Goal: Task Accomplishment & Management: Manage account settings

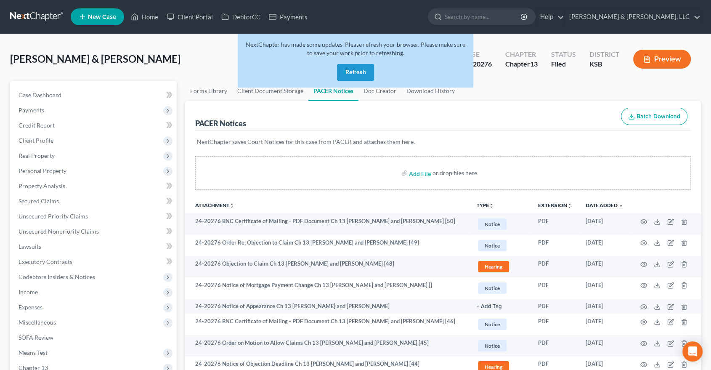
click at [360, 69] on button "Refresh" at bounding box center [355, 72] width 37 height 17
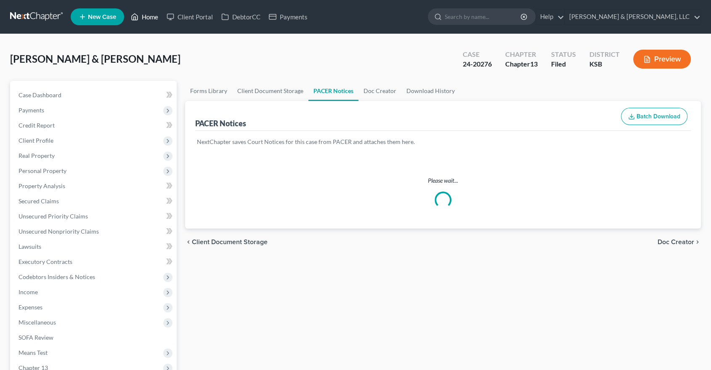
click at [155, 23] on link "Home" at bounding box center [145, 16] width 36 height 15
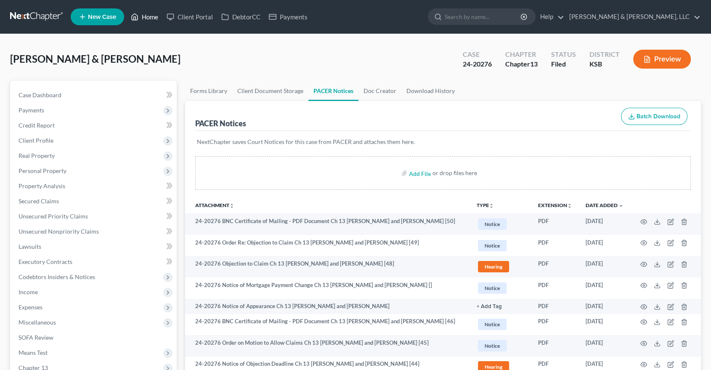
click at [150, 18] on link "Home" at bounding box center [145, 16] width 36 height 15
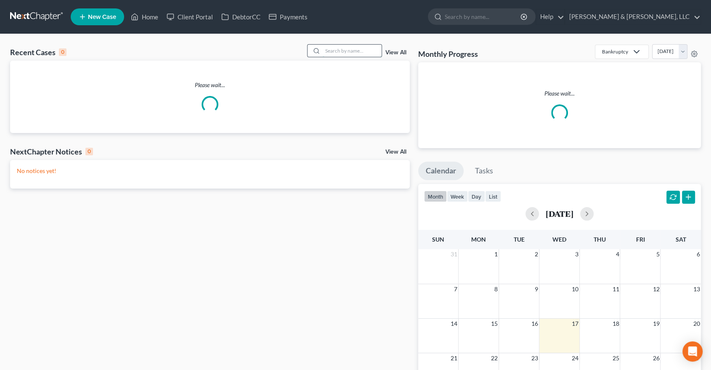
click at [351, 53] on input "search" at bounding box center [352, 51] width 59 height 12
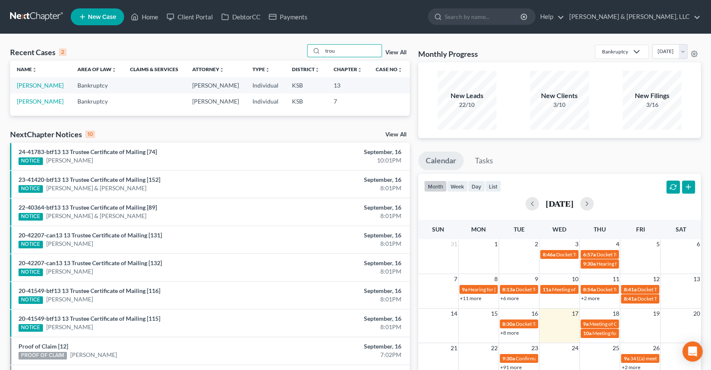
type input "trou"
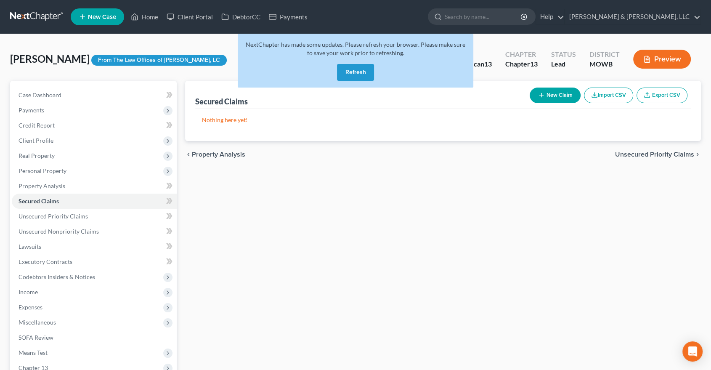
click at [360, 72] on button "Refresh" at bounding box center [355, 72] width 37 height 17
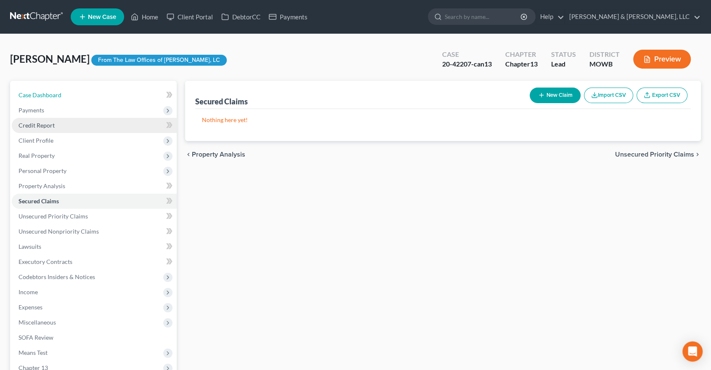
drag, startPoint x: 52, startPoint y: 94, endPoint x: 148, endPoint y: 124, distance: 100.7
click at [52, 95] on span "Case Dashboard" at bounding box center [40, 94] width 43 height 7
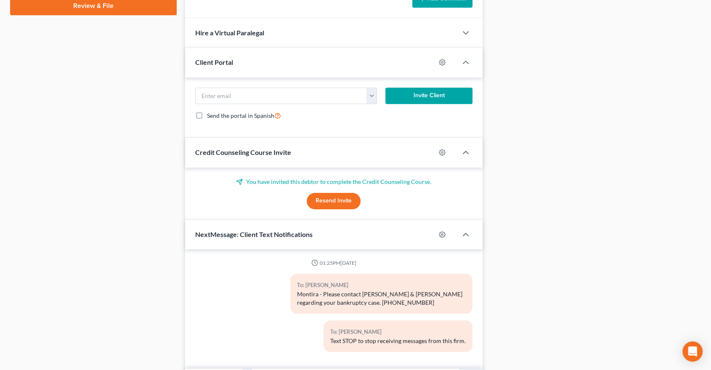
scroll to position [494, 0]
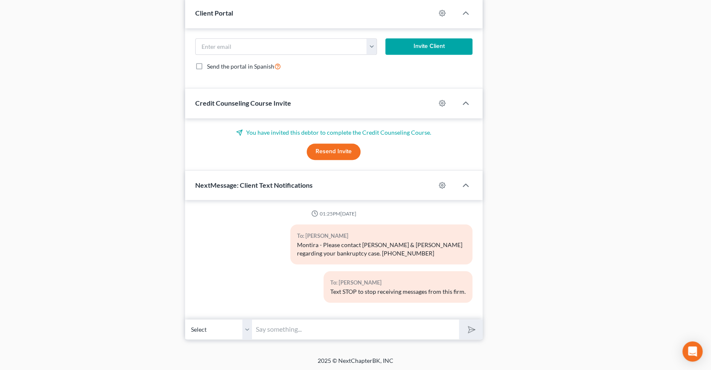
click at [322, 333] on input "text" at bounding box center [355, 329] width 207 height 21
type input "Montira - Are you current with your mortgage payments?"
click at [459, 319] on button "submit" at bounding box center [470, 329] width 23 height 20
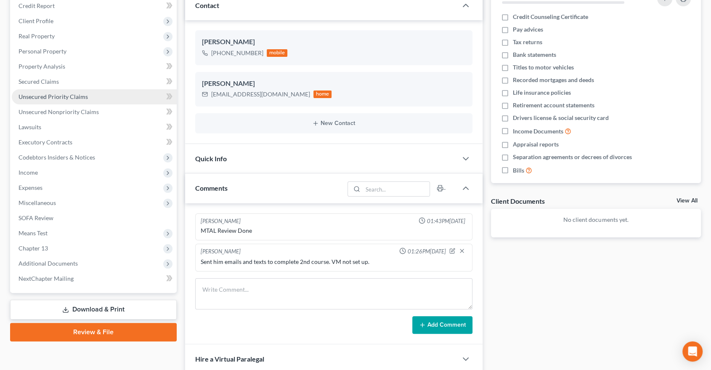
scroll to position [0, 0]
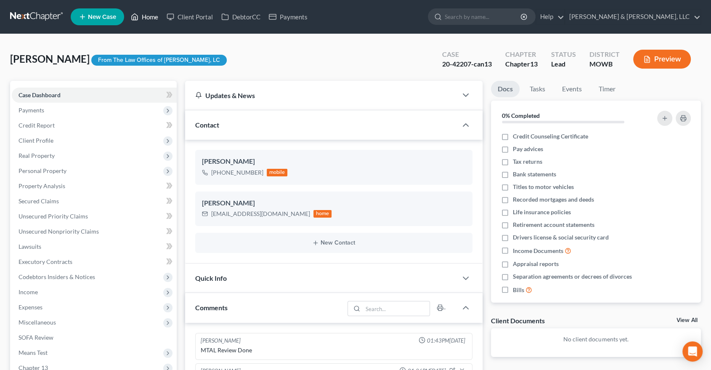
click at [151, 16] on link "Home" at bounding box center [145, 16] width 36 height 15
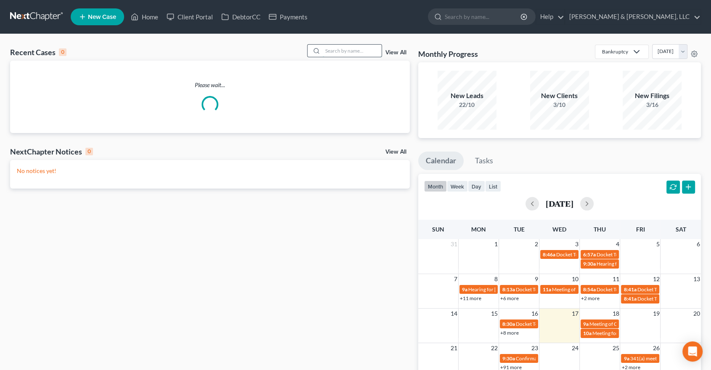
click at [339, 53] on input "search" at bounding box center [352, 51] width 59 height 12
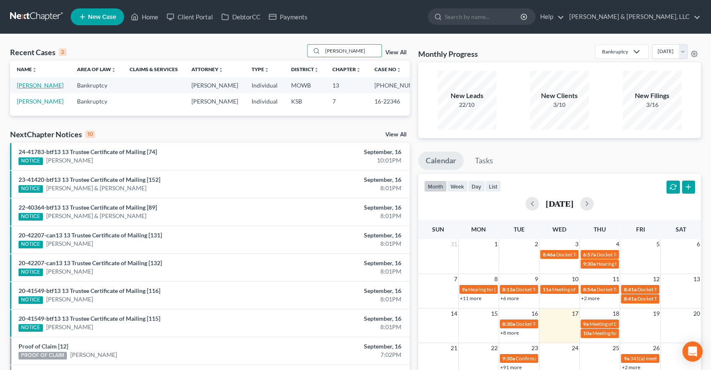
type input "schmid"
click at [45, 83] on link "[PERSON_NAME]" at bounding box center [40, 85] width 47 height 7
select select "2"
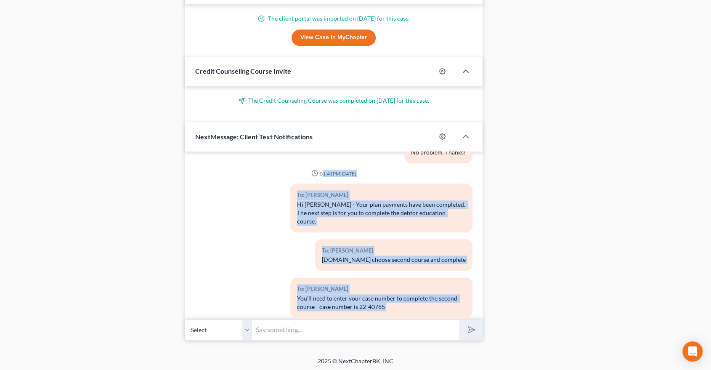
scroll to position [1808, 0]
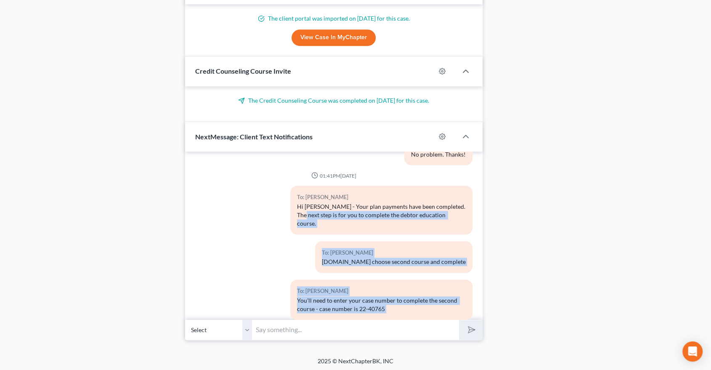
drag, startPoint x: 460, startPoint y: 292, endPoint x: 290, endPoint y: 192, distance: 197.5
click at [291, 192] on div "To: Brandie Schmidt Hi Brandie - Your plan payments have been completed. The ne…" at bounding box center [381, 209] width 182 height 48
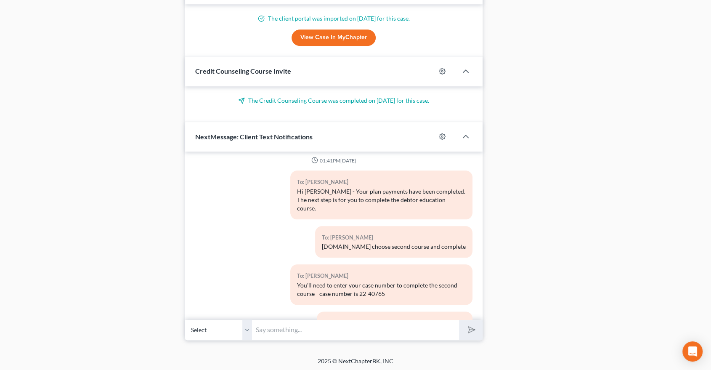
scroll to position [1838, 0]
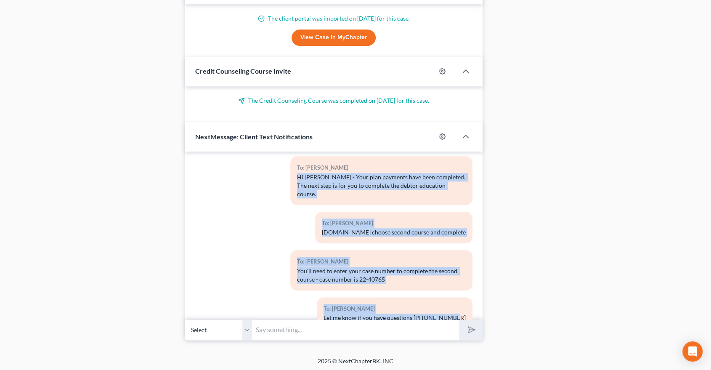
drag, startPoint x: 457, startPoint y: 290, endPoint x: 291, endPoint y: 159, distance: 212.1
copy div "Hi Brandie - Your plan payments have been completed. The next step is for you t…"
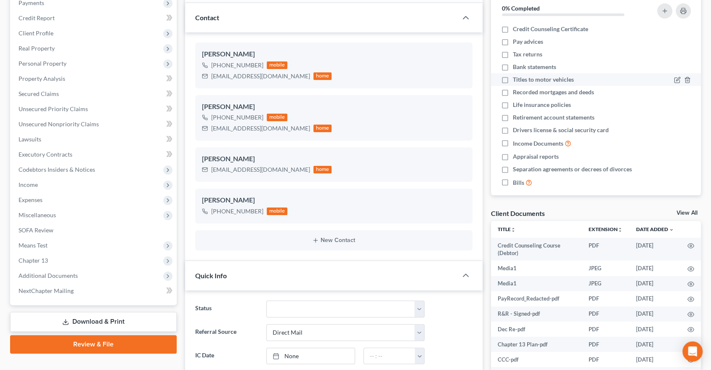
scroll to position [0, 0]
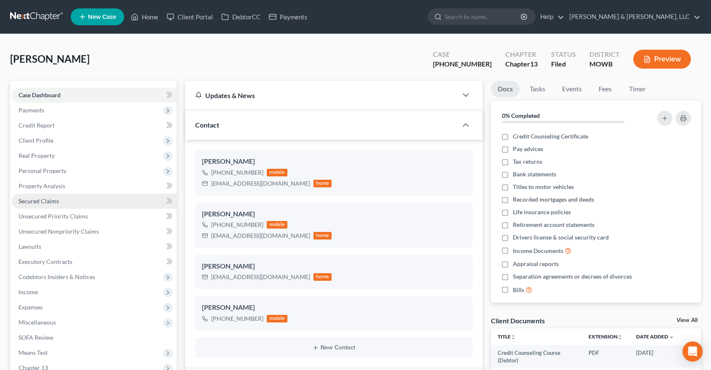
click at [17, 205] on link "Secured Claims" at bounding box center [94, 200] width 165 height 15
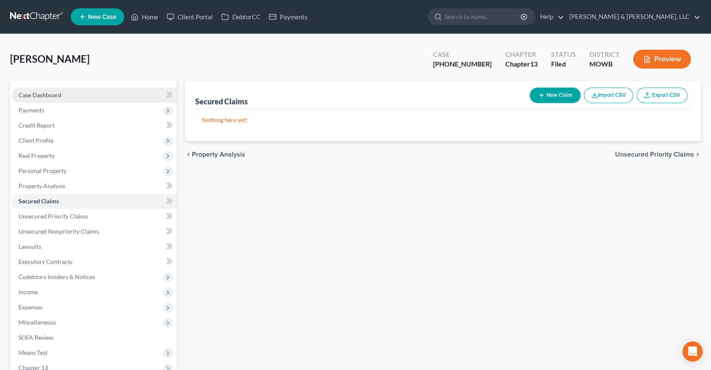
click at [36, 100] on link "Case Dashboard" at bounding box center [94, 94] width 165 height 15
select select "2"
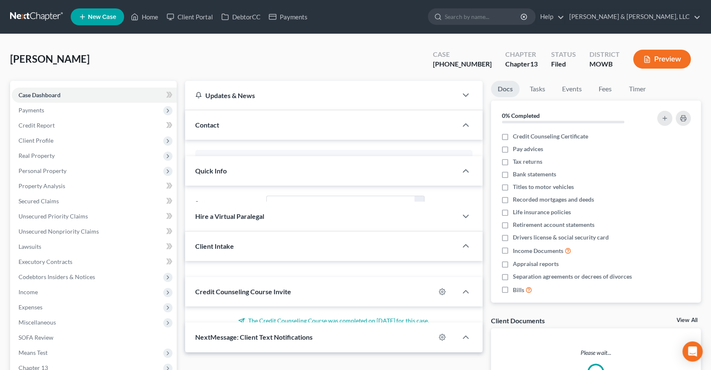
drag, startPoint x: 35, startPoint y: 98, endPoint x: 516, endPoint y: 25, distance: 486.4
click at [35, 97] on span "Case Dashboard" at bounding box center [40, 94] width 42 height 7
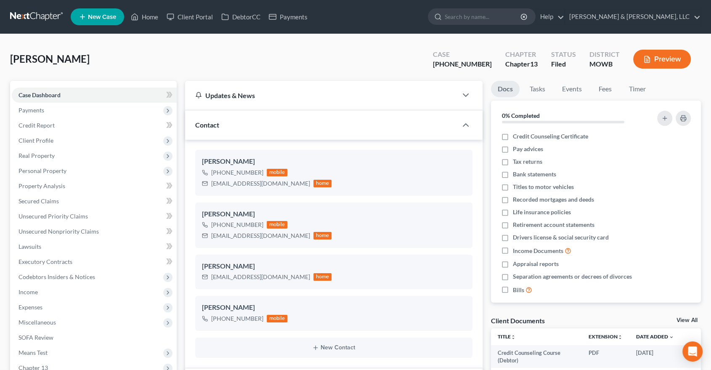
scroll to position [1838, 0]
click at [133, 16] on icon at bounding box center [135, 17] width 8 height 10
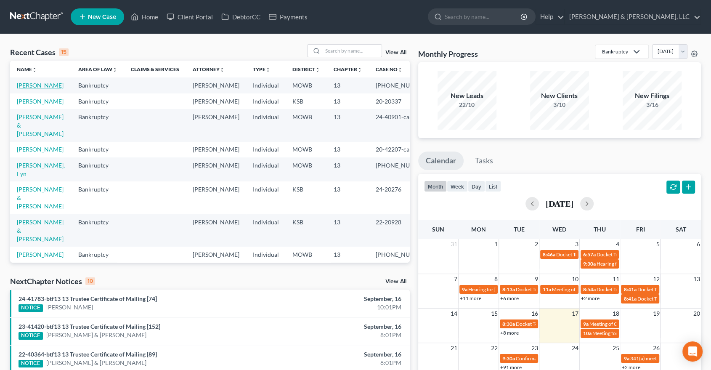
click at [35, 83] on link "[PERSON_NAME]" at bounding box center [40, 85] width 47 height 7
select select "2"
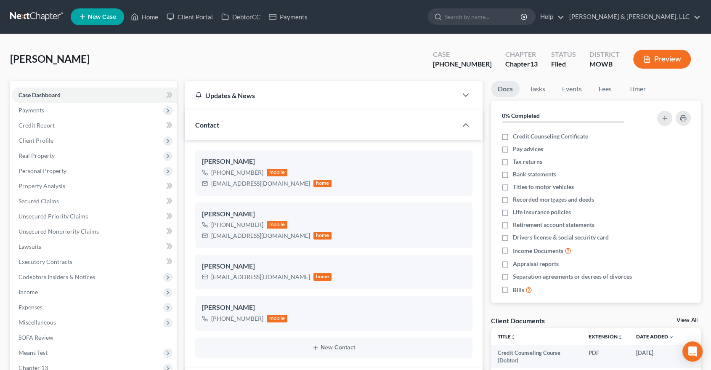
scroll to position [1838, 0]
click at [145, 20] on link "Home" at bounding box center [145, 16] width 36 height 15
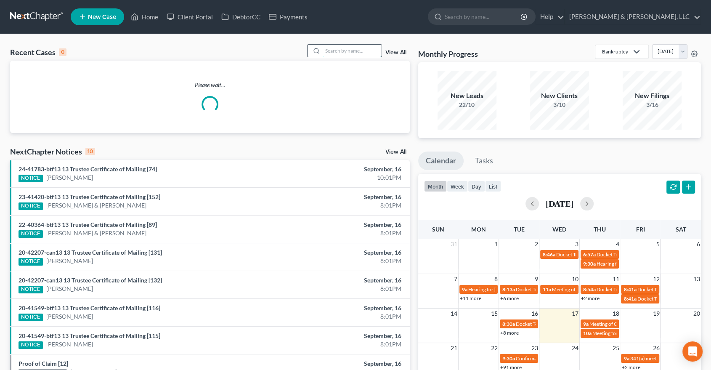
click at [342, 50] on input "search" at bounding box center [352, 51] width 59 height 12
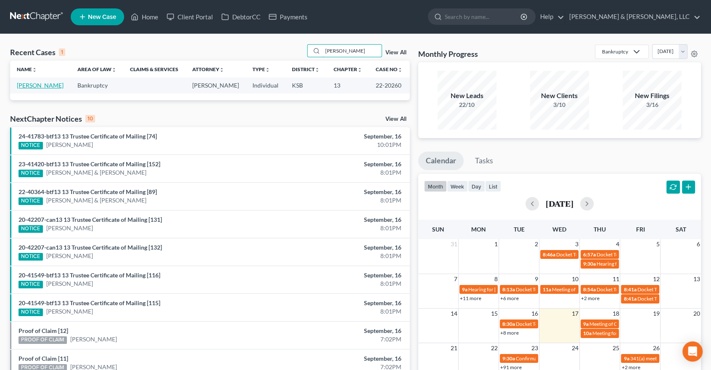
type input "landreth"
click at [47, 83] on link "[PERSON_NAME]" at bounding box center [40, 85] width 47 height 7
select select "2"
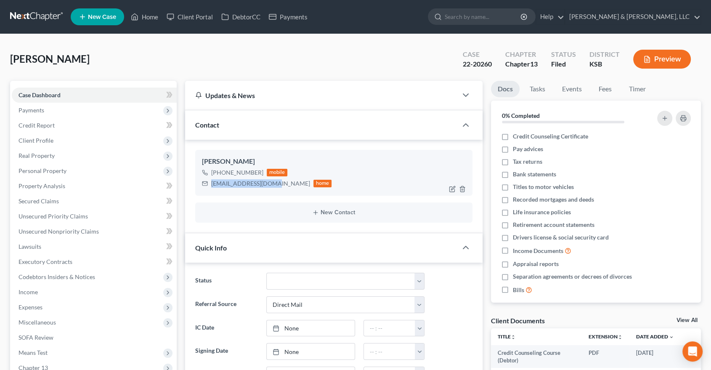
drag, startPoint x: 275, startPoint y: 183, endPoint x: 209, endPoint y: 187, distance: 66.6
click at [209, 187] on div "pamlan7733@gmail.com home" at bounding box center [267, 183] width 130 height 11
copy div "pamlan7733@gmail.com"
click at [147, 20] on link "Home" at bounding box center [145, 16] width 36 height 15
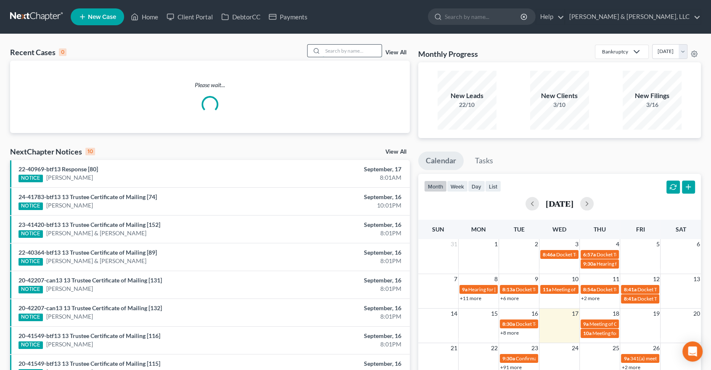
click at [345, 50] on input "search" at bounding box center [352, 51] width 59 height 12
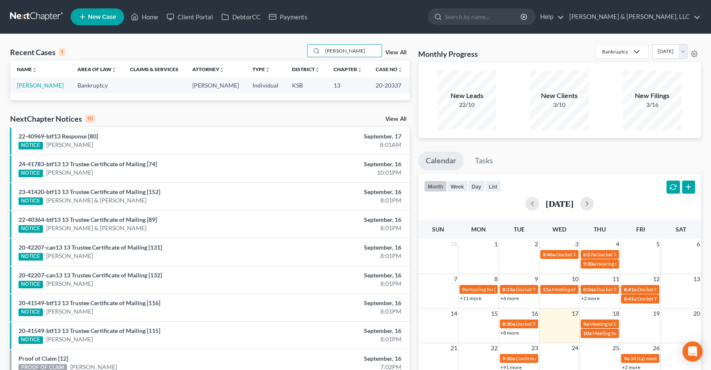
type input "fitzwater"
click at [19, 89] on td "[PERSON_NAME]" at bounding box center [40, 85] width 61 height 16
click at [23, 84] on link "[PERSON_NAME]" at bounding box center [40, 85] width 47 height 7
select select "6"
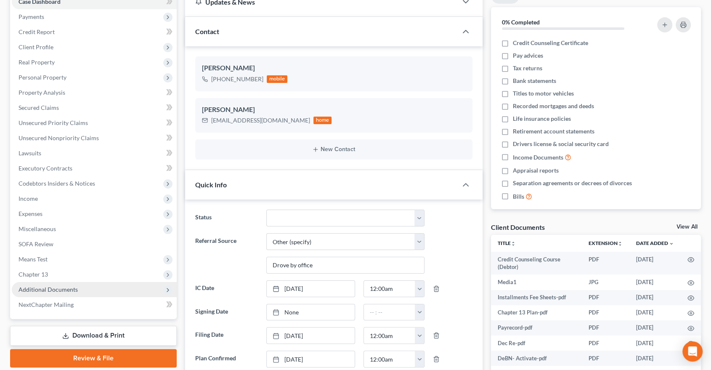
scroll to position [1220, 0]
click at [42, 292] on span "Additional Documents" at bounding box center [48, 289] width 59 height 7
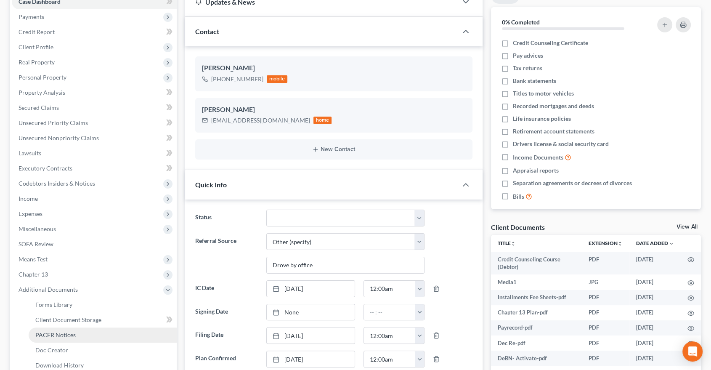
click at [56, 332] on span "PACER Notices" at bounding box center [55, 334] width 40 height 7
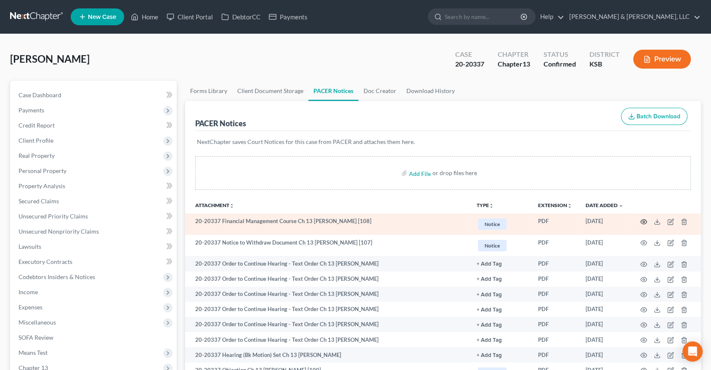
click at [642, 218] on icon "button" at bounding box center [643, 221] width 7 height 7
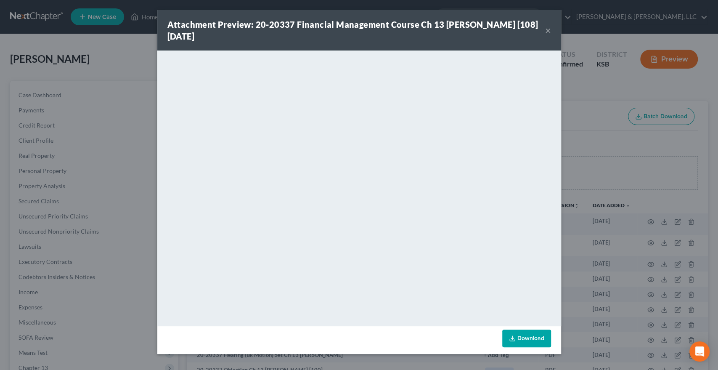
click at [547, 32] on button "×" at bounding box center [548, 30] width 6 height 10
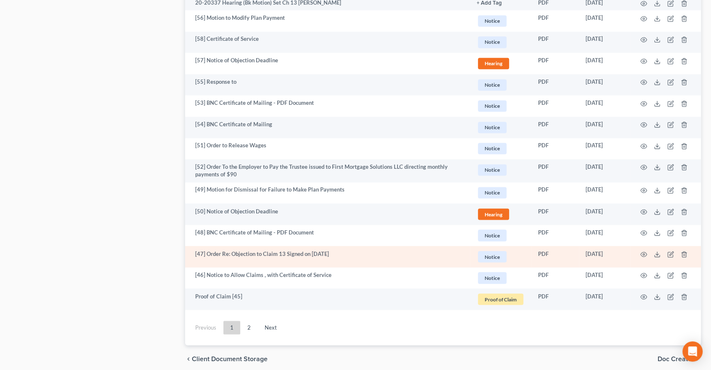
scroll to position [1437, 0]
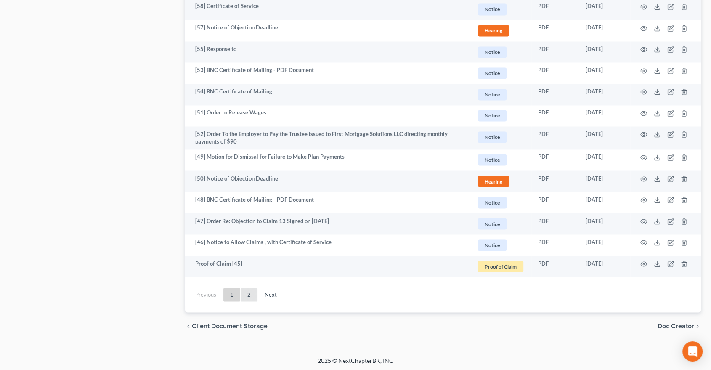
click at [254, 295] on link "2" at bounding box center [249, 294] width 17 height 13
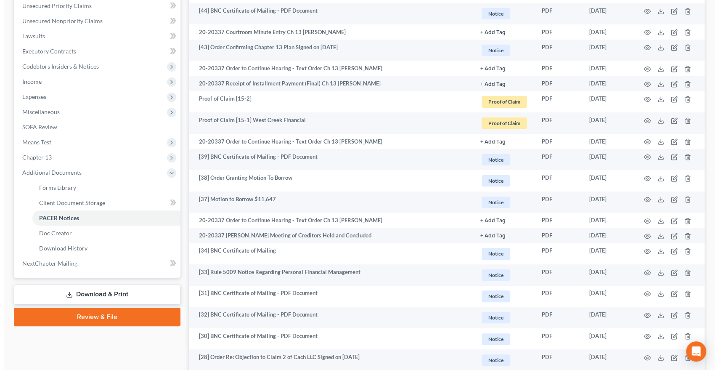
scroll to position [190, 0]
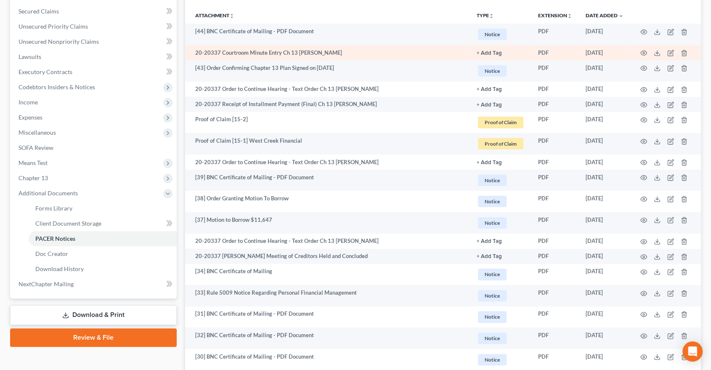
click at [646, 50] on td at bounding box center [665, 52] width 71 height 15
click at [643, 50] on icon "button" at bounding box center [643, 53] width 7 height 7
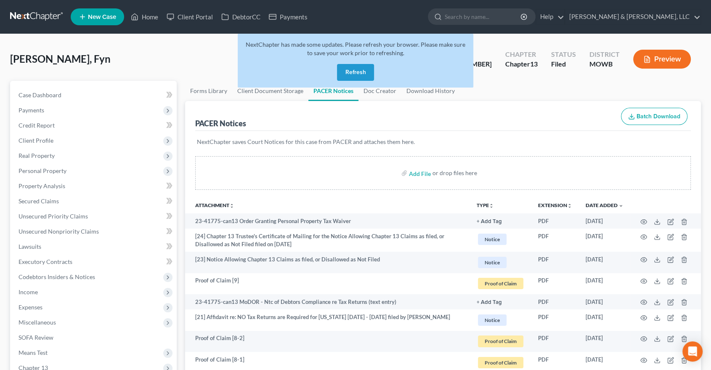
click at [353, 67] on button "Refresh" at bounding box center [355, 72] width 37 height 17
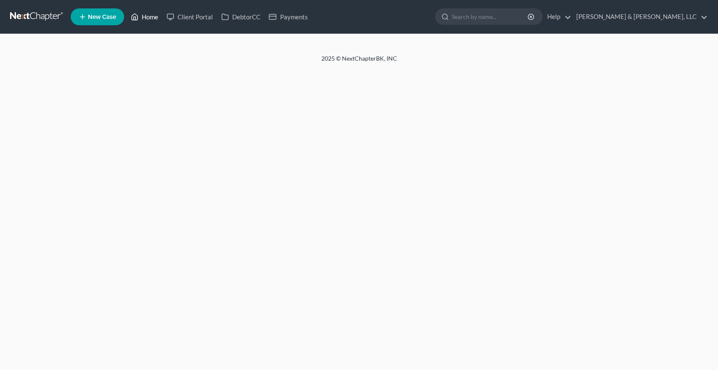
click at [150, 15] on link "Home" at bounding box center [145, 16] width 36 height 15
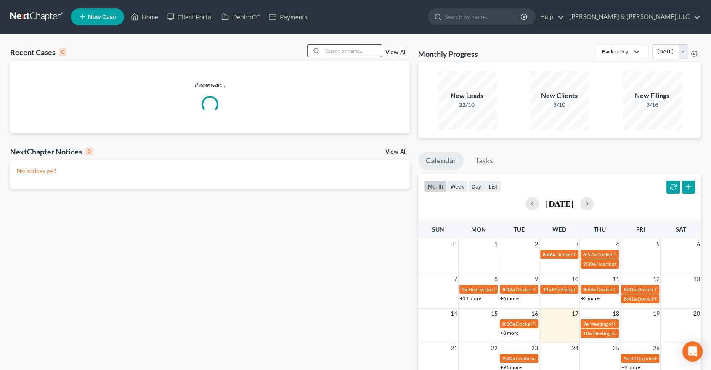
click at [349, 50] on input "search" at bounding box center [352, 51] width 59 height 12
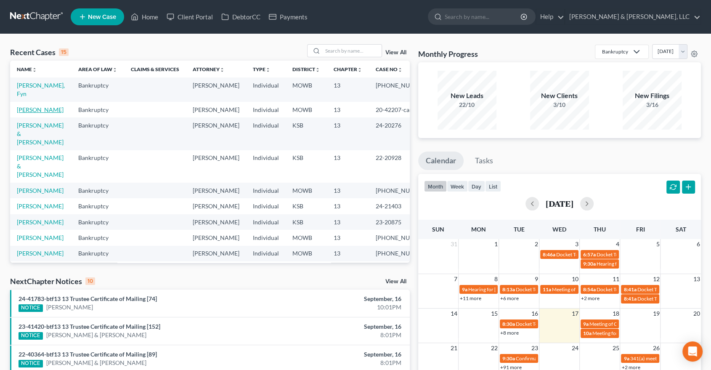
click at [34, 112] on link "[PERSON_NAME]" at bounding box center [40, 109] width 47 height 7
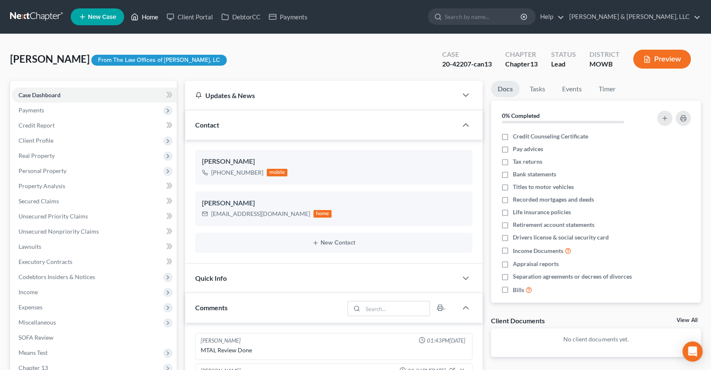
click at [153, 14] on link "Home" at bounding box center [145, 16] width 36 height 15
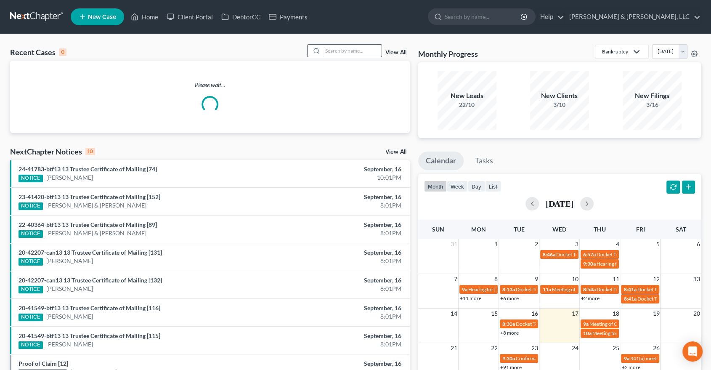
click at [352, 49] on input "search" at bounding box center [352, 51] width 59 height 12
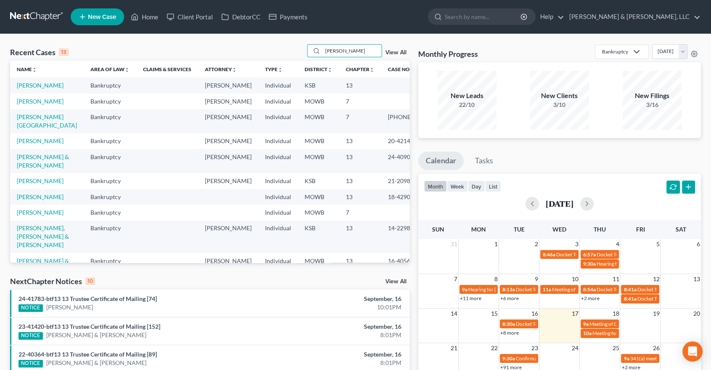
type input "rogers"
click at [24, 160] on link "[PERSON_NAME] & [PERSON_NAME]" at bounding box center [43, 161] width 52 height 16
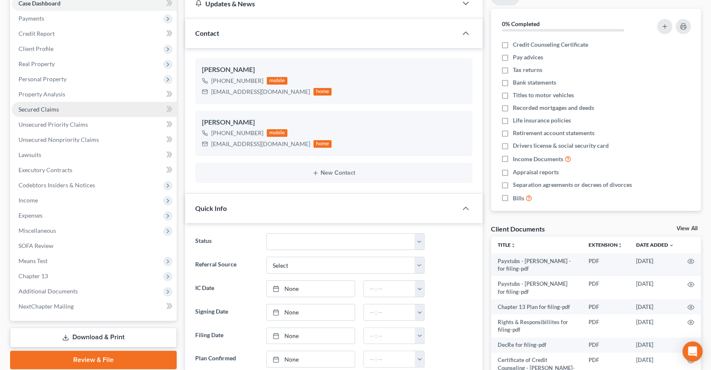
scroll to position [93, 0]
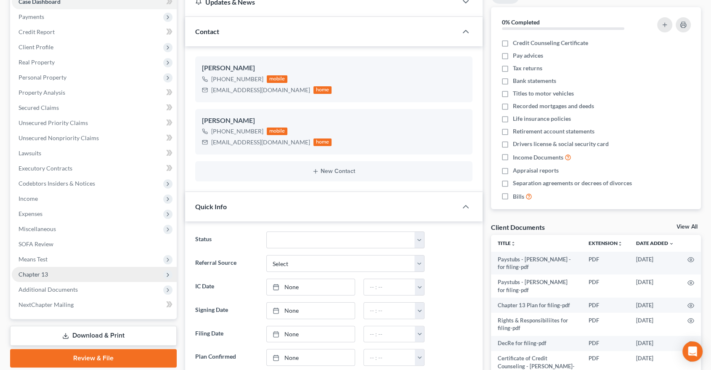
click at [30, 277] on span "Chapter 13" at bounding box center [33, 273] width 29 height 7
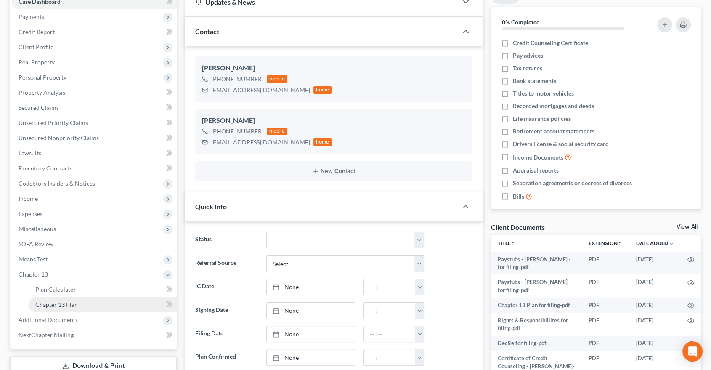
click at [60, 301] on span "Chapter 13 Plan" at bounding box center [56, 304] width 42 height 7
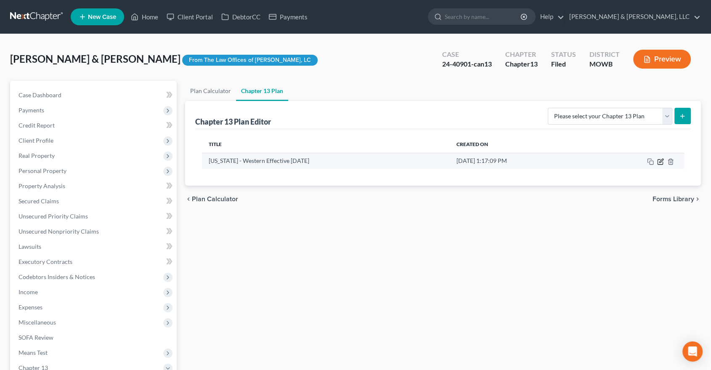
click at [660, 164] on icon "button" at bounding box center [660, 161] width 7 height 7
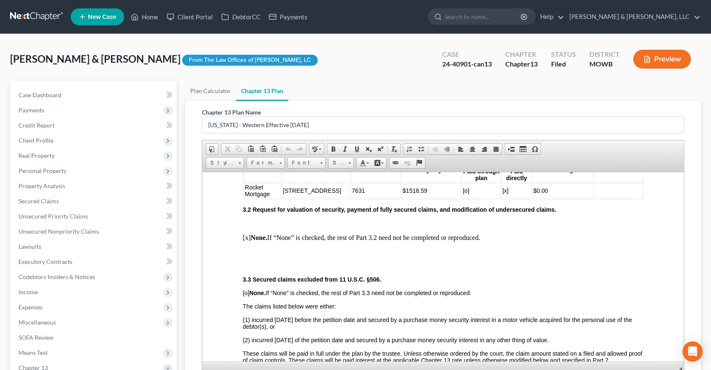
scroll to position [654, 0]
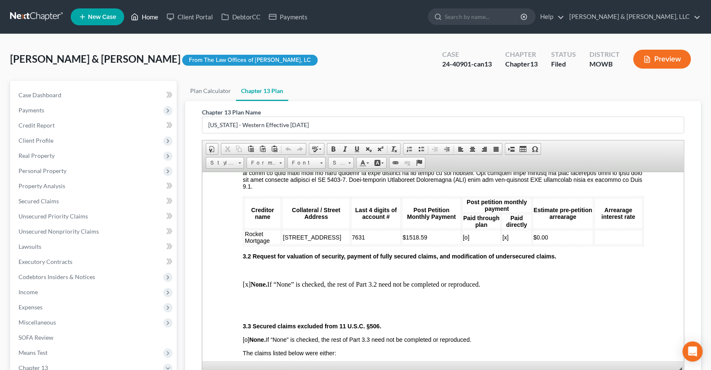
click at [155, 15] on link "Home" at bounding box center [145, 16] width 36 height 15
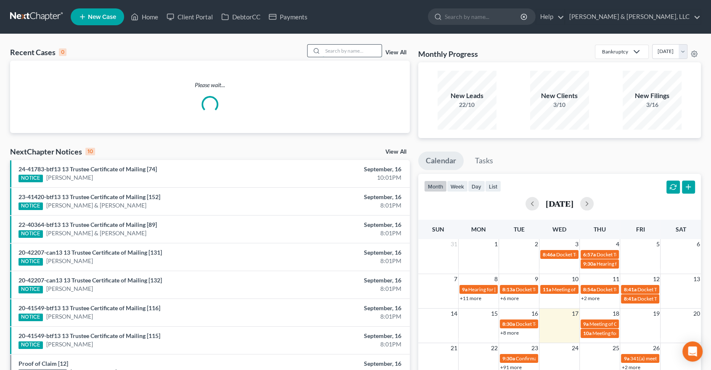
click at [350, 50] on input "search" at bounding box center [352, 51] width 59 height 12
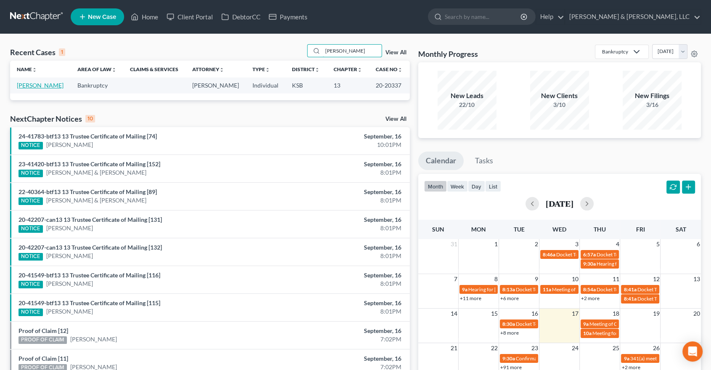
type input "fitzwater"
click at [36, 82] on link "[PERSON_NAME]" at bounding box center [40, 85] width 47 height 7
select select "6"
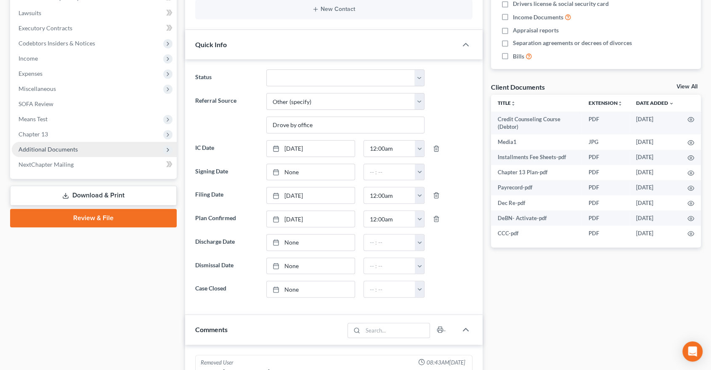
scroll to position [361, 0]
click at [64, 148] on span "Additional Documents" at bounding box center [48, 148] width 59 height 7
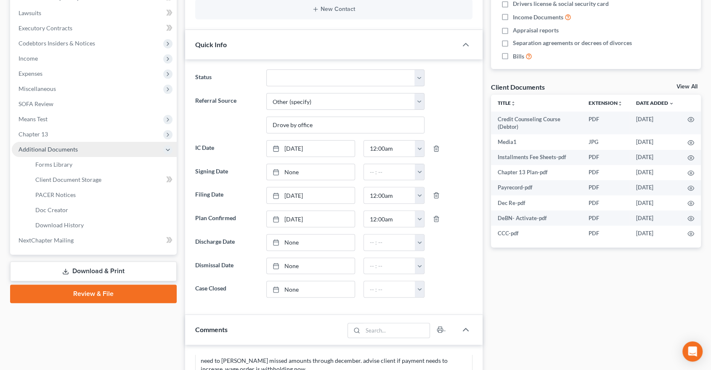
scroll to position [1121, 0]
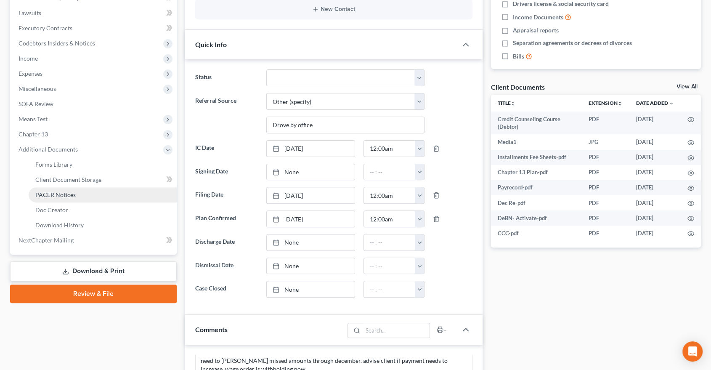
click at [63, 191] on span "PACER Notices" at bounding box center [55, 194] width 40 height 7
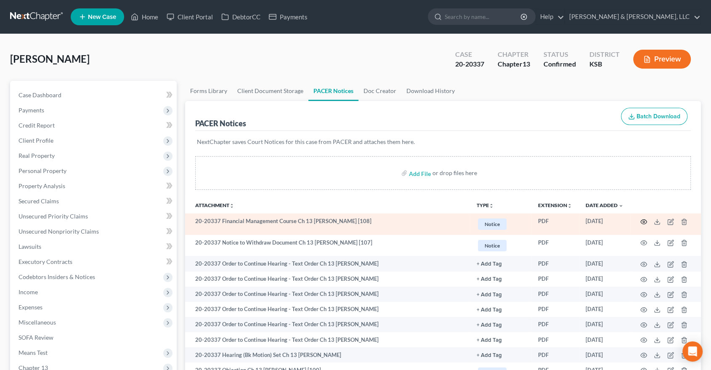
click at [642, 221] on icon "button" at bounding box center [643, 221] width 7 height 7
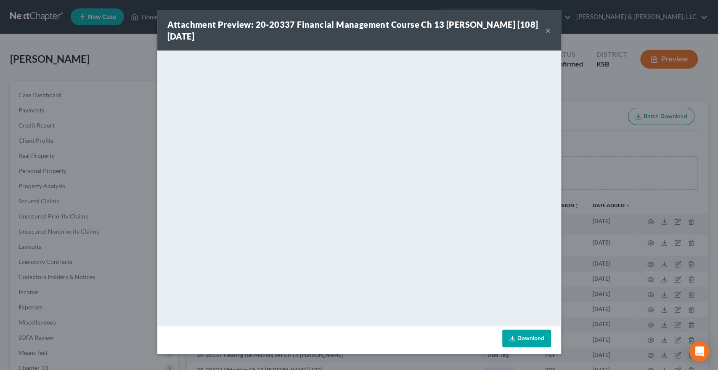
click at [542, 29] on div "Attachment Preview: 20-20337 Financial Management Course Ch 13 Wendy Sue Fitzwa…" at bounding box center [356, 31] width 378 height 24
click at [547, 30] on button "×" at bounding box center [548, 30] width 6 height 10
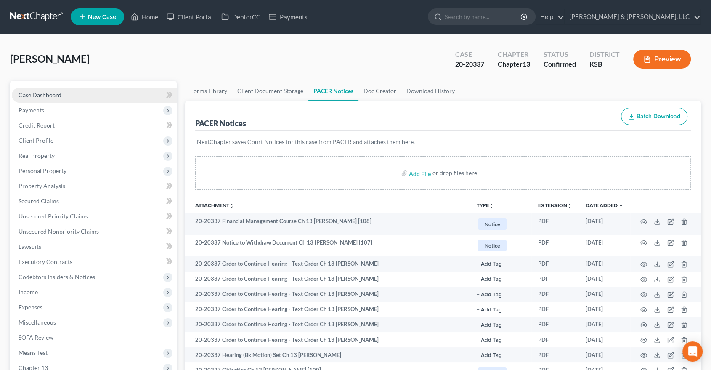
click at [57, 93] on span "Case Dashboard" at bounding box center [40, 94] width 43 height 7
select select "6"
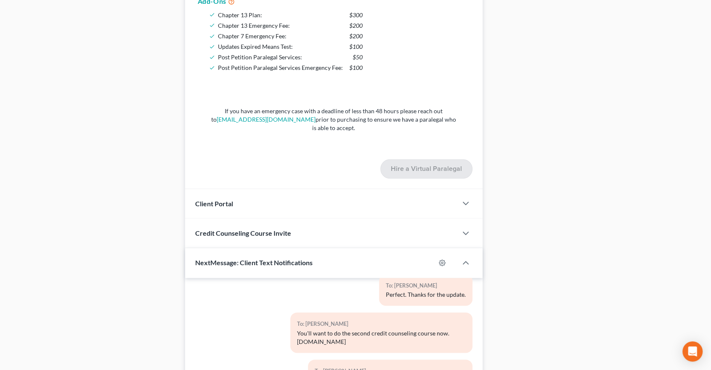
scroll to position [1155, 0]
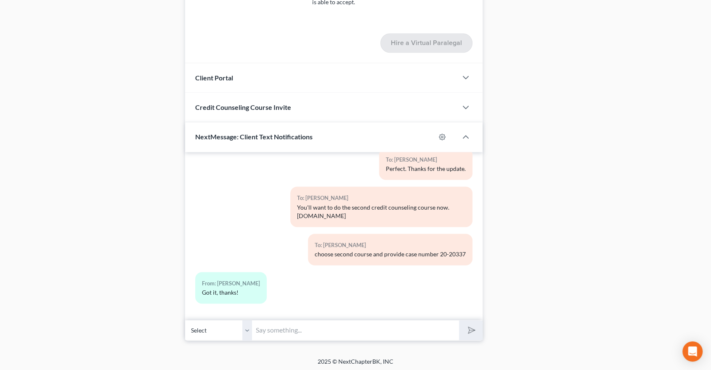
click at [335, 334] on input "text" at bounding box center [355, 330] width 207 height 21
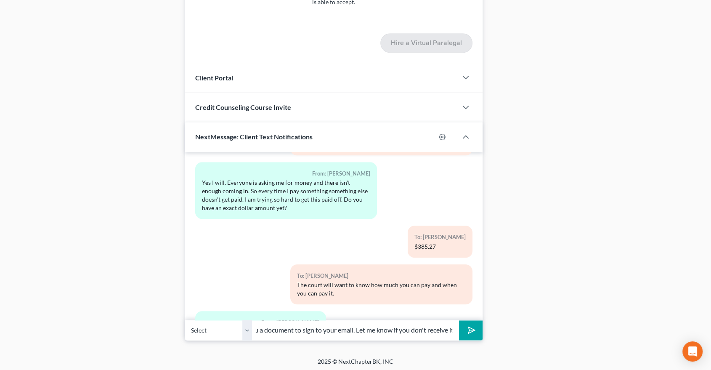
scroll to position [467, 0]
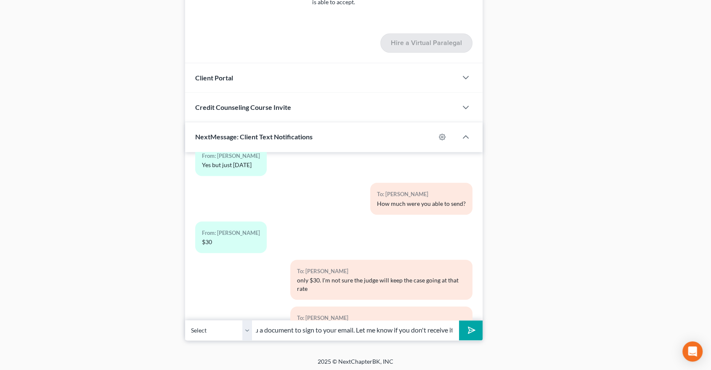
type input "Wendy - I am sending you a document to sign to your email. Let me know if you d…"
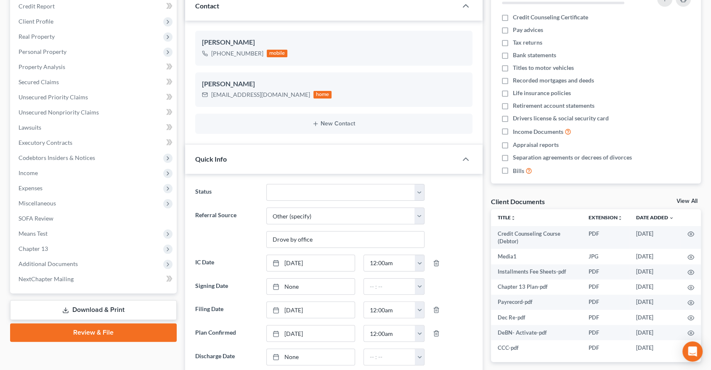
scroll to position [0, 0]
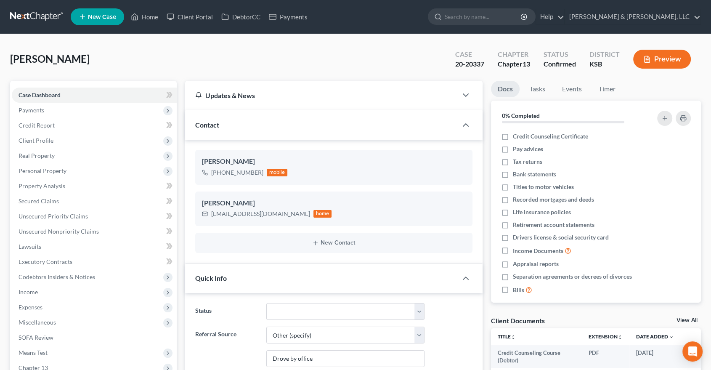
click at [282, 50] on div "Fitzwater, Wendy Upgraded Case 20-20337 Chapter Chapter 13 Status Confirmed Dis…" at bounding box center [355, 62] width 690 height 37
click at [65, 213] on span "Unsecured Priority Claims" at bounding box center [53, 215] width 69 height 7
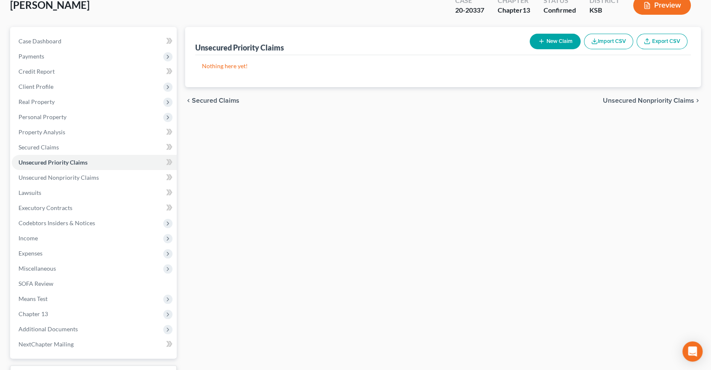
scroll to position [122, 0]
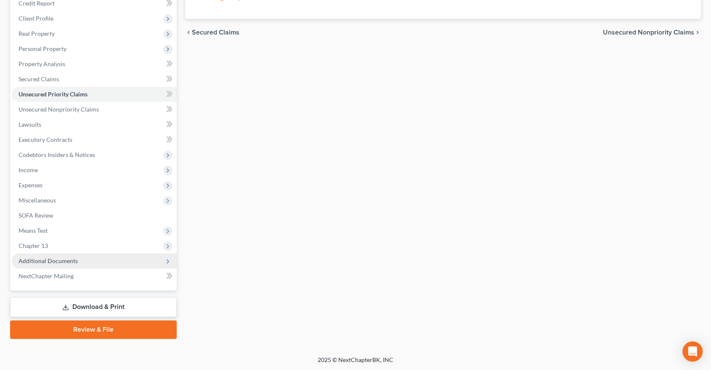
click at [64, 265] on span "Additional Documents" at bounding box center [94, 260] width 165 height 15
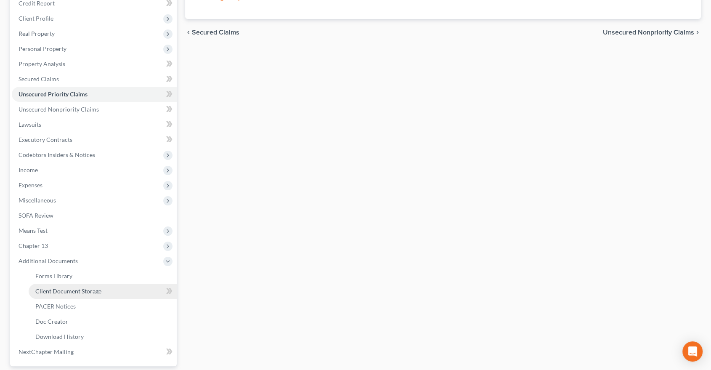
click at [59, 290] on span "Client Document Storage" at bounding box center [68, 290] width 66 height 7
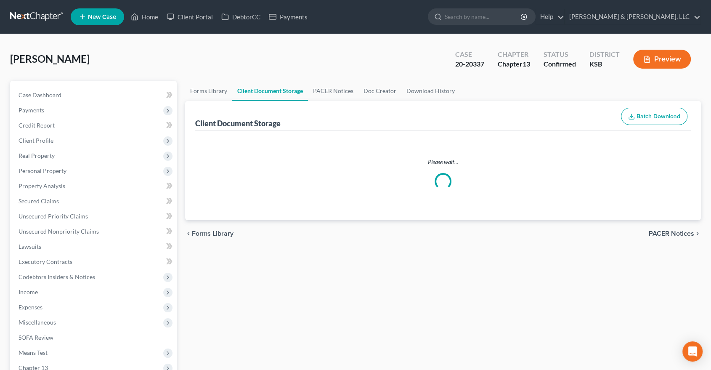
select select "0"
select select "2"
select select "3"
select select "4"
select select "1"
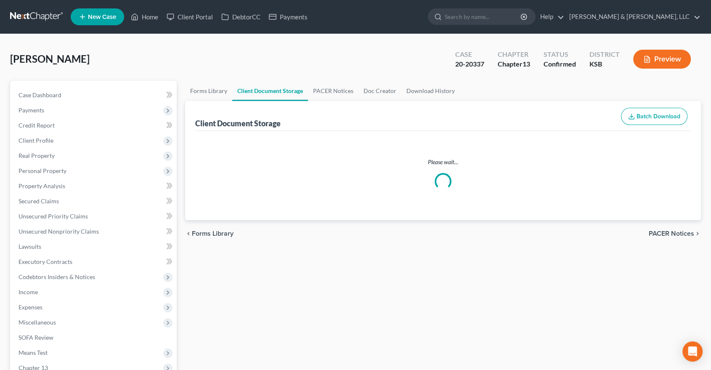
select select "5"
select select "0"
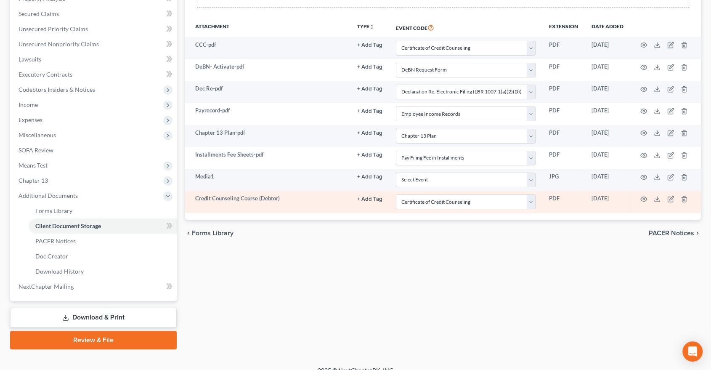
scroll to position [198, 0]
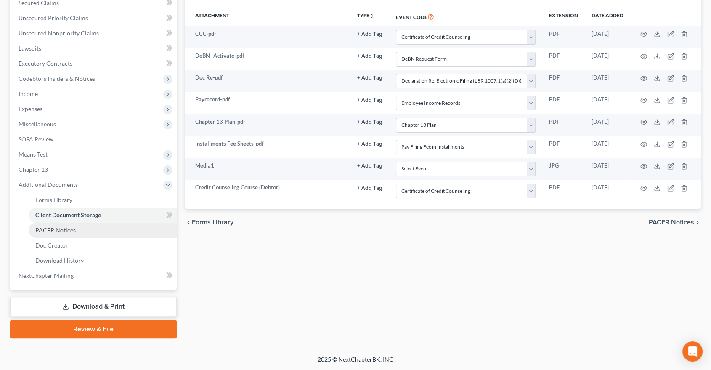
click at [64, 228] on span "PACER Notices" at bounding box center [55, 229] width 40 height 7
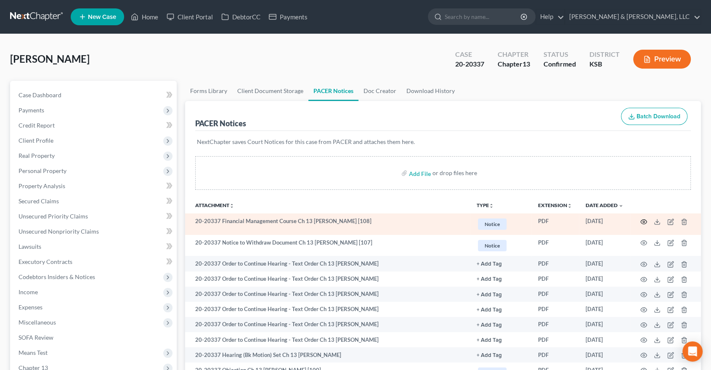
click at [641, 219] on icon "button" at bounding box center [643, 221] width 7 height 7
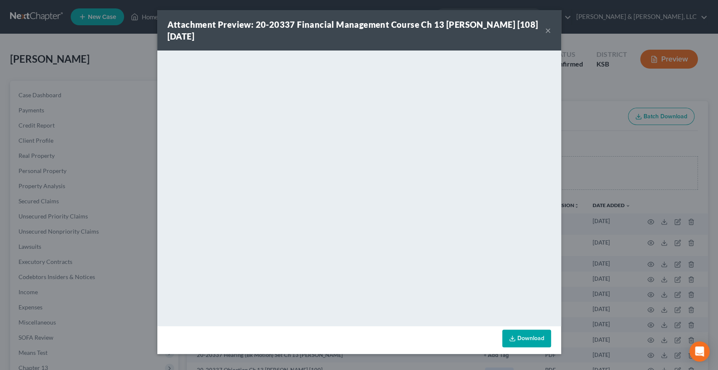
click at [544, 31] on div "Attachment Preview: 20-20337 Financial Management Course Ch 13 Wendy Sue Fitzwa…" at bounding box center [356, 31] width 378 height 24
click at [546, 32] on button "×" at bounding box center [548, 30] width 6 height 10
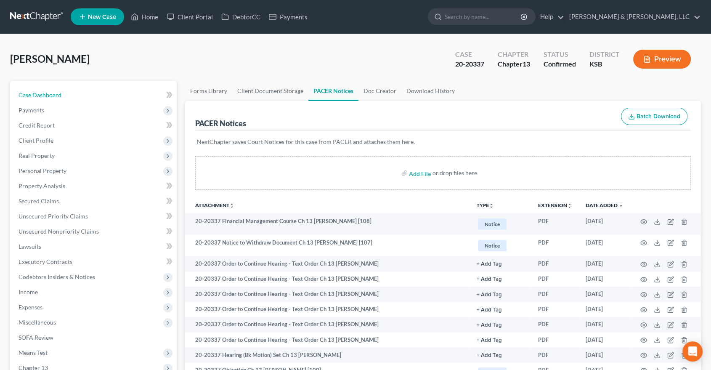
click at [38, 95] on span "Case Dashboard" at bounding box center [40, 94] width 43 height 7
select select "6"
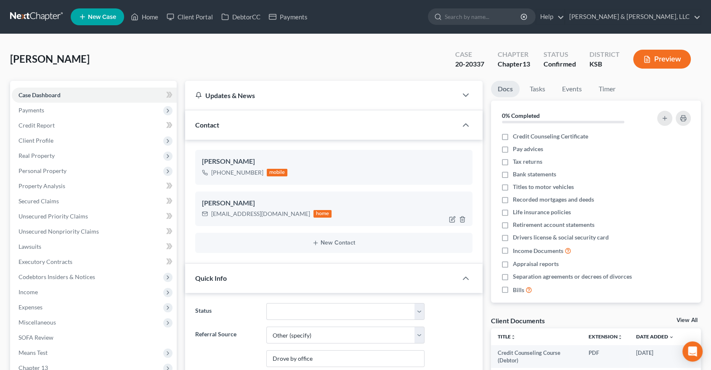
scroll to position [1121, 0]
click at [277, 213] on div "wenbeas215@yahoo.com home" at bounding box center [267, 213] width 130 height 11
click at [451, 214] on div at bounding box center [458, 218] width 27 height 13
click at [451, 219] on icon "button" at bounding box center [453, 218] width 4 height 4
select select "0"
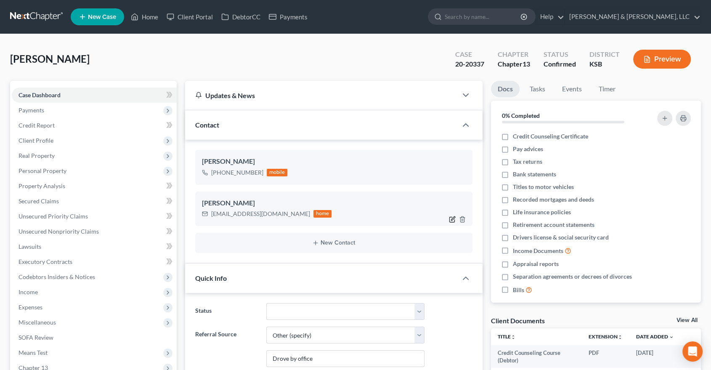
select select "0"
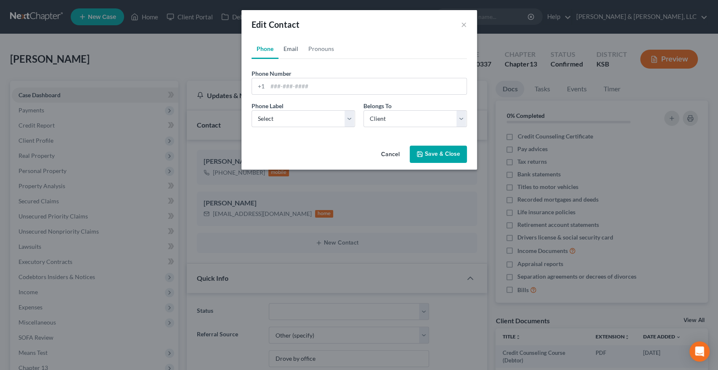
click at [288, 45] on link "Email" at bounding box center [290, 49] width 25 height 20
drag, startPoint x: 361, startPoint y: 86, endPoint x: 264, endPoint y: 90, distance: 97.6
click at [258, 88] on div "[EMAIL_ADDRESS][DOMAIN_NAME]" at bounding box center [358, 86] width 215 height 17
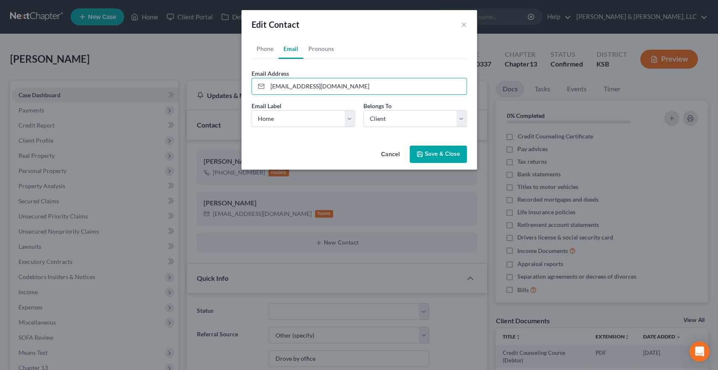
click at [439, 153] on button "Save & Close" at bounding box center [438, 154] width 57 height 18
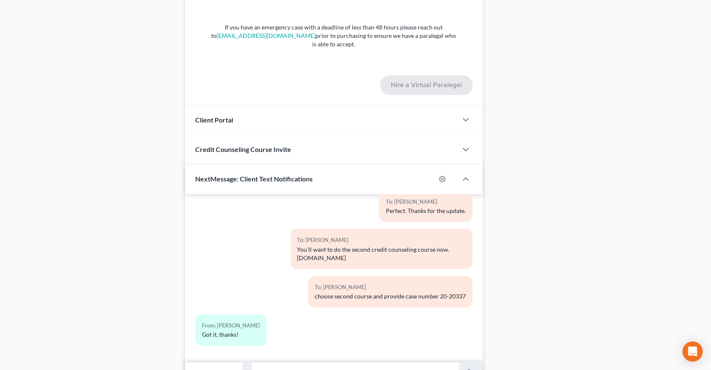
scroll to position [1155, 0]
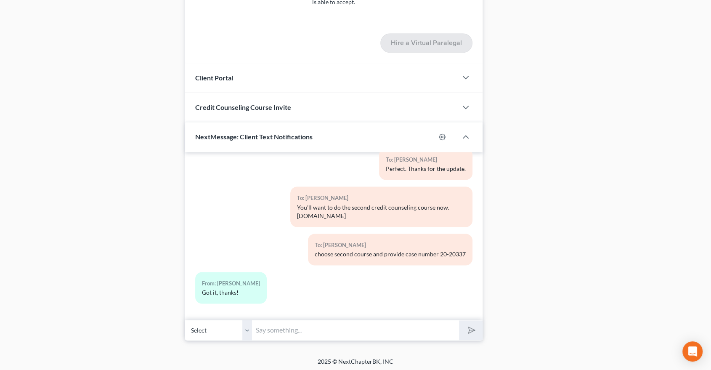
click at [299, 330] on input "text" at bounding box center [355, 330] width 207 height 21
click at [283, 328] on input "text" at bounding box center [355, 330] width 207 height 21
paste input "[EMAIL_ADDRESS][DOMAIN_NAME]"
type input "I have sent a document for you to review and sign to your email. wenbeas215@yah…"
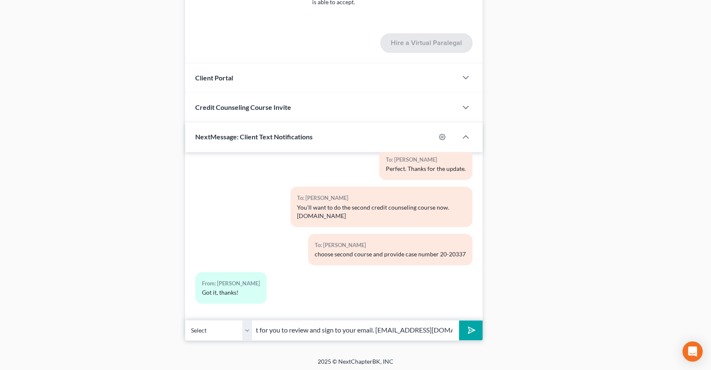
click at [459, 320] on button "submit" at bounding box center [470, 330] width 23 height 20
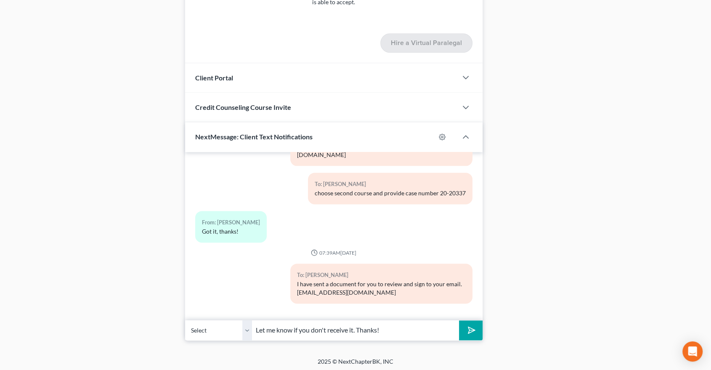
type input "Let me know if you don't receive it. Thanks!"
click at [459, 320] on button "submit" at bounding box center [470, 330] width 23 height 20
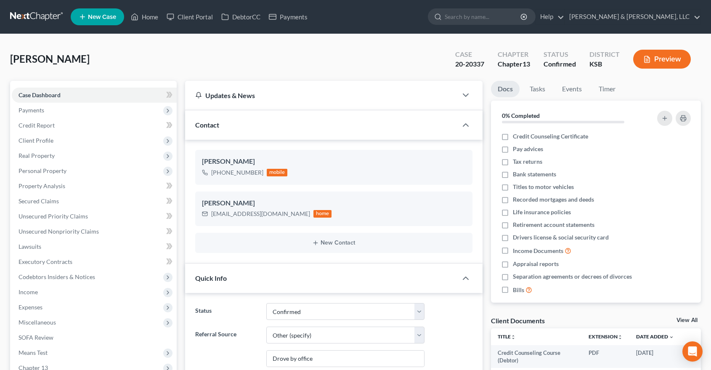
select select "1"
select select "6"
select select "0"
click at [152, 13] on link "Home" at bounding box center [145, 16] width 36 height 15
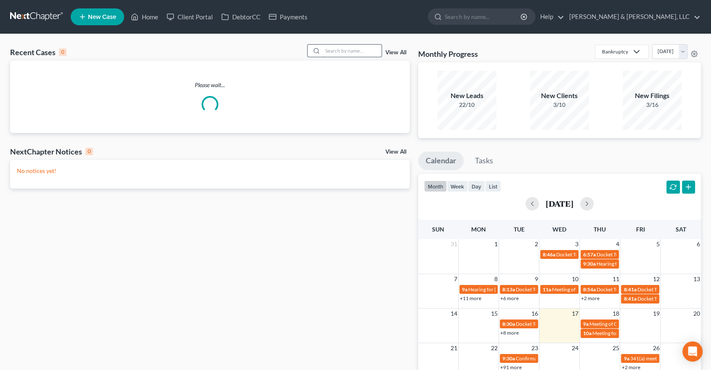
click at [342, 56] on input "search" at bounding box center [352, 51] width 59 height 12
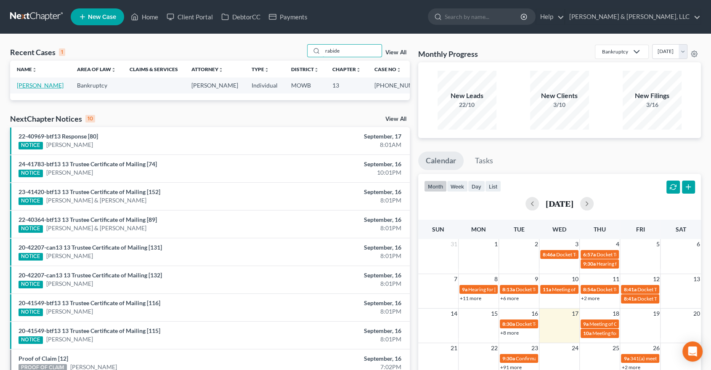
type input "rabide"
click at [34, 86] on link "[PERSON_NAME]" at bounding box center [40, 85] width 47 height 7
select select "4"
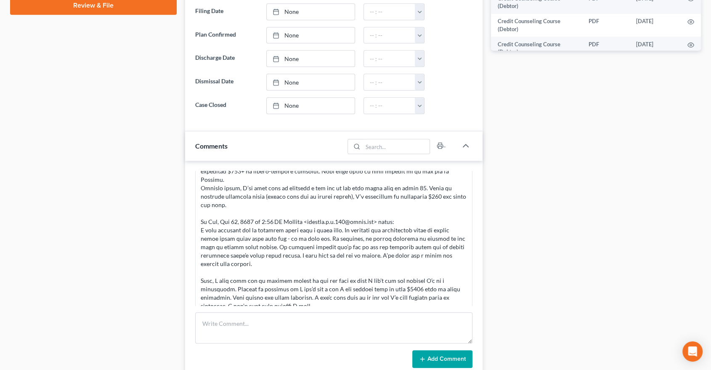
scroll to position [648, 0]
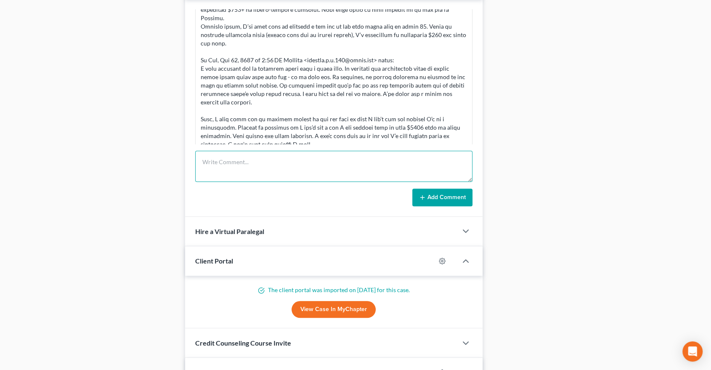
click at [283, 161] on textarea at bounding box center [333, 166] width 277 height 31
paste textarea "I called the doctor’s office about the procedures I need for my vein disease. T…"
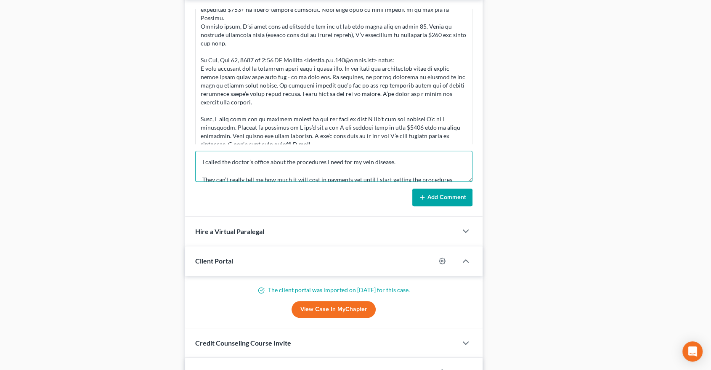
scroll to position [72, 0]
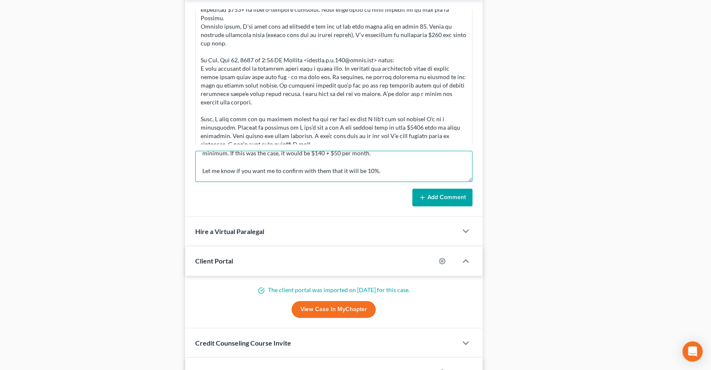
type textarea "I called the doctor’s office about the procedures I need for my vein disease. T…"
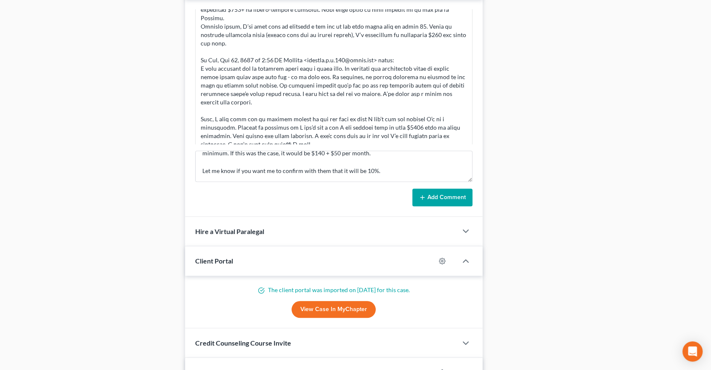
drag, startPoint x: 440, startPoint y: 198, endPoint x: 431, endPoint y: 198, distance: 9.3
click at [437, 198] on button "Add Comment" at bounding box center [442, 197] width 60 height 18
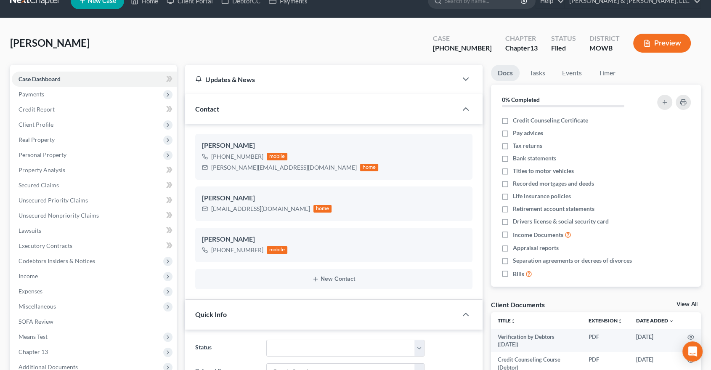
scroll to position [0, 0]
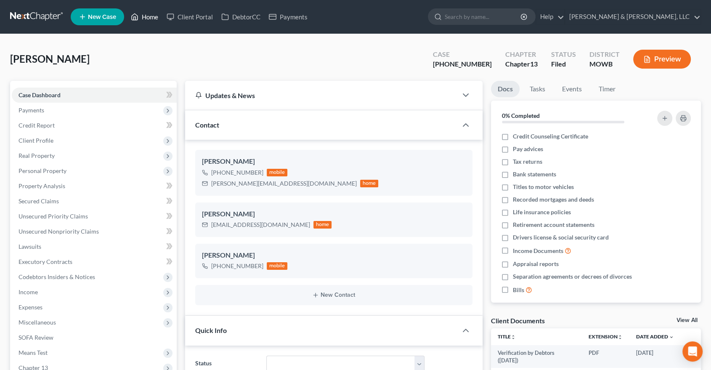
click at [145, 14] on link "Home" at bounding box center [145, 16] width 36 height 15
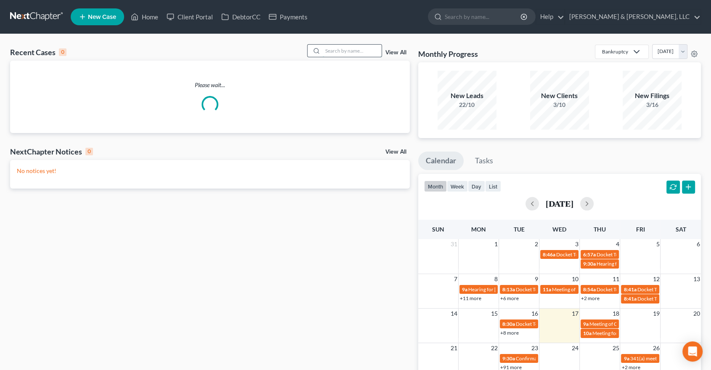
click at [343, 54] on input "search" at bounding box center [352, 51] width 59 height 12
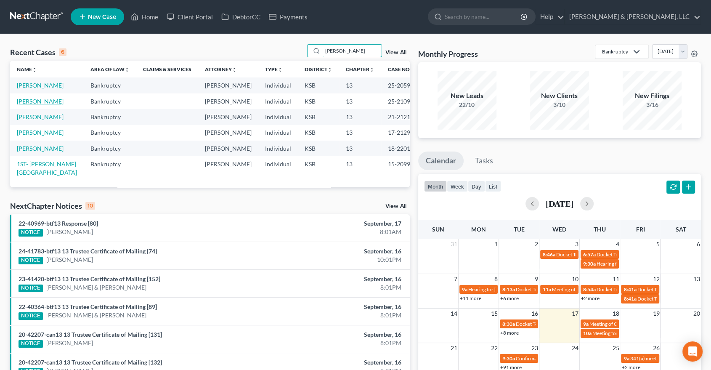
type input "manning"
click at [30, 102] on link "[PERSON_NAME]" at bounding box center [40, 101] width 47 height 7
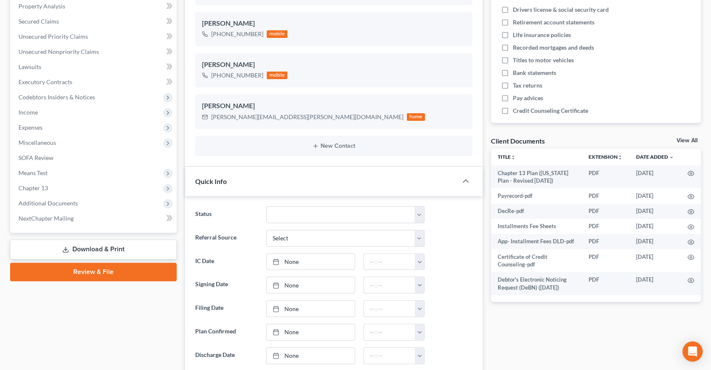
scroll to position [187, 0]
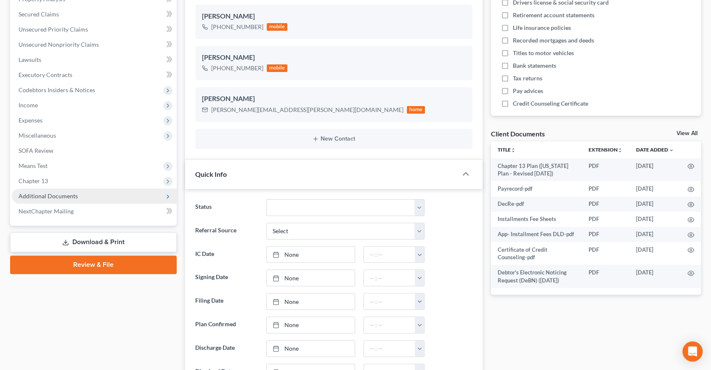
click at [56, 196] on span "Additional Documents" at bounding box center [48, 195] width 59 height 7
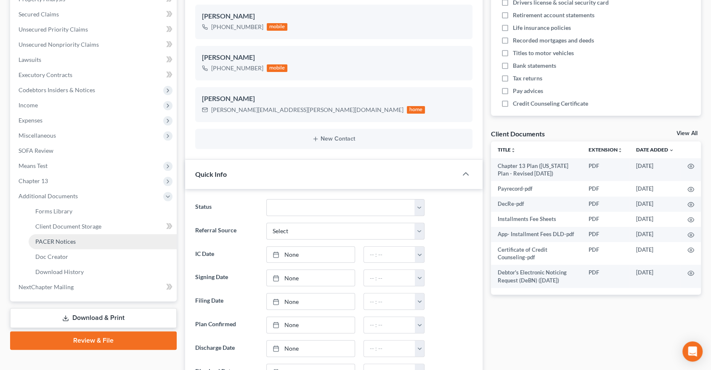
click at [55, 238] on span "PACER Notices" at bounding box center [55, 241] width 40 height 7
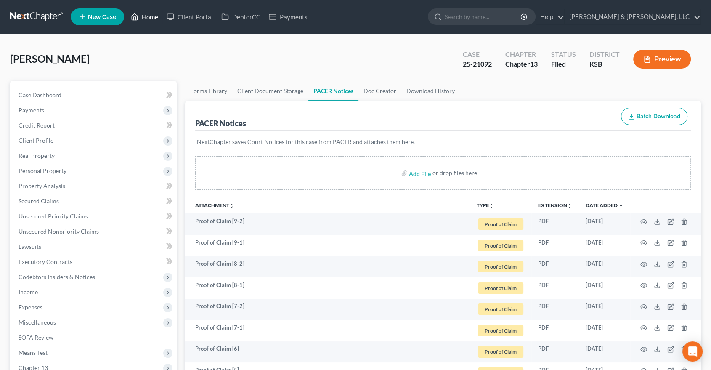
click at [146, 17] on link "Home" at bounding box center [145, 16] width 36 height 15
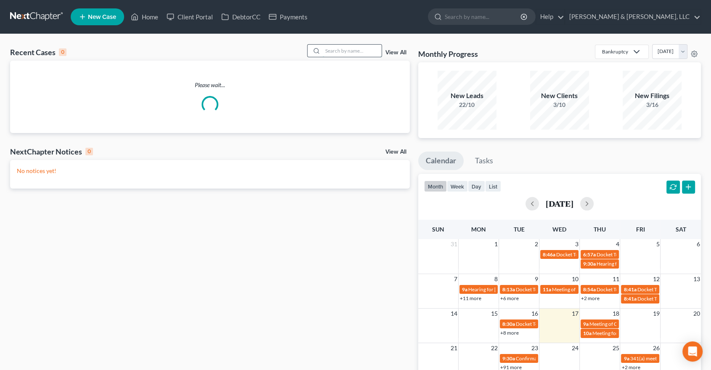
click at [338, 46] on input "search" at bounding box center [352, 51] width 59 height 12
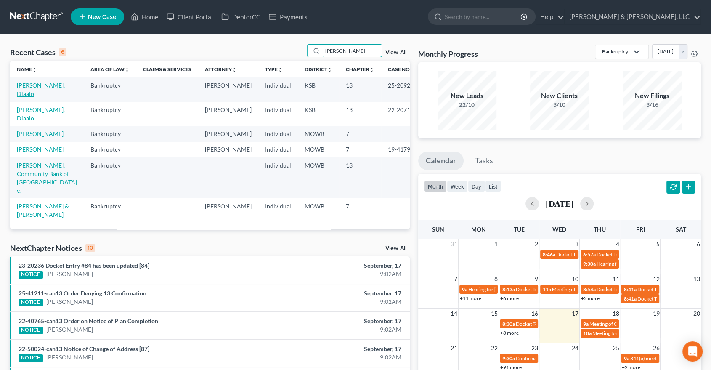
type input "clements"
click at [37, 83] on link "[PERSON_NAME], Diaalo" at bounding box center [41, 90] width 48 height 16
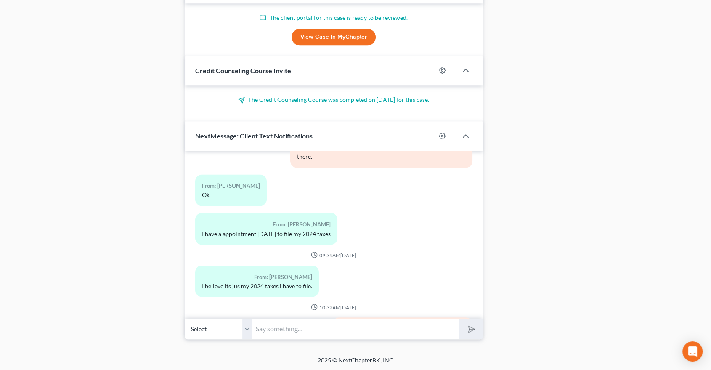
scroll to position [7984, 0]
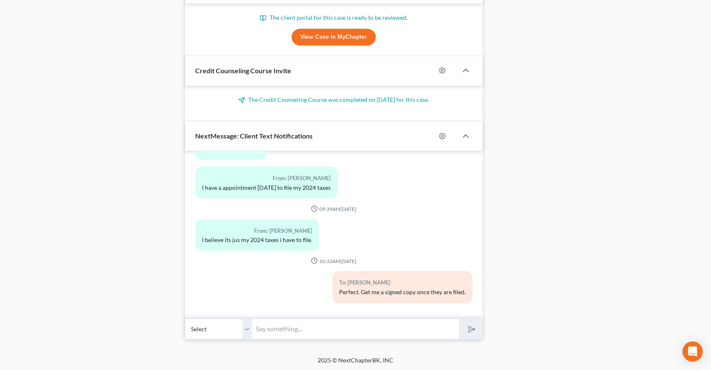
click at [292, 323] on input "text" at bounding box center [355, 328] width 207 height 21
drag, startPoint x: 399, startPoint y: 322, endPoint x: 401, endPoint y: 325, distance: 4.5
click at [399, 322] on input "Do you have the taxes for 2024 done yet?" at bounding box center [355, 328] width 207 height 21
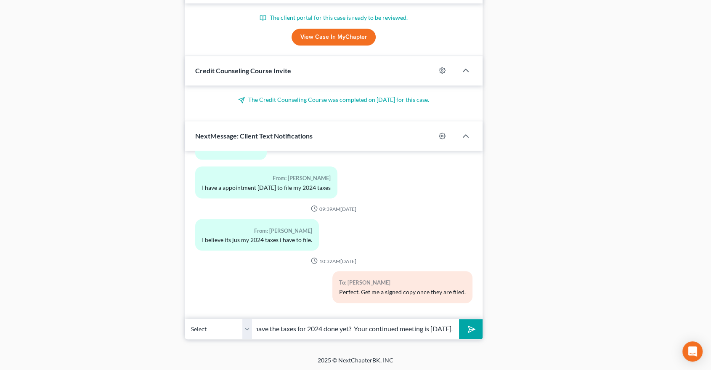
type input "Do you have the taxes for 2024 done yet? Your continued meeting is tomorrow."
click at [468, 329] on icon "submit" at bounding box center [470, 329] width 12 height 12
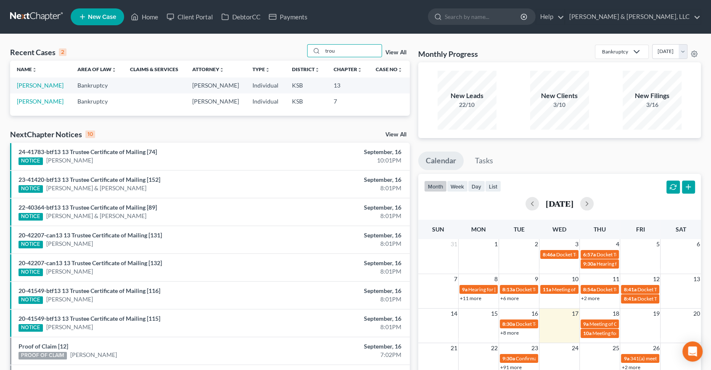
drag, startPoint x: 340, startPoint y: 54, endPoint x: 256, endPoint y: 62, distance: 84.5
click at [254, 61] on div "Recent Cases 2 trou View All Name unfold_more expand_more expand_less Area of L…" at bounding box center [209, 79] width 399 height 71
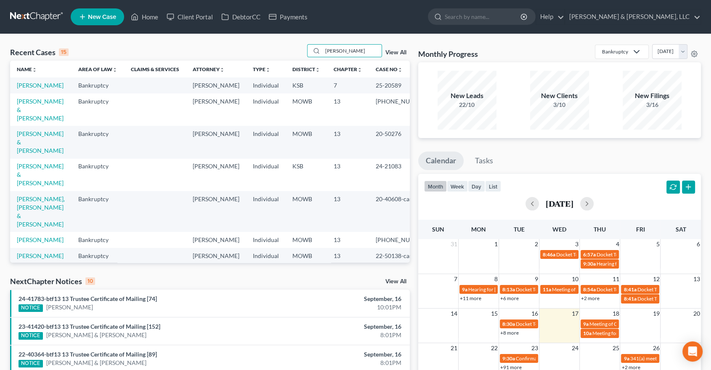
type input "[PERSON_NAME]"
click at [30, 160] on td "[PERSON_NAME] & [PERSON_NAME]" at bounding box center [40, 175] width 61 height 32
click at [32, 165] on link "[PERSON_NAME] & [PERSON_NAME]" at bounding box center [40, 174] width 47 height 24
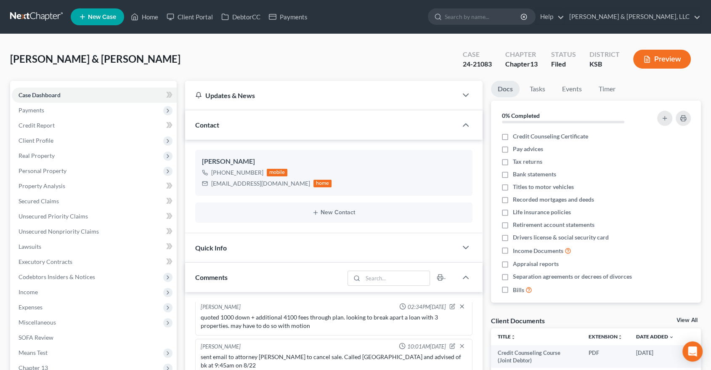
scroll to position [608, 0]
click at [148, 18] on link "Home" at bounding box center [145, 16] width 36 height 15
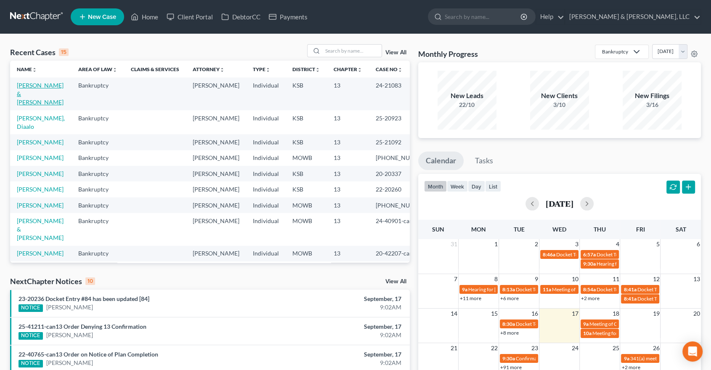
click at [28, 85] on link "Paul, Mark & Reba" at bounding box center [40, 94] width 47 height 24
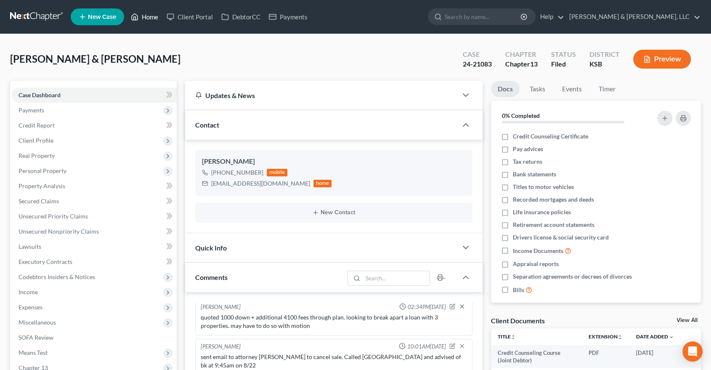
click at [149, 18] on link "Home" at bounding box center [145, 16] width 36 height 15
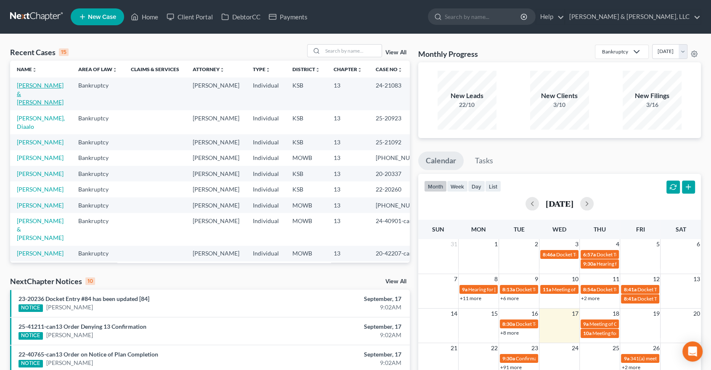
click at [44, 84] on link "Paul, Mark & Reba" at bounding box center [40, 94] width 47 height 24
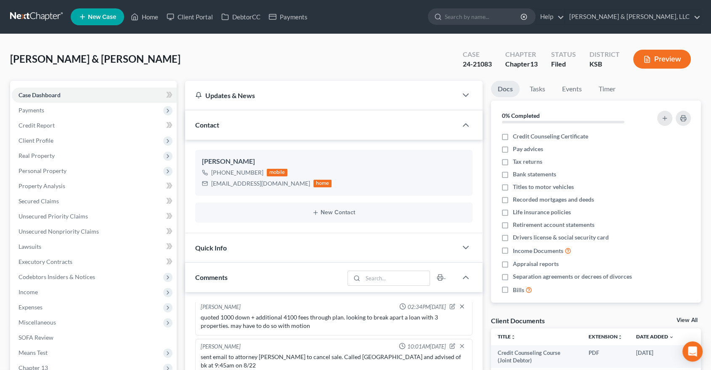
scroll to position [608, 0]
click at [151, 19] on link "Home" at bounding box center [145, 16] width 36 height 15
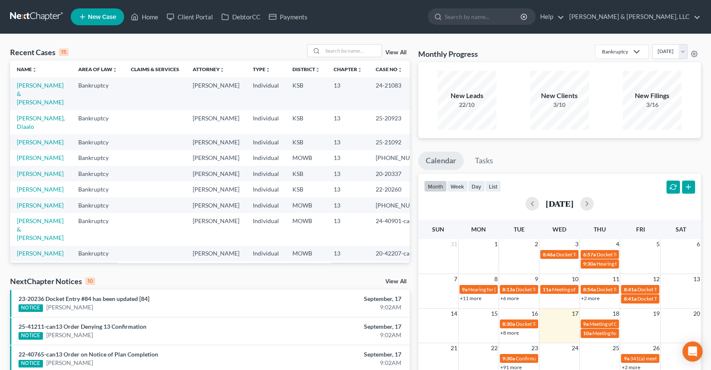
click at [393, 50] on link "View All" at bounding box center [395, 53] width 21 height 6
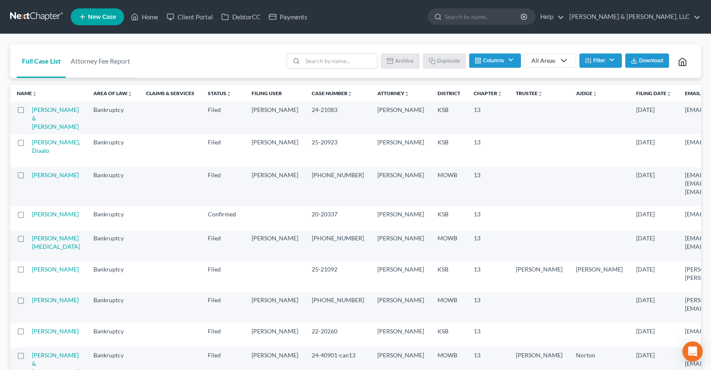
click at [29, 112] on label at bounding box center [29, 112] width 0 height 0
click at [32, 110] on input "checkbox" at bounding box center [34, 108] width 5 height 5
checkbox input "true"
click at [439, 59] on button "Duplicate" at bounding box center [444, 60] width 42 height 14
click at [151, 18] on link "Home" at bounding box center [145, 16] width 36 height 15
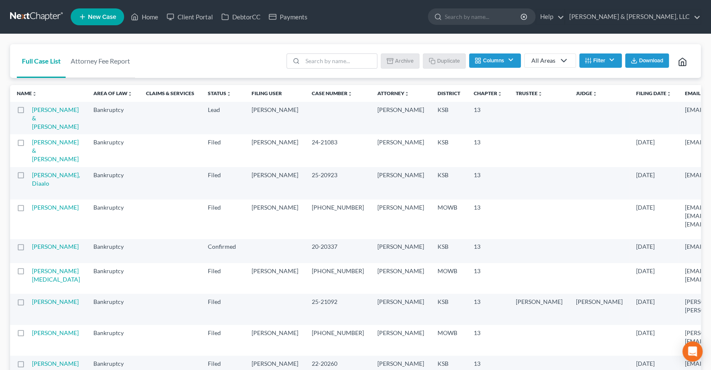
click at [49, 114] on td "[PERSON_NAME] & [PERSON_NAME]" at bounding box center [59, 118] width 55 height 32
click at [49, 112] on link "[PERSON_NAME] & [PERSON_NAME]" at bounding box center [55, 118] width 47 height 24
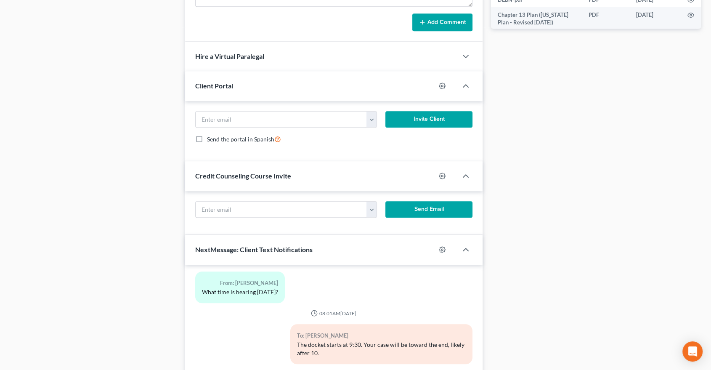
scroll to position [441, 0]
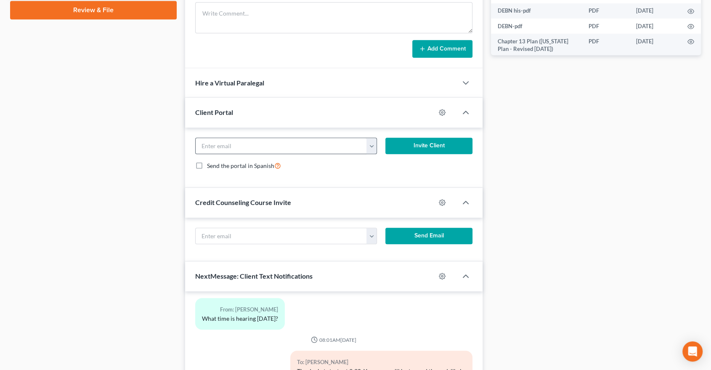
click at [371, 143] on button "button" at bounding box center [371, 146] width 11 height 16
click at [380, 165] on link "[EMAIL_ADDRESS][DOMAIN_NAME]" at bounding box center [423, 164] width 115 height 14
type input "[EMAIL_ADDRESS][DOMAIN_NAME]"
click at [420, 149] on button "Invite Client" at bounding box center [428, 145] width 87 height 17
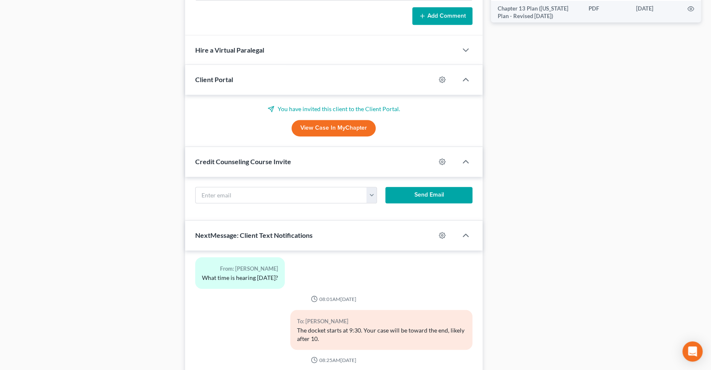
scroll to position [573, 0]
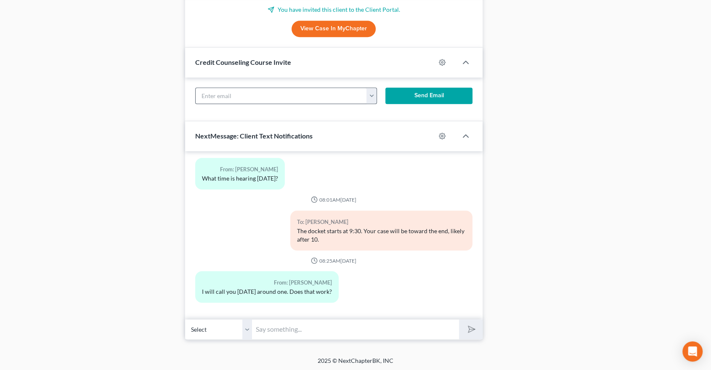
click at [373, 93] on button "button" at bounding box center [371, 96] width 11 height 16
click at [382, 114] on link "[EMAIL_ADDRESS][DOMAIN_NAME]" at bounding box center [423, 114] width 115 height 14
type input "[EMAIL_ADDRESS][DOMAIN_NAME]"
click at [423, 101] on button "Send Email" at bounding box center [428, 95] width 87 height 17
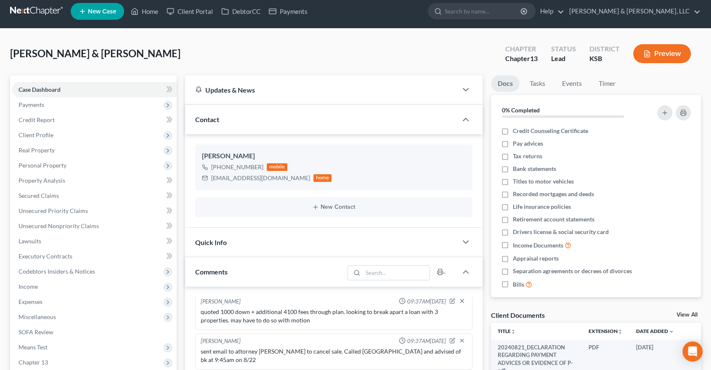
scroll to position [0, 0]
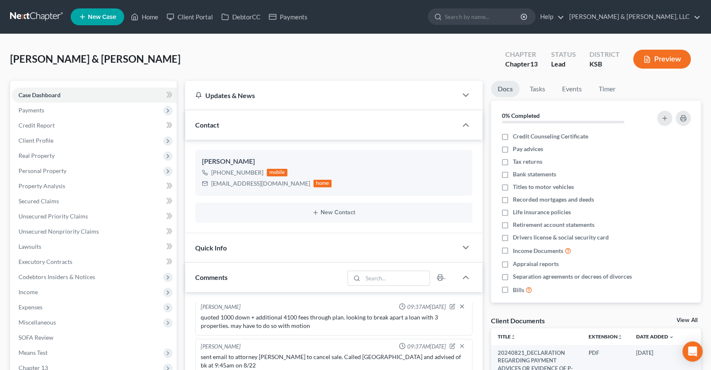
click at [178, 79] on div "[PERSON_NAME] & [PERSON_NAME] Upgraded Chapter Chapter 13 Status Lead District …" at bounding box center [355, 62] width 690 height 37
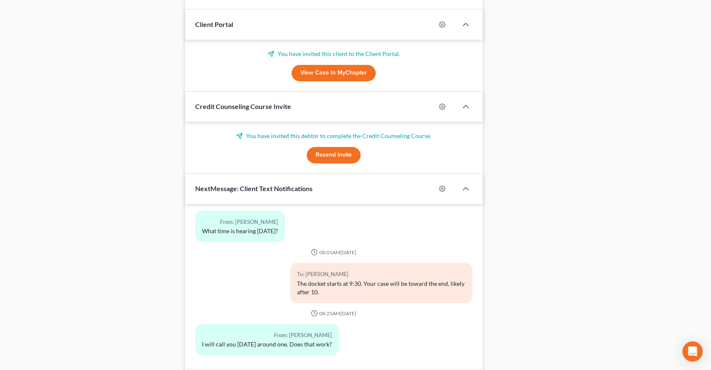
scroll to position [582, 0]
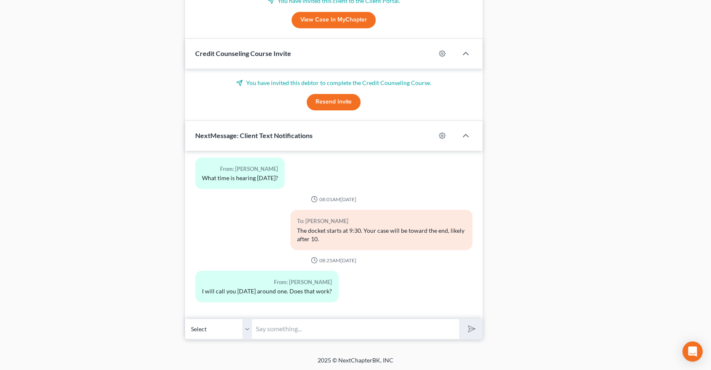
click at [286, 336] on input "text" at bounding box center [355, 328] width 207 height 21
type input "$"
type input "Fees at filing appointment $1313"
click at [471, 328] on icon "submit" at bounding box center [470, 329] width 12 height 12
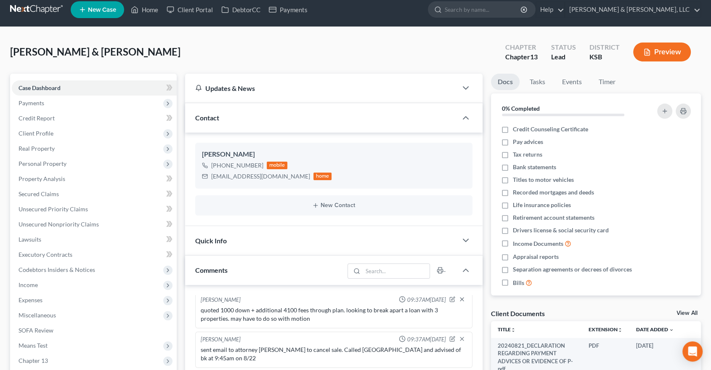
scroll to position [0, 0]
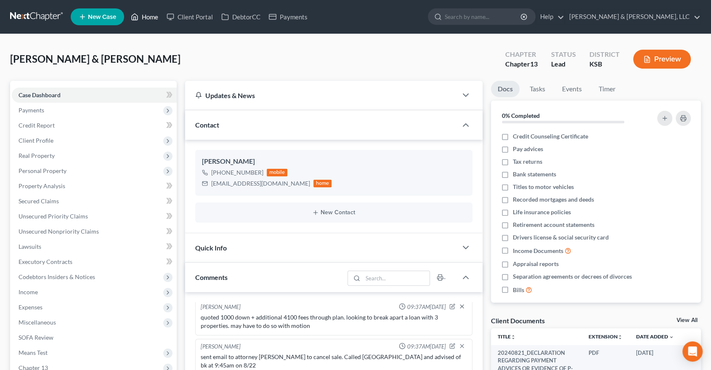
click at [148, 13] on link "Home" at bounding box center [145, 16] width 36 height 15
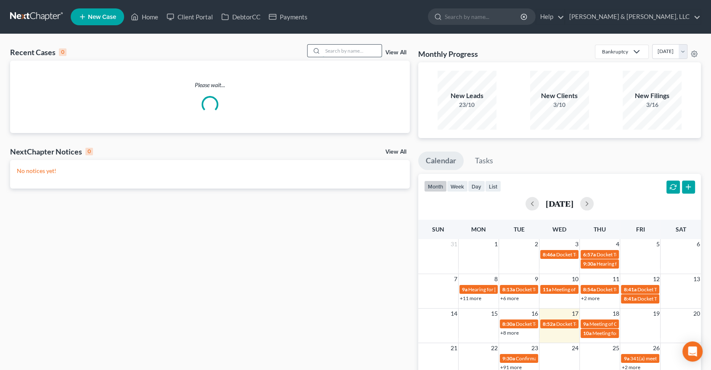
click at [354, 50] on input "search" at bounding box center [352, 51] width 59 height 12
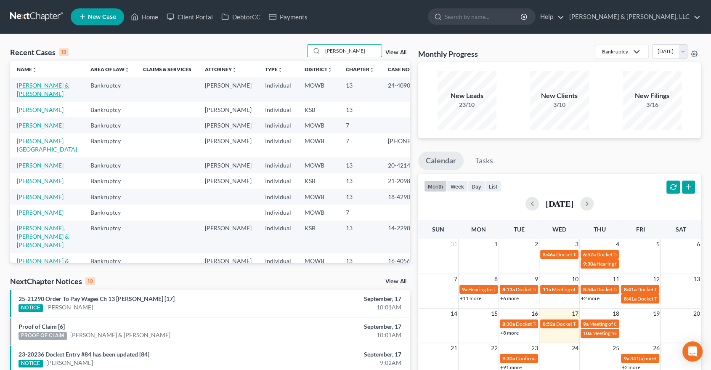
type input "[PERSON_NAME]"
click at [28, 84] on link "[PERSON_NAME] & [PERSON_NAME]" at bounding box center [43, 90] width 52 height 16
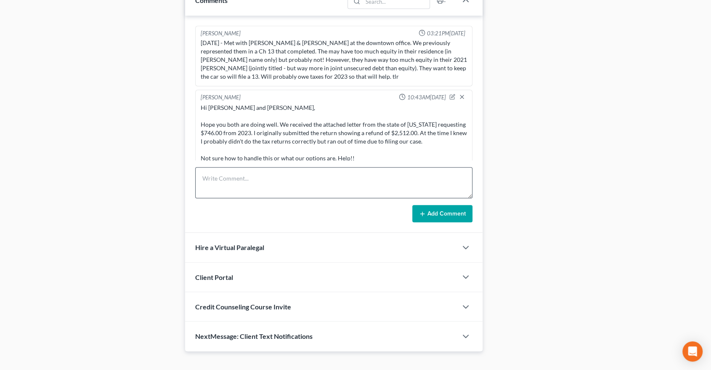
scroll to position [482, 0]
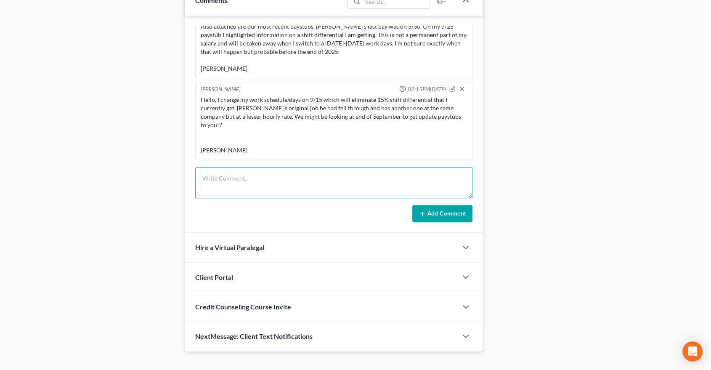
click at [273, 177] on textarea at bounding box center [333, 182] width 277 height 31
paste textarea "We made a $300 payment on 8/30 and $700 on 9/15. July was the last full payment…"
type textarea "We made a $300 payment on 8/30 and $700 on 9/15. July was the last full payment…"
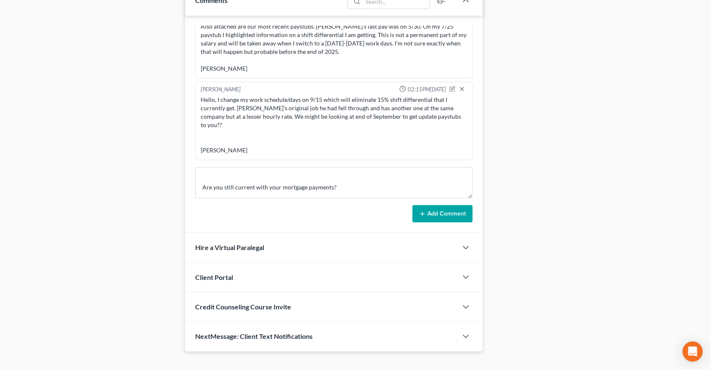
click at [437, 206] on button "Add Comment" at bounding box center [442, 214] width 60 height 18
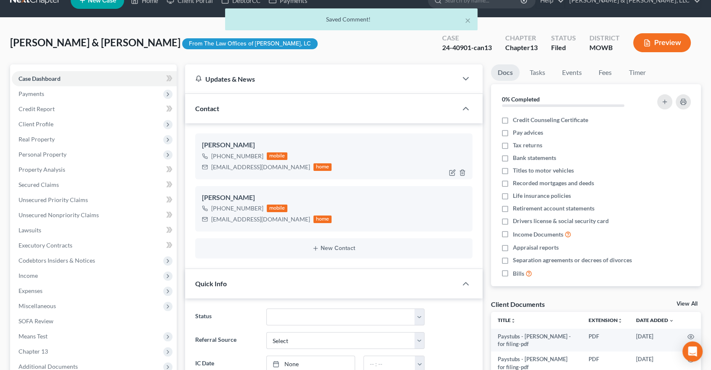
scroll to position [0, 0]
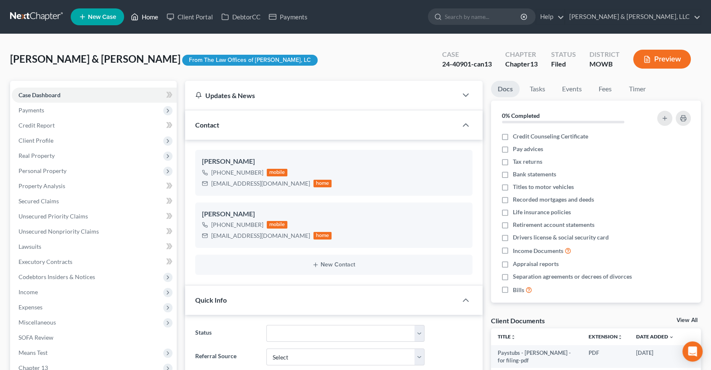
drag, startPoint x: 148, startPoint y: 12, endPoint x: 152, endPoint y: 16, distance: 6.3
click at [148, 12] on link "Home" at bounding box center [145, 16] width 36 height 15
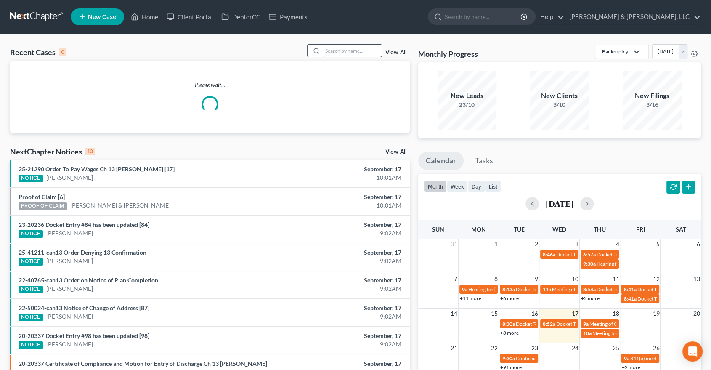
click at [366, 53] on input "search" at bounding box center [352, 51] width 59 height 12
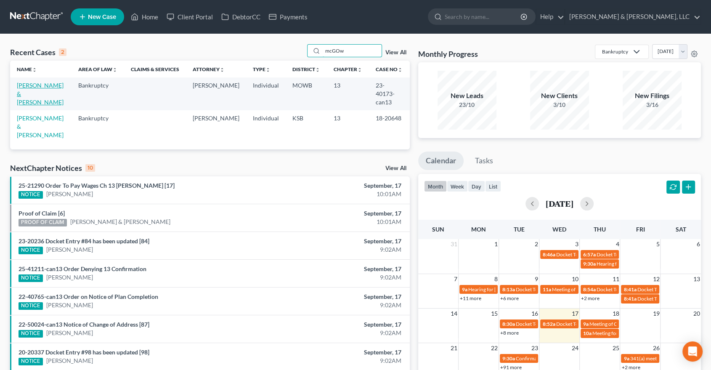
type input "mcGOw"
click at [40, 83] on link "[PERSON_NAME] & [PERSON_NAME]" at bounding box center [40, 94] width 47 height 24
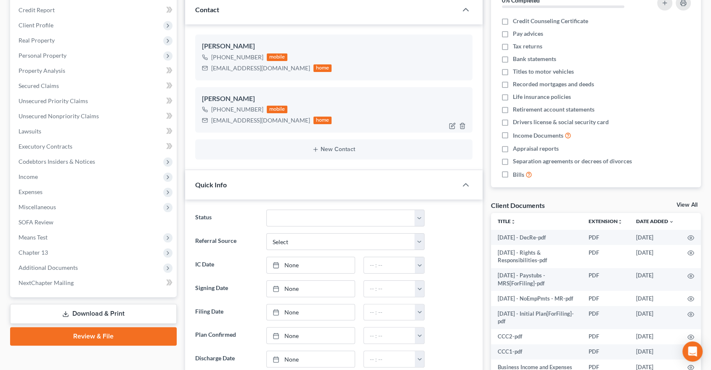
scroll to position [140, 0]
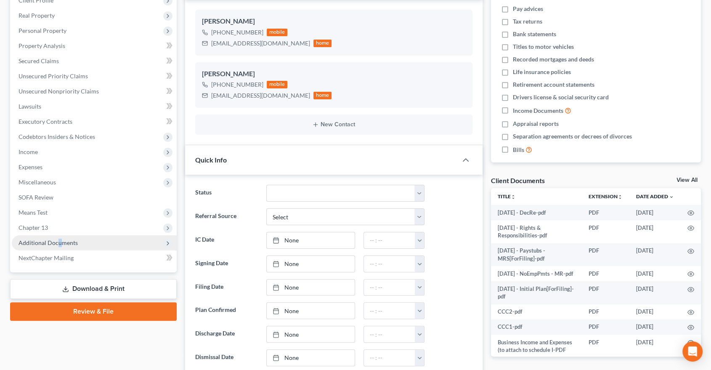
click at [57, 241] on span "Additional Documents" at bounding box center [48, 242] width 59 height 7
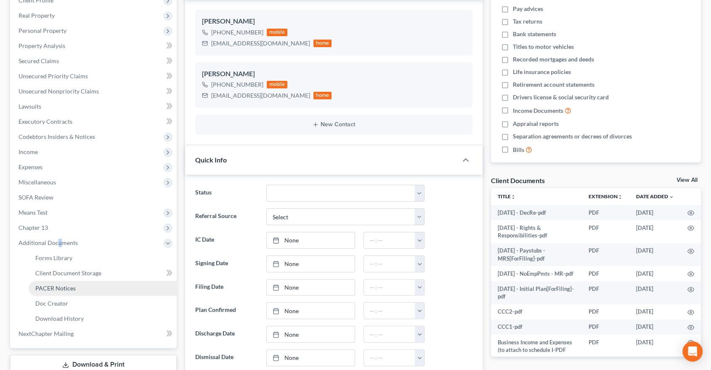
click at [53, 292] on link "PACER Notices" at bounding box center [103, 287] width 148 height 15
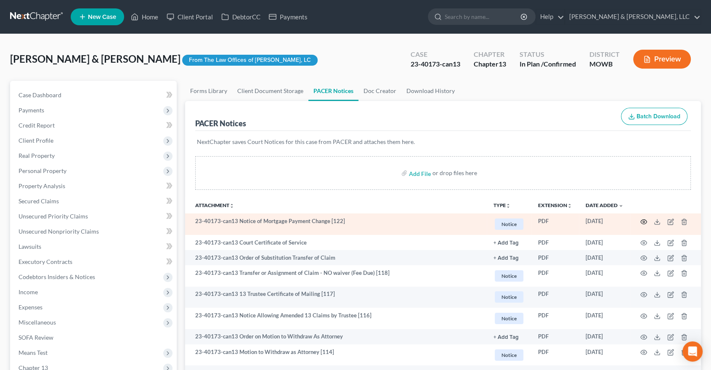
click at [645, 219] on icon "button" at bounding box center [643, 221] width 7 height 7
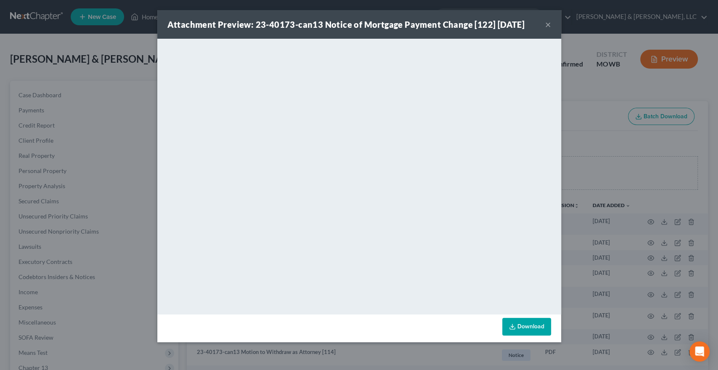
click at [546, 29] on button "×" at bounding box center [548, 24] width 6 height 10
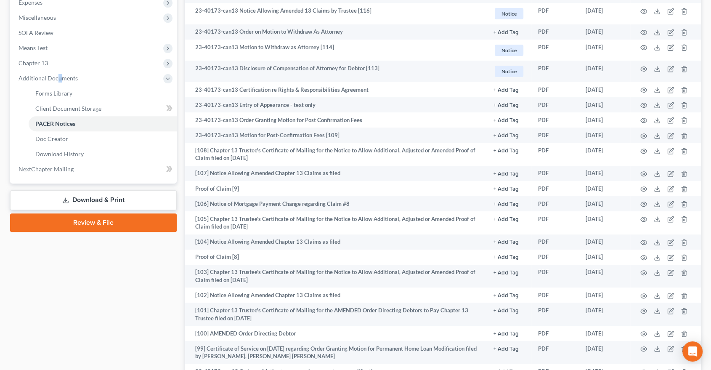
scroll to position [327, 0]
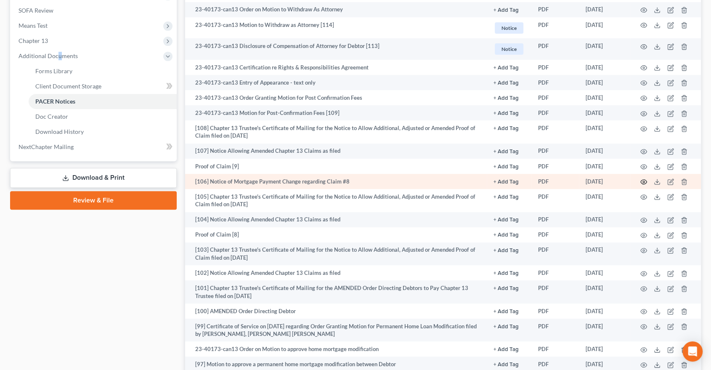
click at [643, 180] on icon "button" at bounding box center [643, 181] width 7 height 7
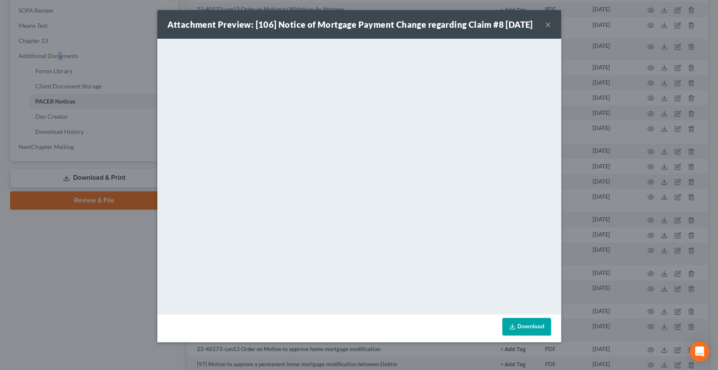
click at [545, 29] on button "×" at bounding box center [548, 24] width 6 height 10
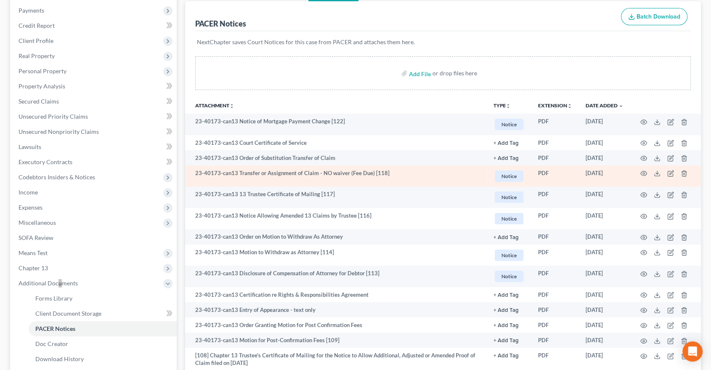
scroll to position [93, 0]
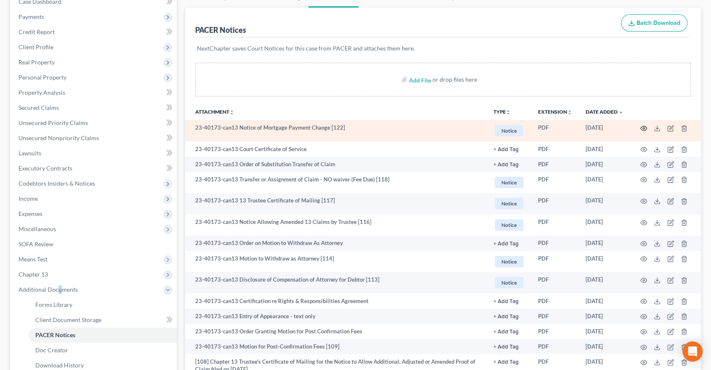
click at [645, 127] on icon "button" at bounding box center [643, 128] width 7 height 7
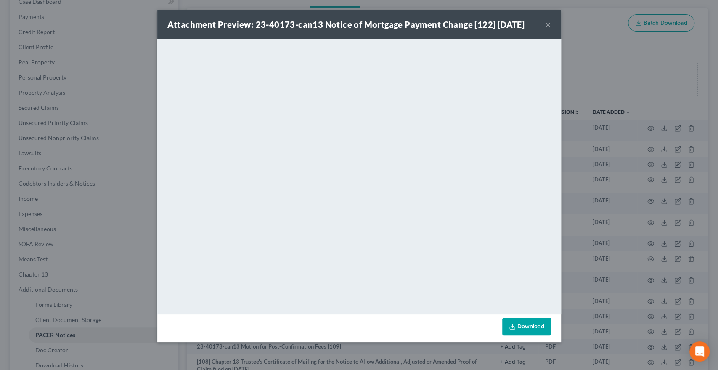
click at [544, 23] on div "Attachment Preview: 23-40173-can13 Notice of Mortgage Payment Change [122] [DAT…" at bounding box center [359, 24] width 404 height 29
click at [547, 24] on button "×" at bounding box center [548, 24] width 6 height 10
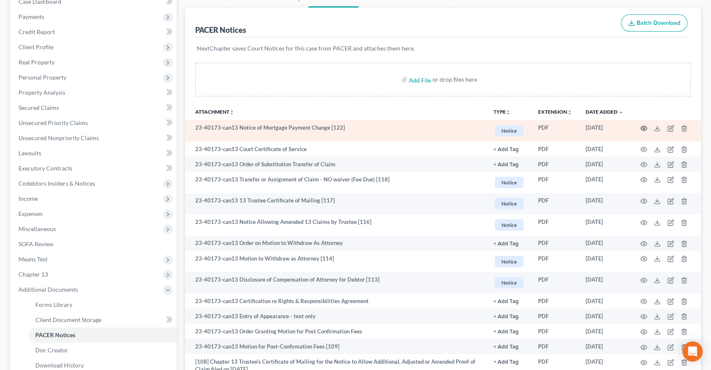
click at [645, 125] on icon "button" at bounding box center [643, 128] width 7 height 7
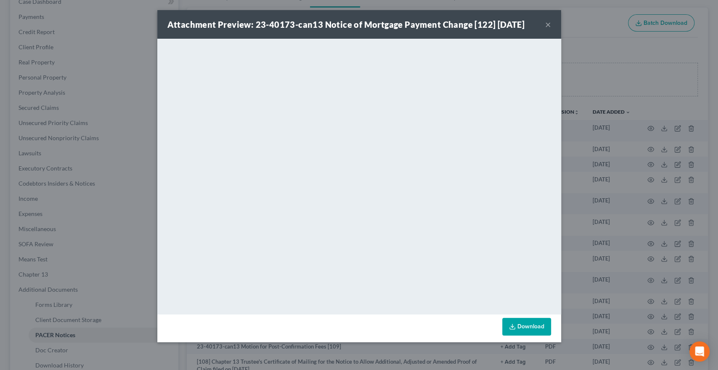
click at [550, 21] on button "×" at bounding box center [548, 24] width 6 height 10
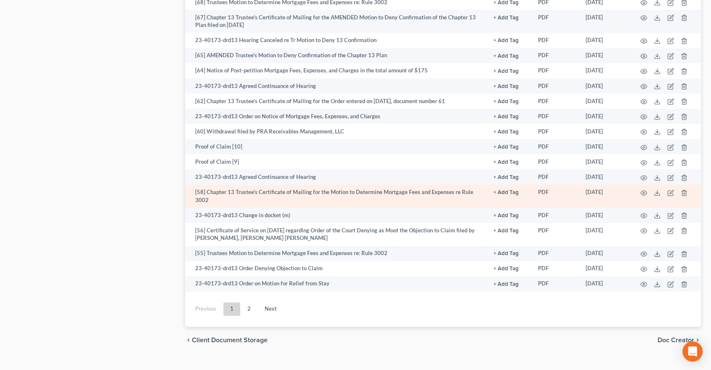
scroll to position [1242, 0]
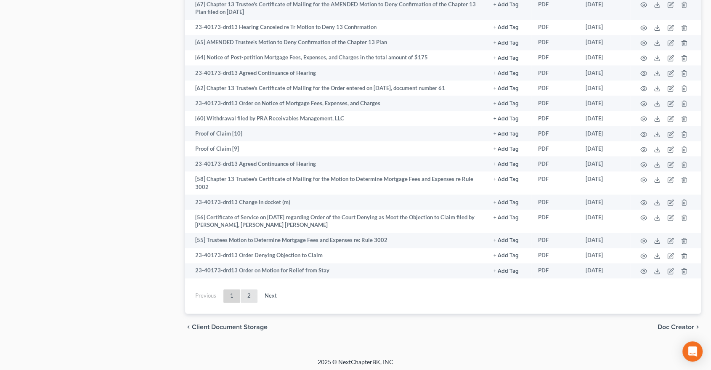
click at [248, 289] on link "2" at bounding box center [249, 295] width 17 height 13
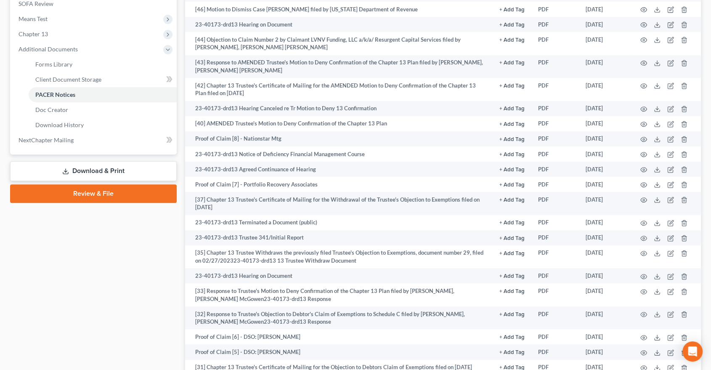
scroll to position [330, 0]
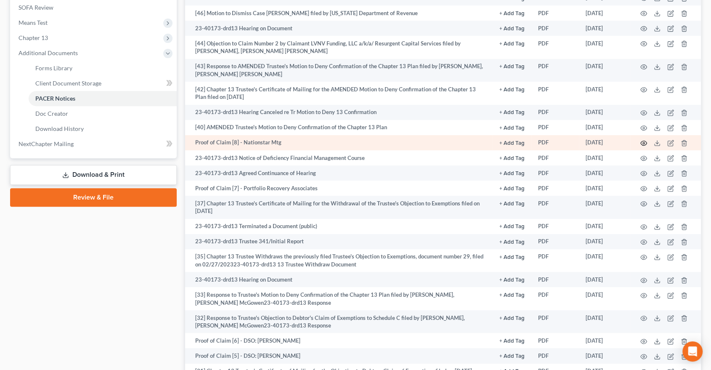
click at [643, 140] on icon "button" at bounding box center [643, 143] width 7 height 7
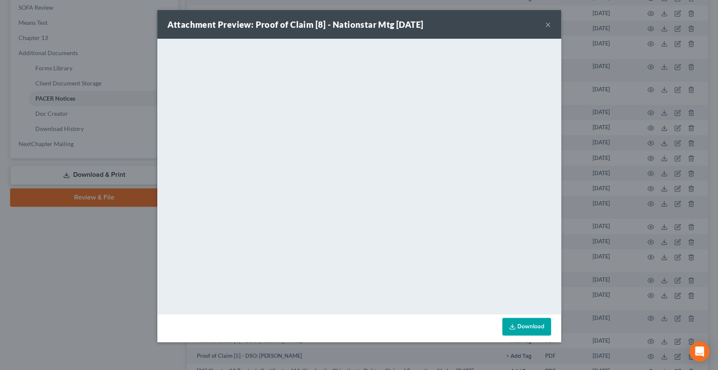
click at [547, 26] on button "×" at bounding box center [548, 24] width 6 height 10
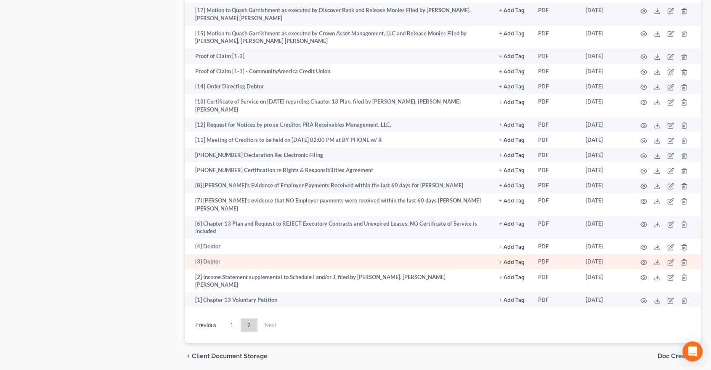
scroll to position [1077, 0]
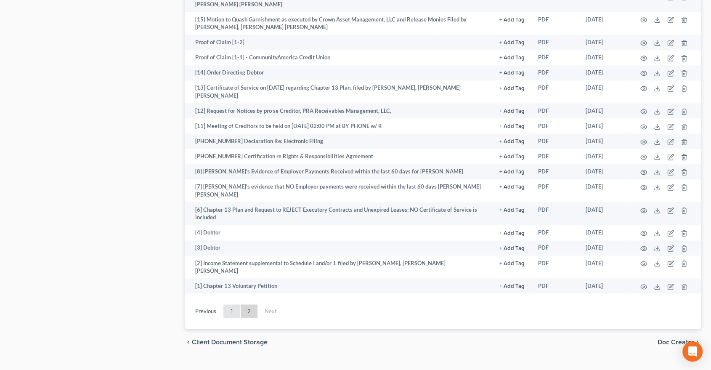
click at [227, 304] on link "1" at bounding box center [231, 310] width 17 height 13
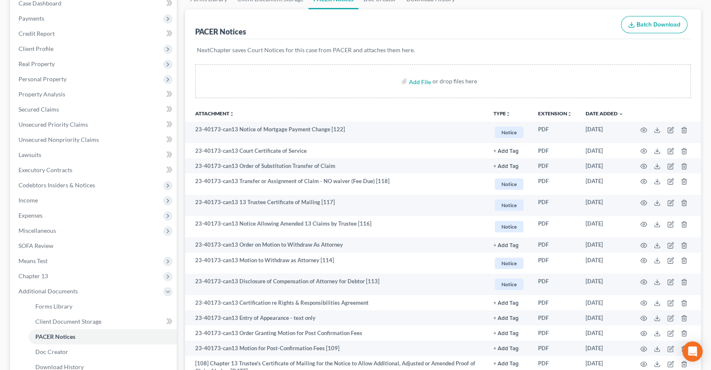
scroll to position [96, 0]
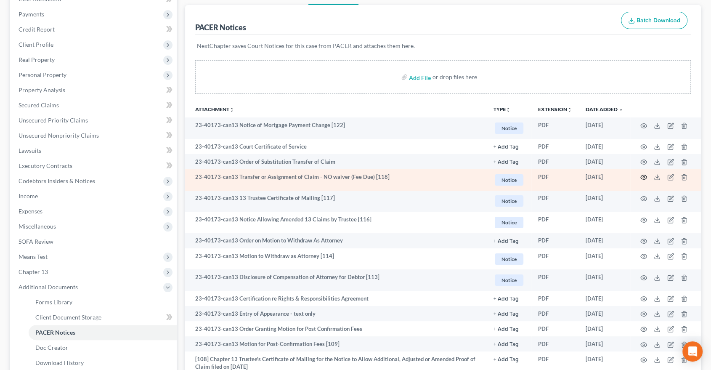
click at [642, 174] on icon "button" at bounding box center [643, 177] width 7 height 7
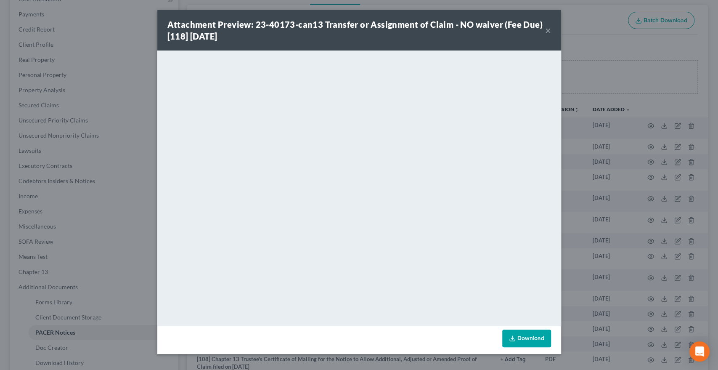
click at [546, 30] on button "×" at bounding box center [548, 30] width 6 height 10
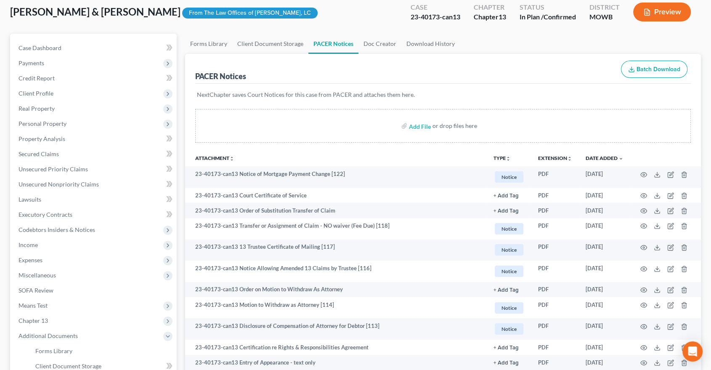
scroll to position [0, 0]
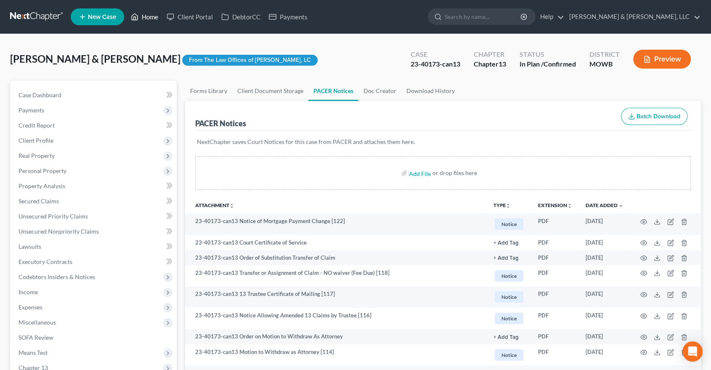
click at [148, 15] on link "Home" at bounding box center [145, 16] width 36 height 15
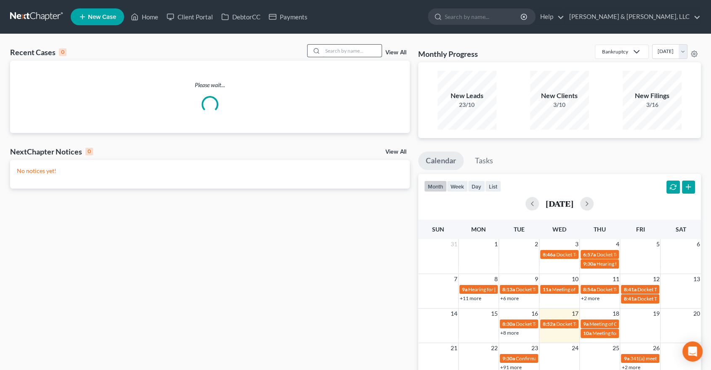
click at [337, 54] on input "search" at bounding box center [352, 51] width 59 height 12
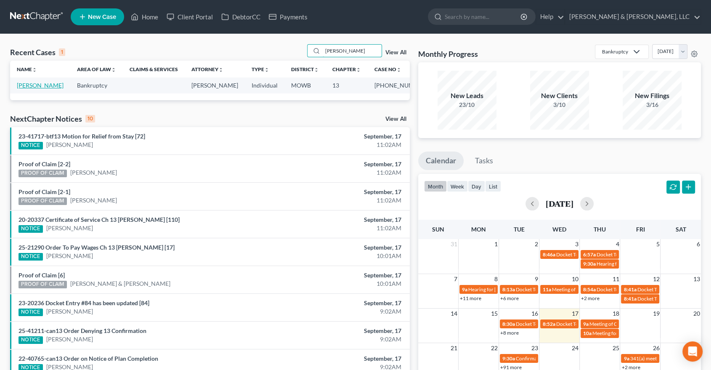
type input "harrelson"
click at [45, 83] on link "Harrelson, Michael" at bounding box center [40, 85] width 47 height 7
select select "2"
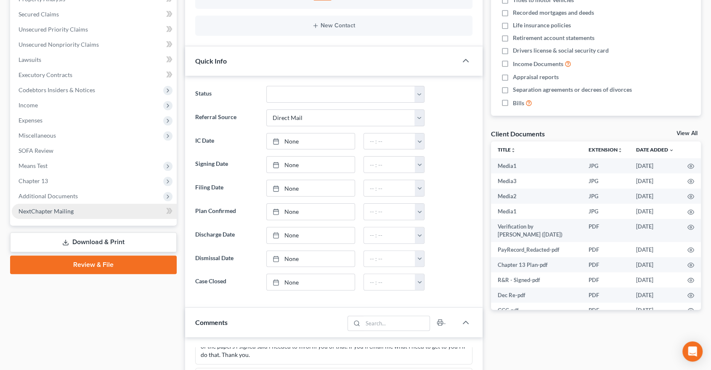
scroll to position [956, 0]
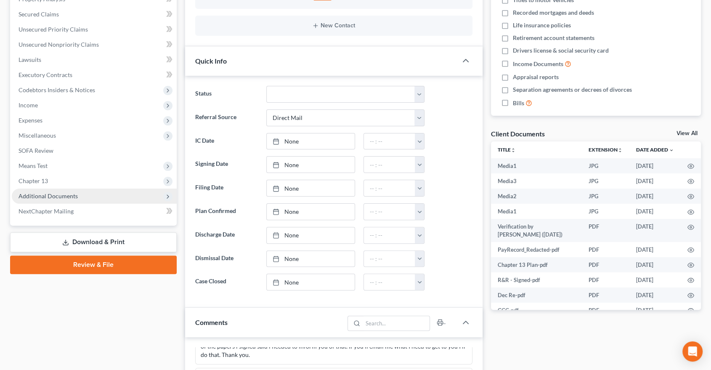
click at [37, 199] on span "Additional Documents" at bounding box center [94, 195] width 165 height 15
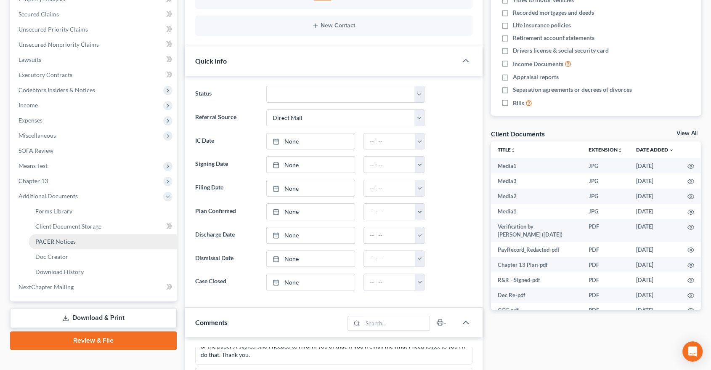
click at [44, 240] on span "PACER Notices" at bounding box center [55, 241] width 40 height 7
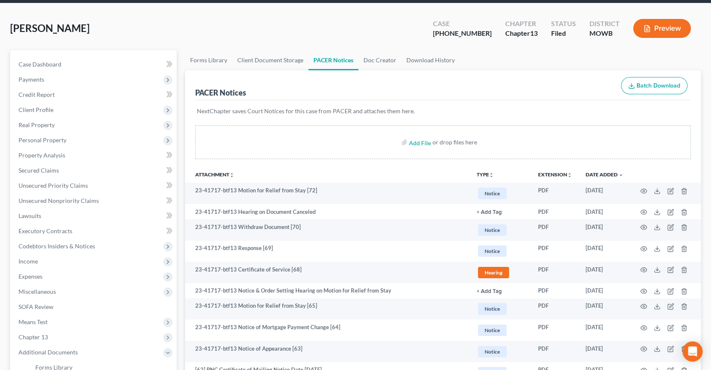
scroll to position [47, 0]
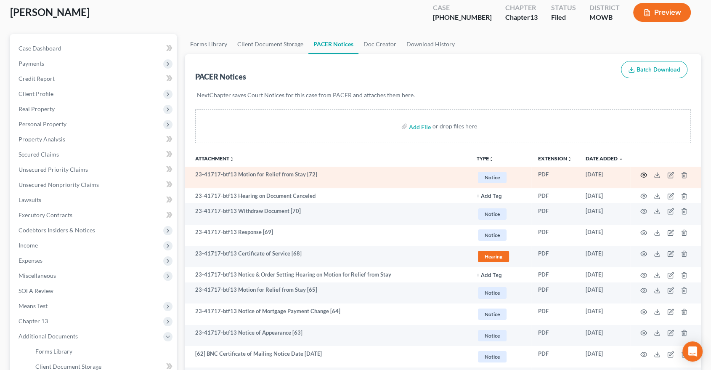
click at [640, 174] on icon "button" at bounding box center [643, 175] width 7 height 7
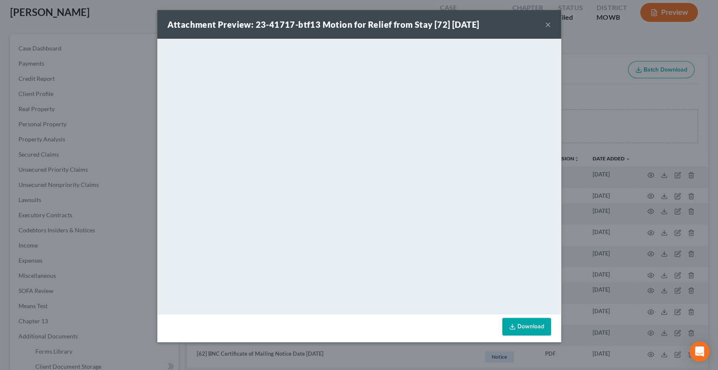
click at [546, 24] on button "×" at bounding box center [548, 24] width 6 height 10
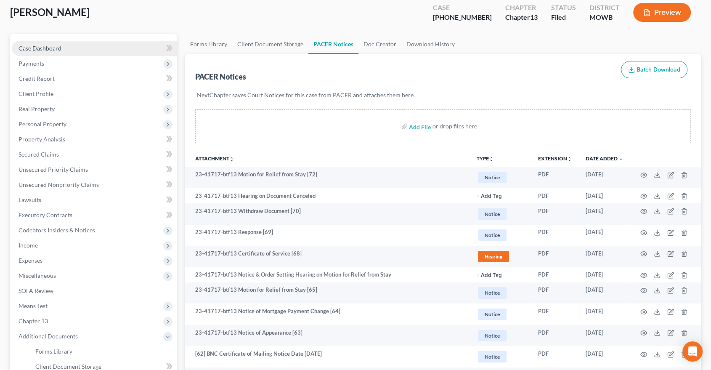
click at [19, 46] on span "Case Dashboard" at bounding box center [40, 48] width 43 height 7
select select "2"
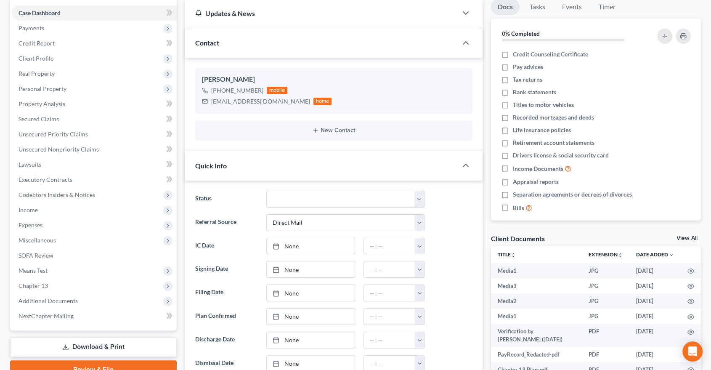
scroll to position [187, 0]
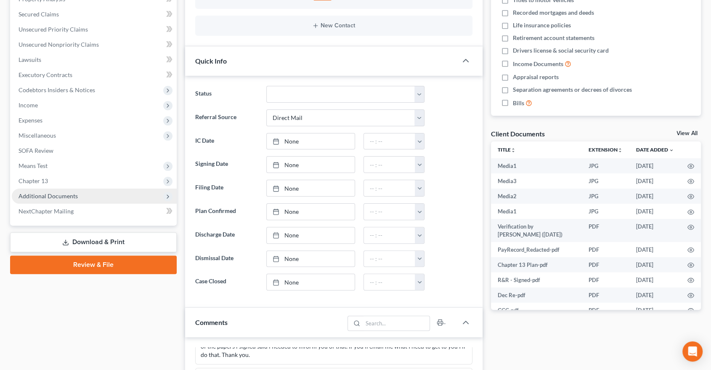
click at [34, 200] on span "Additional Documents" at bounding box center [94, 195] width 165 height 15
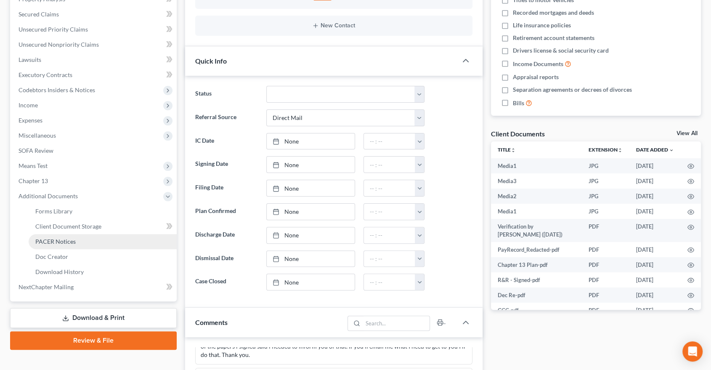
click at [56, 234] on link "PACER Notices" at bounding box center [103, 241] width 148 height 15
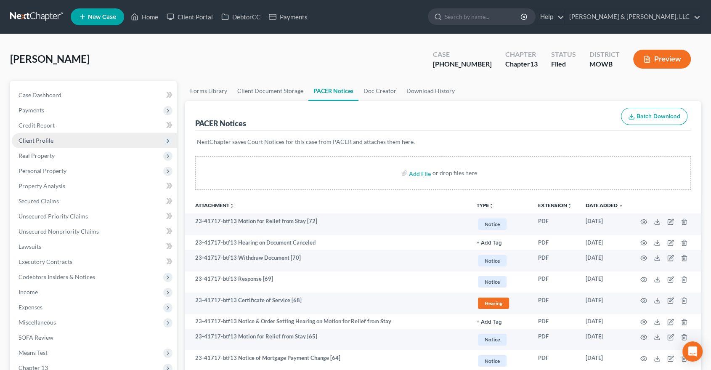
click at [40, 143] on span "Client Profile" at bounding box center [36, 140] width 35 height 7
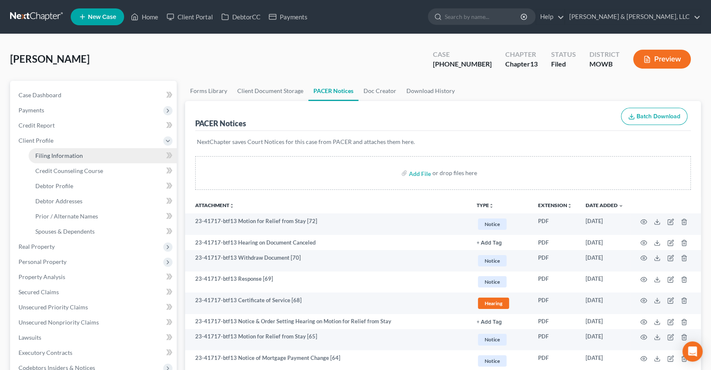
click at [50, 149] on link "Filing Information" at bounding box center [103, 155] width 148 height 15
select select "1"
select select "0"
select select "3"
select select "46"
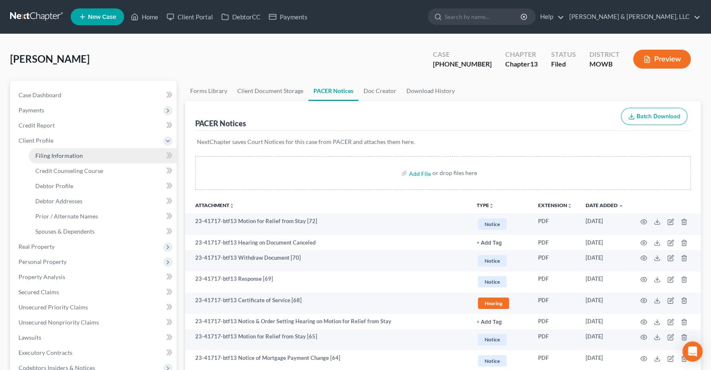
select select "1"
select select "26"
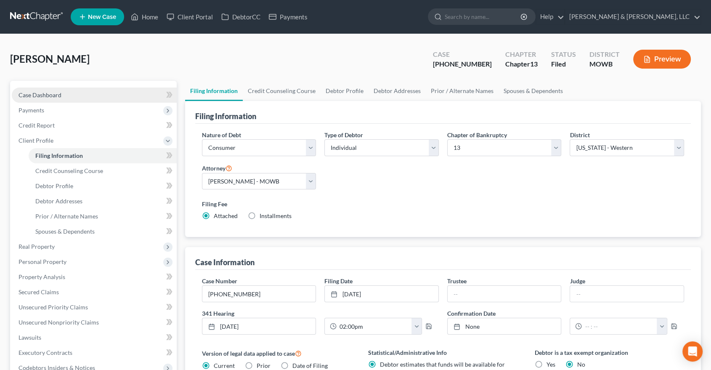
click at [56, 95] on span "Case Dashboard" at bounding box center [40, 94] width 43 height 7
select select "2"
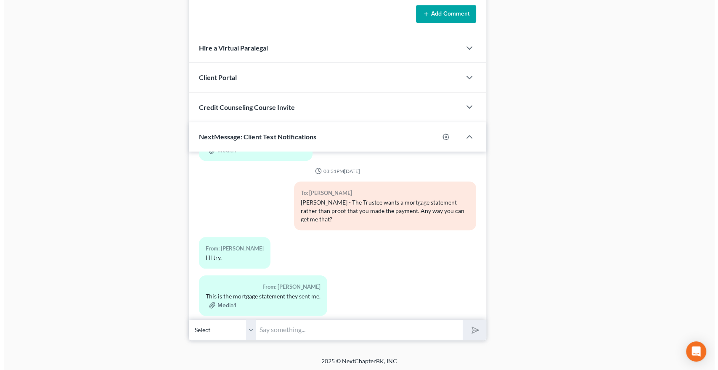
scroll to position [910, 0]
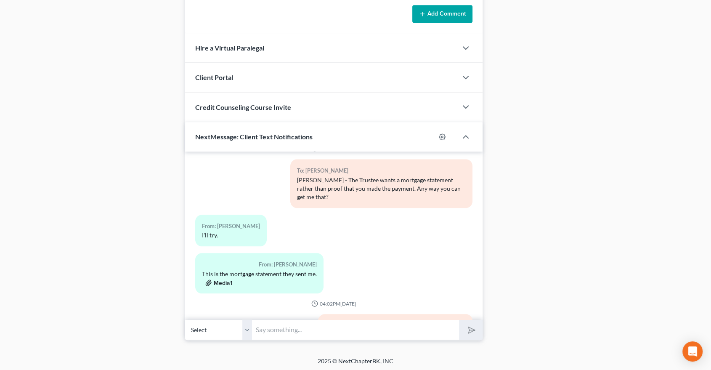
click at [216, 279] on button "Media1" at bounding box center [218, 282] width 27 height 7
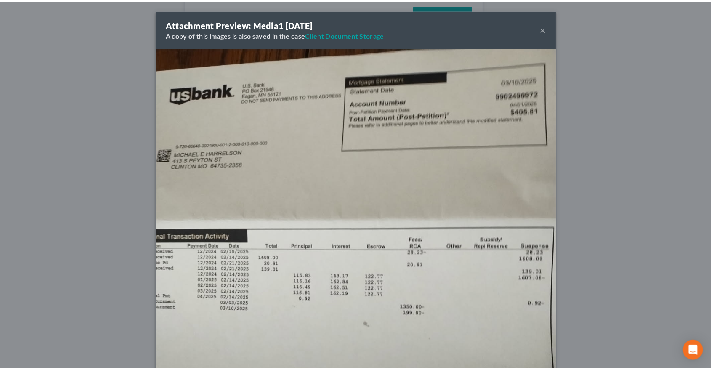
scroll to position [902, 0]
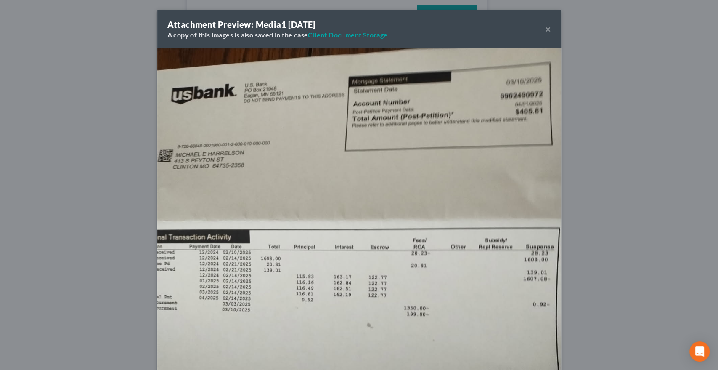
click at [545, 28] on button "×" at bounding box center [548, 29] width 6 height 10
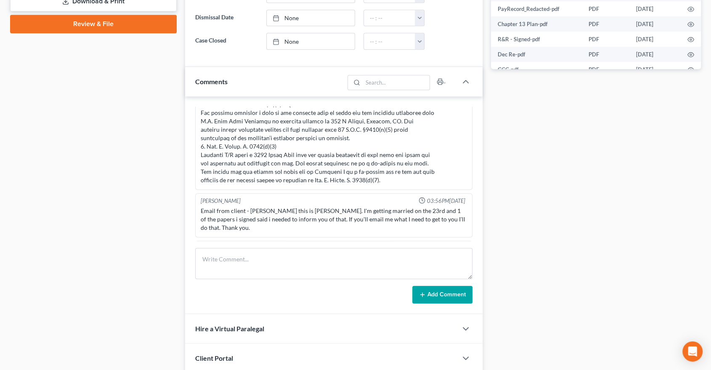
scroll to position [1, 0]
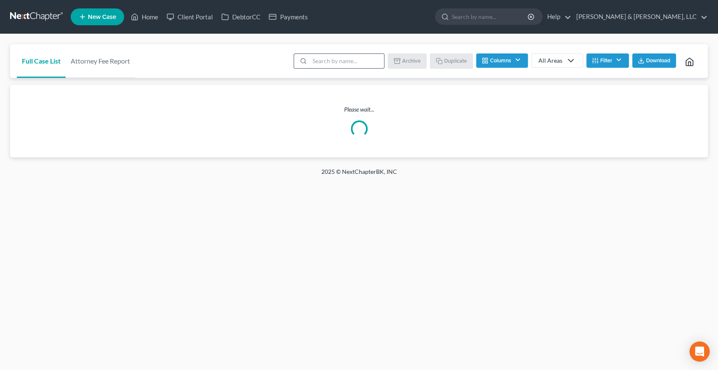
click at [322, 61] on input "search" at bounding box center [346, 61] width 74 height 14
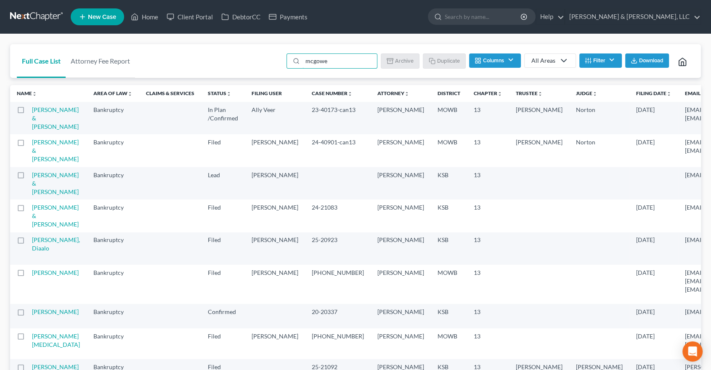
type input "[PERSON_NAME]"
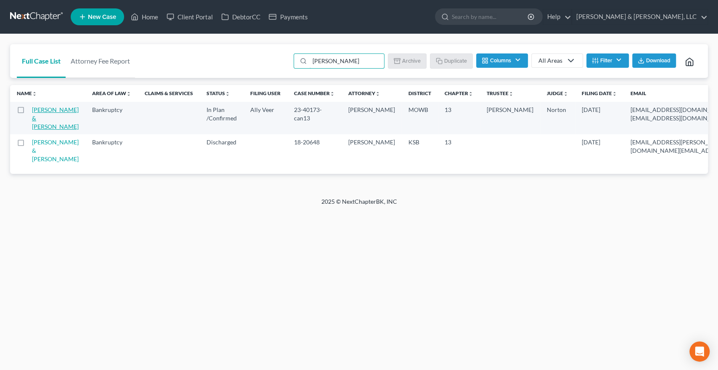
click at [50, 115] on link "[PERSON_NAME] & [PERSON_NAME]" at bounding box center [55, 118] width 47 height 24
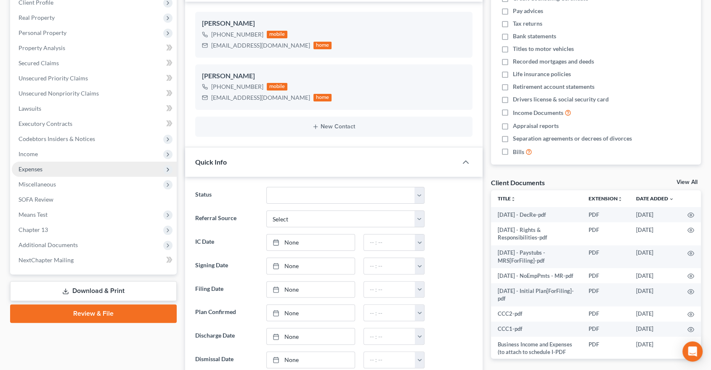
scroll to position [140, 0]
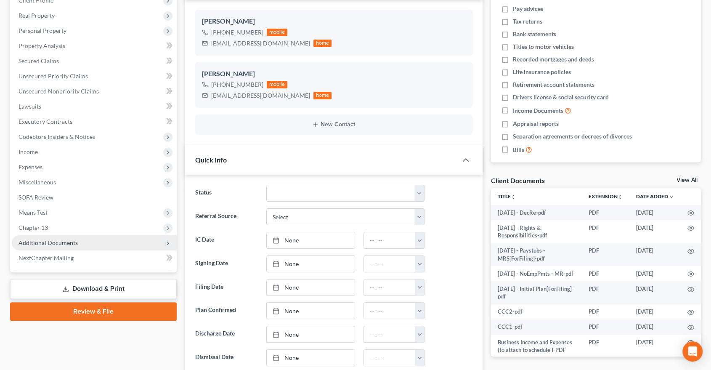
click at [49, 243] on span "Additional Documents" at bounding box center [48, 242] width 59 height 7
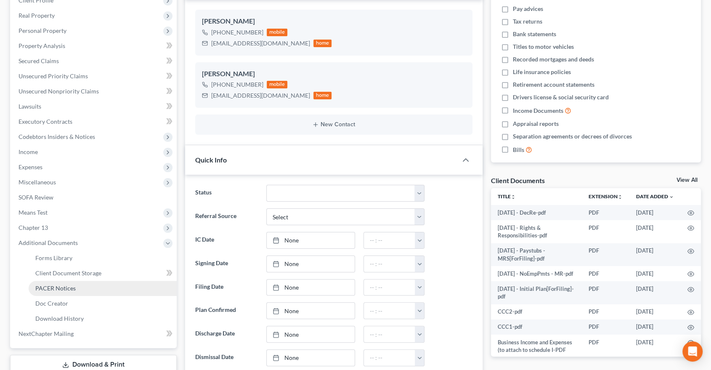
click at [47, 284] on span "PACER Notices" at bounding box center [55, 287] width 40 height 7
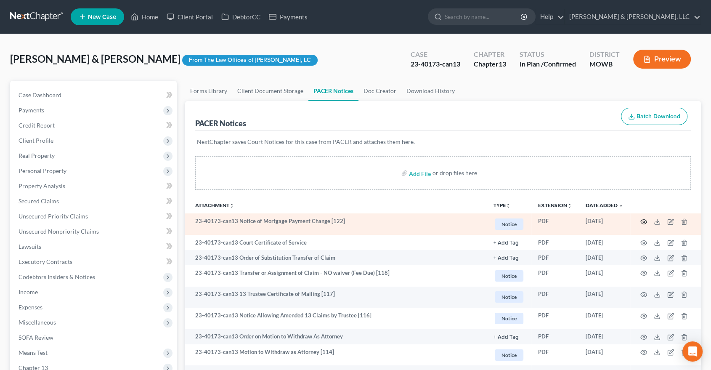
click at [640, 219] on icon "button" at bounding box center [643, 221] width 7 height 7
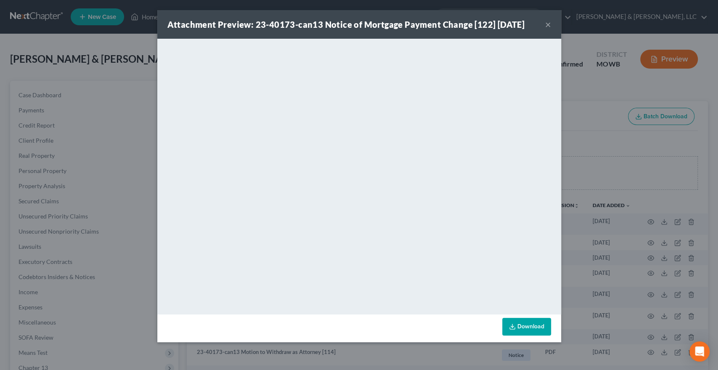
click at [544, 23] on div "Attachment Preview: 23-40173-can13 Notice of Mortgage Payment Change [122] [DAT…" at bounding box center [359, 24] width 404 height 29
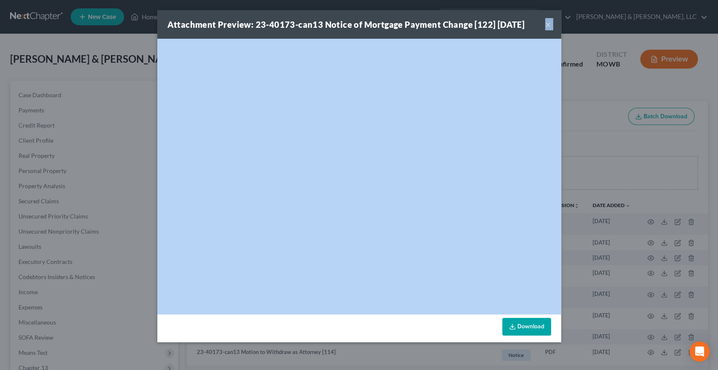
click at [546, 24] on button "×" at bounding box center [548, 24] width 6 height 10
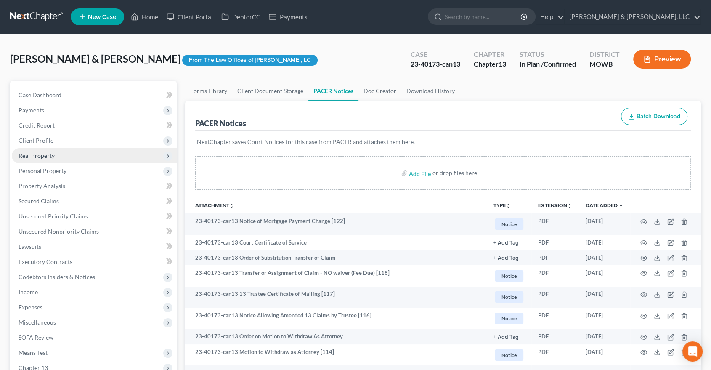
click at [36, 149] on span "Real Property" at bounding box center [94, 155] width 165 height 15
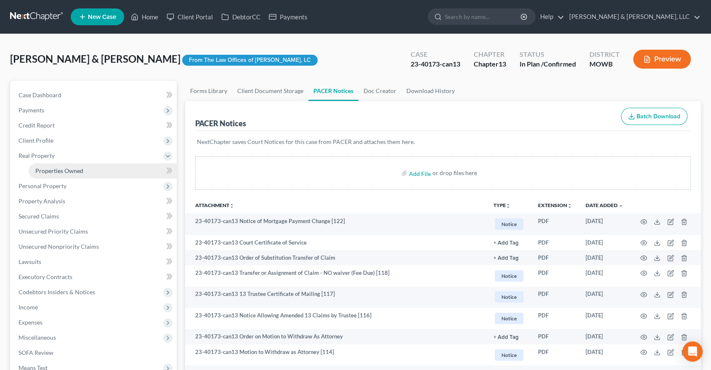
click at [38, 171] on span "Properties Owned" at bounding box center [59, 170] width 48 height 7
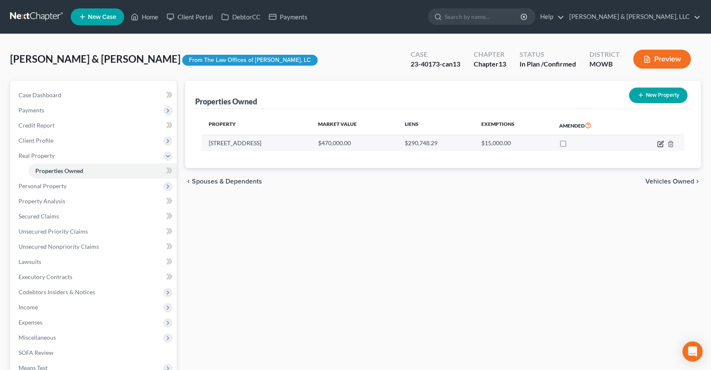
click at [661, 144] on icon "button" at bounding box center [660, 143] width 7 height 7
select select "26"
select select "2"
select select "5"
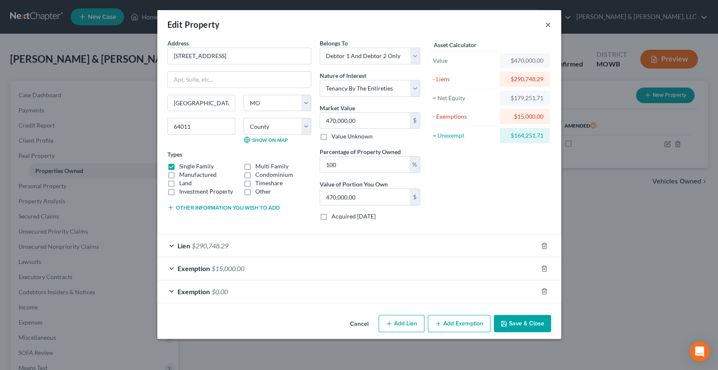
click at [547, 25] on button "×" at bounding box center [548, 24] width 6 height 10
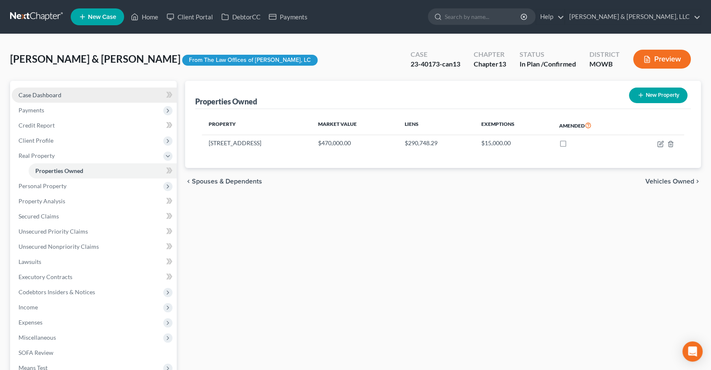
click at [72, 94] on link "Case Dashboard" at bounding box center [94, 94] width 165 height 15
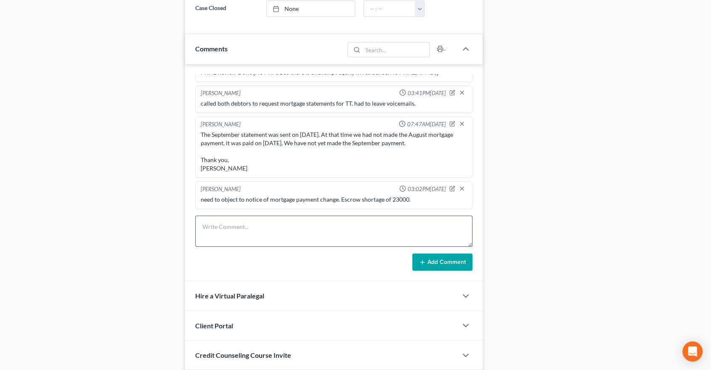
scroll to position [514, 0]
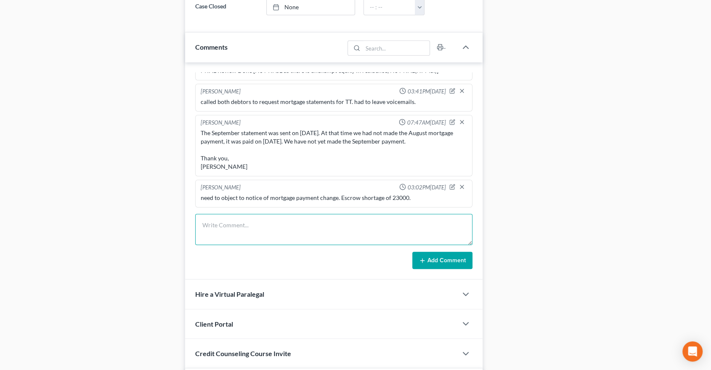
click at [278, 230] on textarea at bounding box center [333, 229] width 277 height 31
type textarea "called Bonial to advise of error in notice of mortgage payment change"
click at [446, 258] on button "Add Comment" at bounding box center [442, 260] width 60 height 18
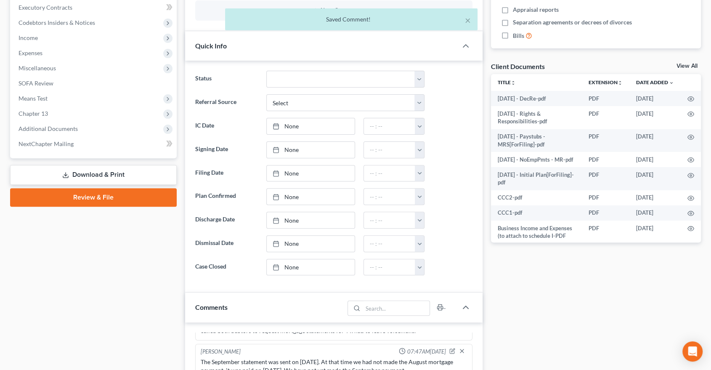
scroll to position [233, 0]
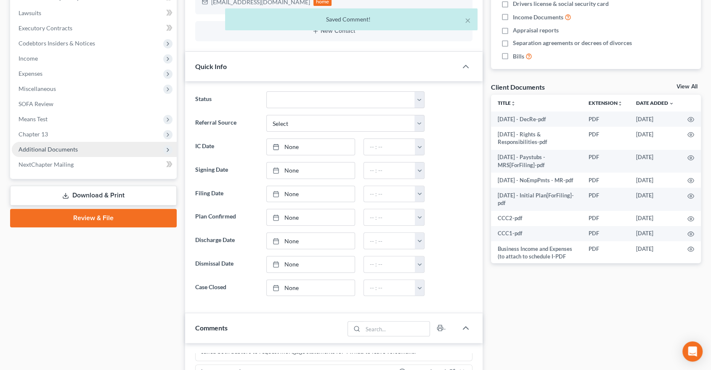
click at [57, 147] on span "Additional Documents" at bounding box center [48, 148] width 59 height 7
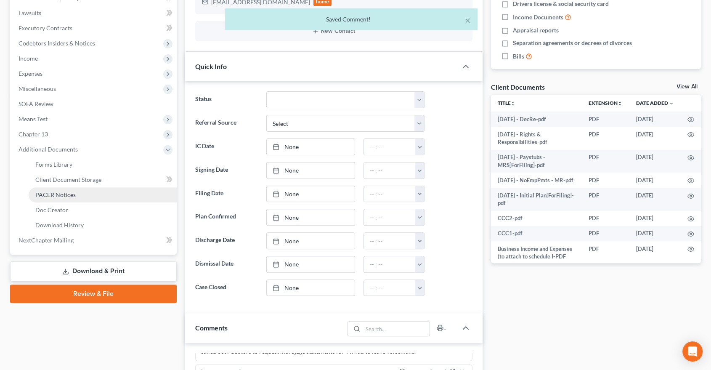
click at [42, 198] on link "PACER Notices" at bounding box center [103, 194] width 148 height 15
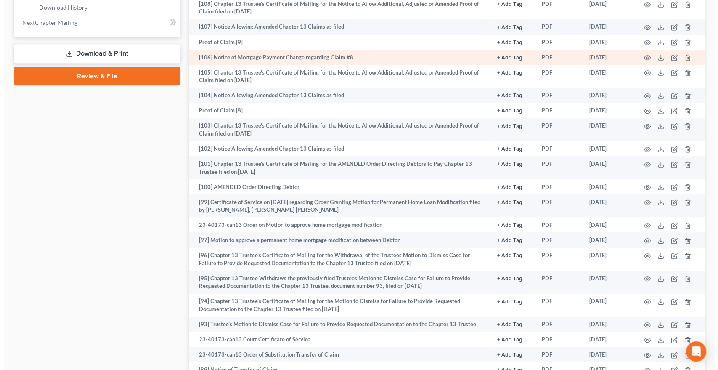
scroll to position [467, 0]
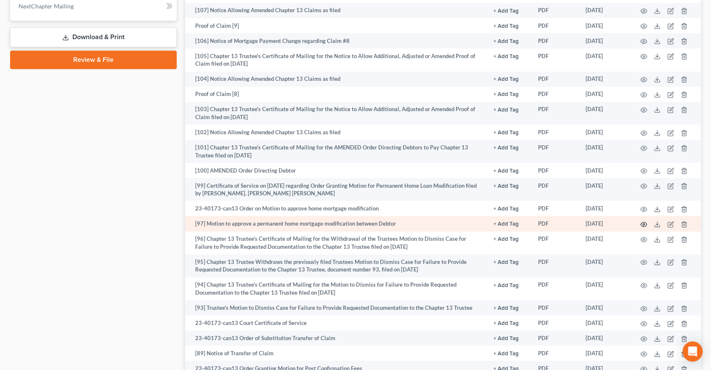
click at [642, 222] on icon "button" at bounding box center [643, 224] width 7 height 7
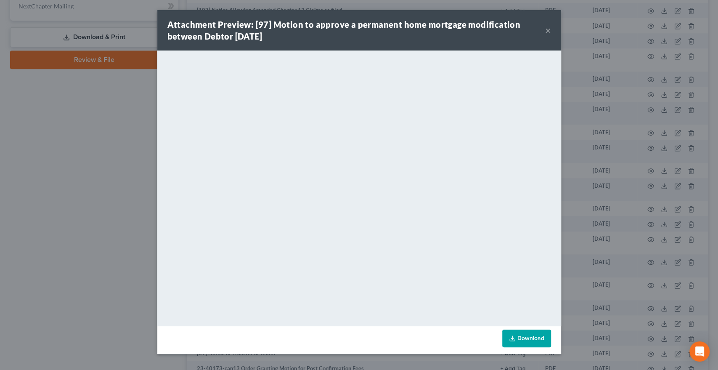
click at [547, 33] on button "×" at bounding box center [548, 30] width 6 height 10
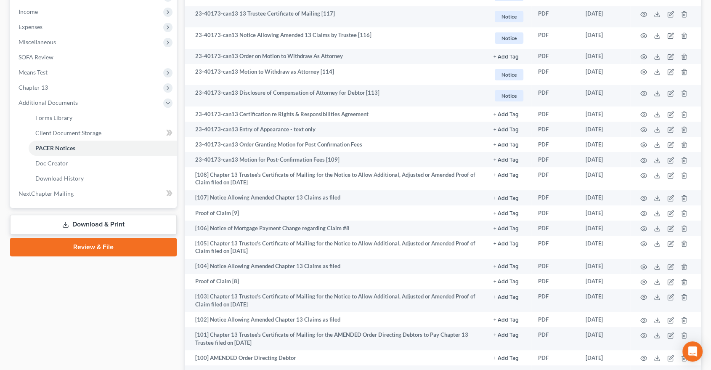
scroll to position [47, 0]
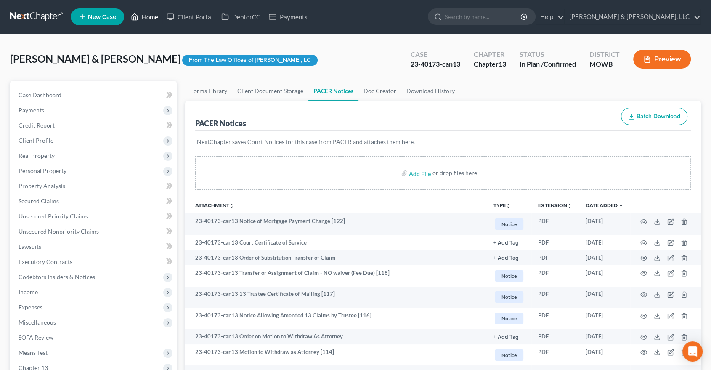
click at [143, 16] on link "Home" at bounding box center [145, 16] width 36 height 15
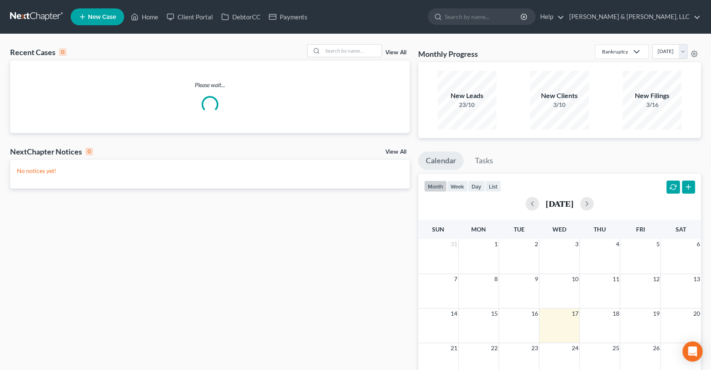
click at [340, 58] on div "Recent Cases 0 View All" at bounding box center [209, 52] width 399 height 16
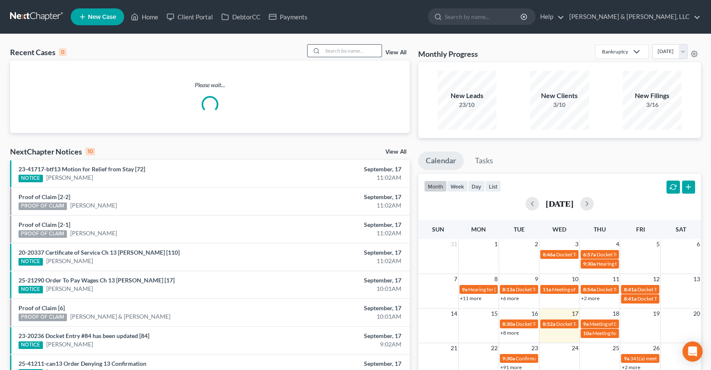
click at [341, 50] on input "search" at bounding box center [352, 51] width 59 height 12
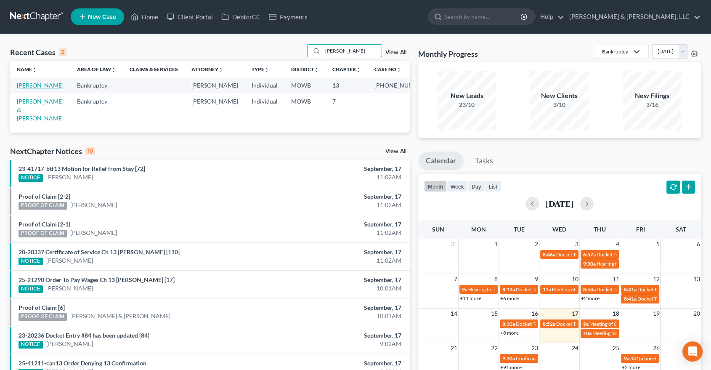
type input "[PERSON_NAME]"
click at [29, 86] on link "[PERSON_NAME]" at bounding box center [40, 85] width 47 height 7
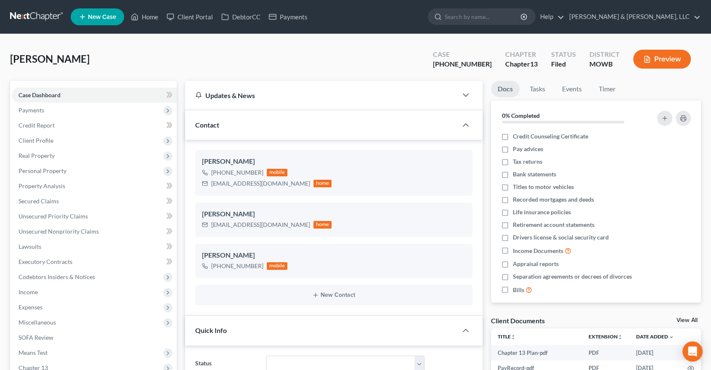
scroll to position [193, 0]
click at [40, 137] on span "Client Profile" at bounding box center [36, 140] width 35 height 7
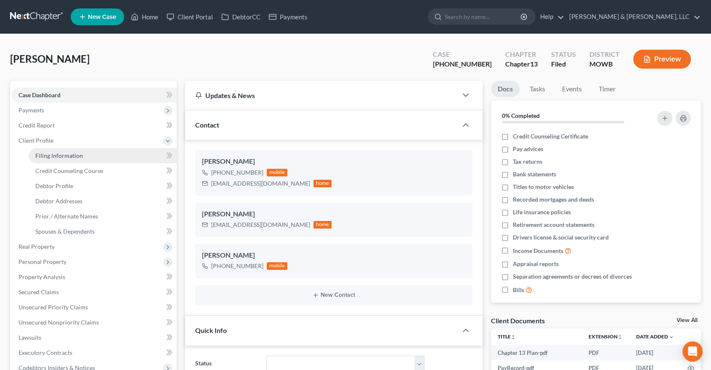
click at [54, 156] on span "Filing Information" at bounding box center [59, 155] width 48 height 7
select select "1"
select select "0"
select select "3"
select select "46"
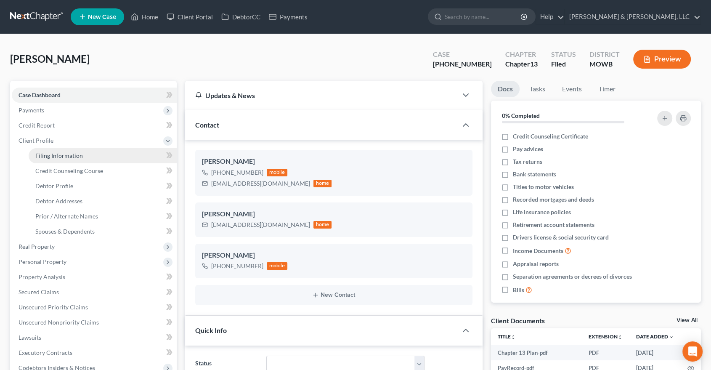
select select "1"
select select "26"
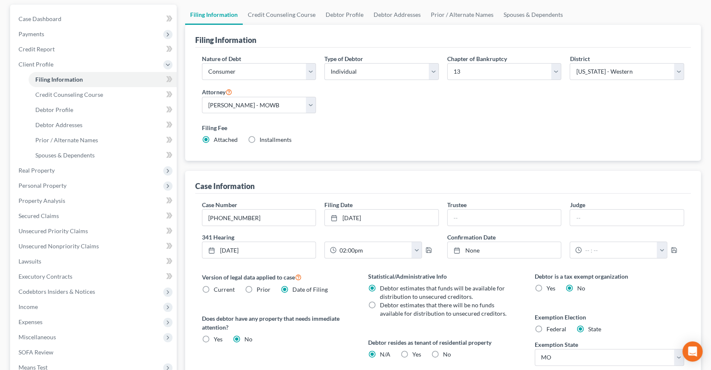
scroll to position [140, 0]
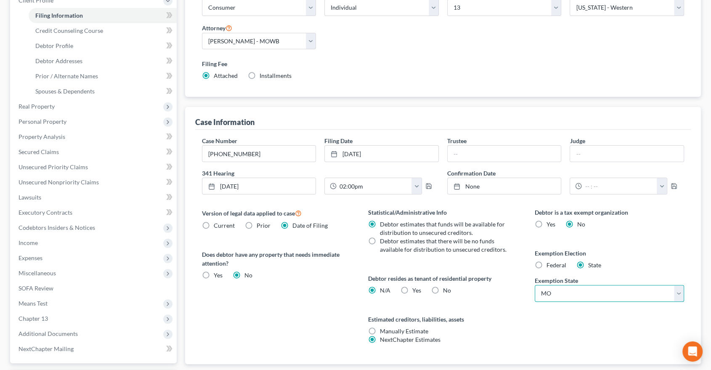
click at [563, 290] on select "State [US_STATE] AK AR AZ CA CO CT DE DC [GEOGRAPHIC_DATA] [GEOGRAPHIC_DATA] GU…" at bounding box center [609, 293] width 150 height 17
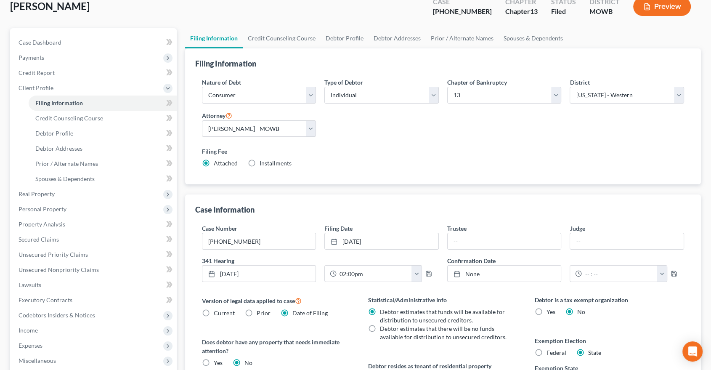
scroll to position [47, 0]
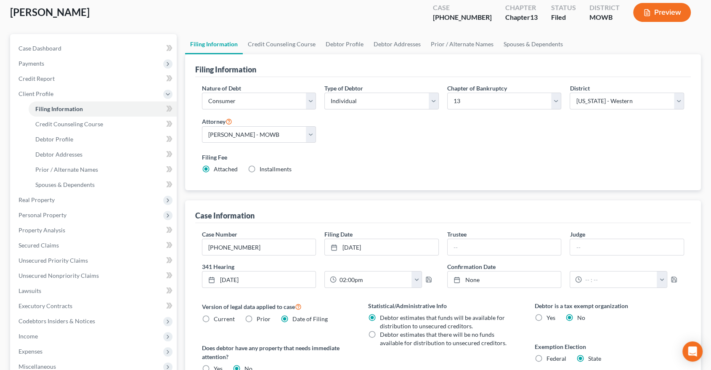
click at [546, 358] on label "Federal" at bounding box center [556, 358] width 20 height 8
click at [550, 358] on input "Federal" at bounding box center [552, 356] width 5 height 5
radio input "true"
radio input "false"
click at [44, 231] on span "Property Analysis" at bounding box center [42, 229] width 47 height 7
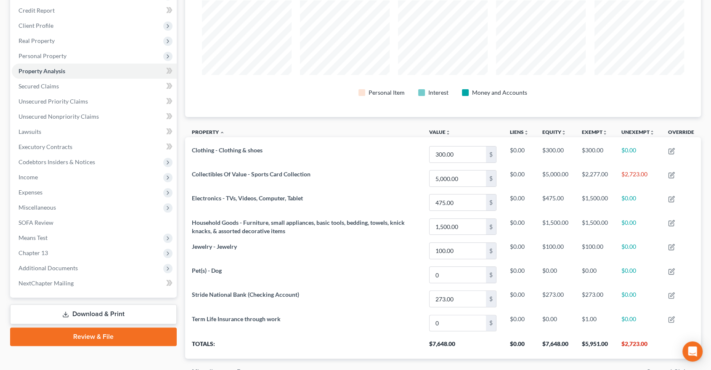
scroll to position [93, 0]
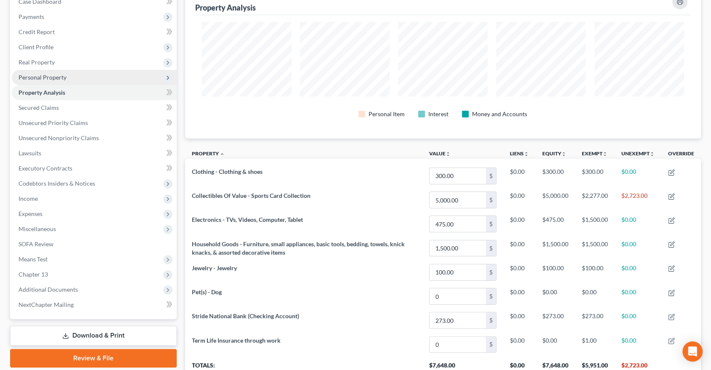
click at [58, 74] on span "Personal Property" at bounding box center [43, 77] width 48 height 7
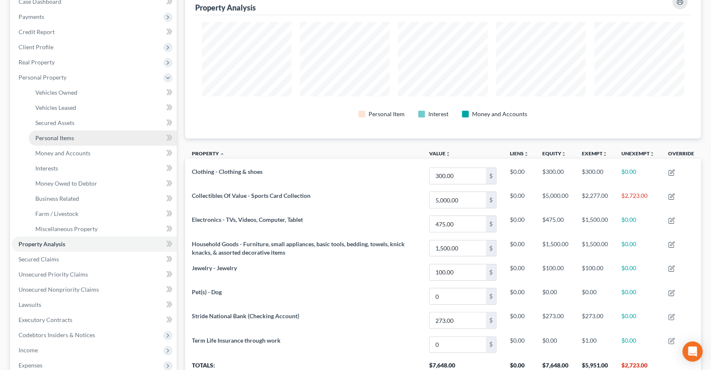
click at [57, 137] on span "Personal Items" at bounding box center [54, 137] width 39 height 7
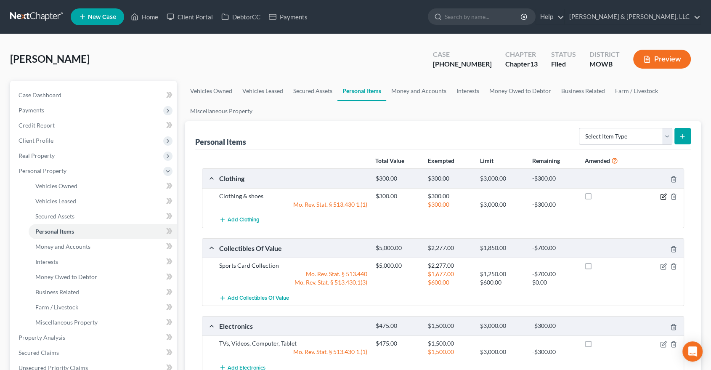
click at [661, 196] on icon "button" at bounding box center [663, 196] width 7 height 7
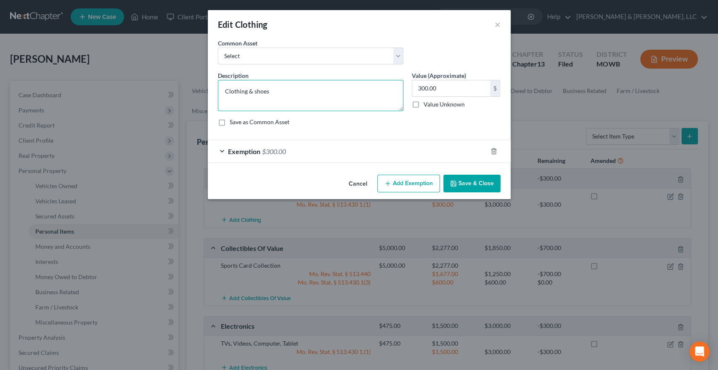
click at [299, 89] on textarea "Clothing & shoes" at bounding box center [310, 95] width 185 height 31
drag, startPoint x: 325, startPoint y: 89, endPoint x: 271, endPoint y: 86, distance: 54.3
click at [271, 86] on textarea "Clothing & shoes - NOTE: AMENDED" at bounding box center [310, 95] width 185 height 31
type textarea "Clothing & shoes - NOTE: AMENDED"
click at [494, 149] on icon "button" at bounding box center [494, 150] width 4 height 5
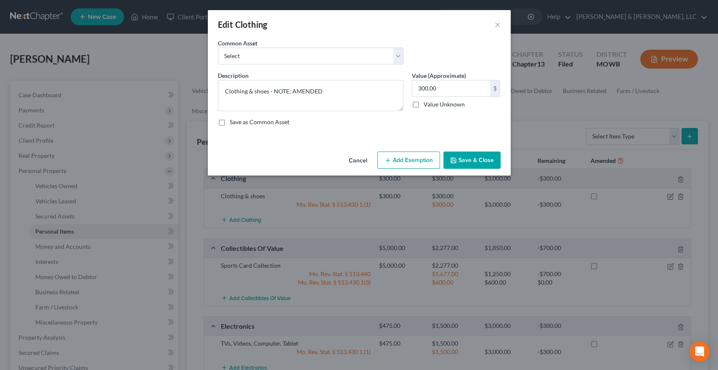
click at [408, 162] on button "Add Exemption" at bounding box center [408, 160] width 63 height 18
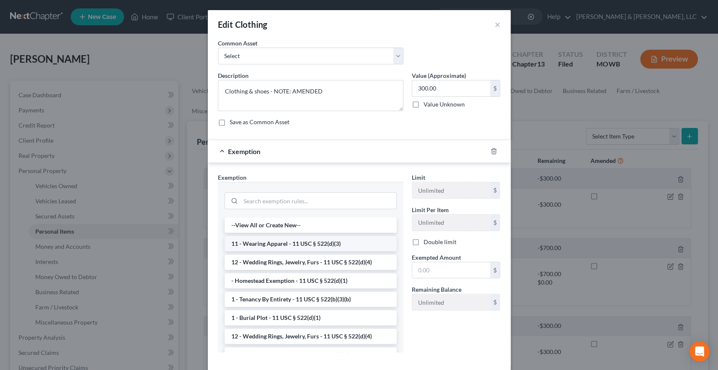
click at [288, 241] on li "11 - Wearing Apparel - 11 USC § 522(d)(3)" at bounding box center [311, 243] width 172 height 15
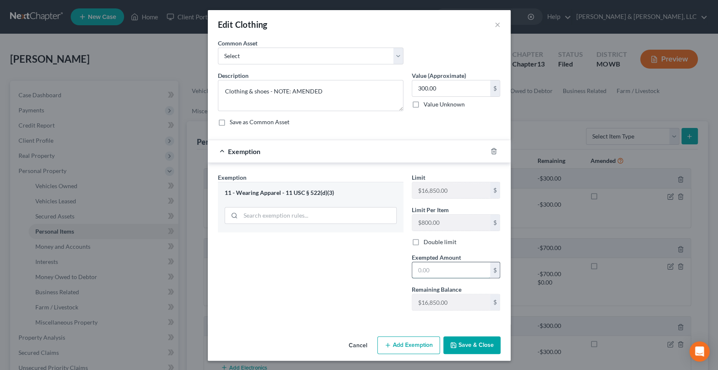
click at [435, 263] on input "text" at bounding box center [451, 270] width 78 height 16
type input "2"
type input "300"
click at [471, 344] on button "Save & Close" at bounding box center [471, 345] width 57 height 18
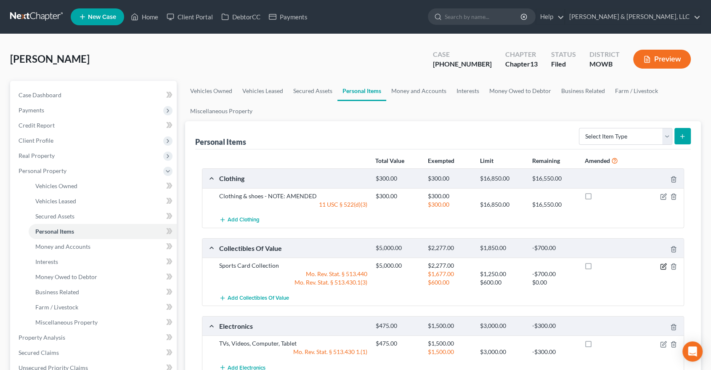
click at [663, 265] on icon "button" at bounding box center [663, 266] width 7 height 7
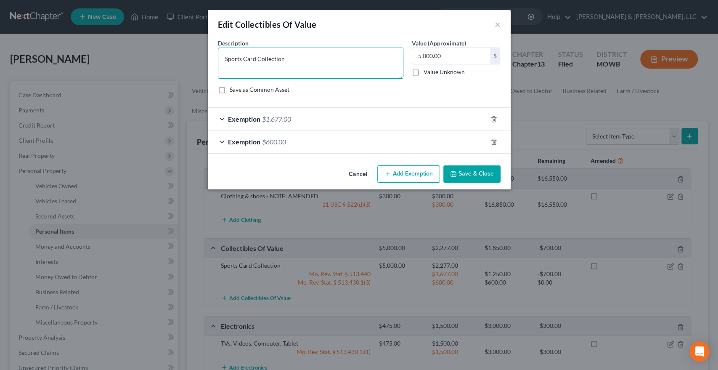
click at [360, 64] on textarea "Sports Card Collection" at bounding box center [310, 63] width 185 height 31
paste textarea "NOTE: AMENDED"
type textarea "Sports Card Collection NOTE: AMENDED"
click at [492, 117] on polyline "button" at bounding box center [493, 117] width 5 height 0
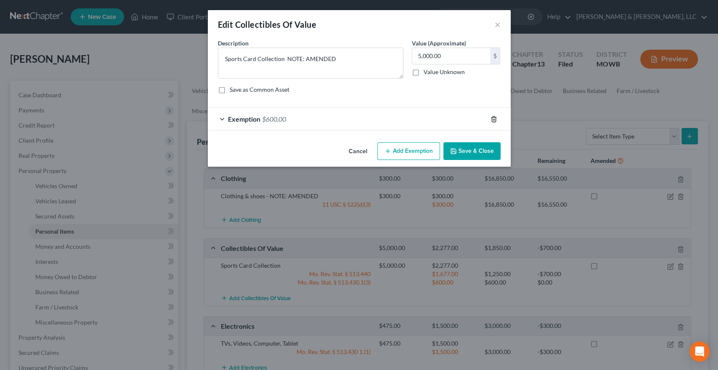
click at [492, 117] on polyline "button" at bounding box center [493, 117] width 5 height 0
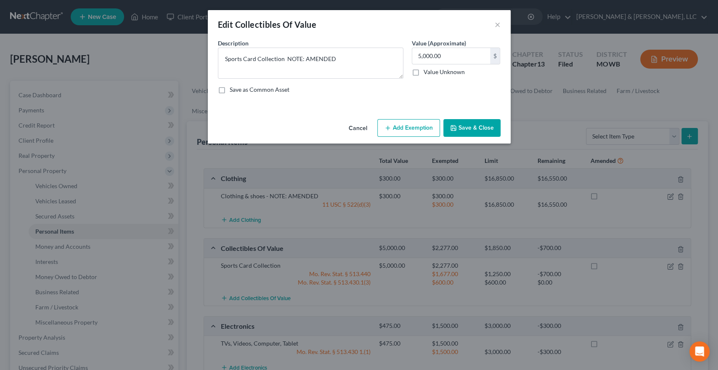
click at [414, 126] on button "Add Exemption" at bounding box center [408, 128] width 63 height 18
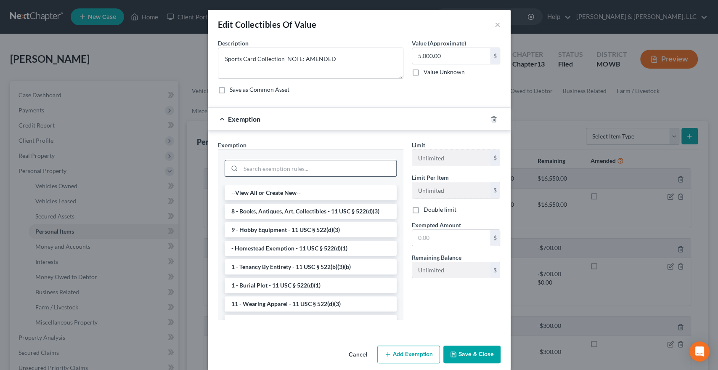
click at [319, 169] on input "search" at bounding box center [319, 168] width 156 height 16
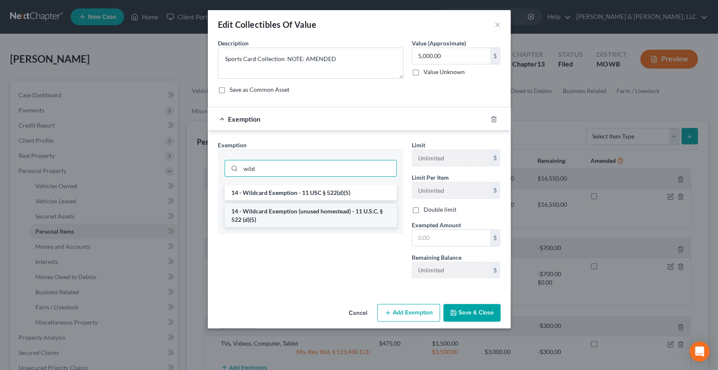
type input "wild"
click at [294, 211] on li "14 - Wildcard Exemption (unused homestead) - 11 U.S.C. § 522 (d)(5)" at bounding box center [311, 216] width 172 height 24
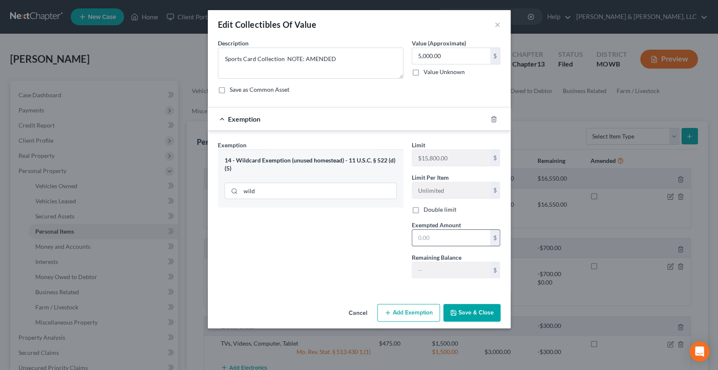
click at [452, 235] on input "text" at bounding box center [451, 238] width 78 height 16
type input "5,000"
drag, startPoint x: 471, startPoint y: 329, endPoint x: 471, endPoint y: 320, distance: 8.4
click at [470, 328] on div "Edit Collectibles Of Value × An exemption set must first be selected from the F…" at bounding box center [359, 185] width 718 height 370
click at [475, 315] on button "Save & Close" at bounding box center [471, 313] width 57 height 18
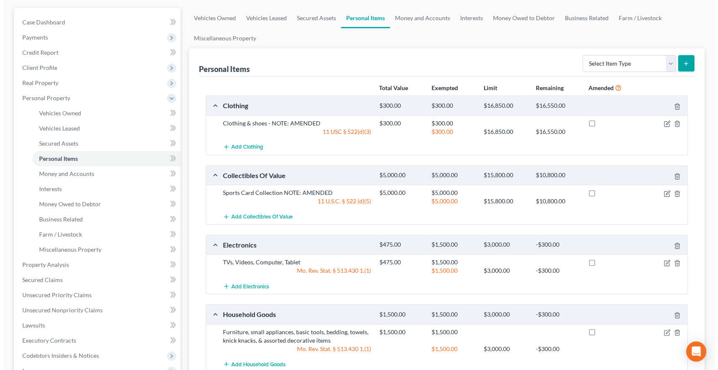
scroll to position [93, 0]
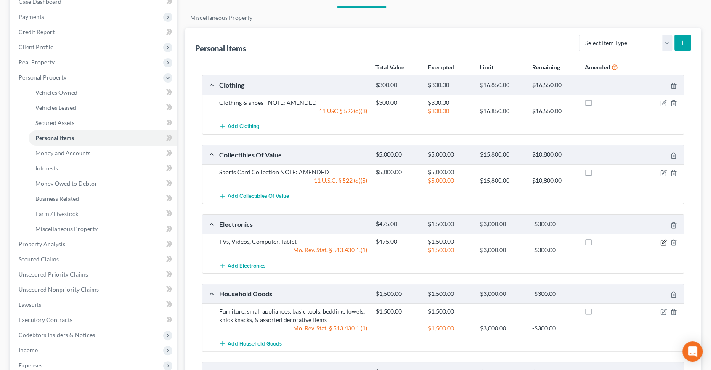
click at [663, 243] on icon "button" at bounding box center [663, 242] width 7 height 7
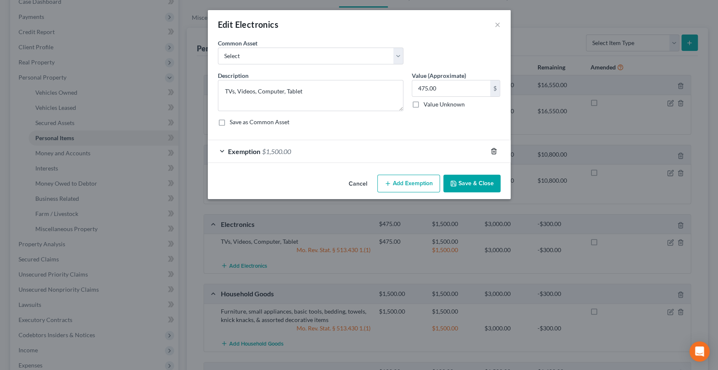
click at [493, 151] on icon "button" at bounding box center [493, 151] width 7 height 7
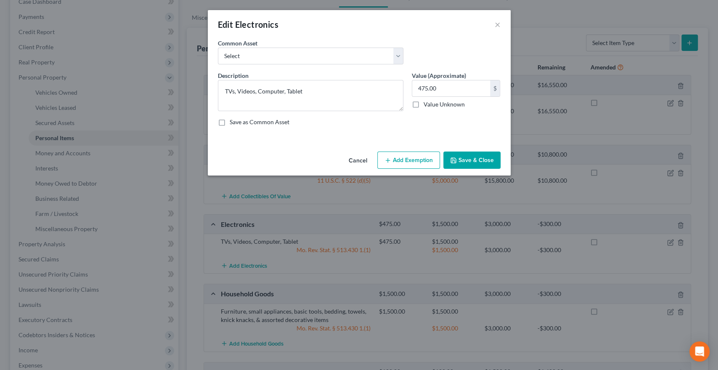
click at [412, 155] on button "Add Exemption" at bounding box center [408, 160] width 63 height 18
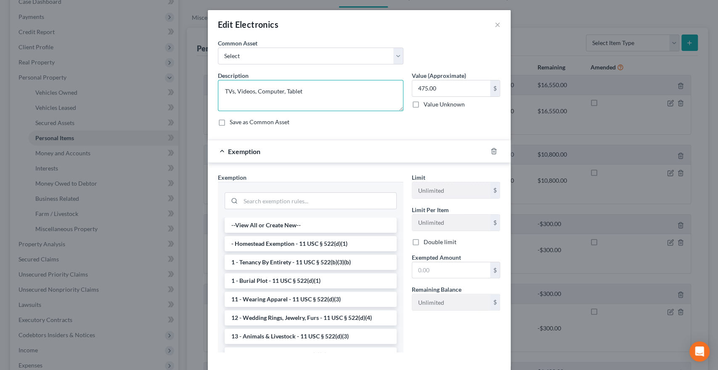
click at [338, 84] on textarea "TVs, Videos, Computer, Tablet" at bounding box center [310, 95] width 185 height 31
paste textarea "NOTE: AMENDED"
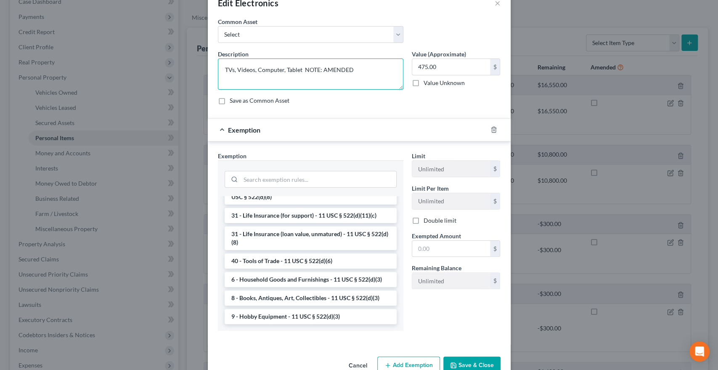
scroll to position [42, 0]
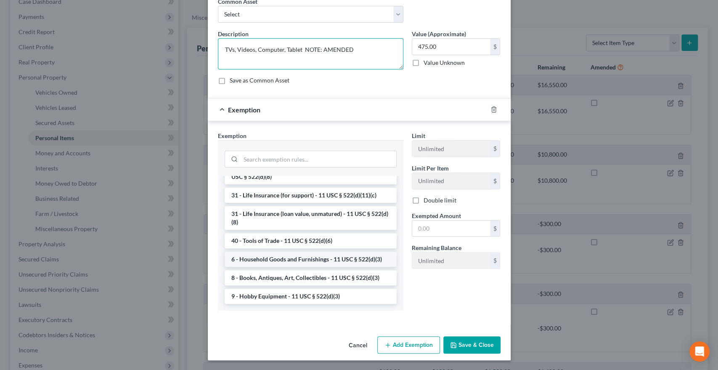
type textarea "TVs, Videos, Computer, Tablet NOTE: AMENDED"
click at [305, 260] on li "6 - Household Goods and Furnishings - 11 USC § 522(d)(3)" at bounding box center [311, 258] width 172 height 15
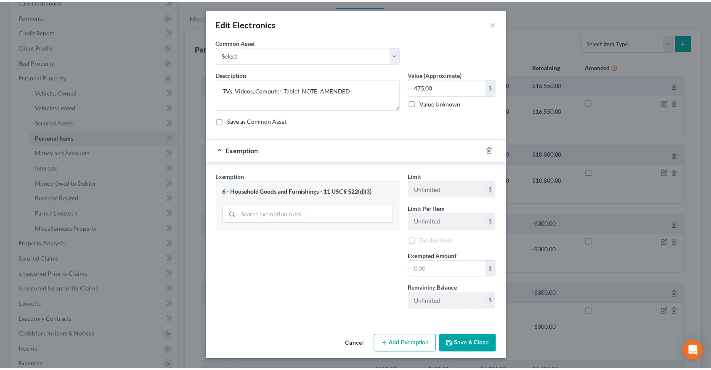
scroll to position [0, 0]
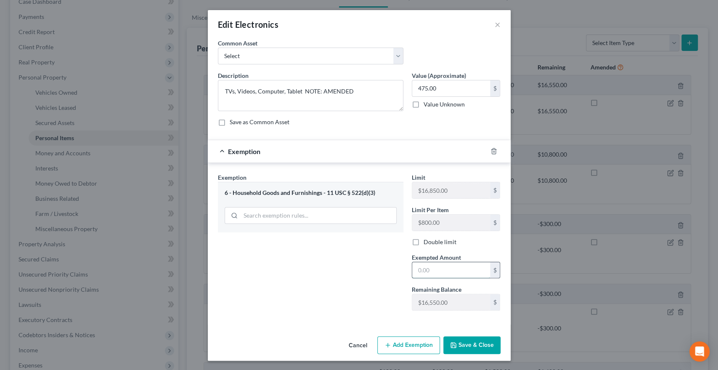
click at [433, 268] on input "text" at bounding box center [451, 270] width 78 height 16
type input "475"
click at [473, 339] on button "Save & Close" at bounding box center [471, 345] width 57 height 18
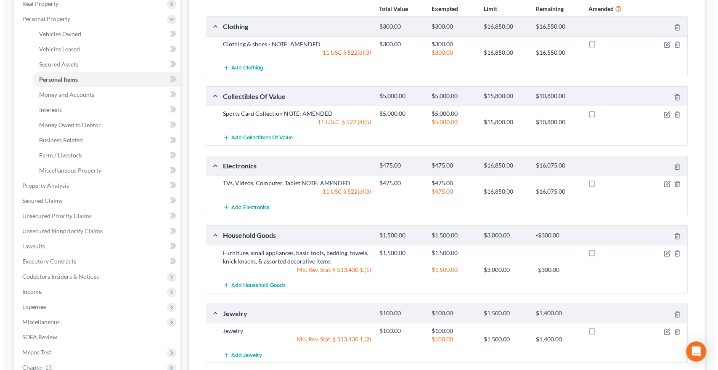
scroll to position [187, 0]
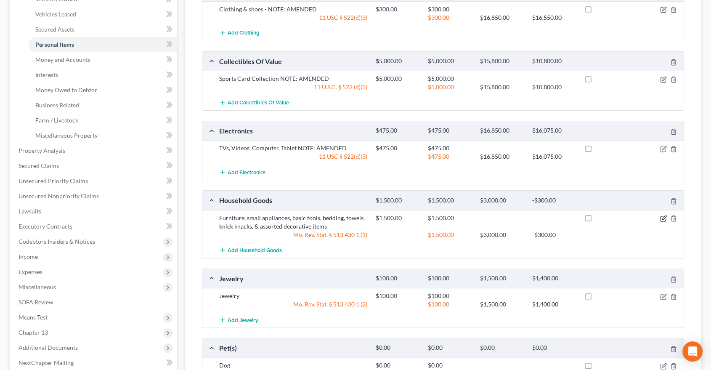
click at [664, 215] on icon "button" at bounding box center [664, 217] width 4 height 4
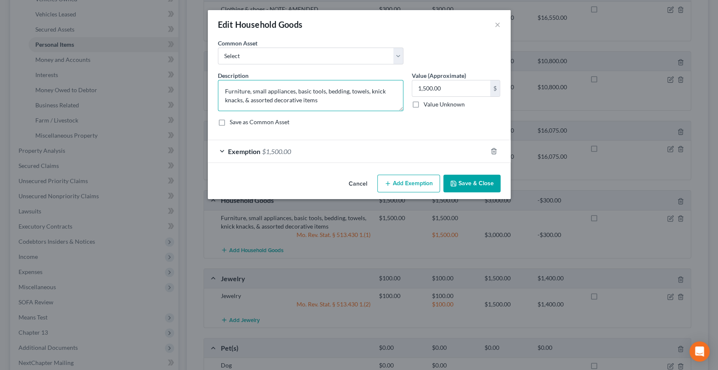
click at [352, 103] on textarea "Furniture, small appliances, basic tools, bedding, towels, knick knacks, & asso…" at bounding box center [310, 95] width 185 height 31
paste textarea "NOTE: AMENDED"
type textarea "Furniture, small appliances, basic tools, bedding, towels, knick knacks, & asso…"
click at [497, 153] on div at bounding box center [499, 150] width 24 height 13
click at [492, 150] on icon "button" at bounding box center [493, 151] width 7 height 7
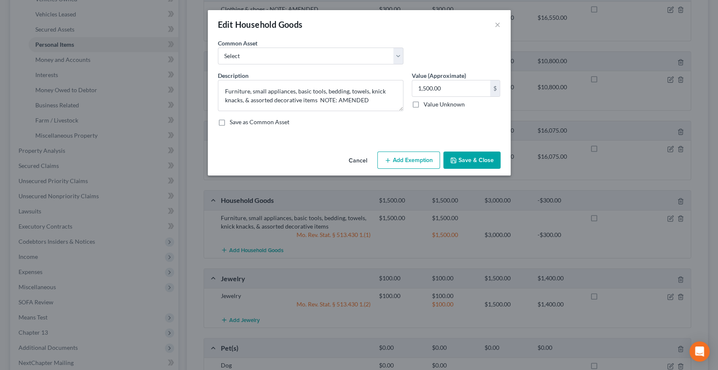
click at [403, 160] on button "Add Exemption" at bounding box center [408, 160] width 63 height 18
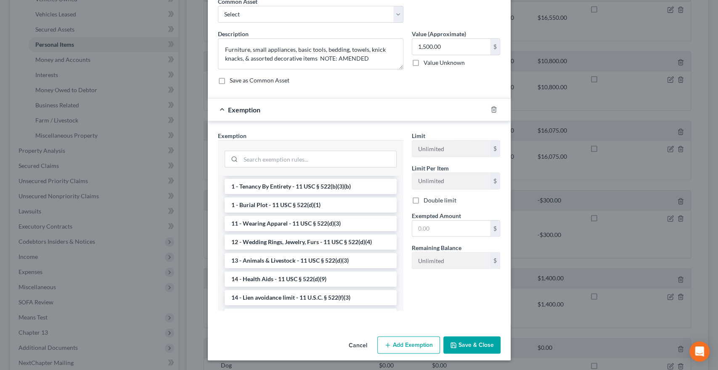
scroll to position [0, 0]
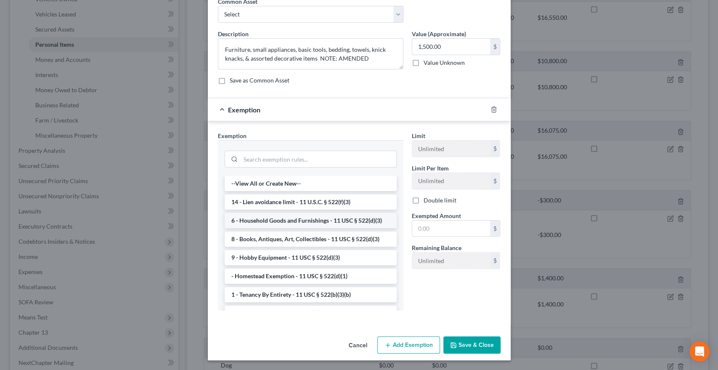
click at [314, 214] on li "6 - Household Goods and Furnishings - 11 USC § 522(d)(3)" at bounding box center [311, 220] width 172 height 15
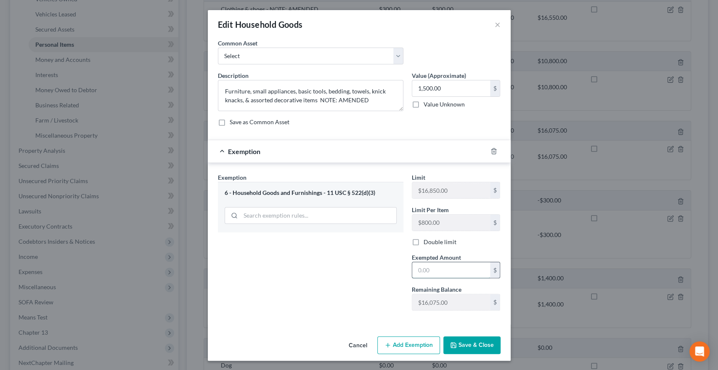
click at [456, 268] on input "text" at bounding box center [451, 270] width 78 height 16
type input "1,500"
click at [482, 345] on button "Save & Close" at bounding box center [471, 345] width 57 height 18
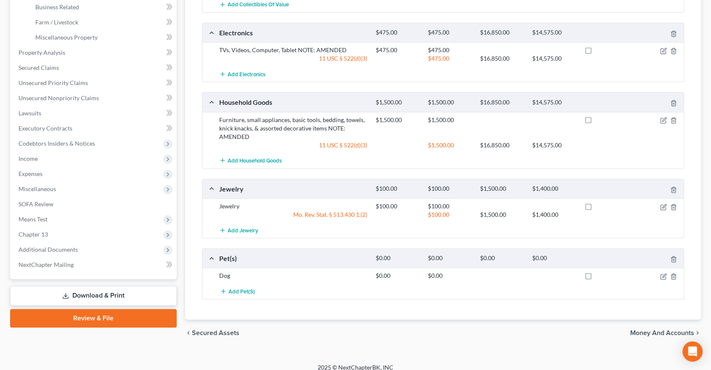
scroll to position [292, 0]
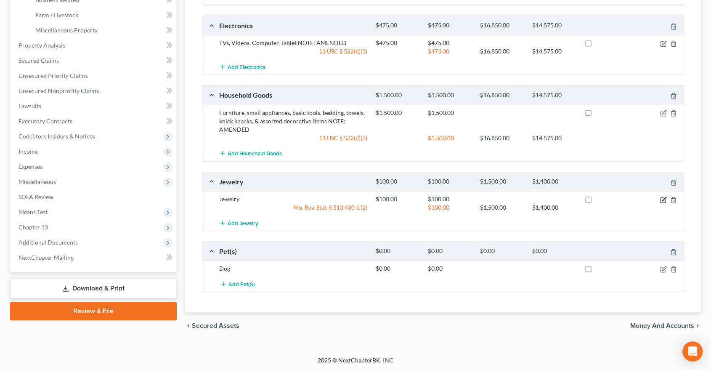
click at [663, 198] on icon "button" at bounding box center [664, 199] width 4 height 4
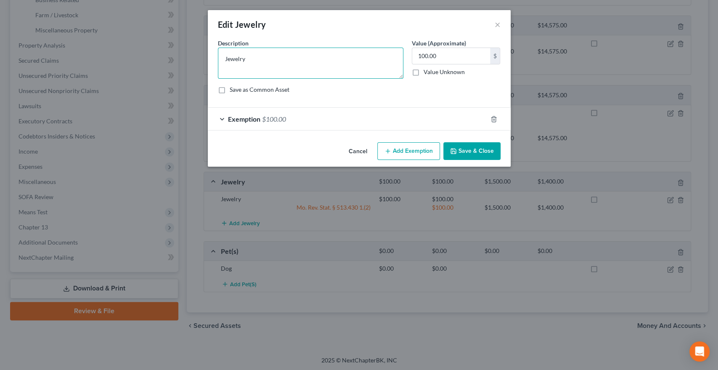
click at [346, 64] on textarea "Jewelry" at bounding box center [310, 63] width 185 height 31
paste textarea "NOTE: AMENDED"
type textarea "Jewelry NOTE: AMENDED"
click at [419, 149] on button "Add Exemption" at bounding box center [408, 151] width 63 height 18
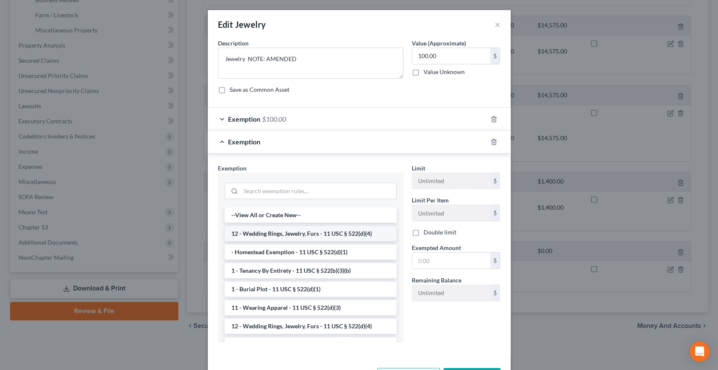
click at [296, 233] on li "12 - Wedding Rings, Jewelry, Furs - 11 USC § 522(d)(4)" at bounding box center [311, 233] width 172 height 15
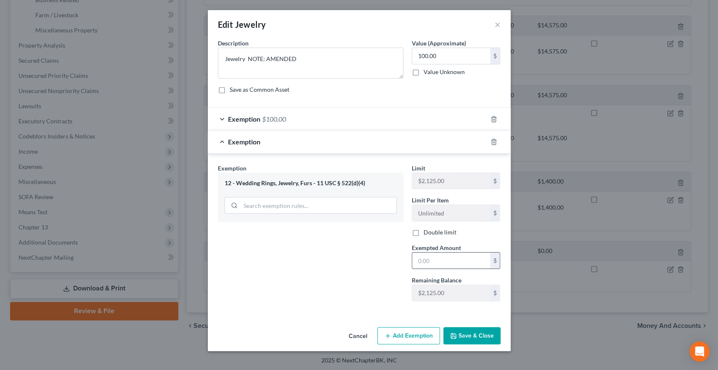
click at [434, 257] on input "text" at bounding box center [451, 260] width 78 height 16
type input "100"
click at [370, 280] on div "Exemption Set must be selected for CA. Exemption * 12 - Wedding Rings, Jewelry,…" at bounding box center [311, 236] width 194 height 144
click at [492, 117] on icon "button" at bounding box center [494, 118] width 4 height 5
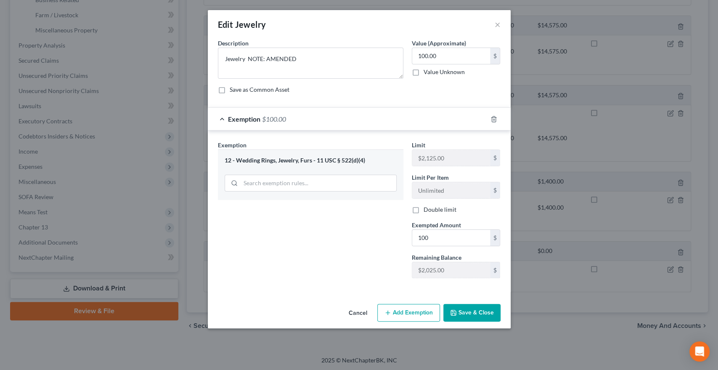
click at [480, 313] on button "Save & Close" at bounding box center [471, 313] width 57 height 18
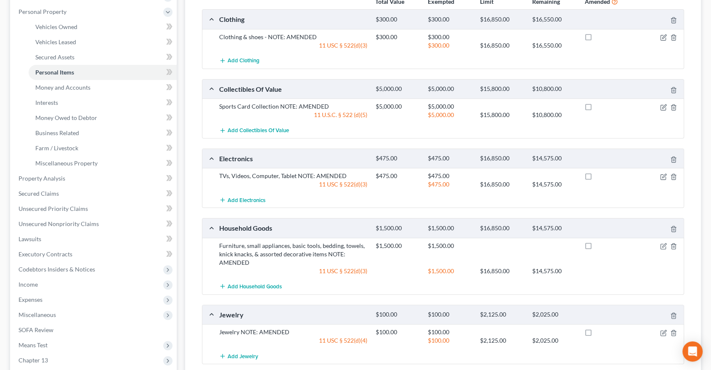
scroll to position [151, 0]
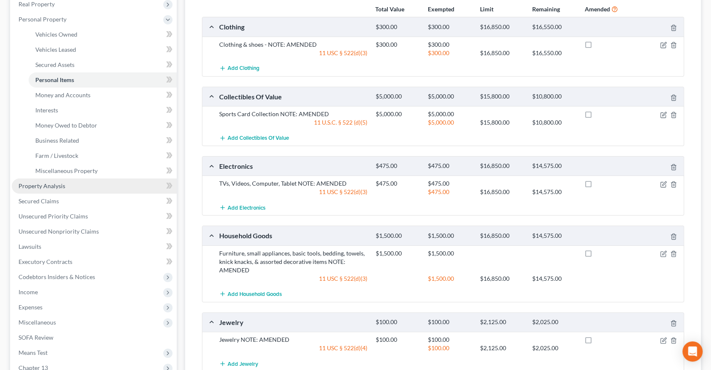
click at [48, 178] on link "Property Analysis" at bounding box center [94, 185] width 165 height 15
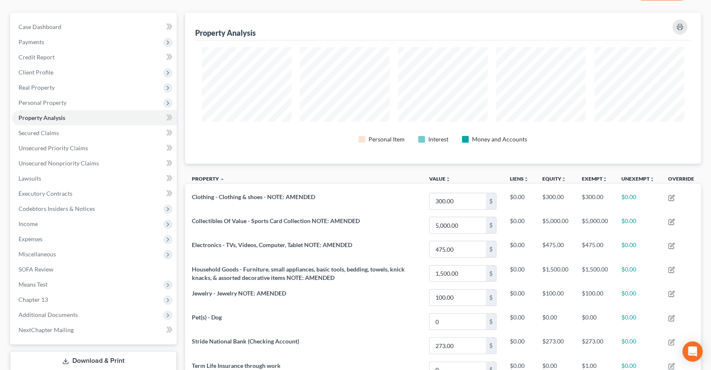
scroll to position [67, 0]
click at [63, 103] on span "Personal Property" at bounding box center [43, 103] width 48 height 7
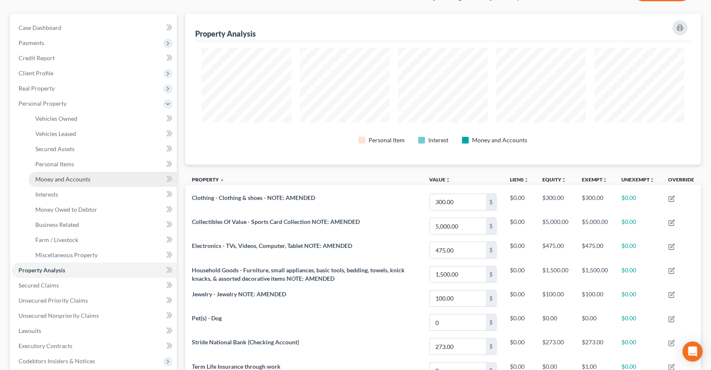
click at [59, 180] on span "Money and Accounts" at bounding box center [62, 178] width 55 height 7
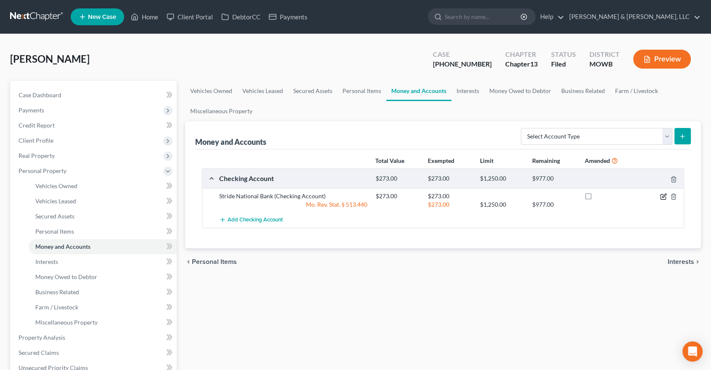
click at [662, 194] on icon "button" at bounding box center [662, 196] width 5 height 5
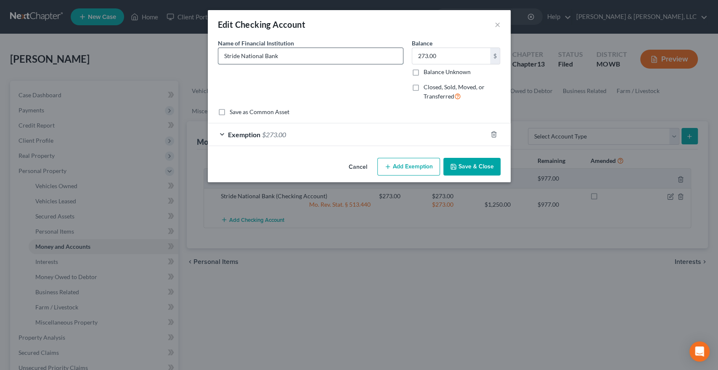
click at [336, 54] on input "Stride National Bank" at bounding box center [310, 56] width 185 height 16
paste input "NOTE: AMENDED"
type input "Stride National Bank NOTE: AMENDED"
click at [498, 130] on div at bounding box center [499, 133] width 24 height 13
click at [494, 132] on icon "button" at bounding box center [494, 134] width 4 height 5
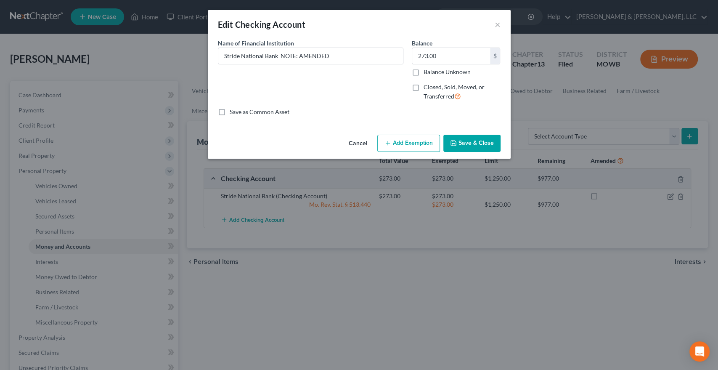
click at [417, 140] on button "Add Exemption" at bounding box center [408, 144] width 63 height 18
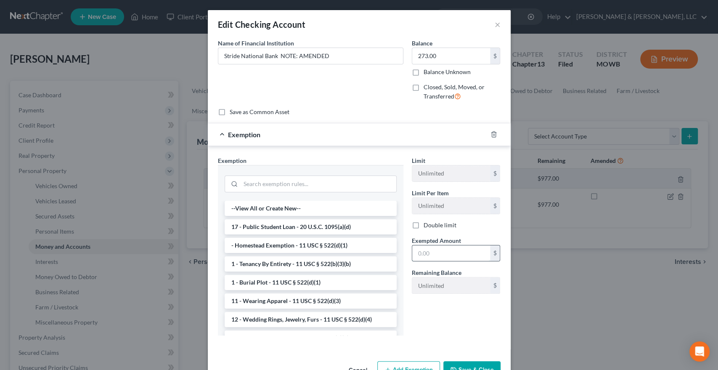
click at [444, 260] on input "text" at bounding box center [451, 253] width 78 height 16
type input "273"
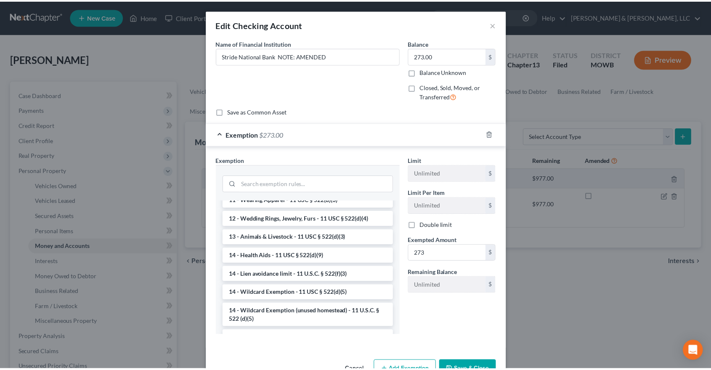
scroll to position [124, 0]
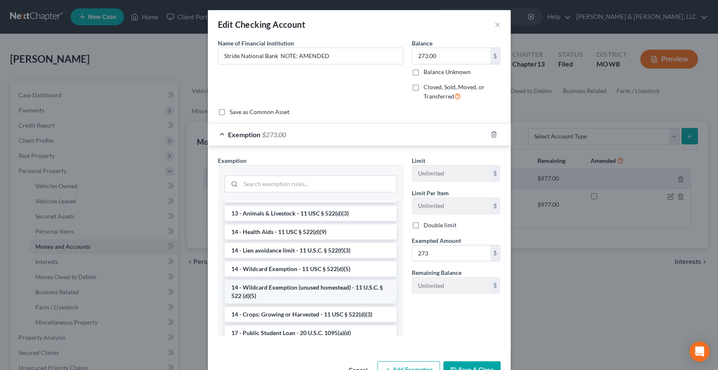
click at [362, 282] on li "14 - Wildcard Exemption (unused homestead) - 11 U.S.C. § 522 (d)(5)" at bounding box center [311, 292] width 172 height 24
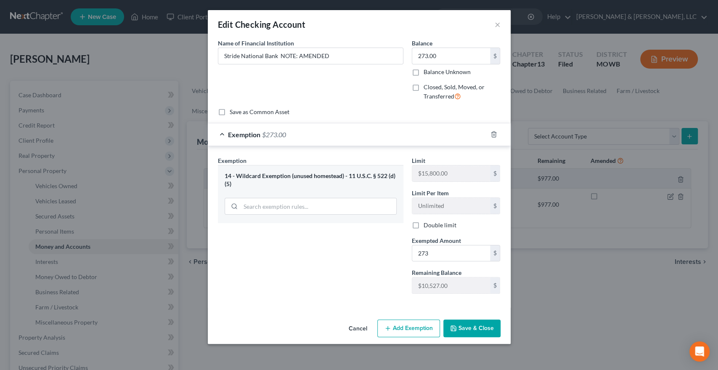
click at [478, 323] on button "Save & Close" at bounding box center [471, 328] width 57 height 18
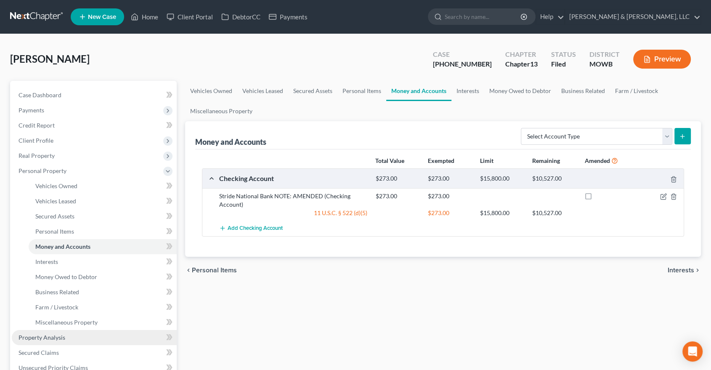
click at [48, 337] on span "Property Analysis" at bounding box center [42, 336] width 47 height 7
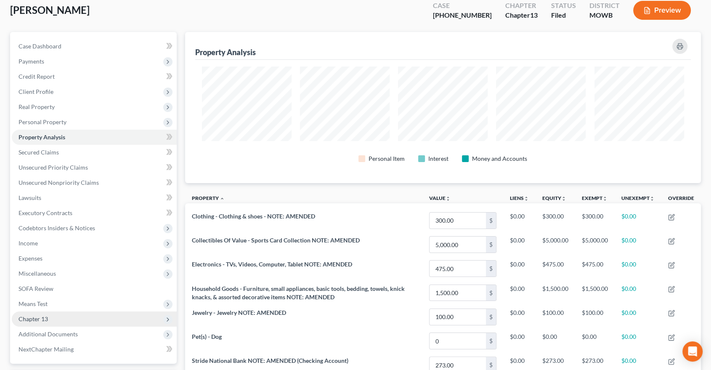
scroll to position [47, 0]
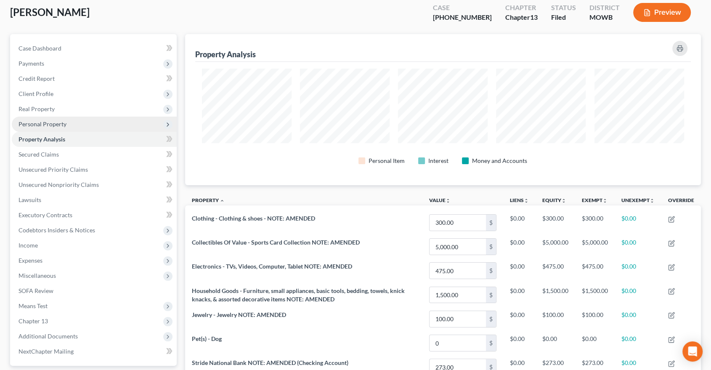
click at [47, 127] on span "Personal Property" at bounding box center [94, 123] width 165 height 15
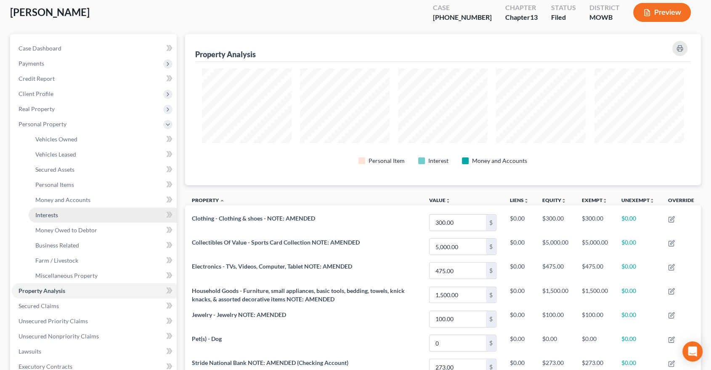
click at [44, 208] on link "Interests" at bounding box center [103, 214] width 148 height 15
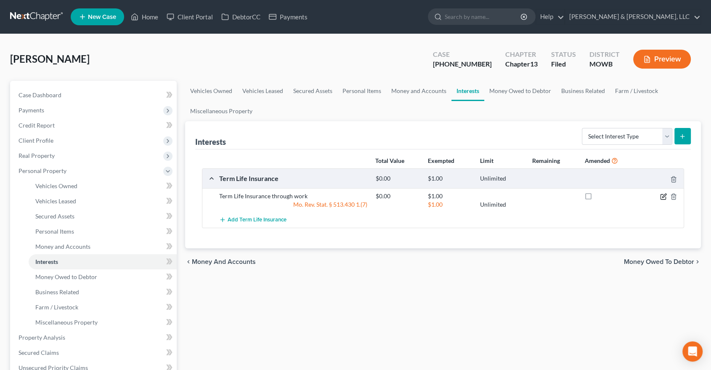
click at [663, 196] on icon "button" at bounding box center [664, 195] width 4 height 4
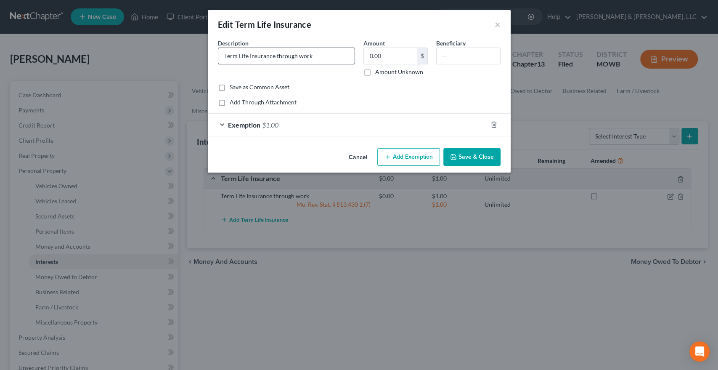
click at [319, 59] on input "Term Life Insurance through work" at bounding box center [286, 56] width 136 height 16
paste input "NOTE: AMENDED"
type input "Term Life Insurance through work NOTE: AMENDED"
click at [492, 124] on icon "button" at bounding box center [493, 124] width 7 height 7
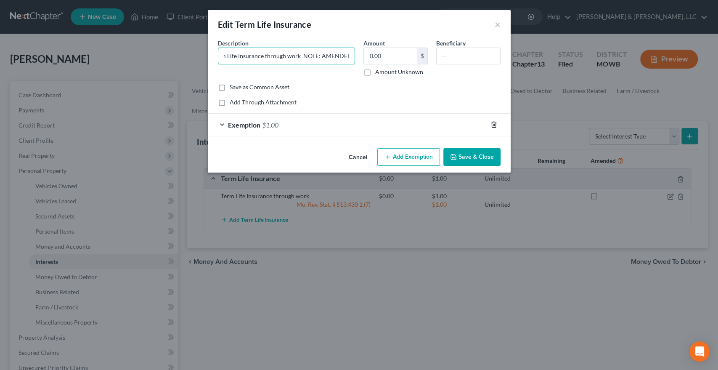
scroll to position [0, 0]
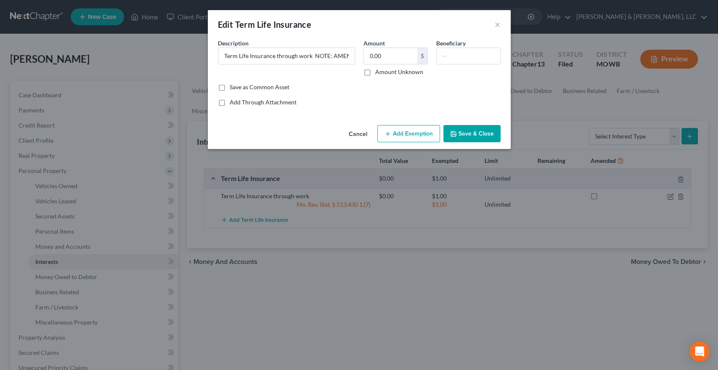
click at [408, 135] on button "Add Exemption" at bounding box center [408, 134] width 63 height 18
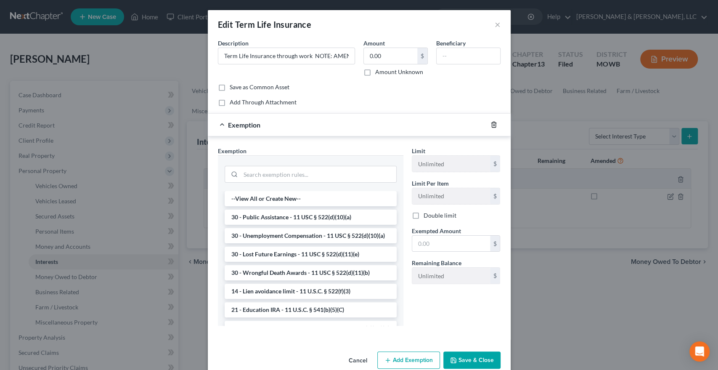
click at [492, 124] on icon "button" at bounding box center [494, 124] width 4 height 5
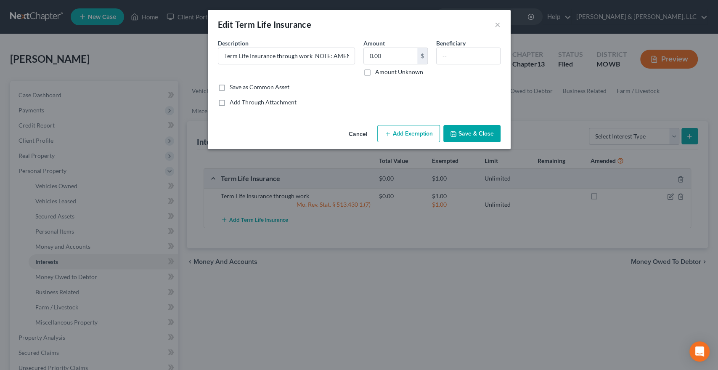
click at [456, 134] on icon "button" at bounding box center [453, 133] width 5 height 5
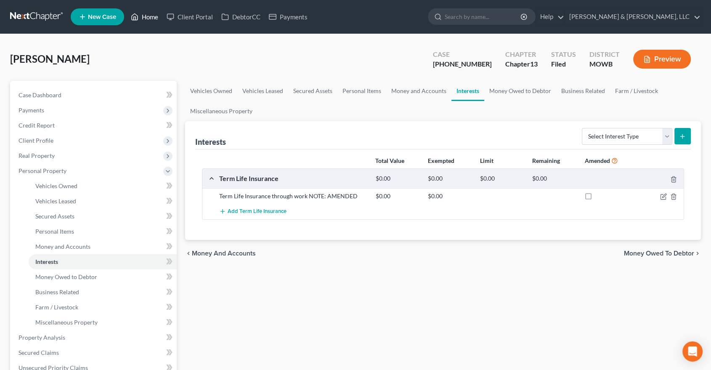
click at [142, 19] on link "Home" at bounding box center [145, 16] width 36 height 15
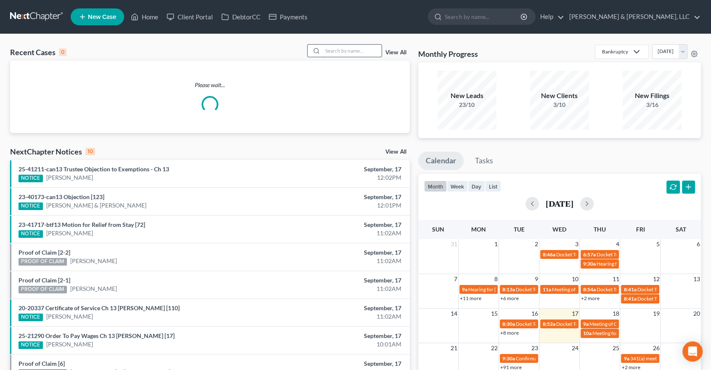
click at [346, 48] on input "search" at bounding box center [352, 51] width 59 height 12
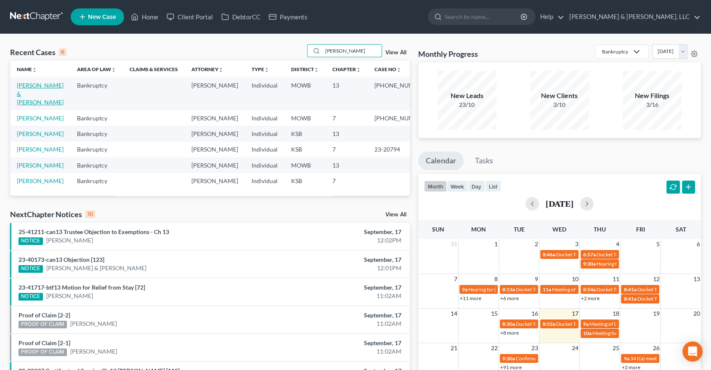
type input "boyd"
click at [28, 94] on link "Boyd, Shannon & Johnson-Boyd, DeMarsha" at bounding box center [40, 94] width 47 height 24
select select "6"
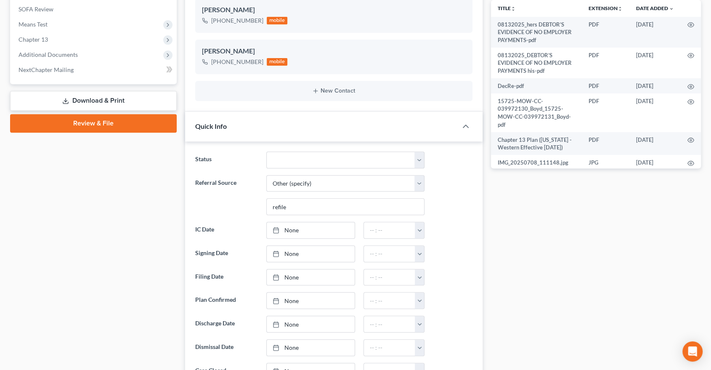
scroll to position [327, 0]
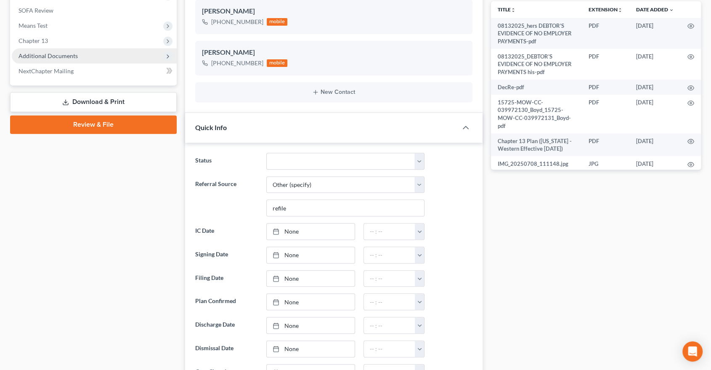
click at [62, 56] on span "Additional Documents" at bounding box center [48, 55] width 59 height 7
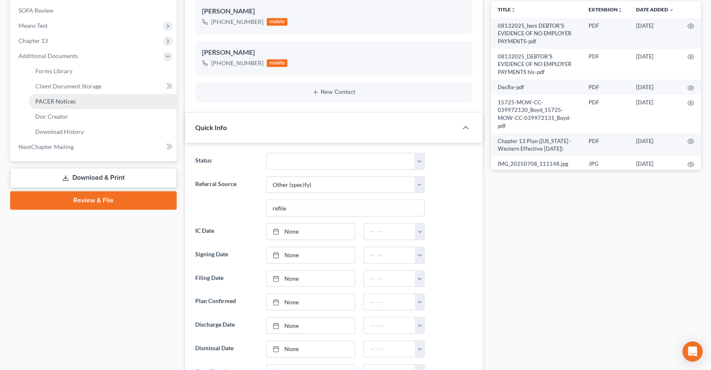
click at [54, 103] on span "PACER Notices" at bounding box center [55, 101] width 40 height 7
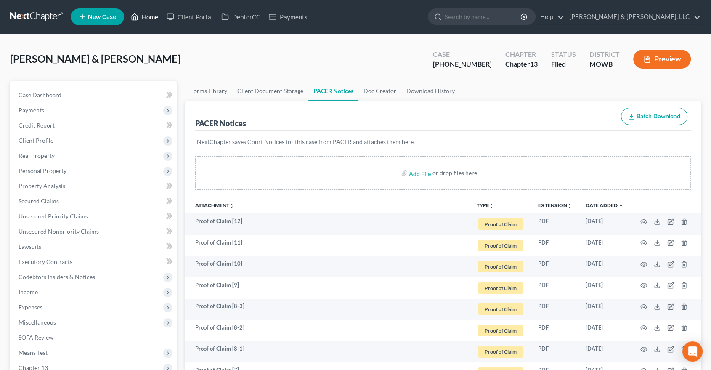
click at [144, 13] on link "Home" at bounding box center [145, 16] width 36 height 15
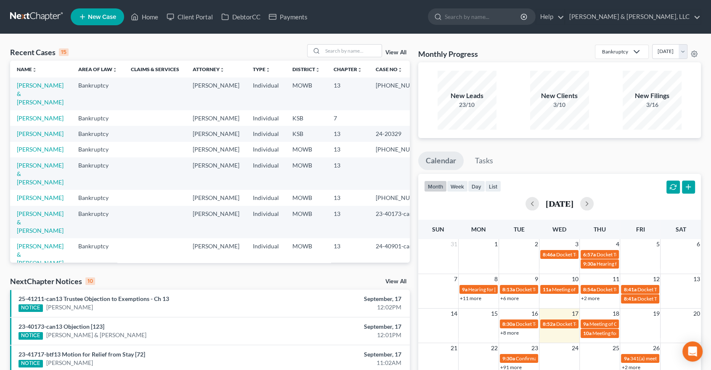
click at [395, 151] on td "[PHONE_NUMBER]" at bounding box center [402, 150] width 66 height 16
click at [393, 278] on link "View All" at bounding box center [395, 281] width 21 height 6
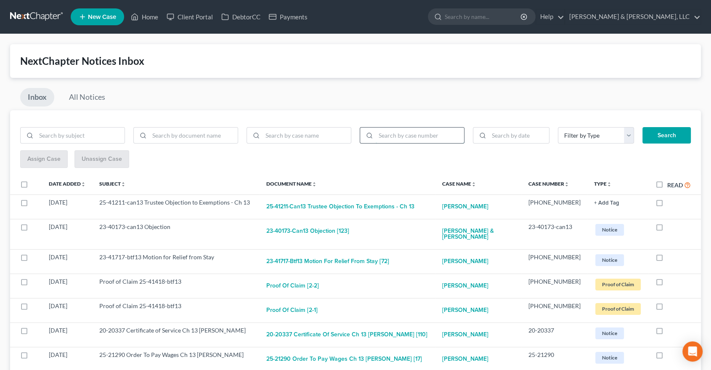
click at [389, 135] on input "search" at bounding box center [419, 135] width 88 height 16
type input "25-41273"
click at [642, 127] on button "Search" at bounding box center [666, 135] width 48 height 17
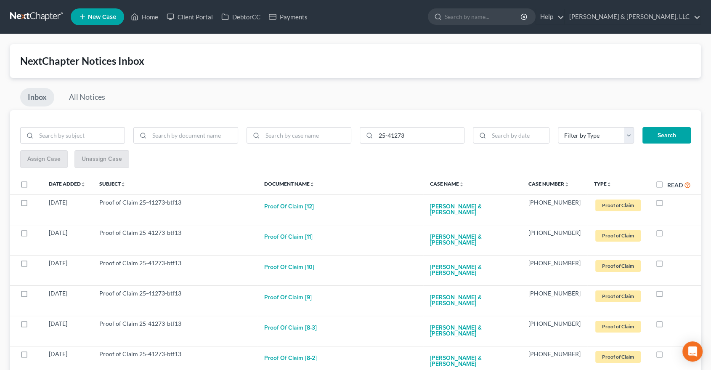
click at [354, 88] on div "Inbox All Notices" at bounding box center [355, 99] width 690 height 22
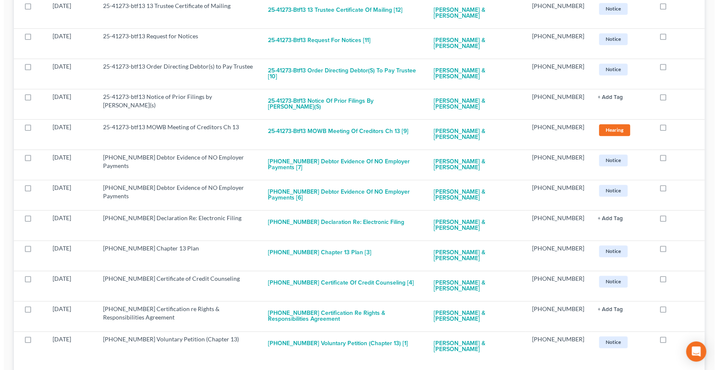
scroll to position [804, 0]
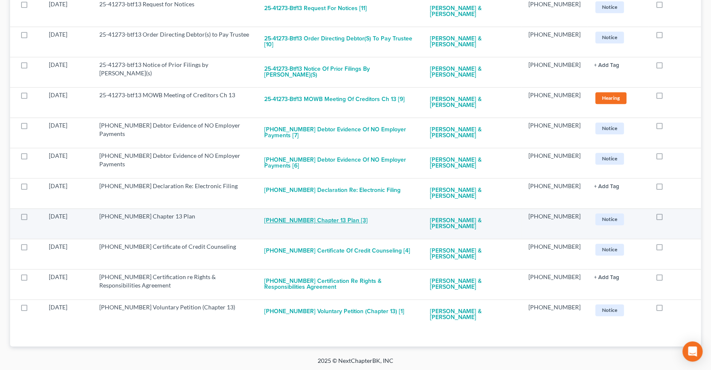
click at [311, 217] on button "25-41273-13 Chapter 13 Plan [3]" at bounding box center [315, 220] width 103 height 17
checkbox input "true"
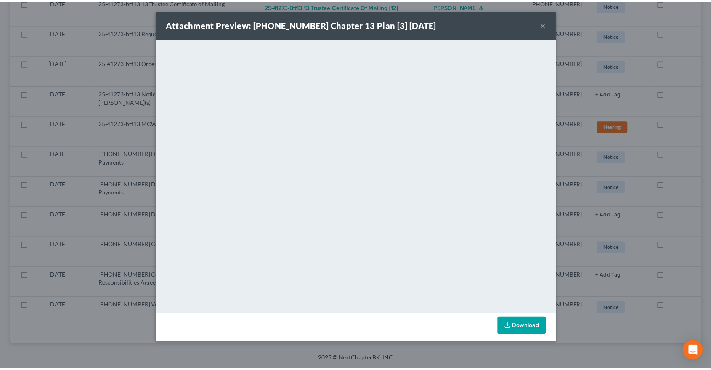
scroll to position [773, 0]
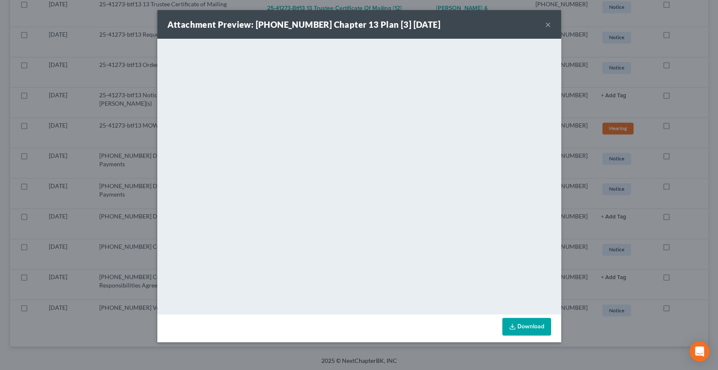
click at [547, 25] on button "×" at bounding box center [548, 24] width 6 height 10
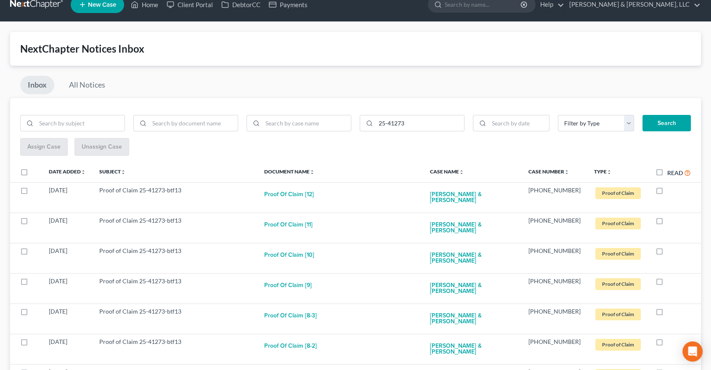
scroll to position [0, 0]
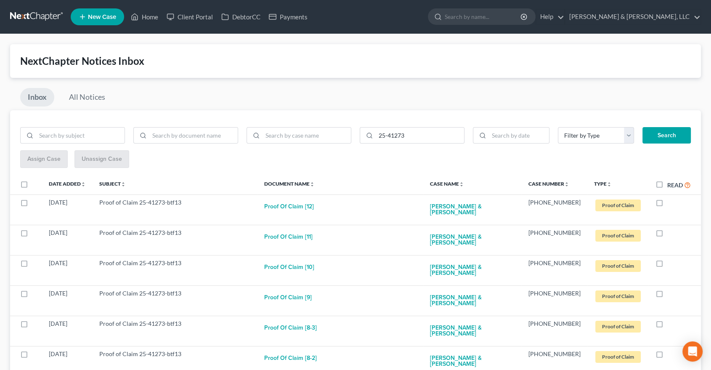
click at [153, 9] on ul "New Case Home Client Portal DebtorCC Payments - No Result - See all results Or …" at bounding box center [386, 17] width 630 height 22
click at [150, 17] on link "Home" at bounding box center [145, 16] width 36 height 15
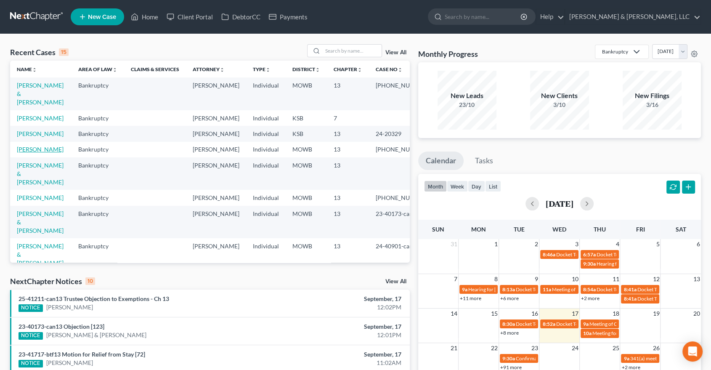
click at [37, 151] on link "[PERSON_NAME]" at bounding box center [40, 148] width 47 height 7
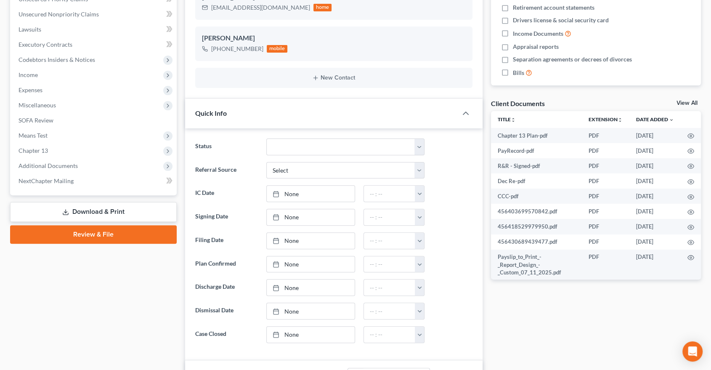
scroll to position [233, 0]
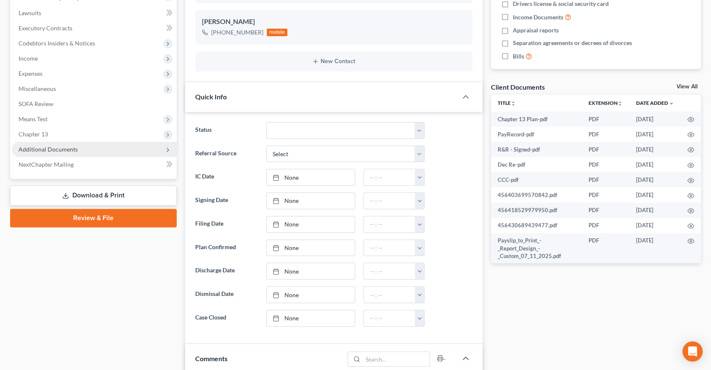
click at [43, 145] on span "Additional Documents" at bounding box center [48, 148] width 59 height 7
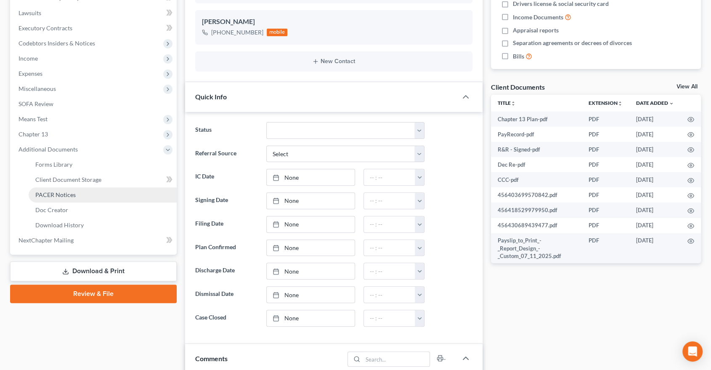
click at [64, 192] on span "PACER Notices" at bounding box center [55, 194] width 40 height 7
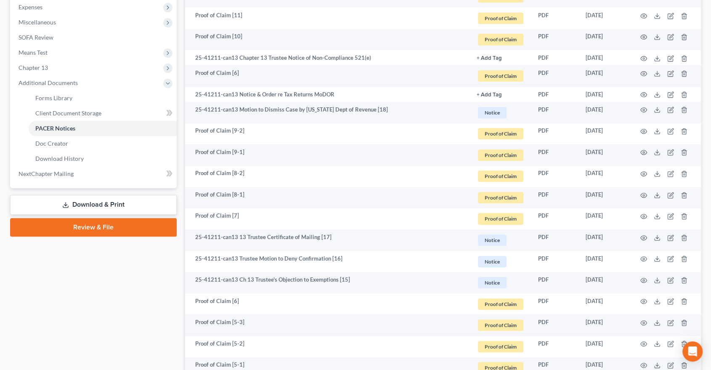
scroll to position [327, 0]
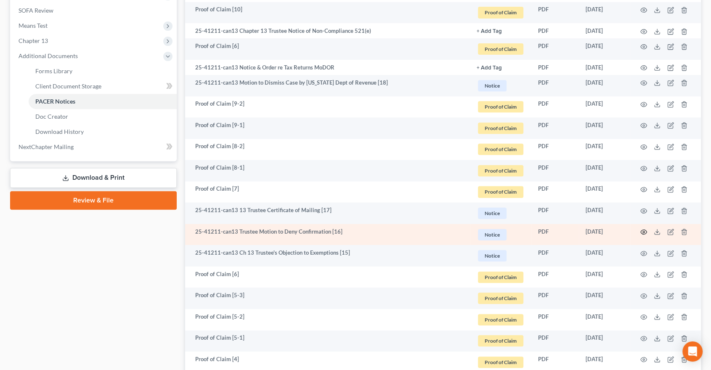
click at [642, 230] on icon "button" at bounding box center [643, 232] width 6 height 5
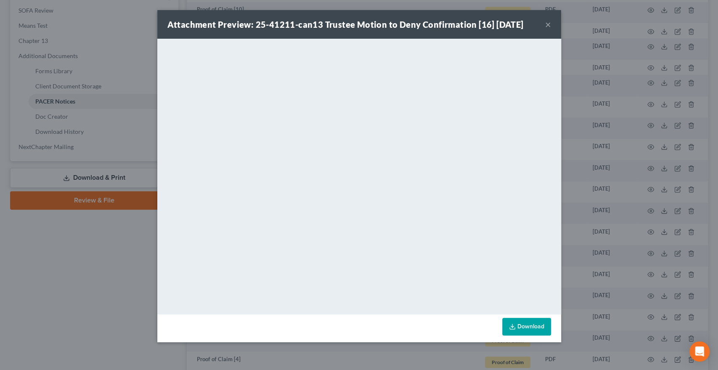
click at [547, 26] on button "×" at bounding box center [548, 24] width 6 height 10
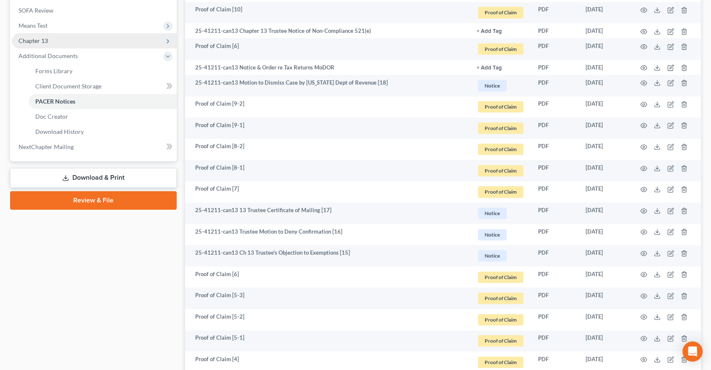
drag, startPoint x: 94, startPoint y: 181, endPoint x: 142, endPoint y: 168, distance: 49.6
click at [94, 181] on link "Download & Print" at bounding box center [93, 178] width 167 height 20
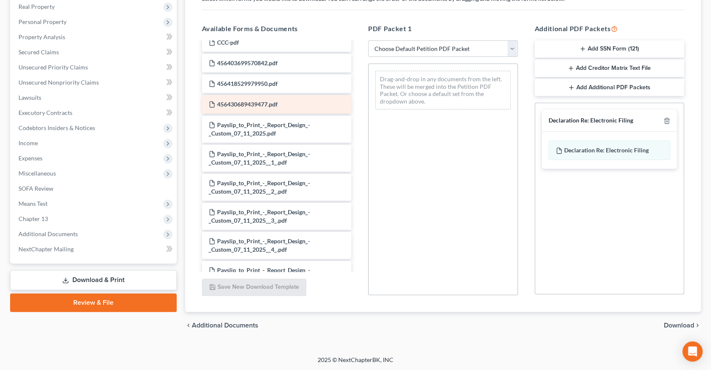
scroll to position [187, 0]
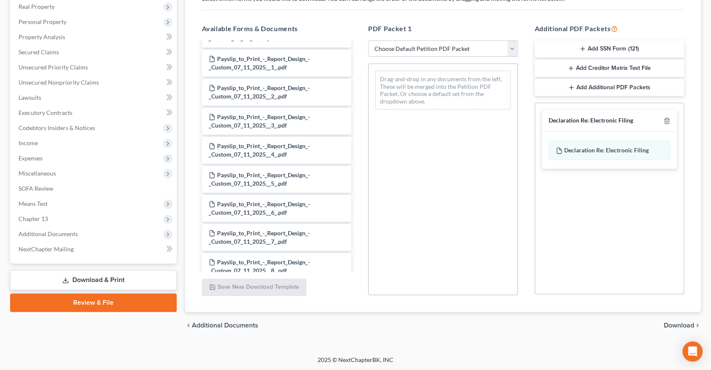
click at [431, 46] on select "Choose Default Petition PDF Packet Complete Bankruptcy Petition (all forms and …" at bounding box center [443, 48] width 150 height 17
select select "2"
click at [368, 40] on select "Choose Default Petition PDF Packet Complete Bankruptcy Petition (all forms and …" at bounding box center [443, 48] width 150 height 17
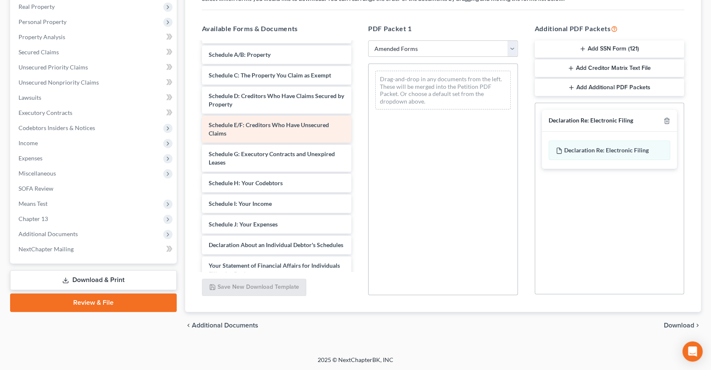
scroll to position [0, 0]
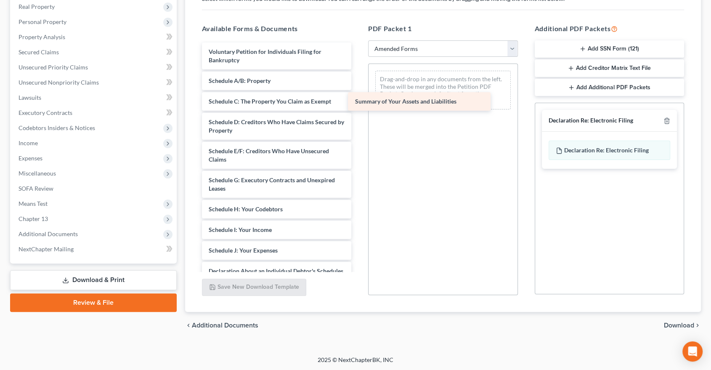
drag, startPoint x: 274, startPoint y: 80, endPoint x: 420, endPoint y: 101, distance: 148.2
click at [358, 101] on div "Summary of Your Assets and Liabilities Voluntary Petition for Individuals Filin…" at bounding box center [276, 245] width 163 height 407
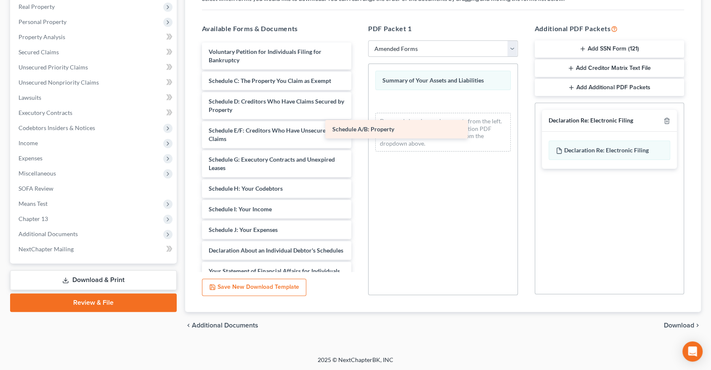
drag, startPoint x: 286, startPoint y: 76, endPoint x: 432, endPoint y: 119, distance: 152.4
click at [358, 119] on div "Schedule A/B: Property Voluntary Petition for Individuals Filing for Bankruptcy…" at bounding box center [276, 235] width 163 height 386
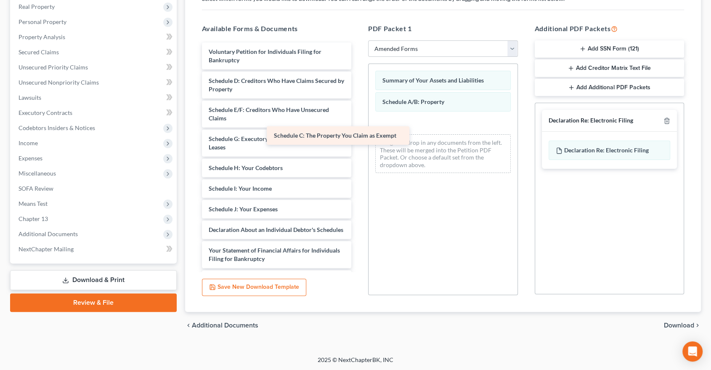
drag, startPoint x: 299, startPoint y: 81, endPoint x: 423, endPoint y: 146, distance: 141.1
click at [358, 146] on div "Schedule C: The Property You Claim as Exempt Voluntary Petition for Individuals…" at bounding box center [276, 225] width 163 height 366
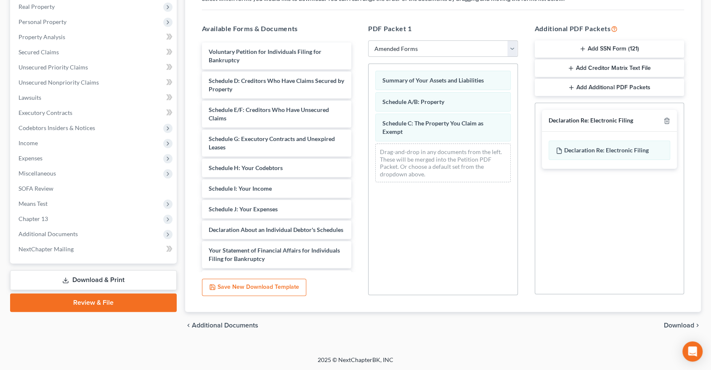
click at [667, 116] on div at bounding box center [665, 120] width 10 height 8
click at [668, 116] on div at bounding box center [665, 120] width 10 height 8
click at [668, 120] on icon "button" at bounding box center [666, 120] width 4 height 5
click at [680, 325] on span "Download" at bounding box center [679, 325] width 30 height 7
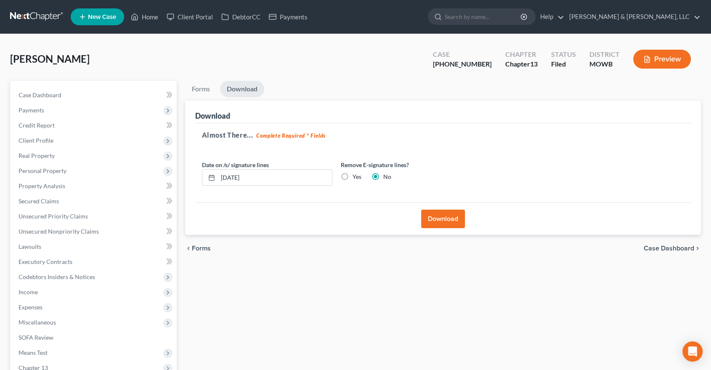
click at [449, 215] on button "Download" at bounding box center [443, 218] width 44 height 19
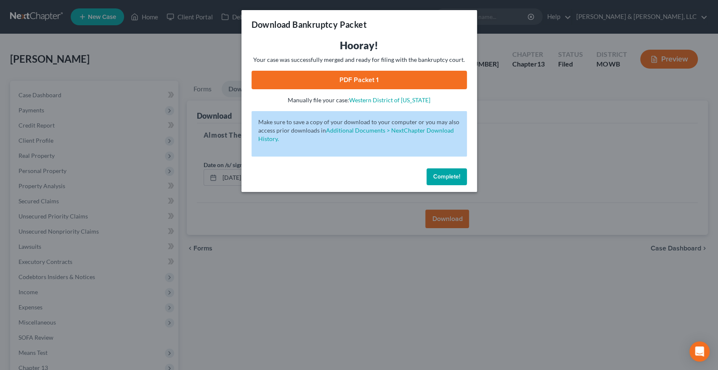
click at [370, 77] on link "PDF Packet 1" at bounding box center [358, 80] width 215 height 19
drag, startPoint x: 454, startPoint y: 169, endPoint x: 446, endPoint y: 180, distance: 13.8
click at [454, 169] on button "Complete!" at bounding box center [446, 176] width 40 height 17
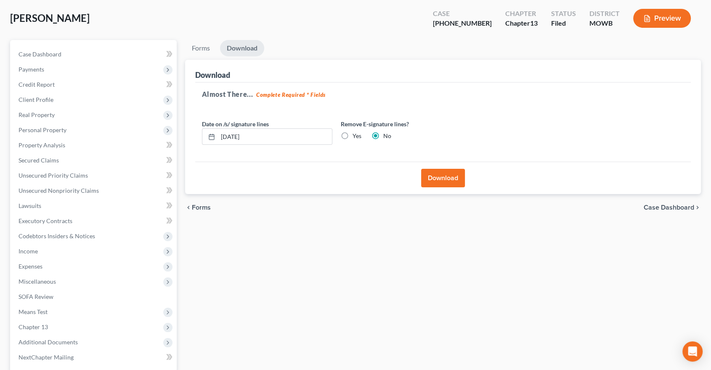
scroll to position [122, 0]
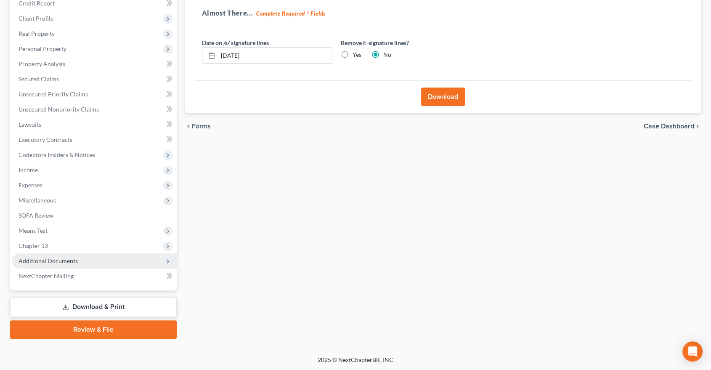
click at [57, 263] on span "Additional Documents" at bounding box center [48, 260] width 59 height 7
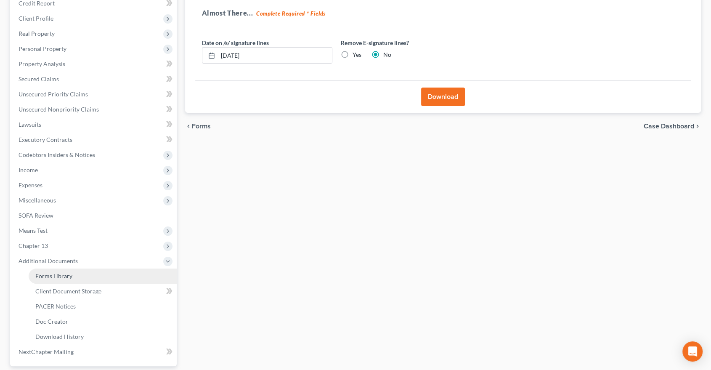
click at [61, 273] on span "Forms Library" at bounding box center [53, 275] width 37 height 7
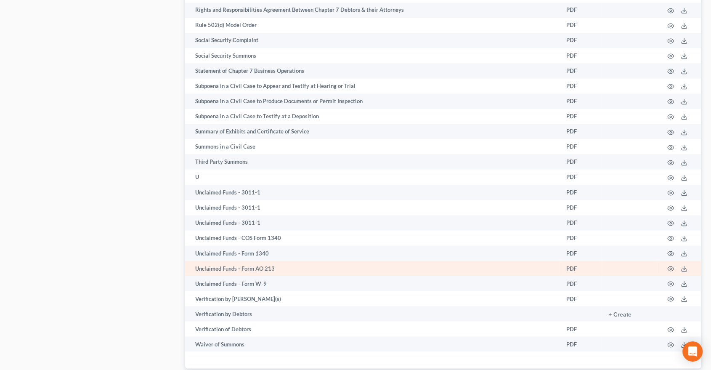
scroll to position [1466, 0]
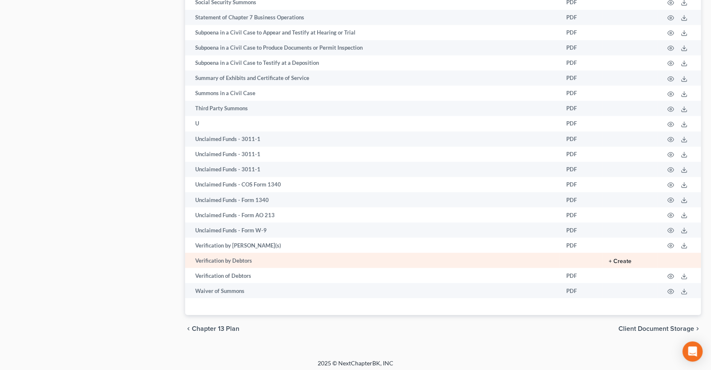
click at [629, 258] on button "+ Create" at bounding box center [619, 261] width 23 height 6
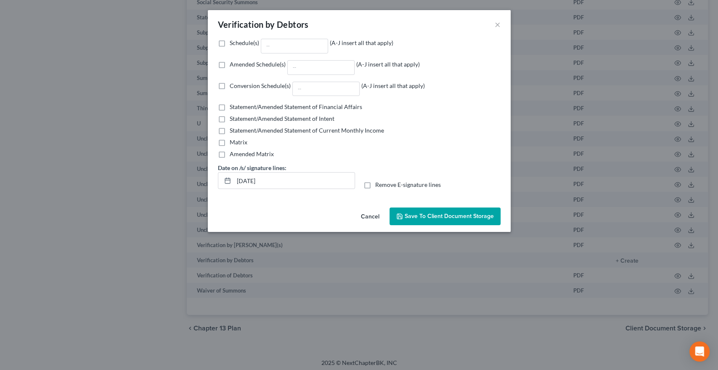
click at [230, 63] on label "Amended Schedule(s) (A-J insert all that apply)" at bounding box center [325, 67] width 190 height 15
click at [233, 63] on input "Amended Schedule(s) (A-J insert all that apply)" at bounding box center [235, 62] width 5 height 5
checkbox input "true"
click at [311, 69] on input "Amended Schedule(s) (A-J insert all that apply)" at bounding box center [321, 68] width 66 height 14
type input "A/B, C"
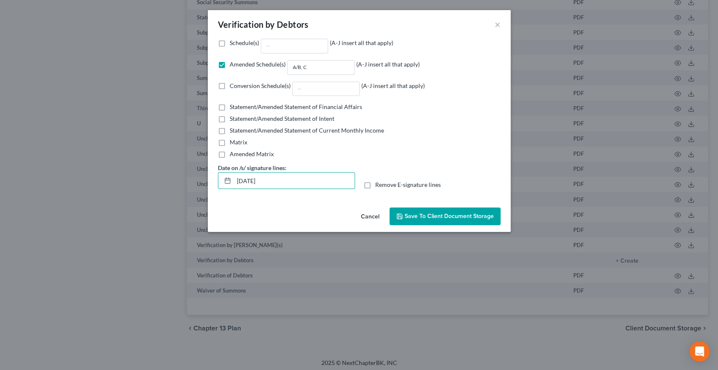
drag, startPoint x: 273, startPoint y: 178, endPoint x: 251, endPoint y: 161, distance: 28.5
click at [228, 171] on div "Date on /s/ signature lines: 09/17/2025" at bounding box center [286, 176] width 145 height 26
click at [375, 184] on label "Remove E-signature lines" at bounding box center [408, 184] width 66 height 8
click at [378, 184] on input "Remove E-signature lines" at bounding box center [380, 182] width 5 height 5
checkbox input "true"
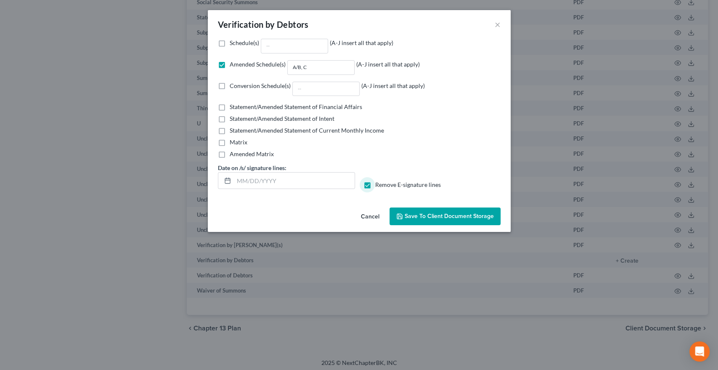
click at [438, 217] on span "Save to Client Document Storage" at bounding box center [449, 215] width 89 height 7
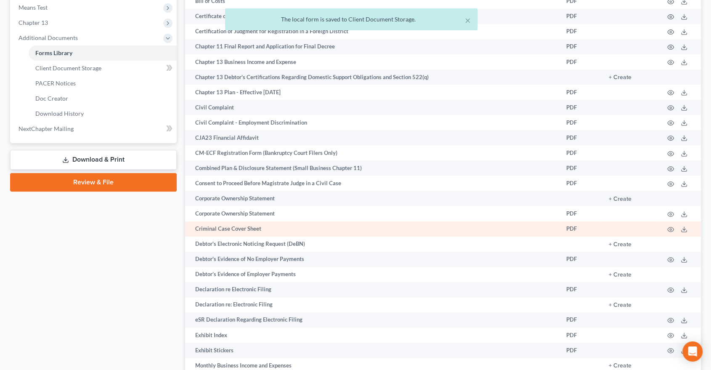
scroll to position [251, 0]
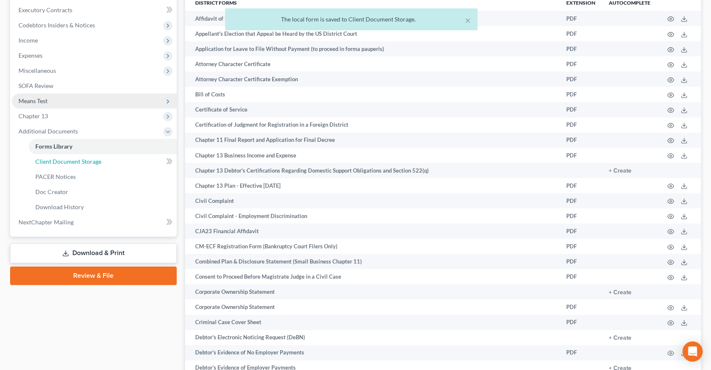
drag, startPoint x: 62, startPoint y: 157, endPoint x: 126, endPoint y: 158, distance: 63.9
click at [62, 158] on span "Client Document Storage" at bounding box center [68, 161] width 66 height 7
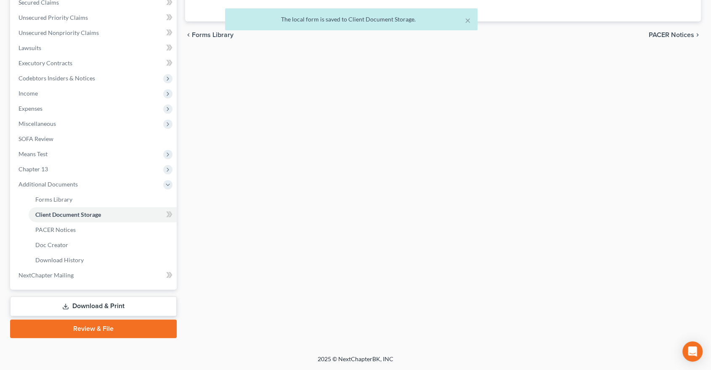
scroll to position [109, 0]
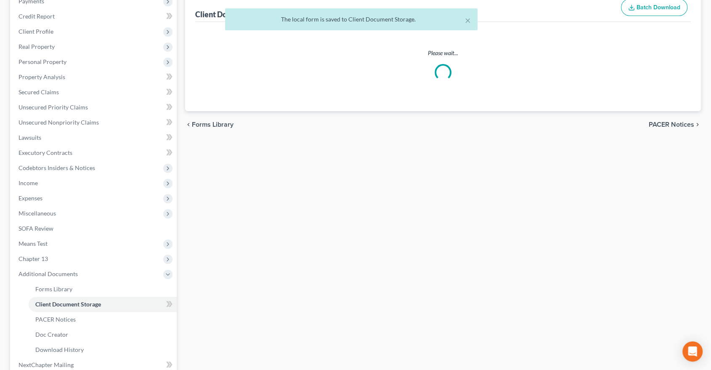
select select "5"
select select "24"
select select "9"
select select "21"
select select "18"
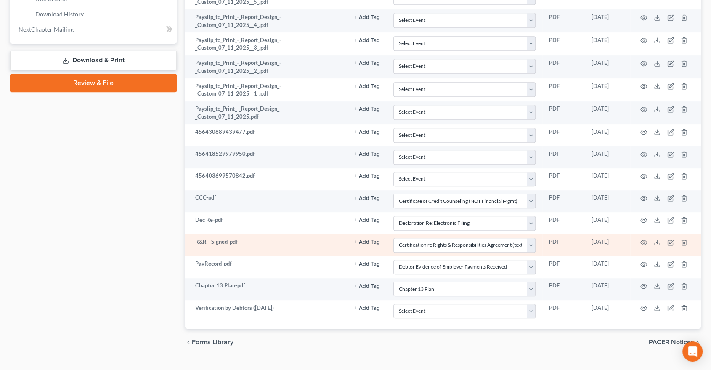
scroll to position [460, 0]
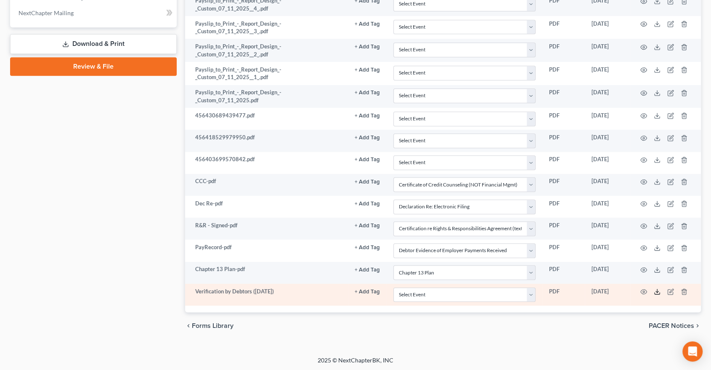
click at [656, 292] on icon at bounding box center [656, 291] width 7 height 7
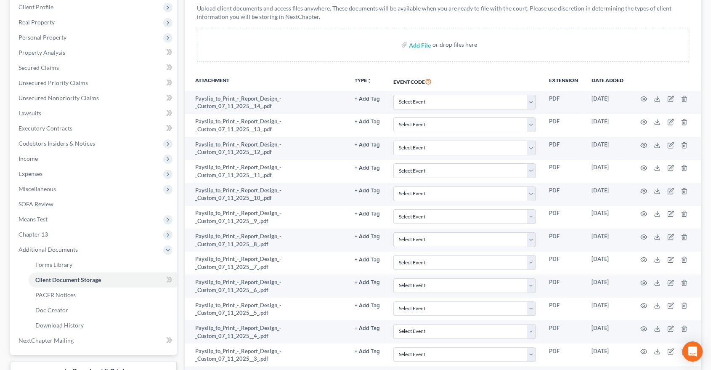
scroll to position [0, 0]
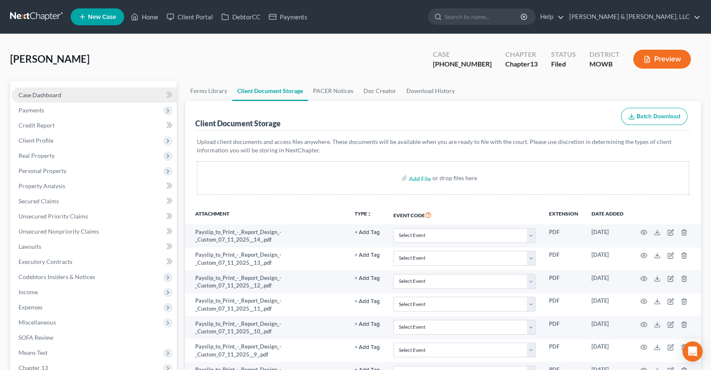
click at [48, 93] on span "Case Dashboard" at bounding box center [40, 94] width 43 height 7
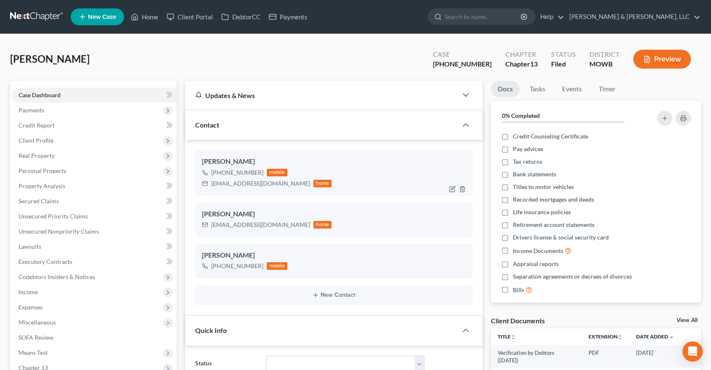
scroll to position [193, 0]
drag, startPoint x: 267, startPoint y: 183, endPoint x: 209, endPoint y: 184, distance: 58.0
click at [209, 184] on div "gmkoch08@gmail.com home" at bounding box center [267, 183] width 130 height 11
copy div "gmkoch08@gmail.com"
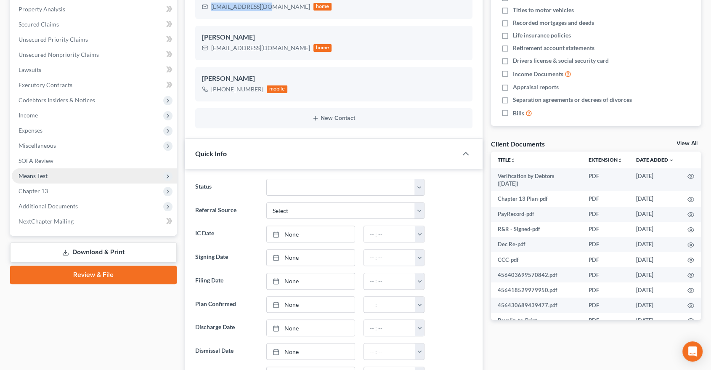
scroll to position [187, 0]
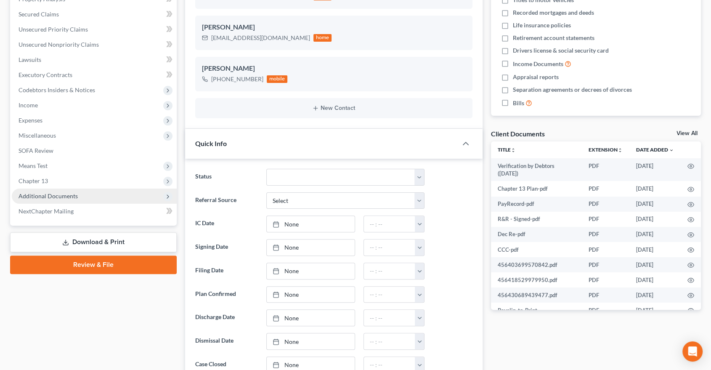
click at [78, 192] on span "Additional Documents" at bounding box center [94, 195] width 165 height 15
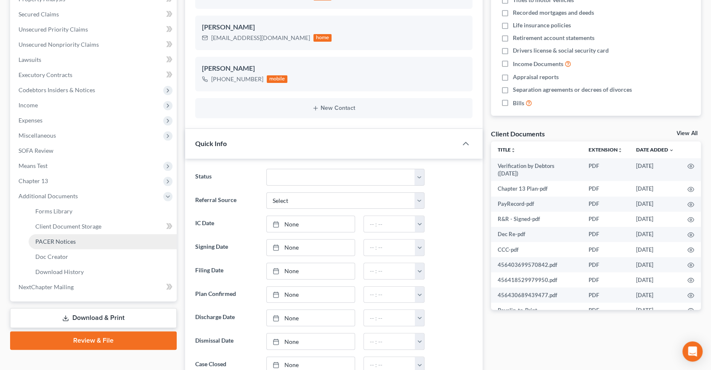
click at [67, 238] on span "PACER Notices" at bounding box center [55, 241] width 40 height 7
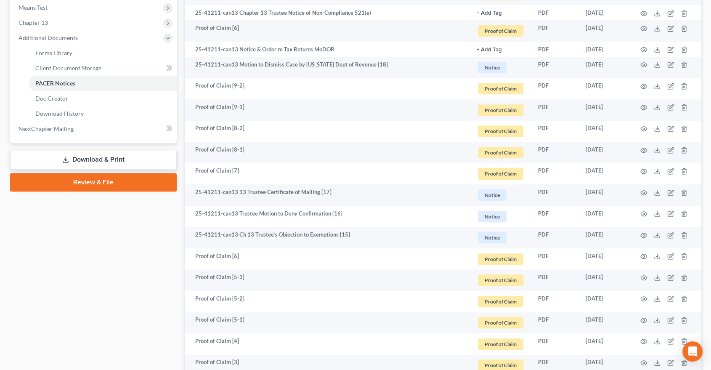
scroll to position [373, 0]
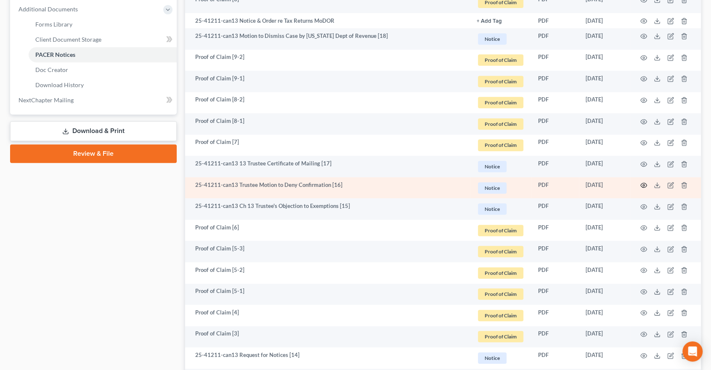
click at [641, 182] on icon "button" at bounding box center [643, 185] width 7 height 7
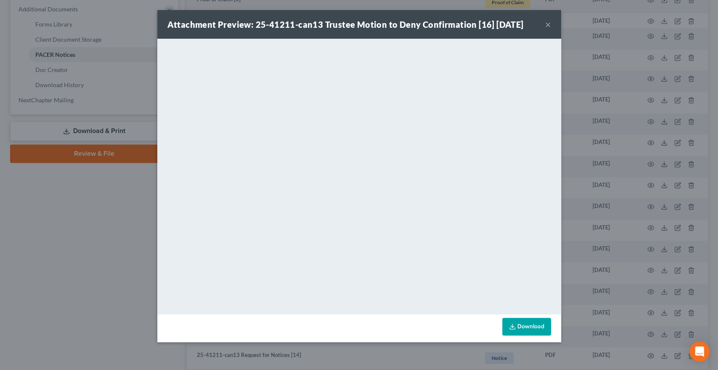
click at [548, 24] on button "×" at bounding box center [548, 24] width 6 height 10
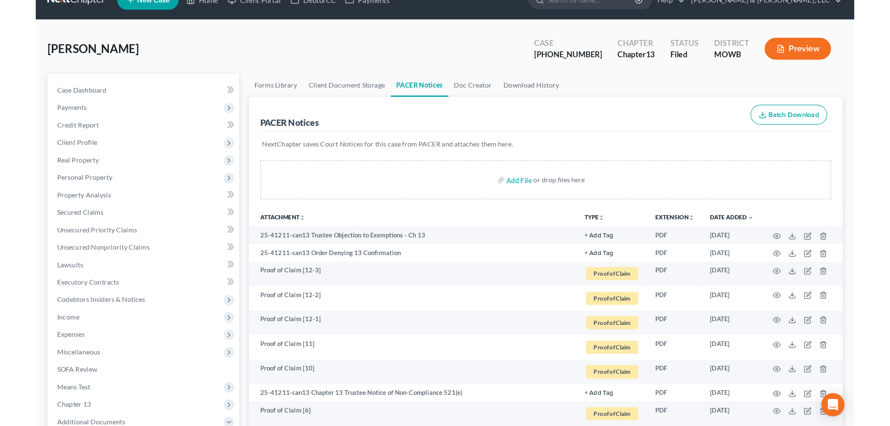
scroll to position [0, 0]
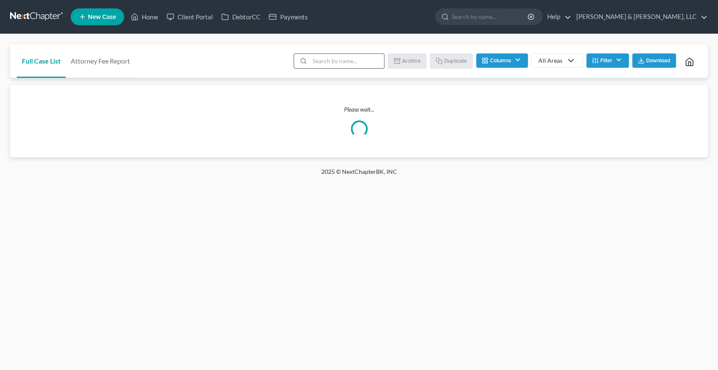
drag, startPoint x: 0, startPoint y: 0, endPoint x: 331, endPoint y: 59, distance: 335.8
click at [331, 59] on input "search" at bounding box center [346, 61] width 74 height 14
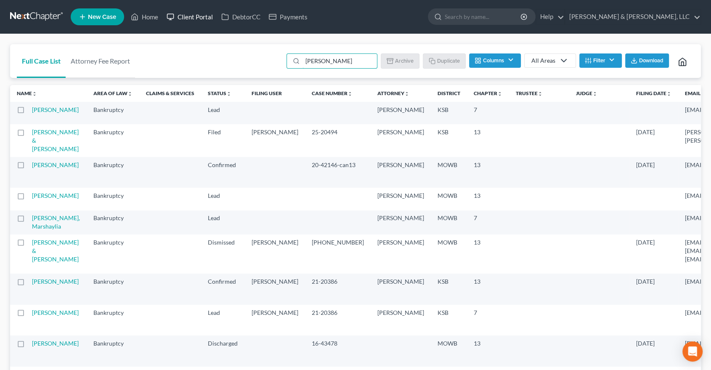
type input "[PERSON_NAME]"
click at [201, 16] on link "Client Portal" at bounding box center [189, 16] width 55 height 15
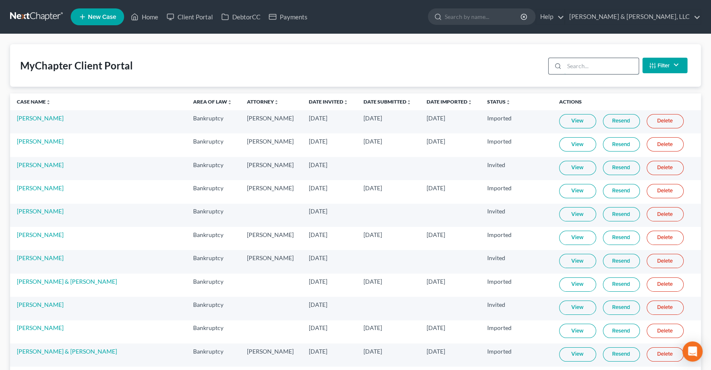
click at [602, 69] on input "search" at bounding box center [601, 66] width 74 height 16
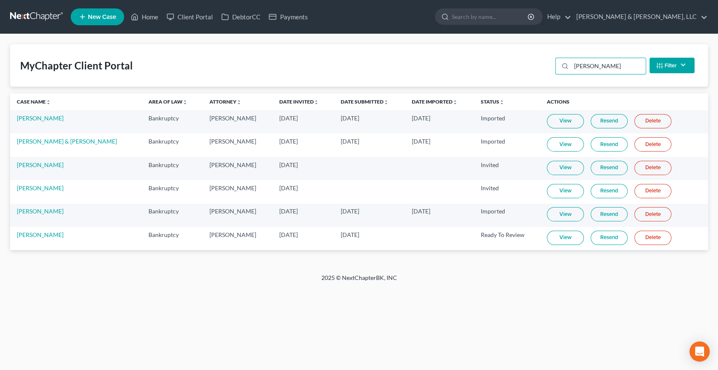
type input "[PERSON_NAME]"
click at [557, 241] on link "View" at bounding box center [565, 237] width 37 height 14
click at [34, 232] on link "[PERSON_NAME]" at bounding box center [40, 234] width 47 height 7
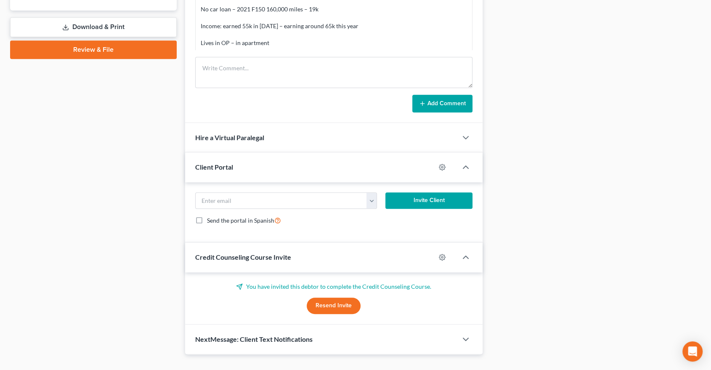
scroll to position [25, 0]
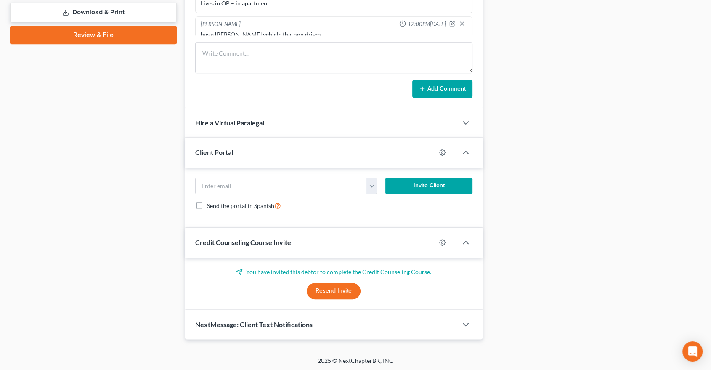
click at [263, 322] on span "NextMessage: Client Text Notifications" at bounding box center [253, 324] width 117 height 8
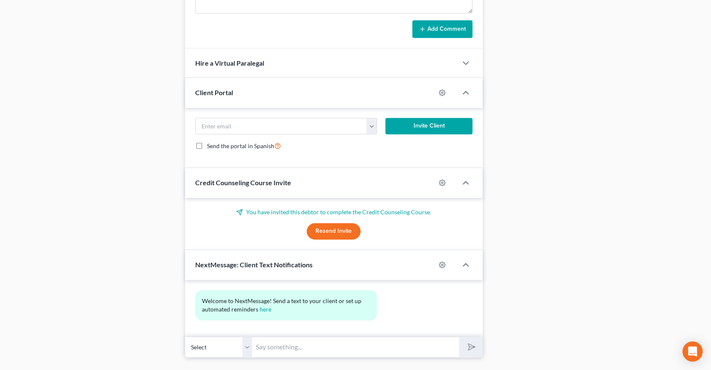
scroll to position [479, 0]
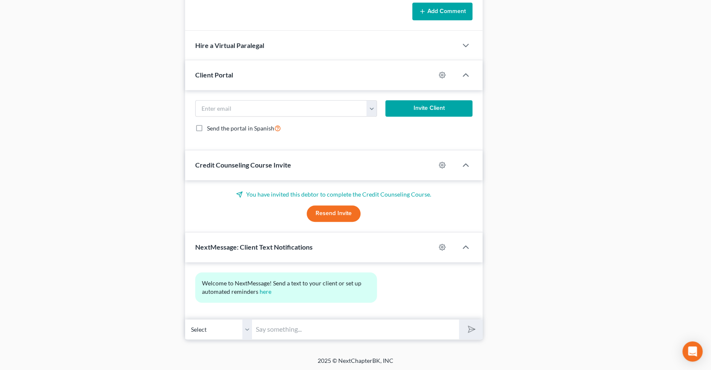
click at [297, 335] on input "text" at bounding box center [355, 329] width 207 height 21
type input "[EMAIL_ADDRESS][DOMAIN_NAME]"
click at [468, 328] on icon "submit" at bounding box center [470, 329] width 12 height 12
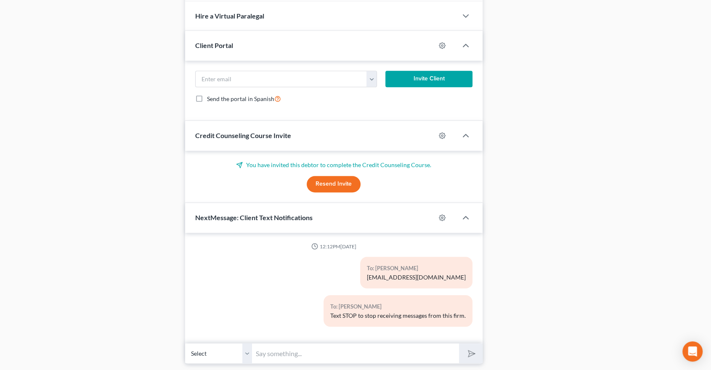
scroll to position [532, 0]
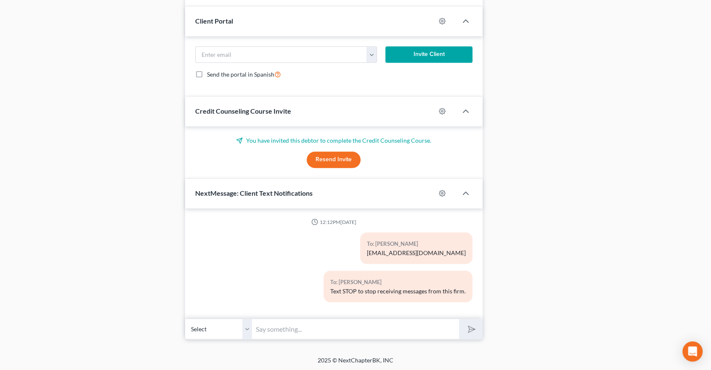
click at [281, 331] on input "text" at bounding box center [355, 328] width 207 height 21
type input "[STREET_ADDRESS][PERSON_NAME] [STREET_ADDRESS]"
click at [475, 331] on button "submit" at bounding box center [470, 329] width 23 height 20
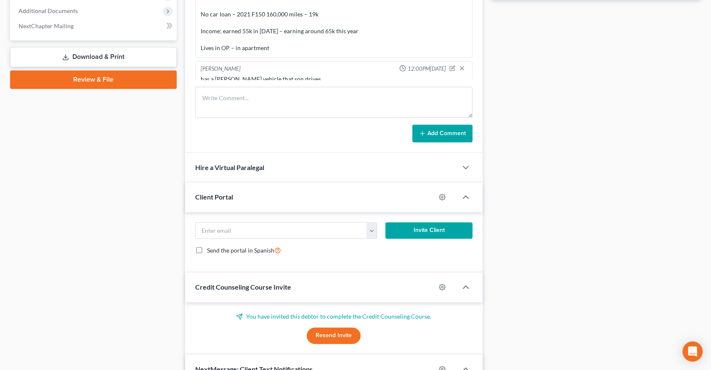
scroll to position [346, 0]
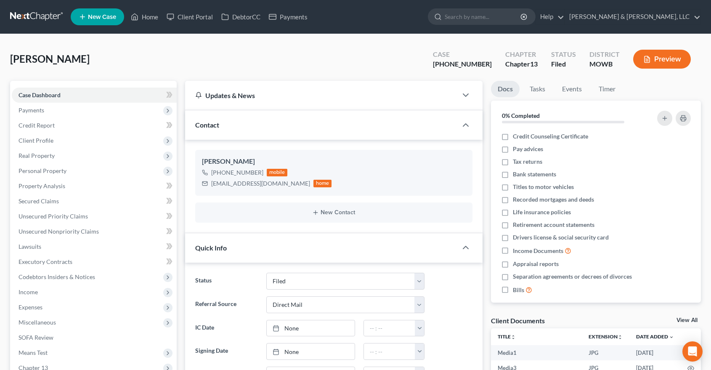
select select "6"
select select "2"
select select "0"
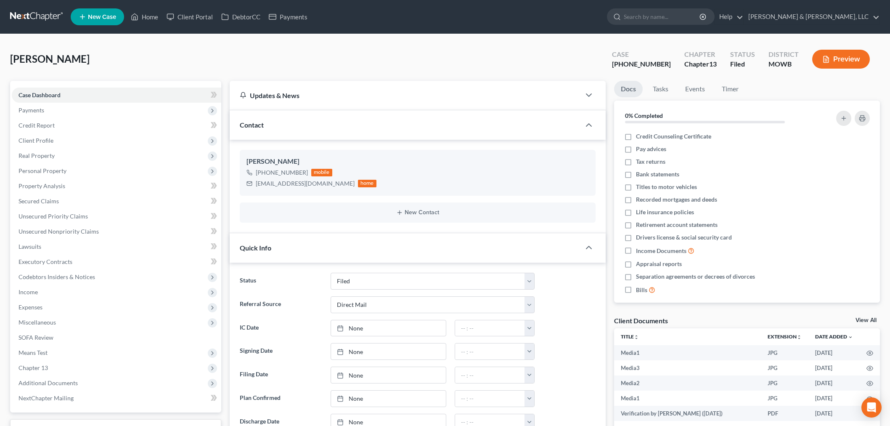
select select "6"
select select "2"
select select "0"
click at [149, 16] on link "Home" at bounding box center [145, 16] width 36 height 15
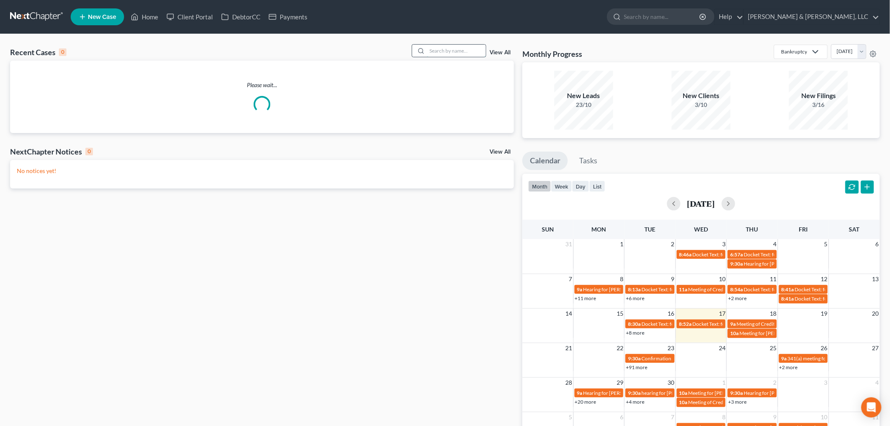
click at [440, 51] on input "search" at bounding box center [456, 51] width 59 height 12
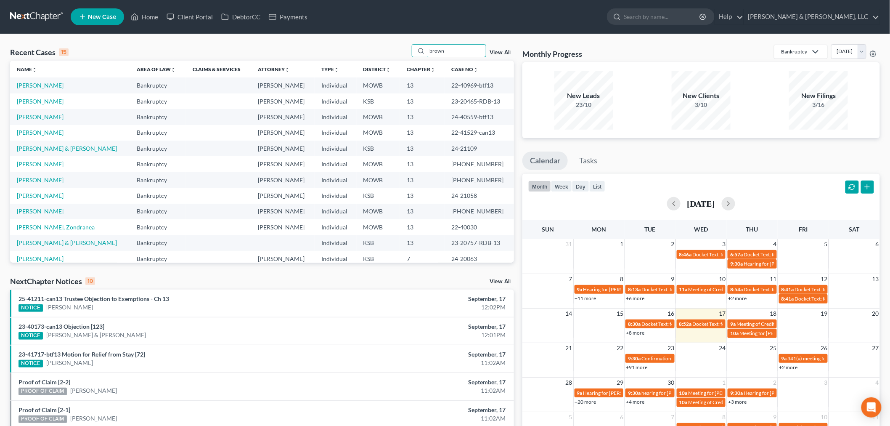
type input "brown"
click at [27, 105] on td "[PERSON_NAME]" at bounding box center [70, 101] width 120 height 16
click at [27, 104] on td "[PERSON_NAME]" at bounding box center [70, 101] width 120 height 16
click at [28, 102] on link "[PERSON_NAME]" at bounding box center [40, 101] width 47 height 7
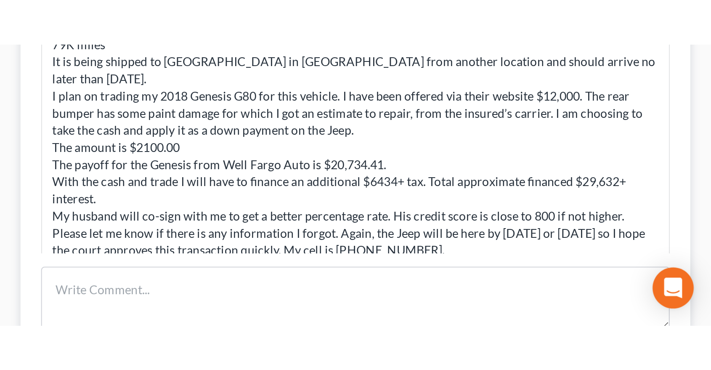
scroll to position [34, 0]
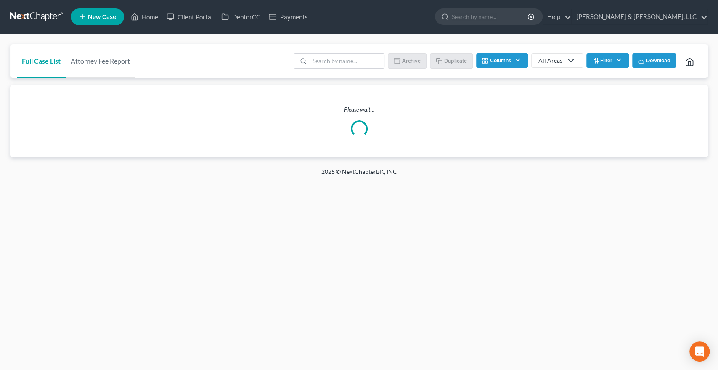
click at [89, 14] on span "New Case" at bounding box center [102, 17] width 28 height 6
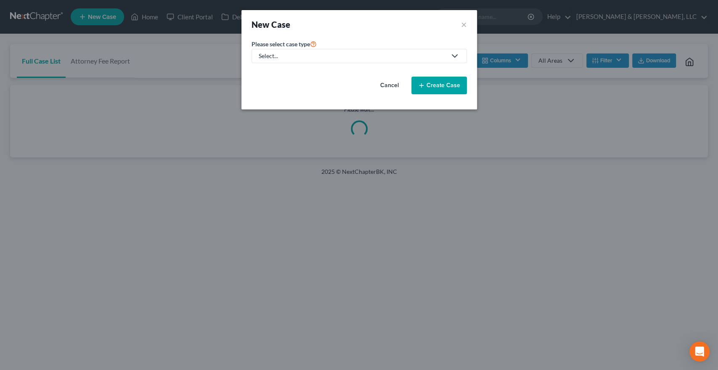
click at [283, 56] on div "Select..." at bounding box center [353, 56] width 188 height 8
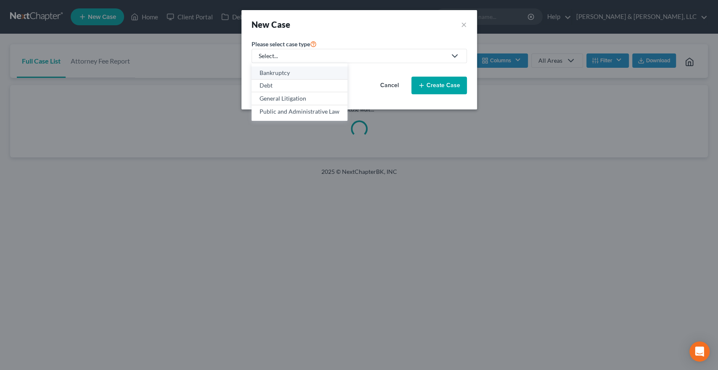
click at [289, 75] on div "Bankruptcy" at bounding box center [299, 73] width 80 height 8
select select "46"
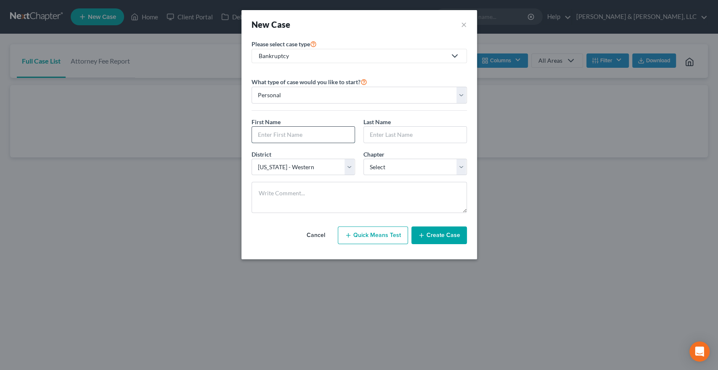
click at [287, 132] on input "text" at bounding box center [303, 135] width 103 height 16
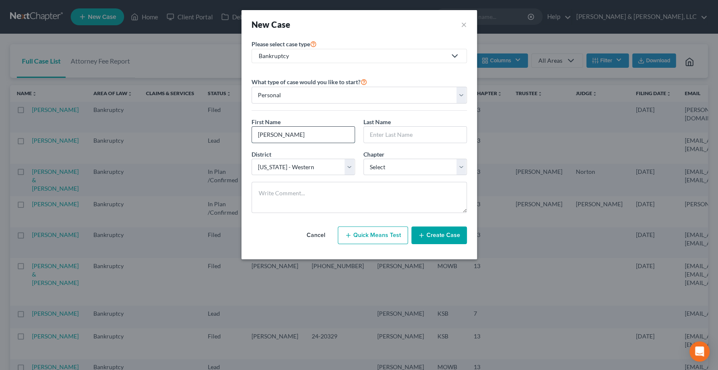
type input "Jasmine"
type input "Brown"
select select "3"
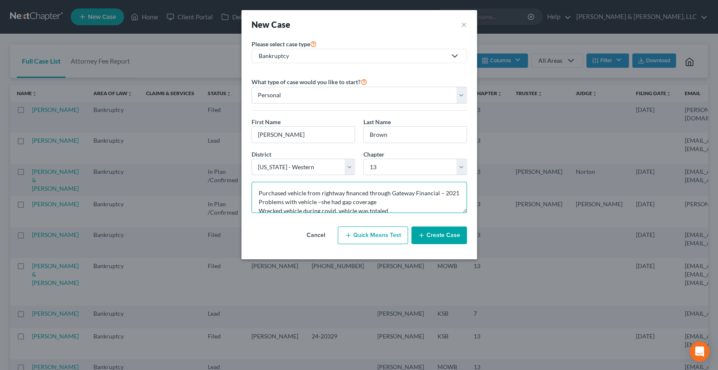
type textarea "Purchased vehicle from rightway financed through Gateway Financial – 2021 Probl…"
click at [433, 240] on button "Create Case" at bounding box center [439, 235] width 56 height 18
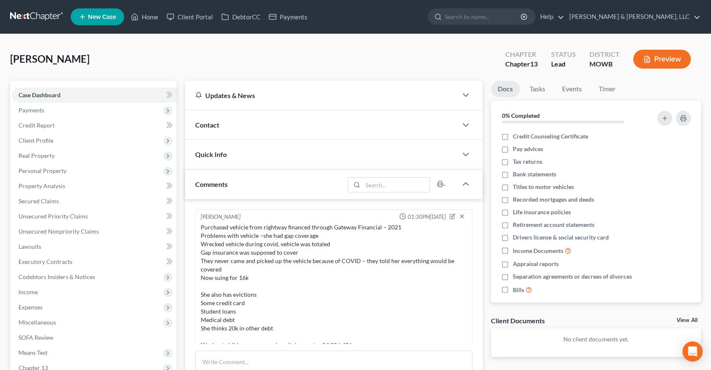
click at [225, 127] on div "Contact" at bounding box center [321, 124] width 272 height 29
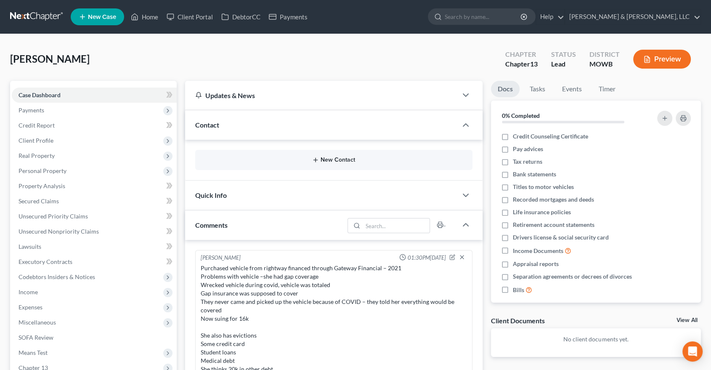
click at [336, 157] on button "New Contact" at bounding box center [334, 159] width 264 height 7
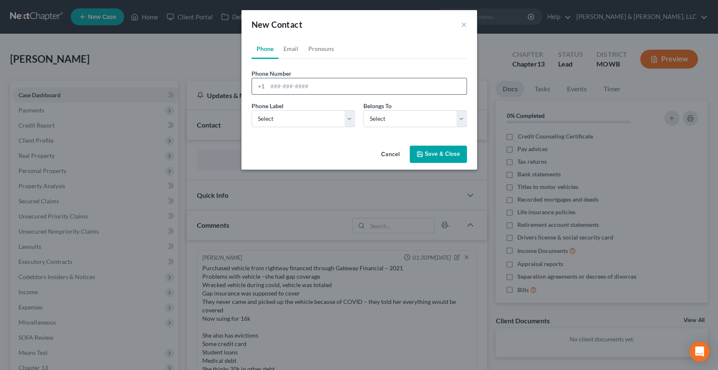
click at [296, 85] on input "tel" at bounding box center [366, 86] width 199 height 16
type input "8166494385"
click at [356, 111] on div "Phone Label * Select Mobile Home Work Other" at bounding box center [303, 114] width 112 height 26
click at [350, 117] on select "Select Mobile Home Work Other" at bounding box center [302, 118] width 103 height 17
select select "0"
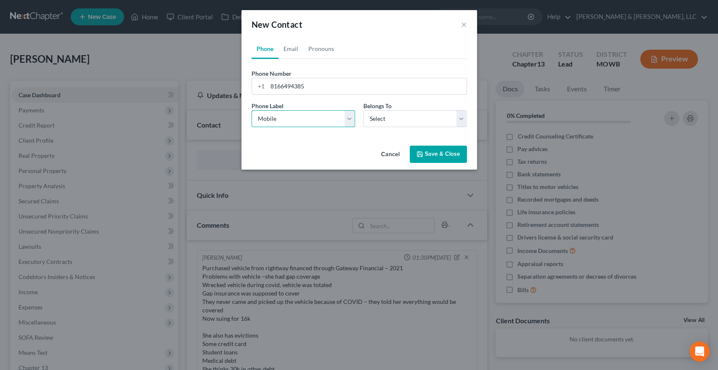
click at [251, 110] on select "Select Mobile Home Work Other" at bounding box center [302, 118] width 103 height 17
click at [380, 122] on select "Select Client Other" at bounding box center [414, 118] width 103 height 17
select select "0"
click at [363, 110] on select "Select Client Other" at bounding box center [414, 118] width 103 height 17
select select "0"
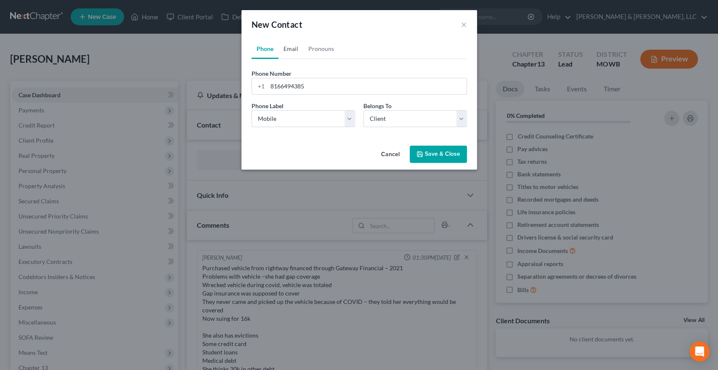
click at [297, 47] on link "Email" at bounding box center [290, 49] width 25 height 20
click at [323, 90] on input "email" at bounding box center [366, 86] width 199 height 16
paste input "jasminebrown444@gmail.com"
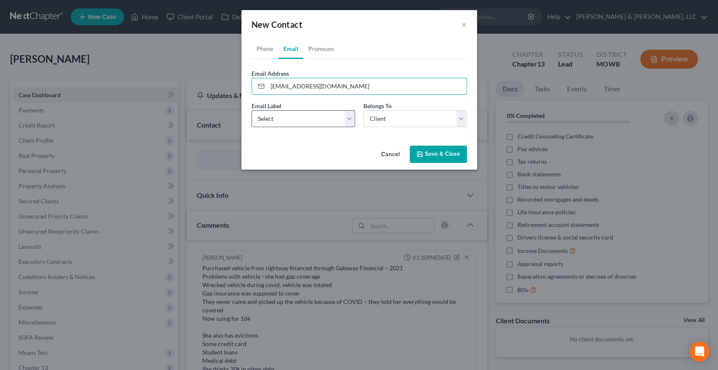
type input "jasminebrown444@gmail.com"
click at [295, 120] on select "Select Home Work Other" at bounding box center [302, 118] width 103 height 17
select select "0"
click at [251, 110] on select "Select Home Work Other" at bounding box center [302, 118] width 103 height 17
click at [435, 153] on button "Save & Close" at bounding box center [438, 154] width 57 height 18
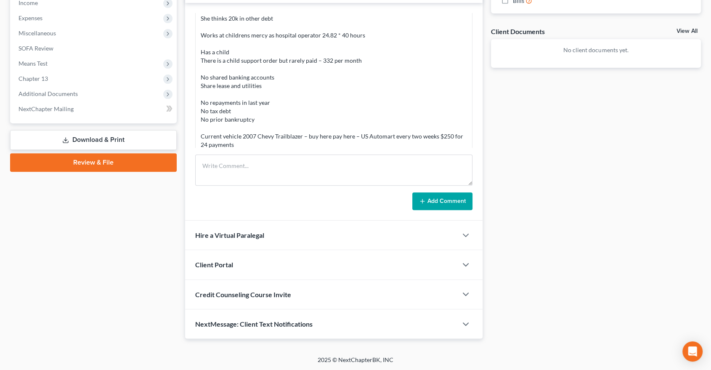
scroll to position [120, 0]
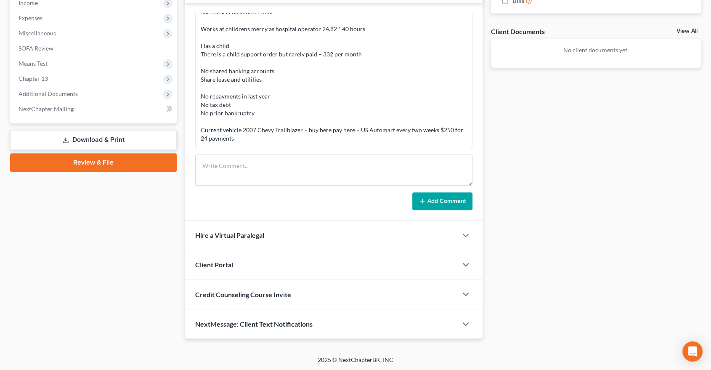
click at [217, 263] on span "Client Portal" at bounding box center [214, 264] width 38 height 8
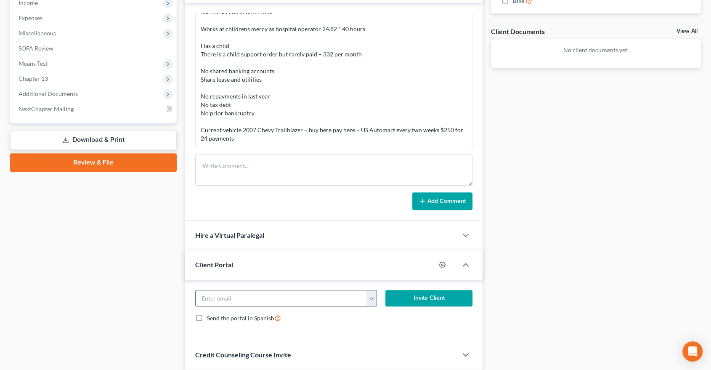
click at [373, 297] on button "button" at bounding box center [371, 298] width 11 height 16
click at [380, 314] on link "[EMAIL_ADDRESS][DOMAIN_NAME]" at bounding box center [423, 316] width 115 height 14
type input "[EMAIL_ADDRESS][DOMAIN_NAME]"
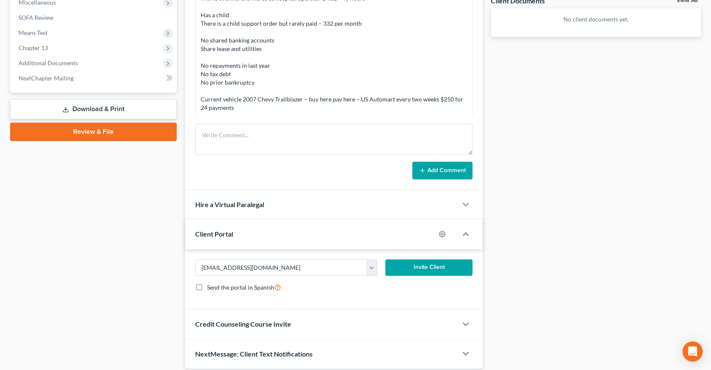
scroll to position [349, 0]
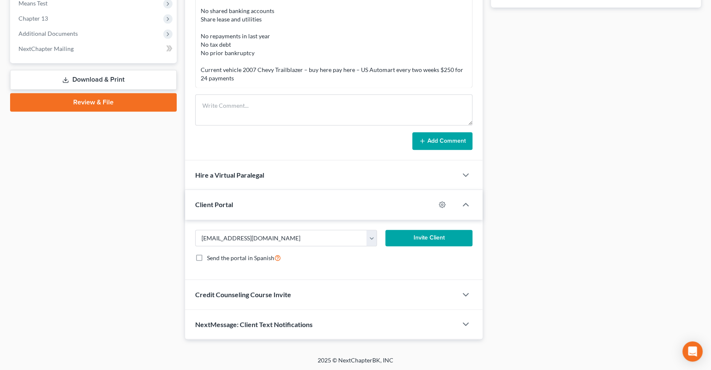
click at [237, 280] on div "Credit Counseling Course Invite" at bounding box center [321, 294] width 272 height 29
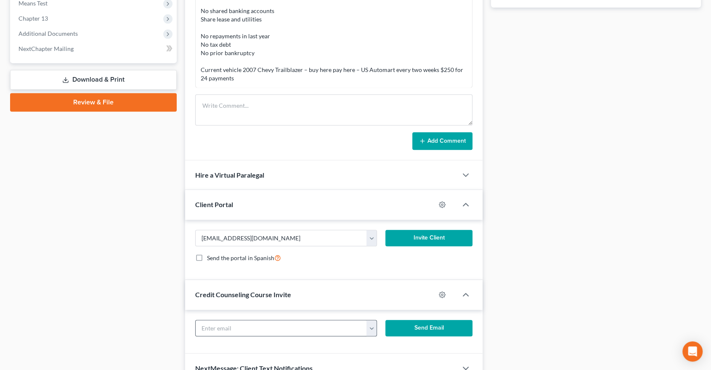
click at [373, 329] on button "button" at bounding box center [371, 328] width 11 height 16
click at [373, 344] on link "[EMAIL_ADDRESS][DOMAIN_NAME]" at bounding box center [423, 346] width 115 height 14
type input "[EMAIL_ADDRESS][DOMAIN_NAME]"
click at [431, 322] on button "Send Email" at bounding box center [428, 328] width 87 height 17
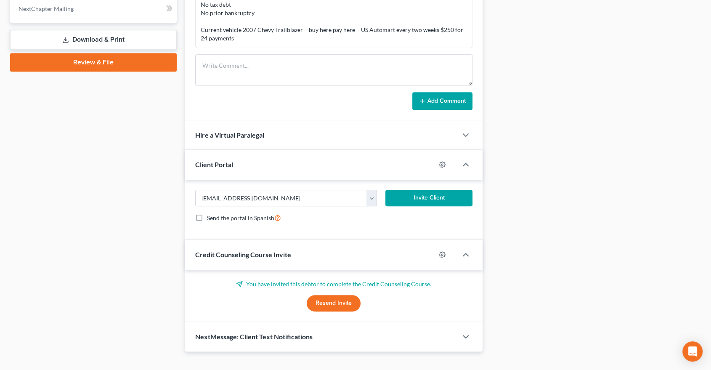
scroll to position [401, 0]
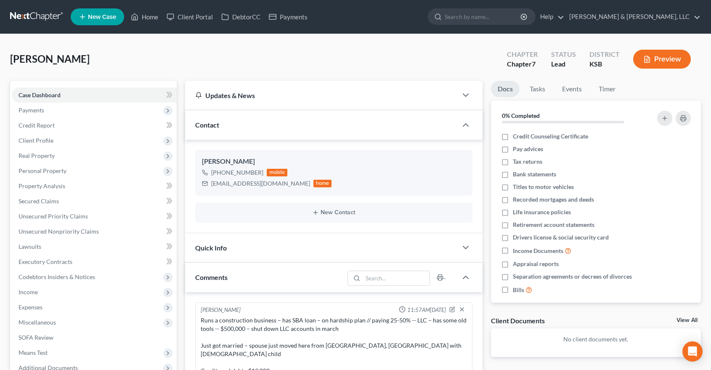
select select "0"
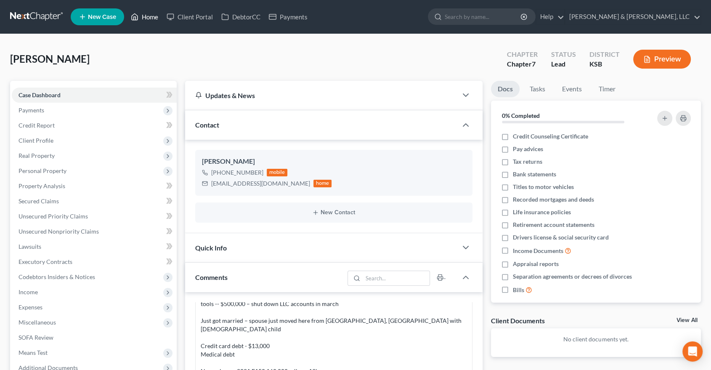
click at [150, 12] on link "Home" at bounding box center [145, 16] width 36 height 15
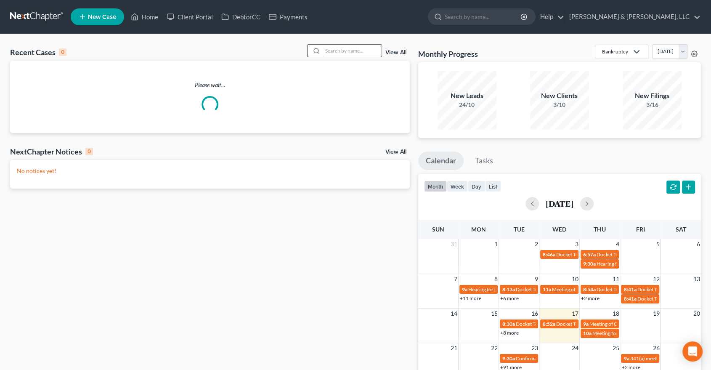
click at [360, 47] on input "search" at bounding box center [352, 51] width 59 height 12
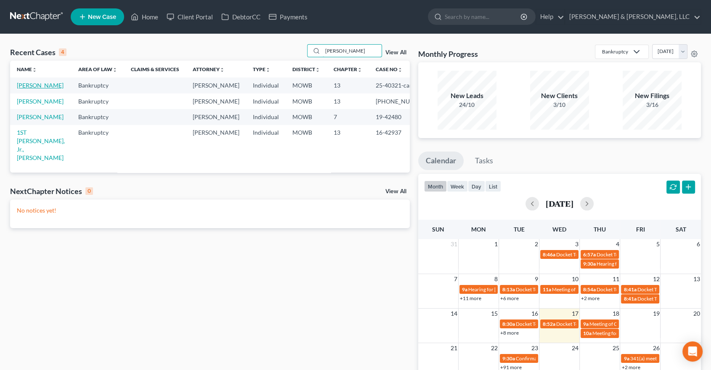
type input "[PERSON_NAME]"
click at [43, 87] on link "[PERSON_NAME]" at bounding box center [40, 85] width 47 height 7
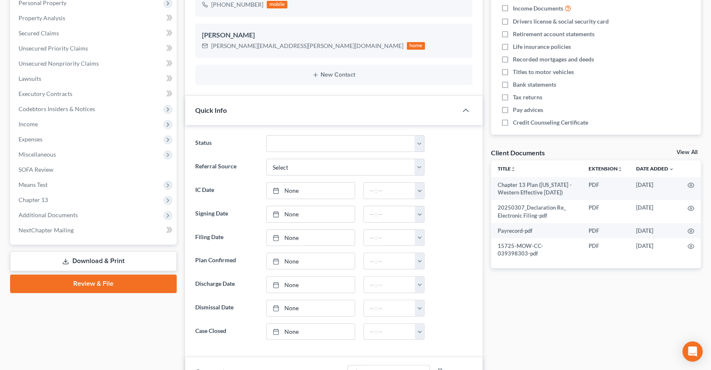
scroll to position [187, 0]
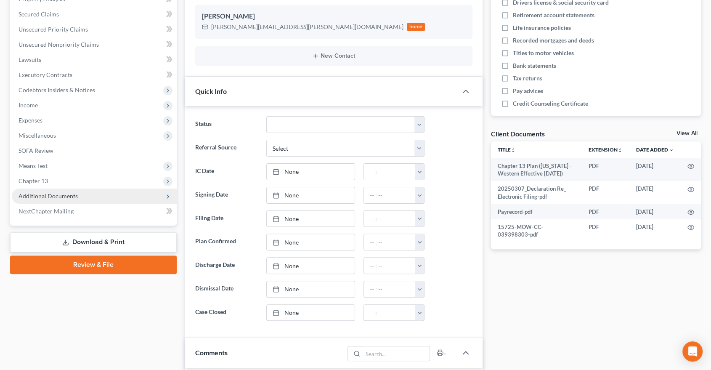
click at [77, 194] on span "Additional Documents" at bounding box center [94, 195] width 165 height 15
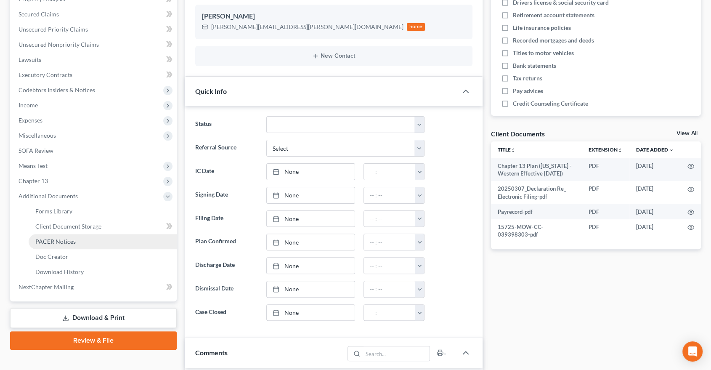
click at [66, 241] on span "PACER Notices" at bounding box center [55, 241] width 40 height 7
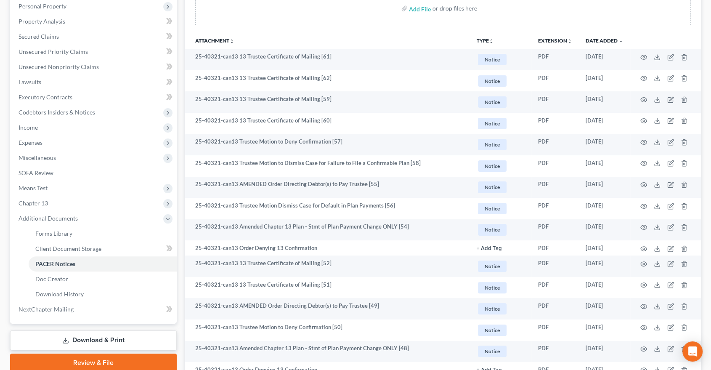
scroll to position [187, 0]
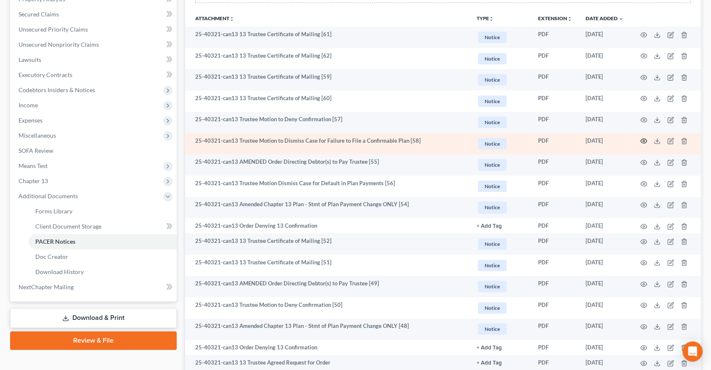
click at [645, 140] on icon "button" at bounding box center [643, 140] width 7 height 7
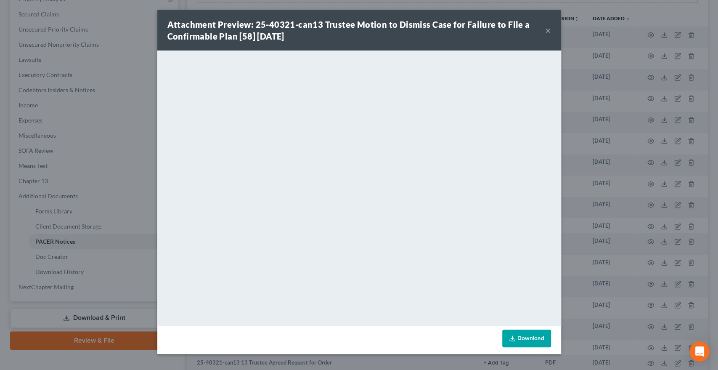
click at [545, 29] on button "×" at bounding box center [548, 30] width 6 height 10
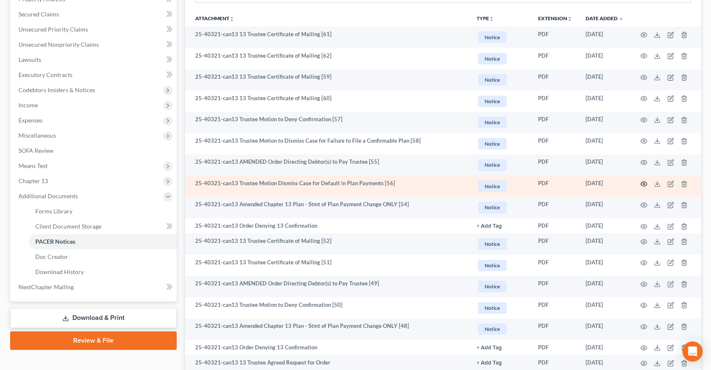
click at [643, 183] on circle "button" at bounding box center [643, 184] width 2 height 2
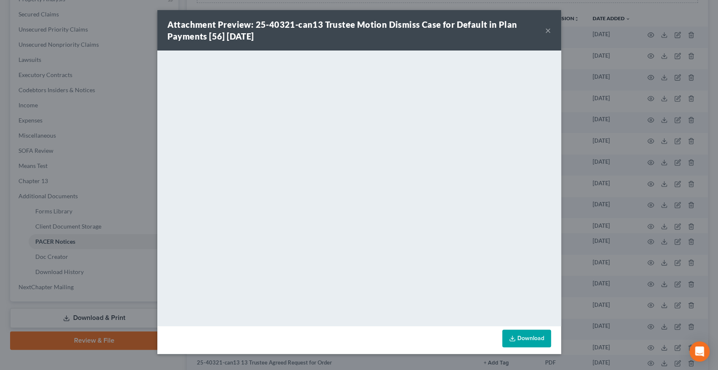
click at [548, 32] on button "×" at bounding box center [548, 30] width 6 height 10
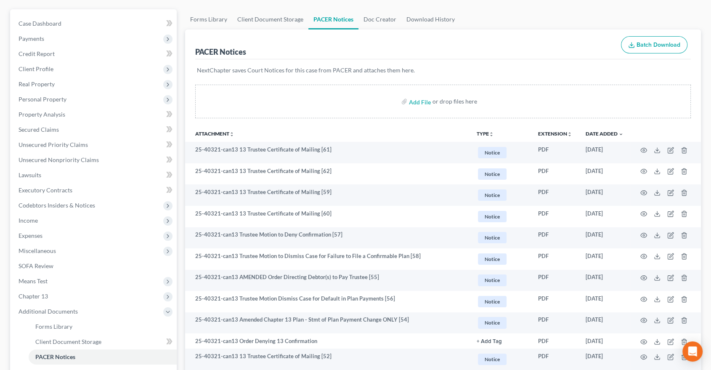
scroll to position [0, 0]
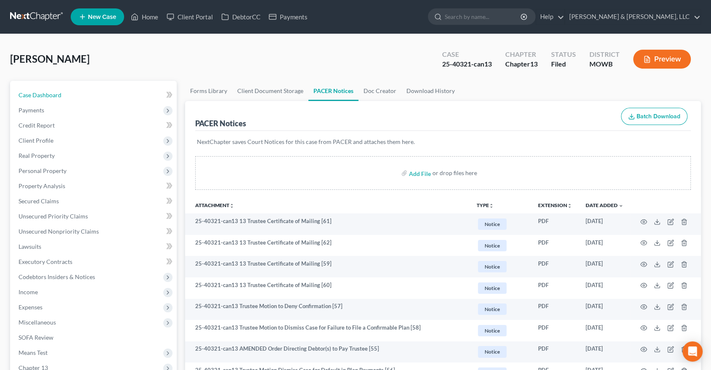
drag, startPoint x: 51, startPoint y: 91, endPoint x: 217, endPoint y: 78, distance: 165.8
click at [51, 91] on span "Case Dashboard" at bounding box center [40, 94] width 43 height 7
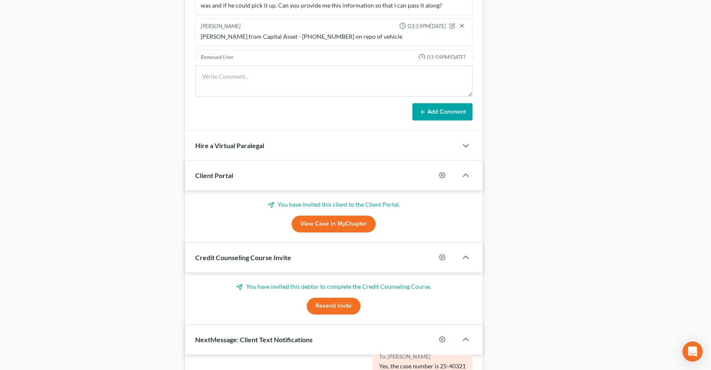
scroll to position [843, 0]
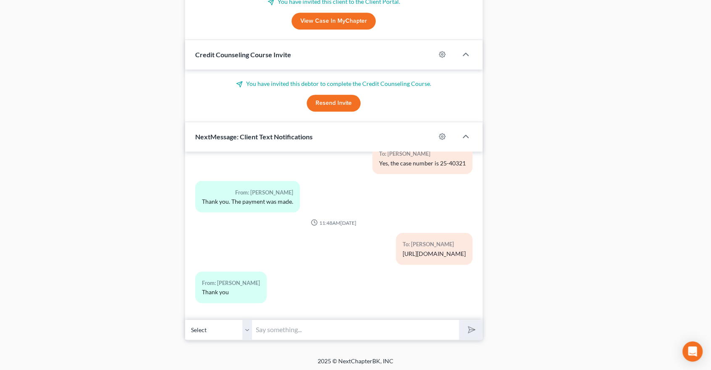
click at [292, 322] on input "text" at bounding box center [355, 329] width 207 height 21
type input "Tim - This is David Dean. Please call 913-222-5612. I need to speak with you ab…"
click at [459, 320] on button "submit" at bounding box center [470, 330] width 23 height 20
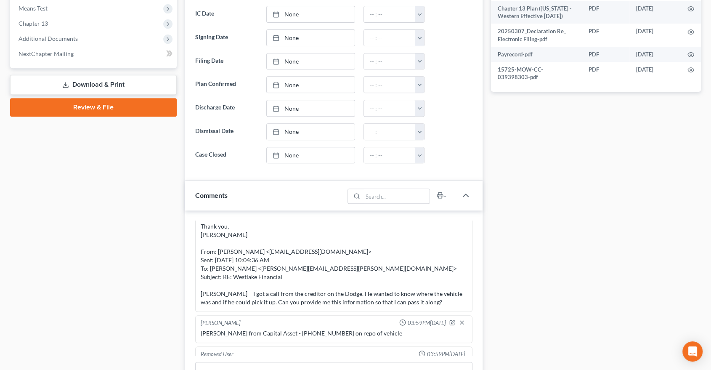
scroll to position [189, 0]
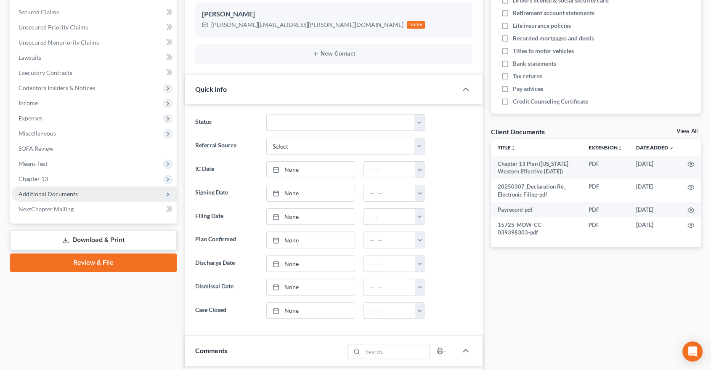
click at [47, 190] on span "Additional Documents" at bounding box center [48, 193] width 59 height 7
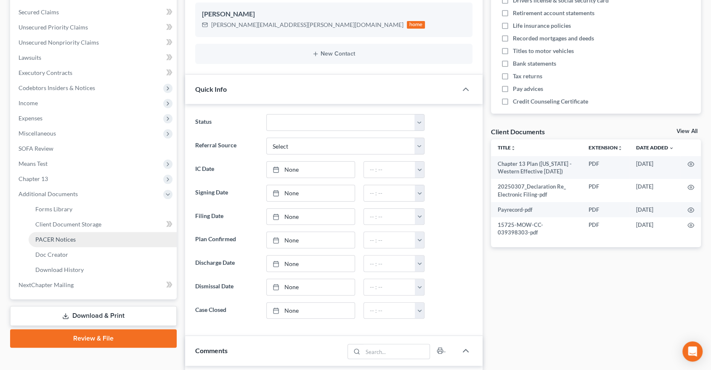
click at [63, 240] on span "PACER Notices" at bounding box center [55, 238] width 40 height 7
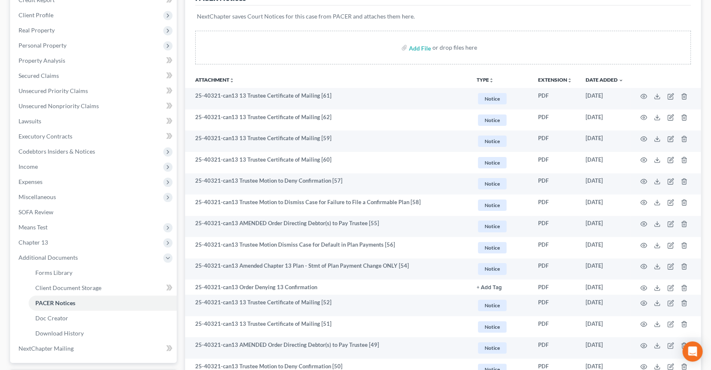
scroll to position [140, 0]
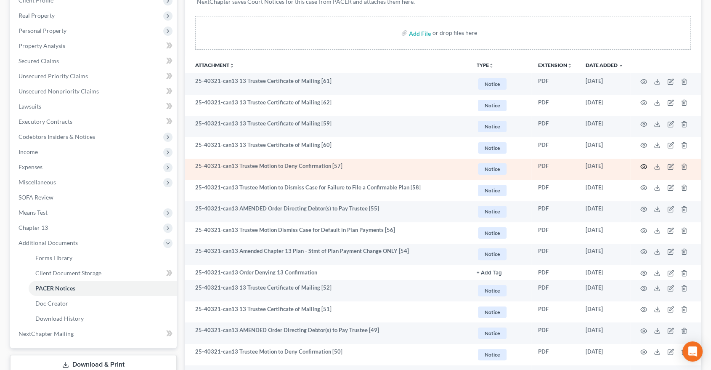
click at [641, 165] on icon "button" at bounding box center [643, 166] width 7 height 7
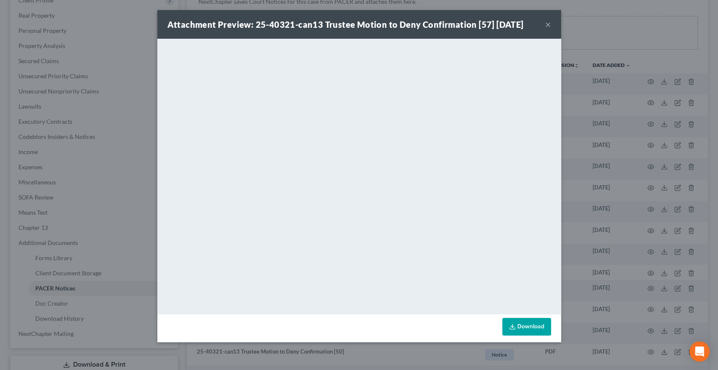
click at [546, 26] on button "×" at bounding box center [548, 24] width 6 height 10
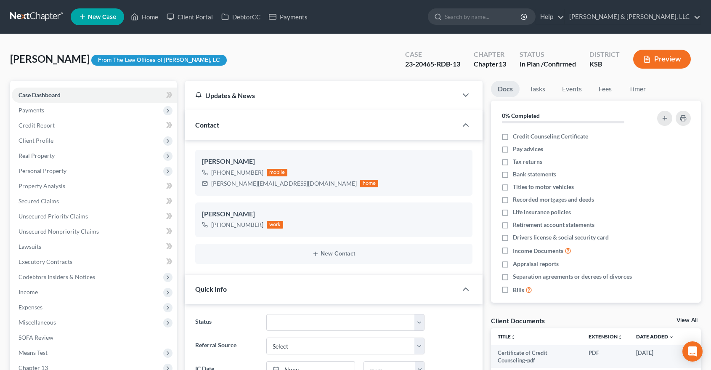
select select "0"
click at [145, 8] on ul "New Case Home Client Portal DebtorCC Payments - No Result - See all results Or …" at bounding box center [386, 17] width 630 height 22
click at [146, 14] on link "Home" at bounding box center [145, 16] width 36 height 15
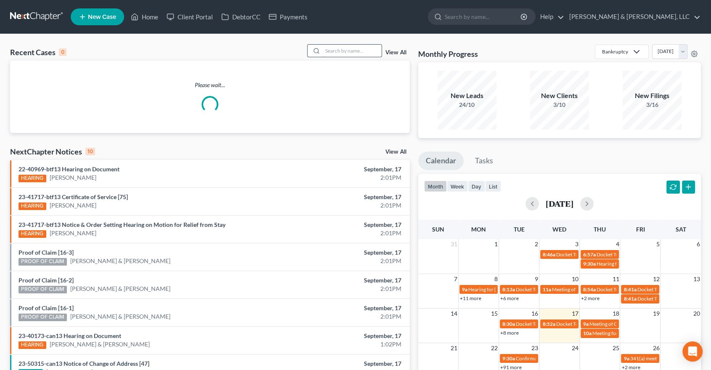
click at [357, 48] on input "search" at bounding box center [352, 51] width 59 height 12
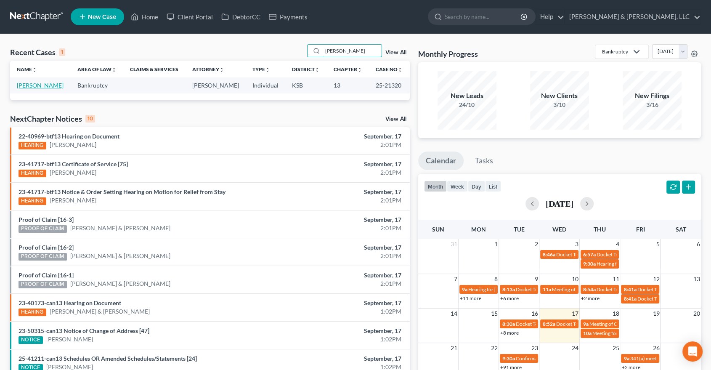
type input "[PERSON_NAME]"
click at [27, 86] on link "[PERSON_NAME]" at bounding box center [40, 85] width 47 height 7
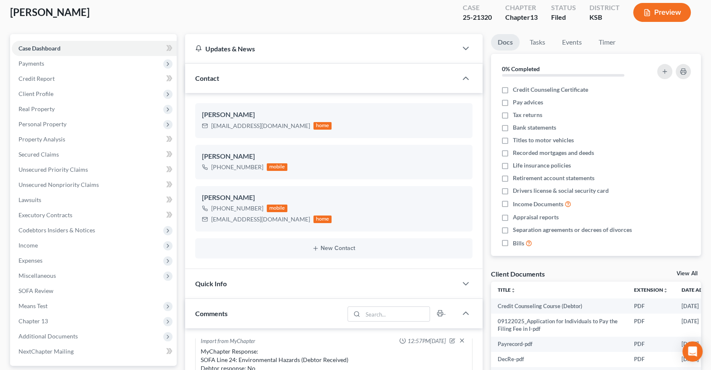
scroll to position [93, 0]
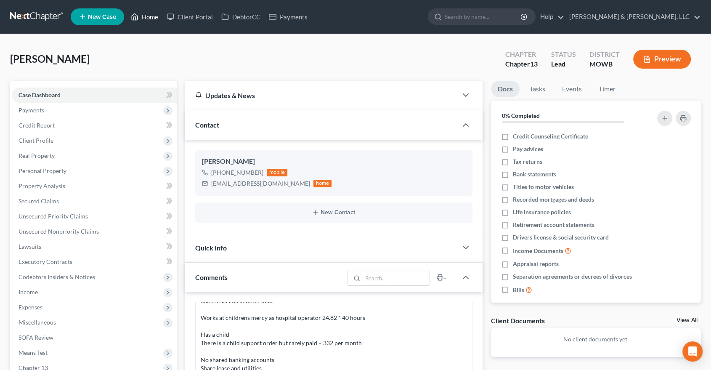
click at [148, 18] on link "Home" at bounding box center [145, 16] width 36 height 15
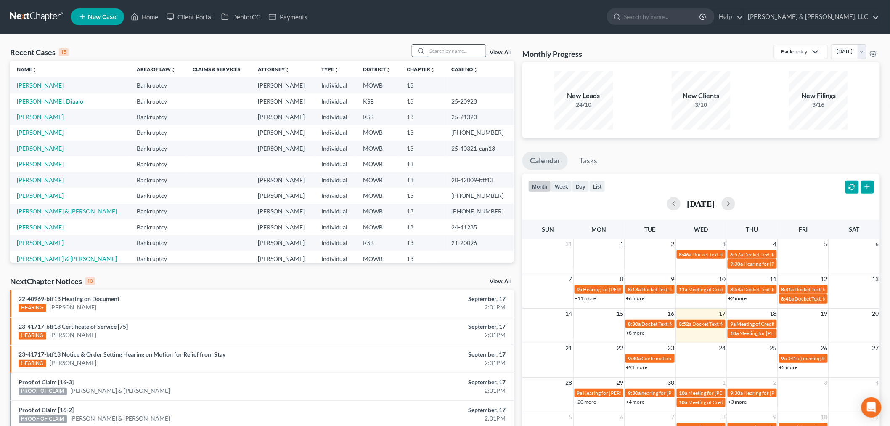
click at [443, 45] on input "search" at bounding box center [456, 51] width 59 height 12
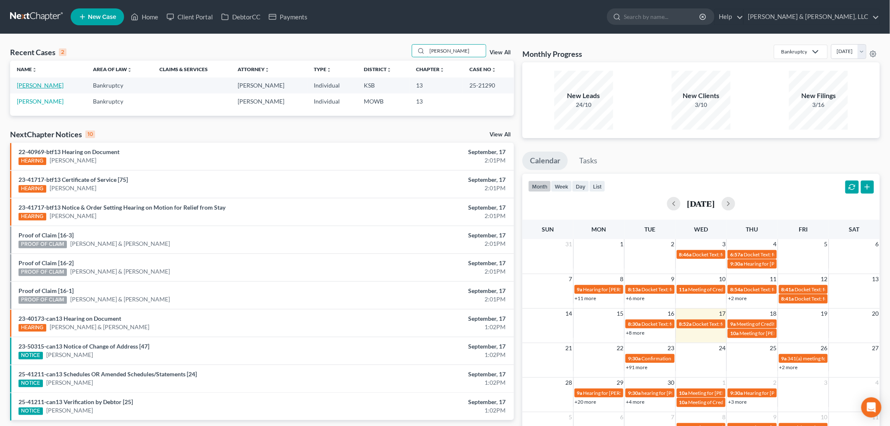
type input "[PERSON_NAME]"
click at [32, 87] on link "[PERSON_NAME]" at bounding box center [40, 85] width 47 height 7
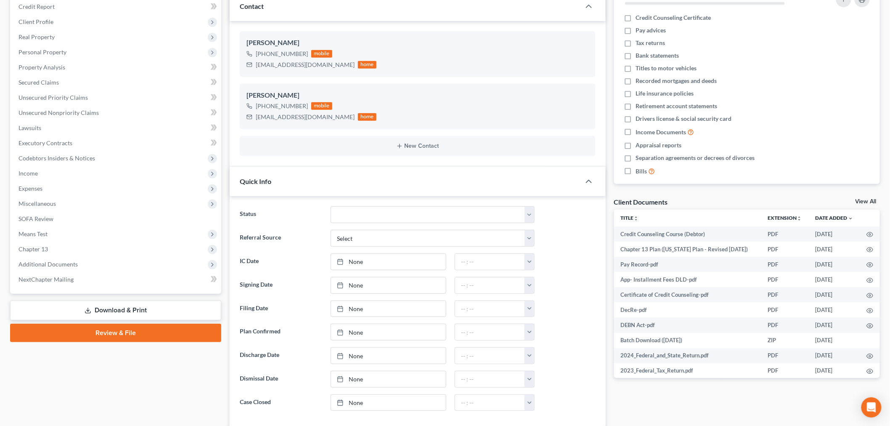
scroll to position [93, 0]
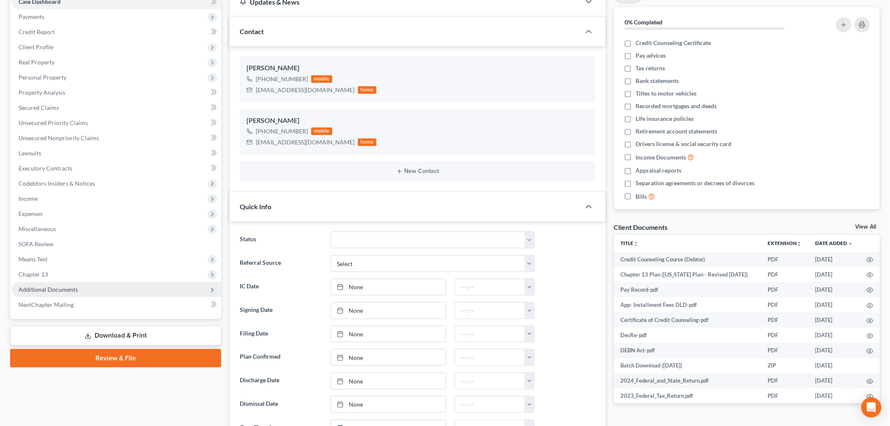
click at [40, 291] on span "Additional Documents" at bounding box center [48, 289] width 59 height 7
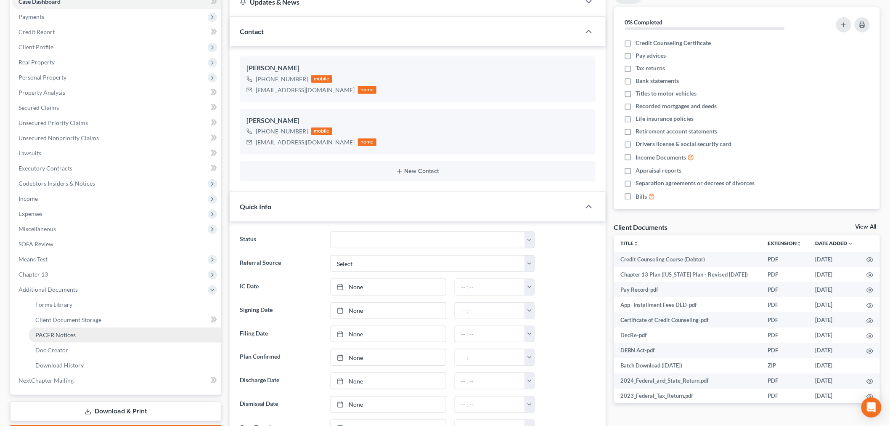
click at [53, 335] on span "PACER Notices" at bounding box center [55, 334] width 40 height 7
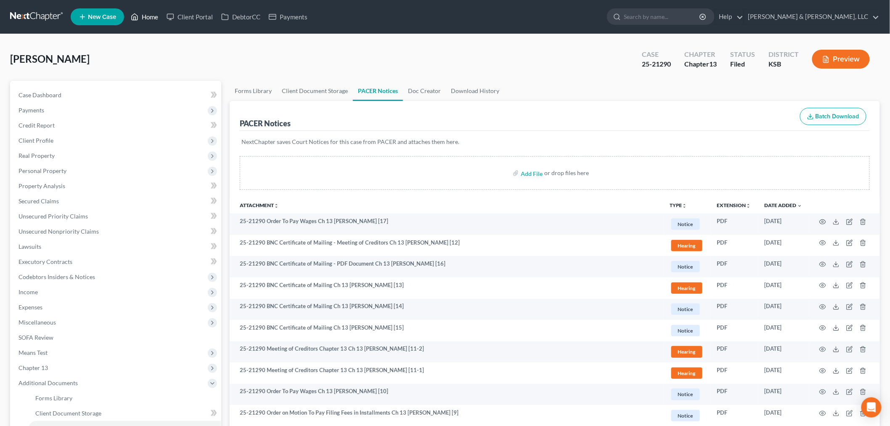
click at [156, 15] on link "Home" at bounding box center [145, 16] width 36 height 15
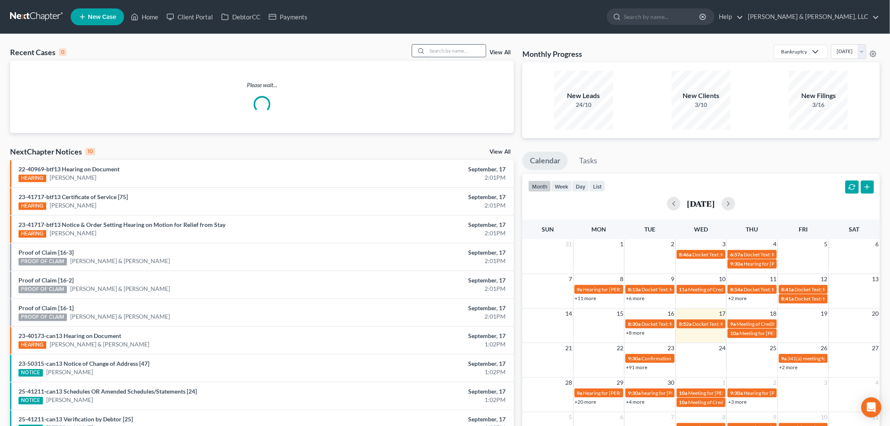
click at [450, 45] on input "search" at bounding box center [456, 51] width 59 height 12
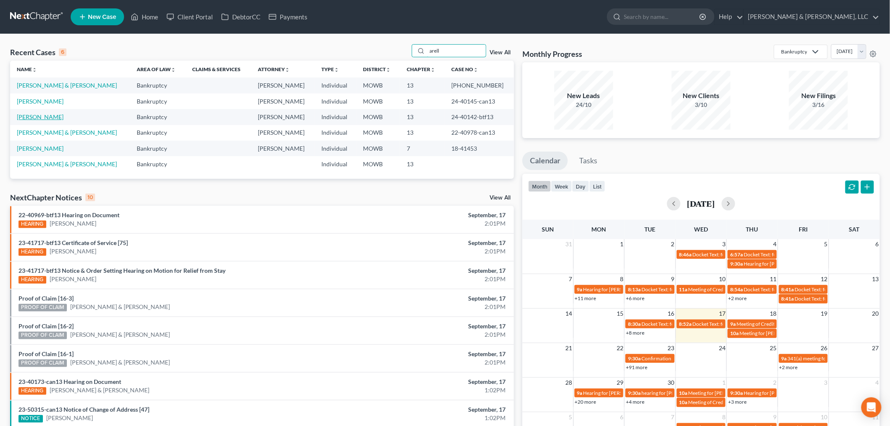
type input "arell"
click at [31, 116] on link "[PERSON_NAME]" at bounding box center [40, 116] width 47 height 7
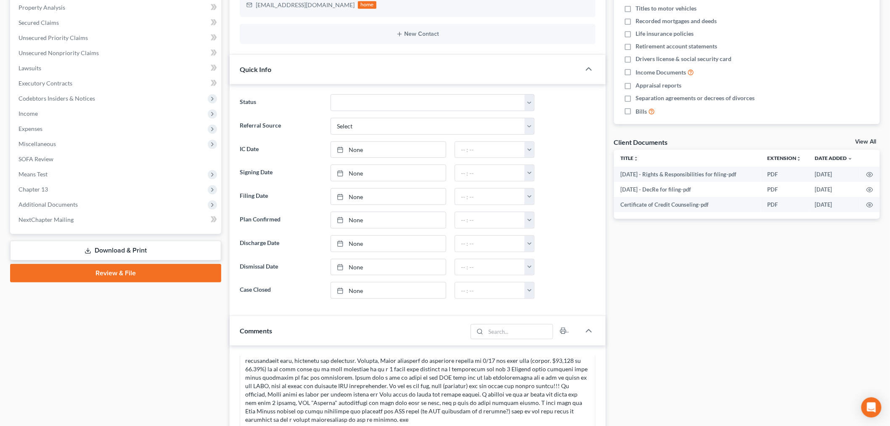
scroll to position [187, 0]
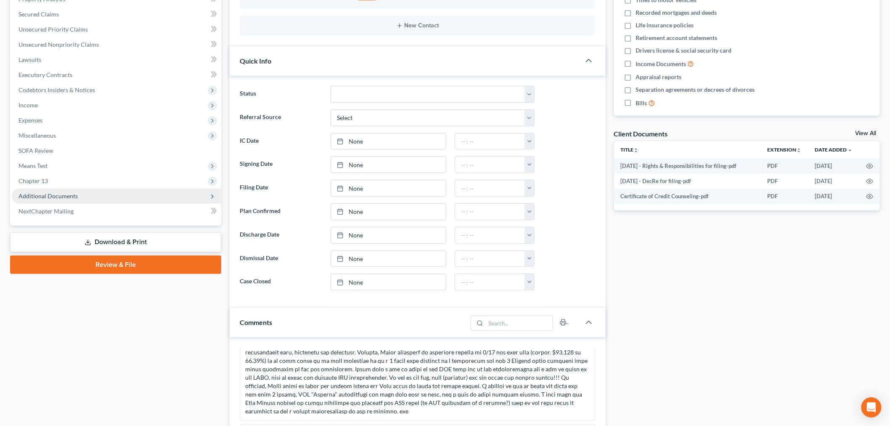
click at [55, 198] on span "Additional Documents" at bounding box center [48, 195] width 59 height 7
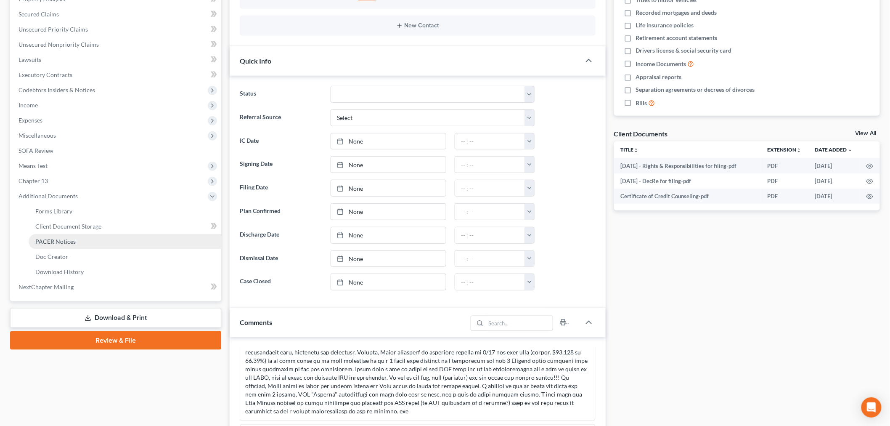
click at [61, 241] on span "PACER Notices" at bounding box center [55, 241] width 40 height 7
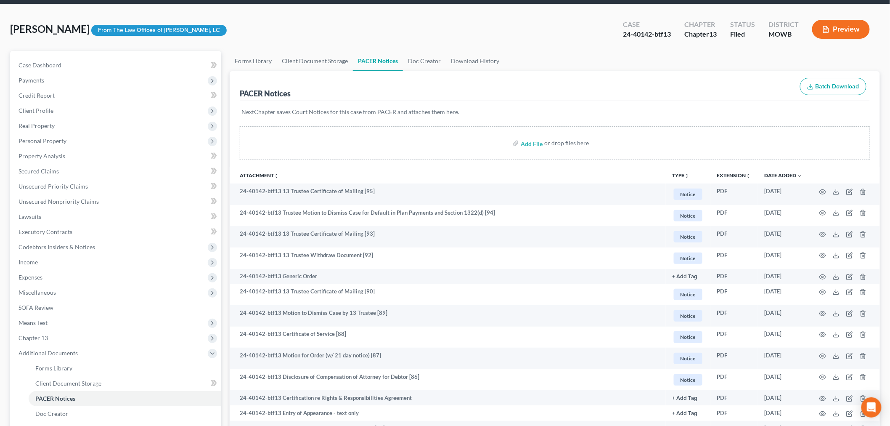
scroll to position [47, 0]
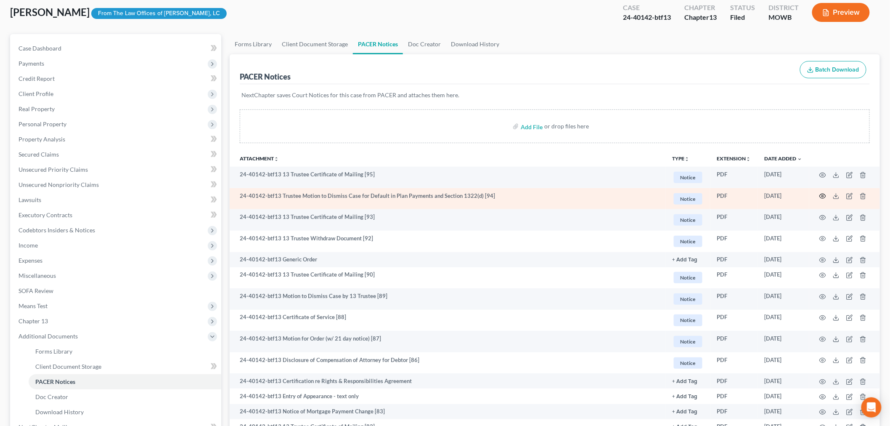
click at [710, 196] on circle "button" at bounding box center [823, 196] width 2 height 2
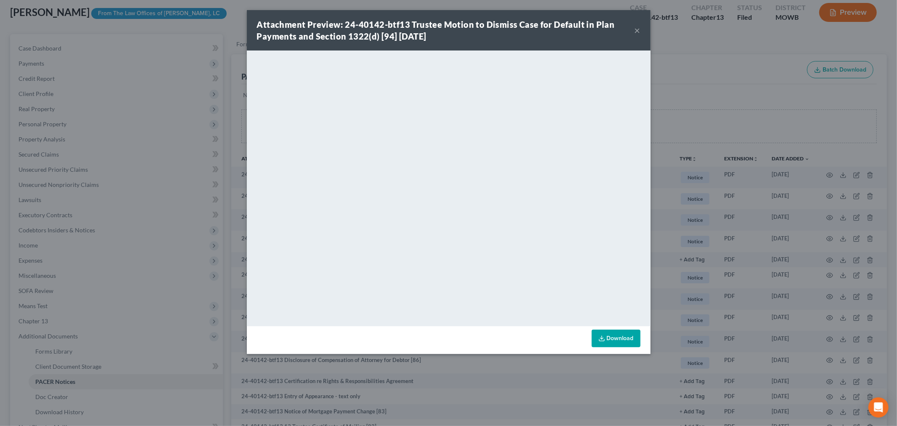
click at [636, 29] on button "×" at bounding box center [638, 30] width 6 height 10
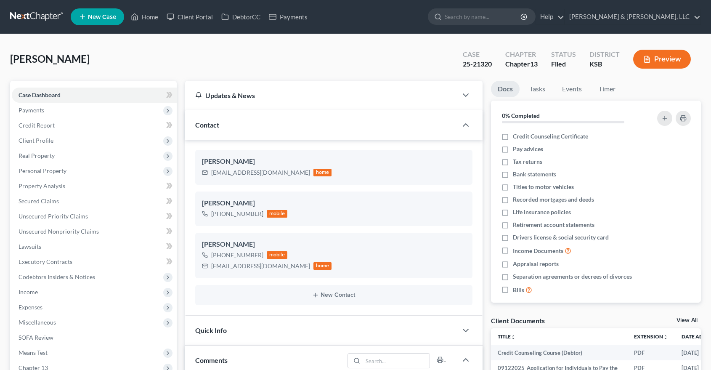
select select "0"
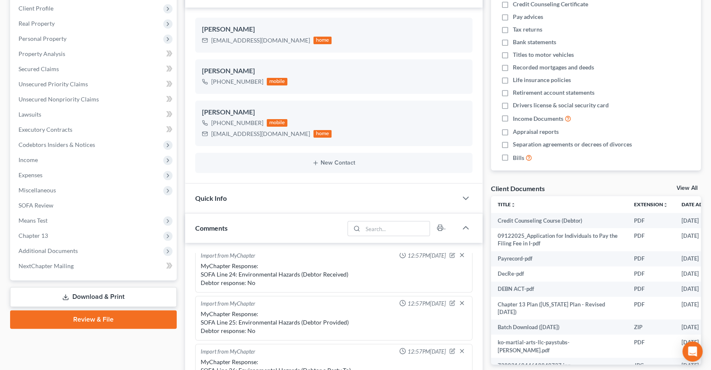
scroll to position [140, 0]
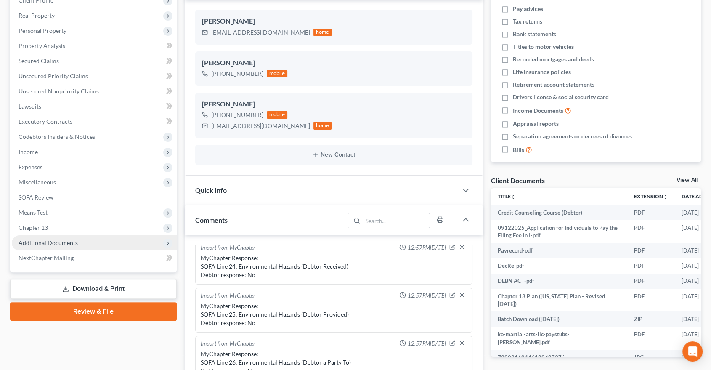
click at [24, 244] on span "Additional Documents" at bounding box center [48, 242] width 59 height 7
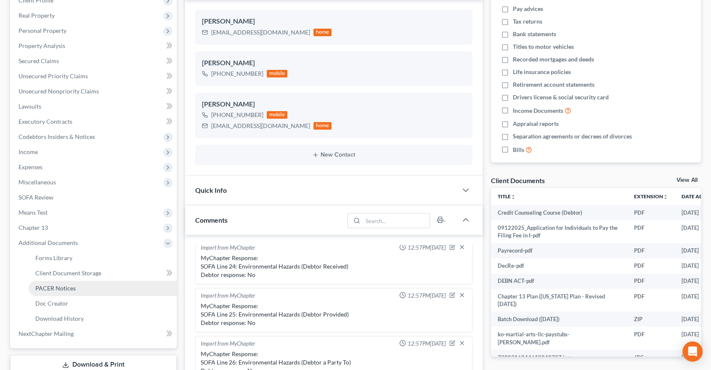
click at [64, 284] on span "PACER Notices" at bounding box center [55, 287] width 40 height 7
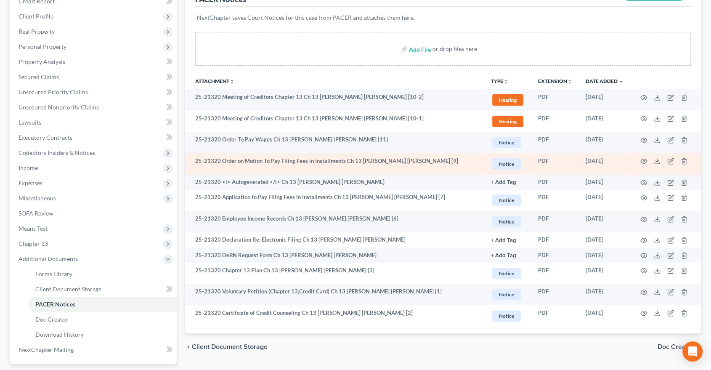
scroll to position [140, 0]
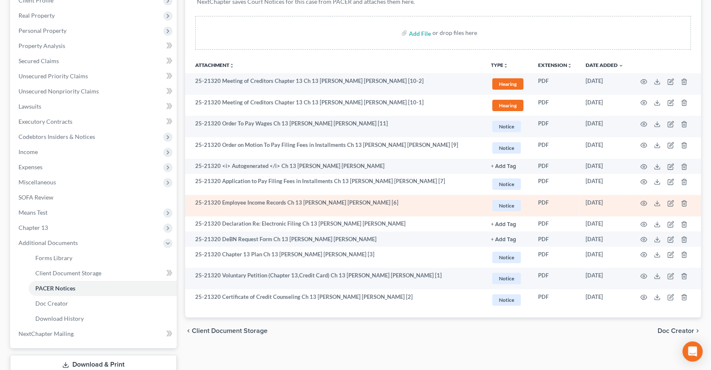
click at [642, 196] on td at bounding box center [665, 205] width 71 height 21
click at [642, 200] on icon "button" at bounding box center [643, 203] width 7 height 7
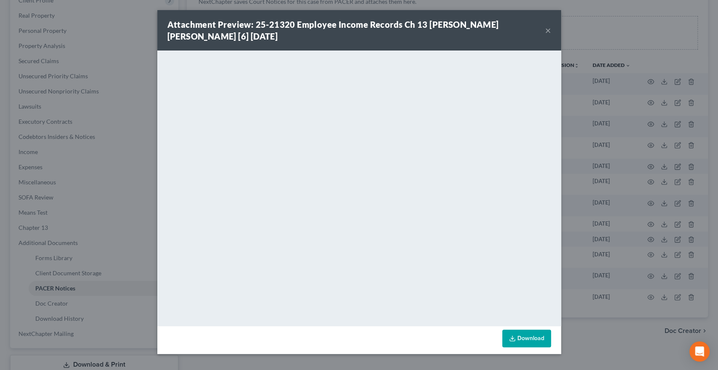
click at [543, 32] on div "Attachment Preview: 25-21320 Employee Income Records Ch 13 [PERSON_NAME] [PERSO…" at bounding box center [356, 31] width 378 height 24
click at [552, 29] on div "Attachment Preview: 25-21320 Employee Income Records Ch 13 [PERSON_NAME] [PERSO…" at bounding box center [359, 30] width 404 height 40
click at [548, 31] on button "×" at bounding box center [548, 30] width 6 height 10
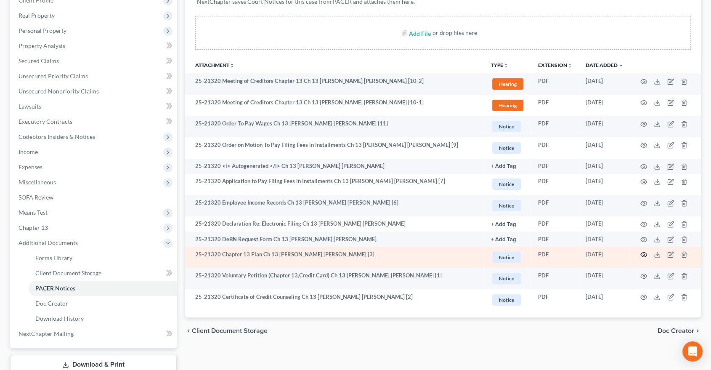
click at [643, 254] on circle "button" at bounding box center [643, 255] width 2 height 2
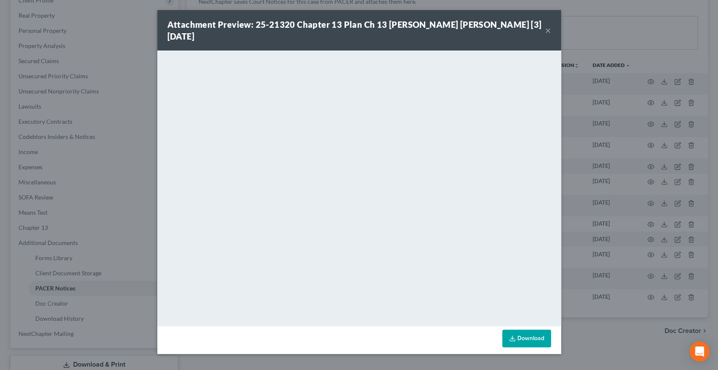
click at [549, 25] on button "×" at bounding box center [548, 30] width 6 height 10
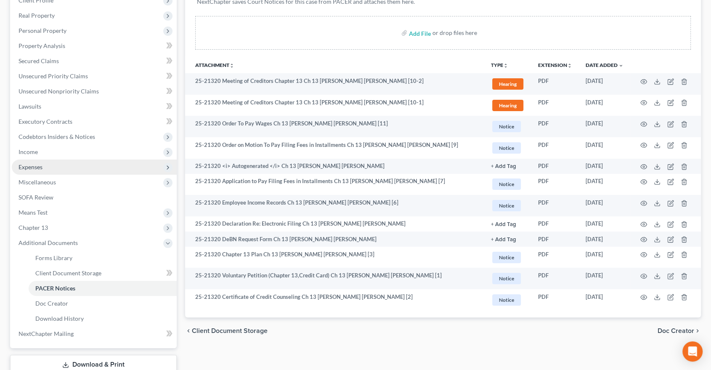
click at [63, 165] on span "Expenses" at bounding box center [94, 166] width 165 height 15
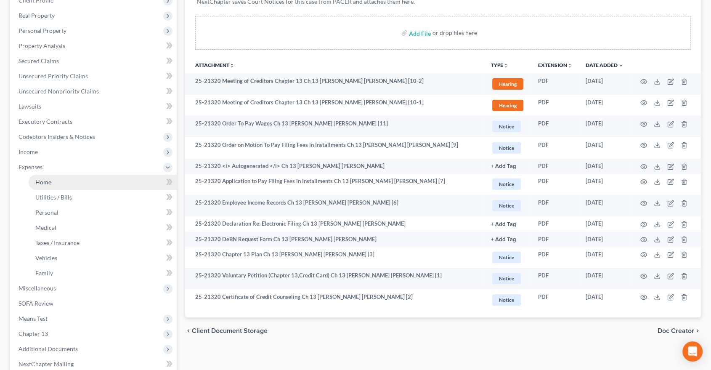
click at [70, 179] on link "Home" at bounding box center [103, 182] width 148 height 15
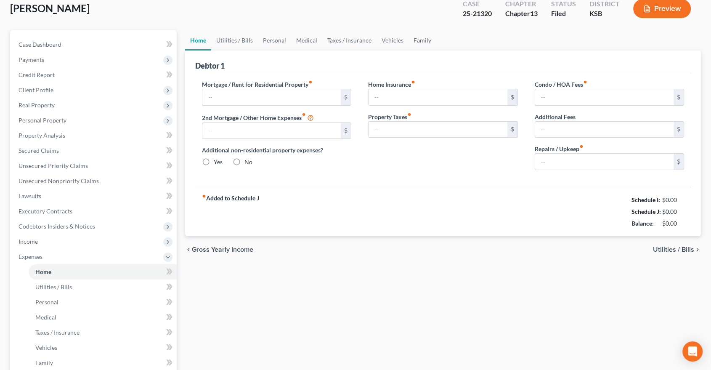
type input "1,675.00"
type input "0.00"
radio input "true"
type input "30.00"
type input "0.00"
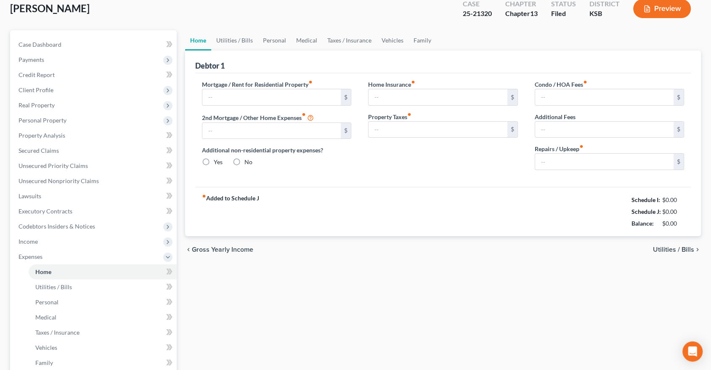
type input "0.00"
type input "100.00"
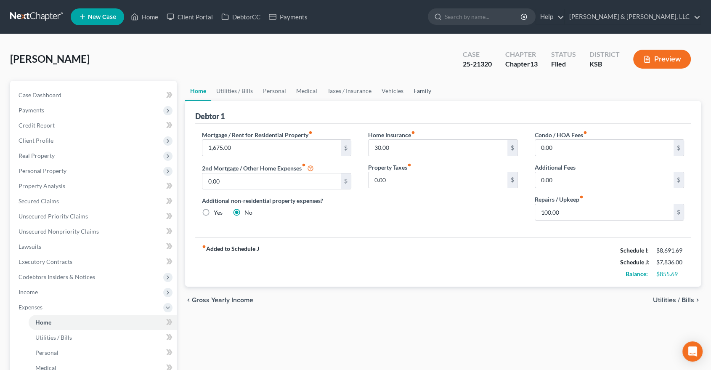
click at [424, 89] on link "Family" at bounding box center [422, 91] width 28 height 20
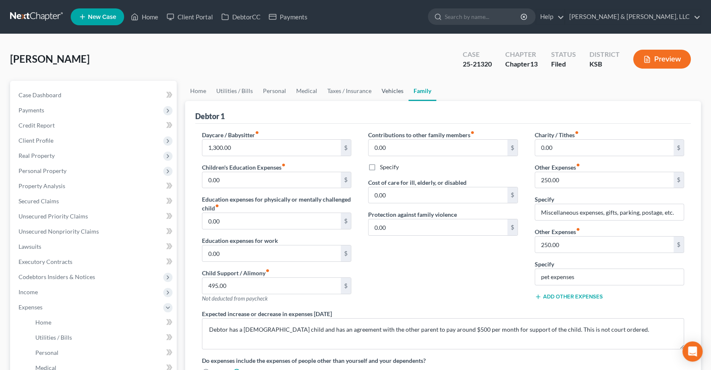
click at [387, 89] on link "Vehicles" at bounding box center [392, 91] width 32 height 20
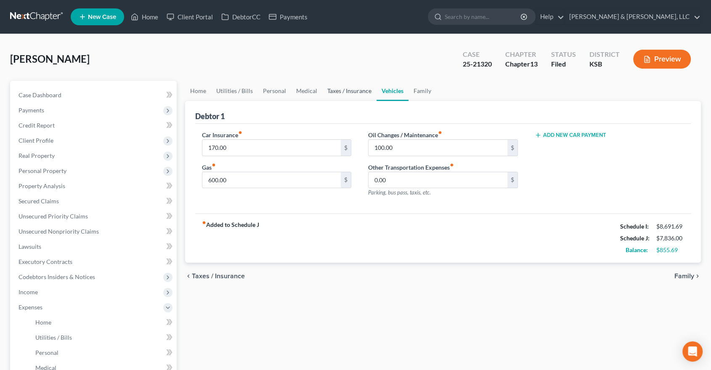
click at [345, 92] on link "Taxes / Insurance" at bounding box center [349, 91] width 54 height 20
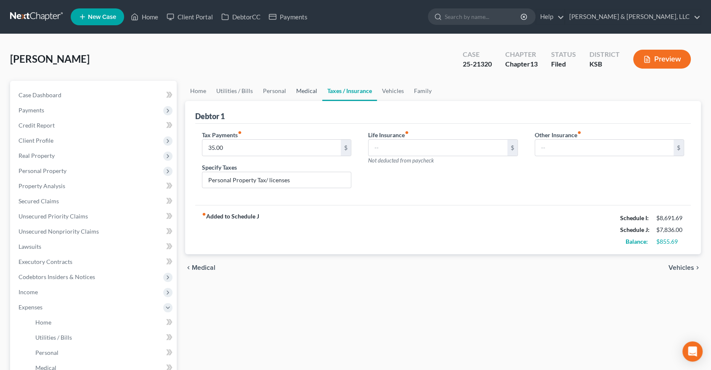
click at [294, 93] on link "Medical" at bounding box center [306, 91] width 31 height 20
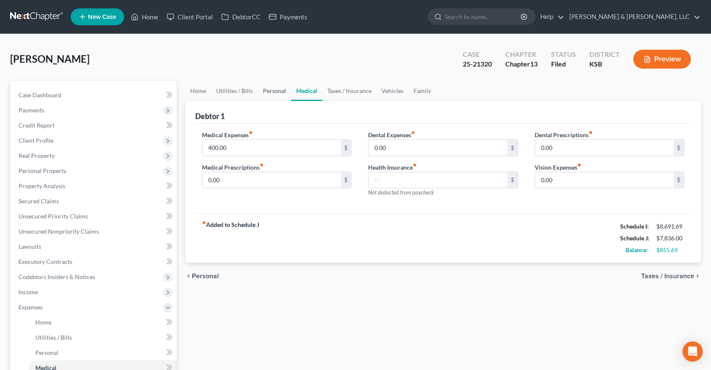
click at [275, 93] on link "Personal" at bounding box center [274, 91] width 33 height 20
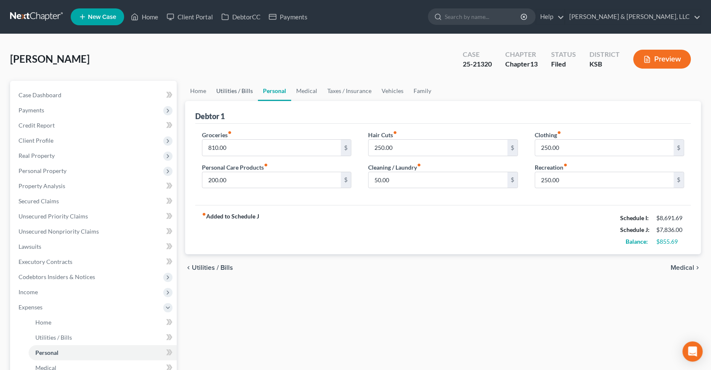
click at [244, 90] on link "Utilities / Bills" at bounding box center [234, 91] width 47 height 20
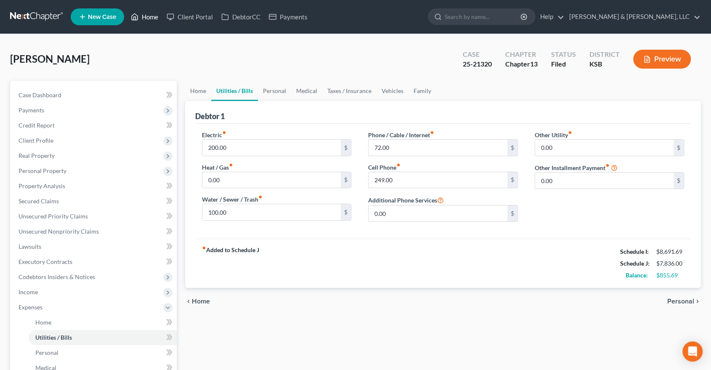
click at [153, 16] on link "Home" at bounding box center [145, 16] width 36 height 15
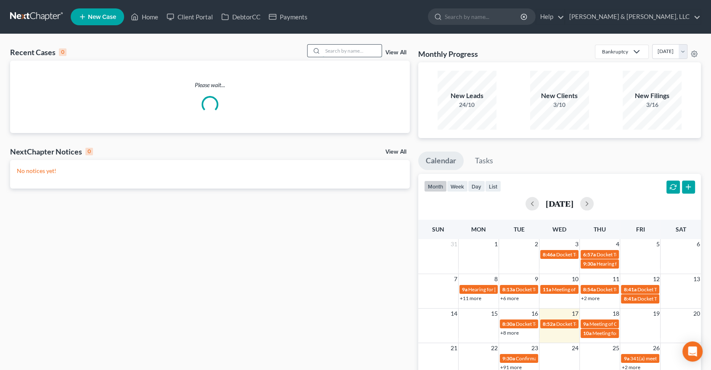
click at [360, 50] on input "search" at bounding box center [352, 51] width 59 height 12
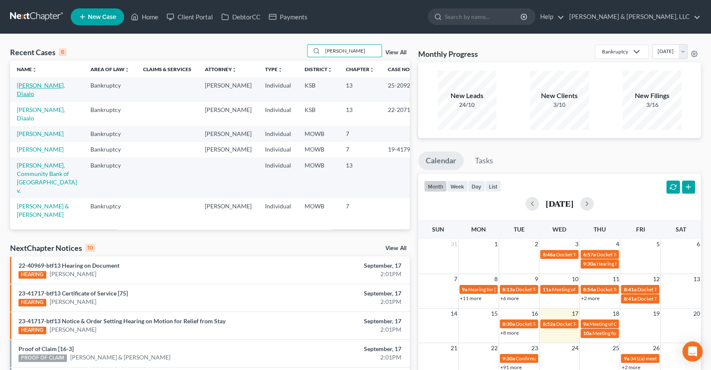
type input "clements"
click at [27, 87] on link "Clements, Diaalo" at bounding box center [41, 90] width 48 height 16
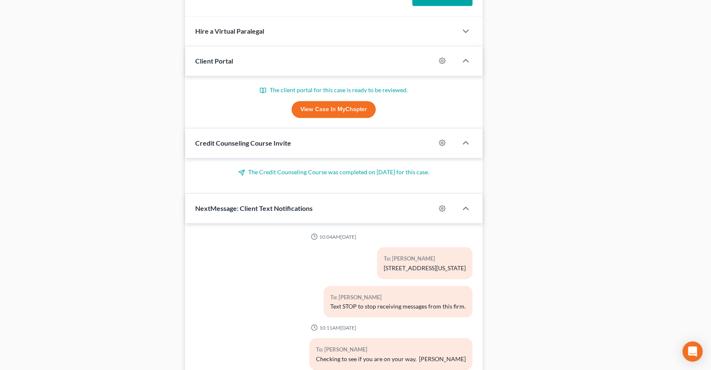
scroll to position [8161, 0]
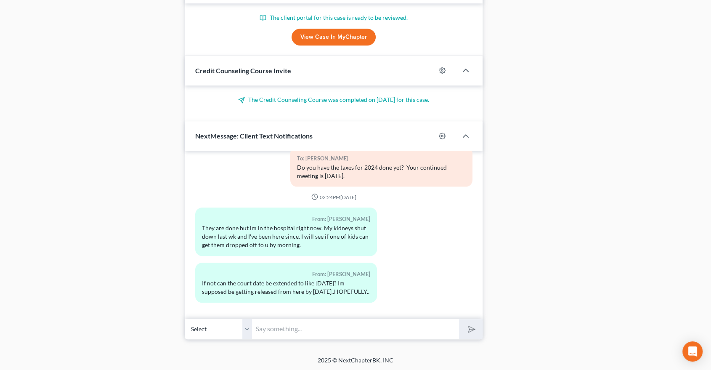
click at [291, 329] on input "text" at bounding box center [355, 328] width 207 height 21
type input "Sorry to hear, Diaalo. Speedy recovery. I'll ask to continue another time."
click at [479, 322] on button "submit" at bounding box center [470, 329] width 23 height 20
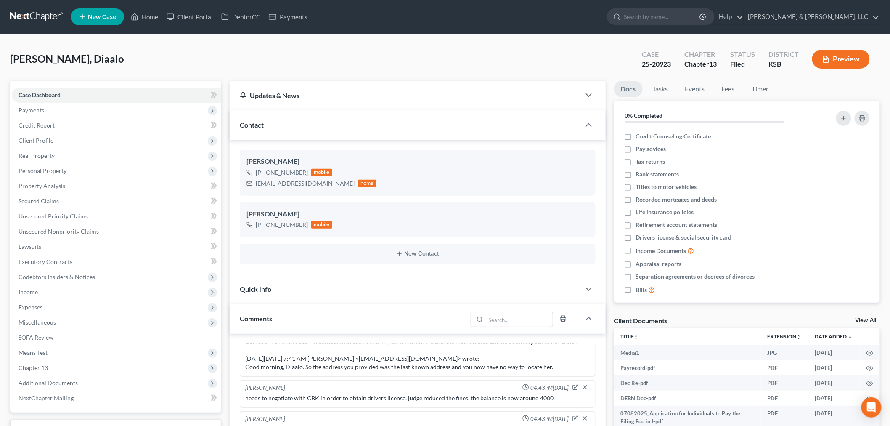
scroll to position [7843, 0]
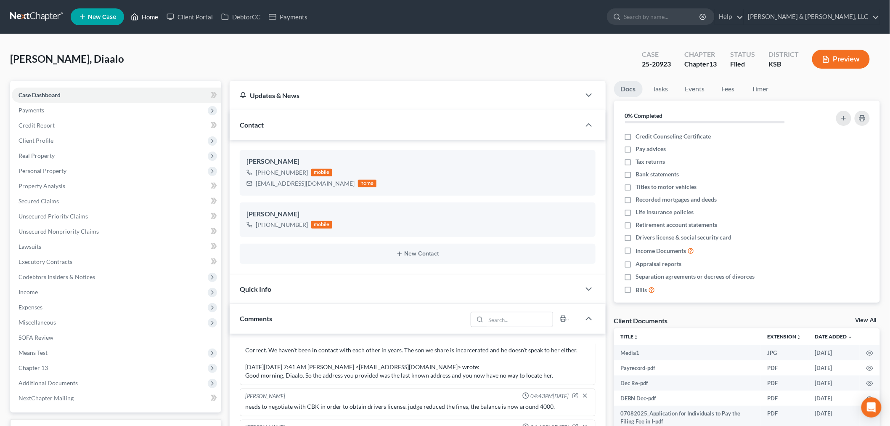
click at [146, 16] on link "Home" at bounding box center [145, 16] width 36 height 15
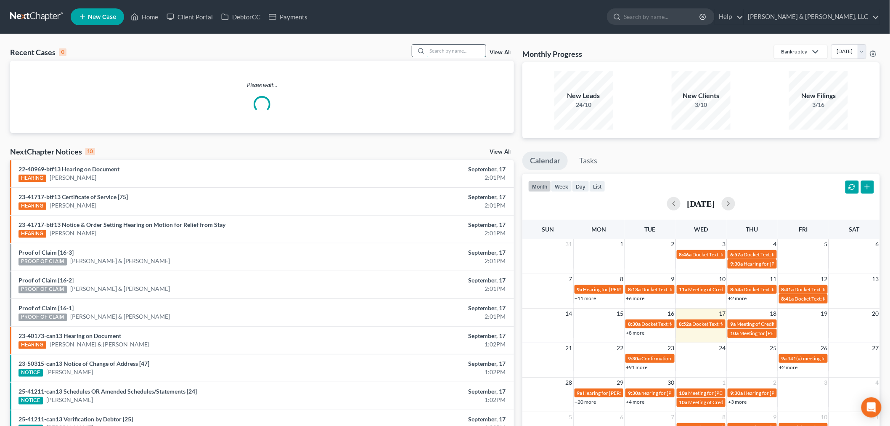
click at [452, 50] on input "search" at bounding box center [456, 51] width 59 height 12
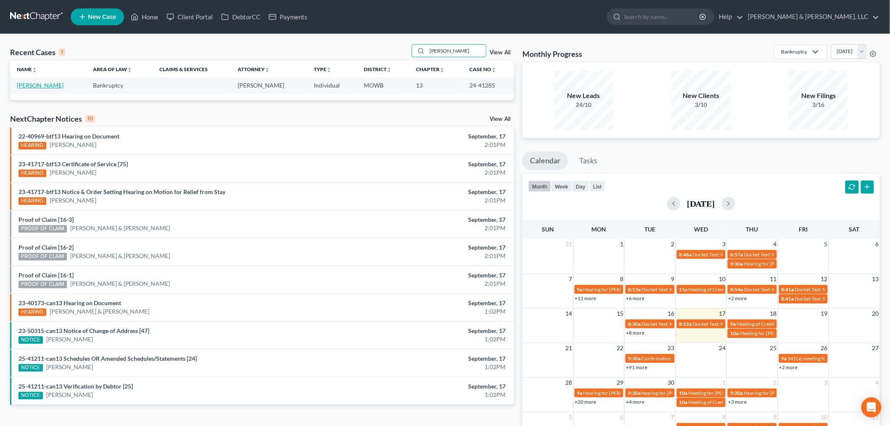
type input "merrel"
click at [36, 82] on link "Merrell, Lynn" at bounding box center [40, 85] width 47 height 7
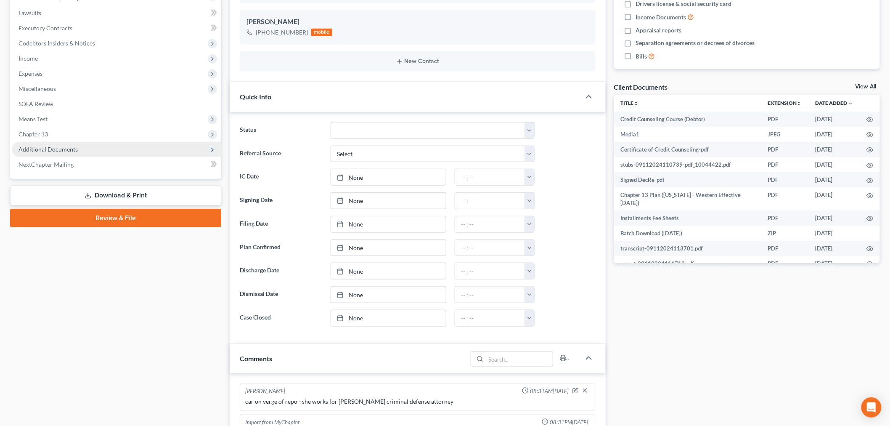
scroll to position [273, 0]
click at [56, 148] on span "Additional Documents" at bounding box center [48, 148] width 59 height 7
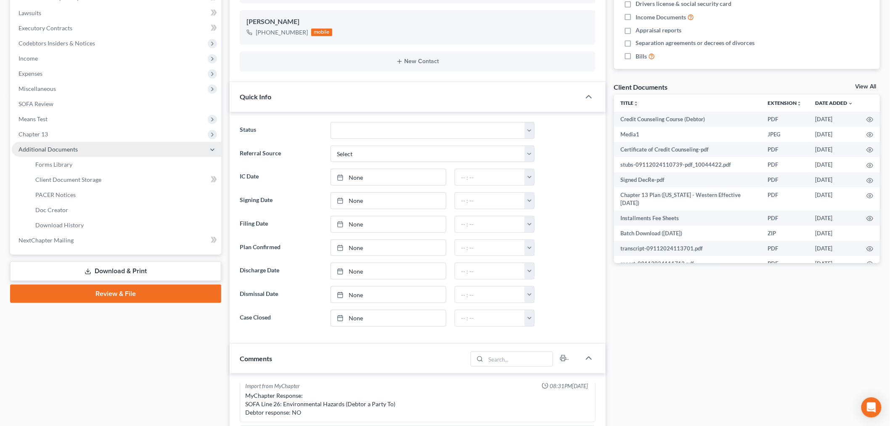
scroll to position [1827, 0]
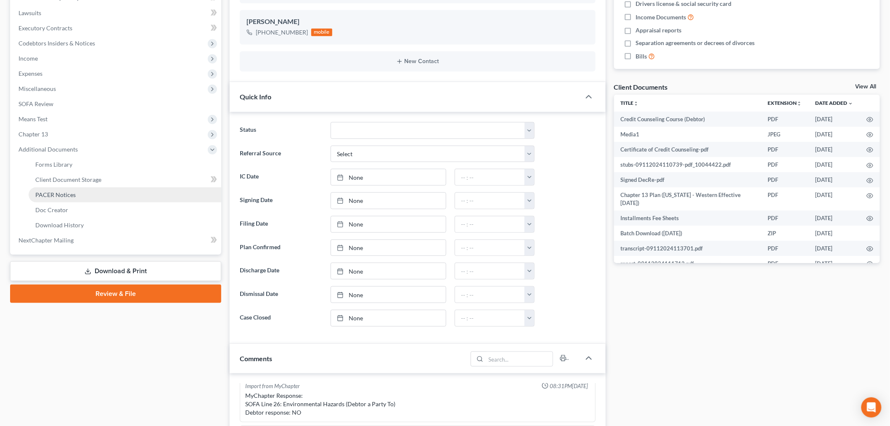
click at [53, 192] on span "PACER Notices" at bounding box center [55, 194] width 40 height 7
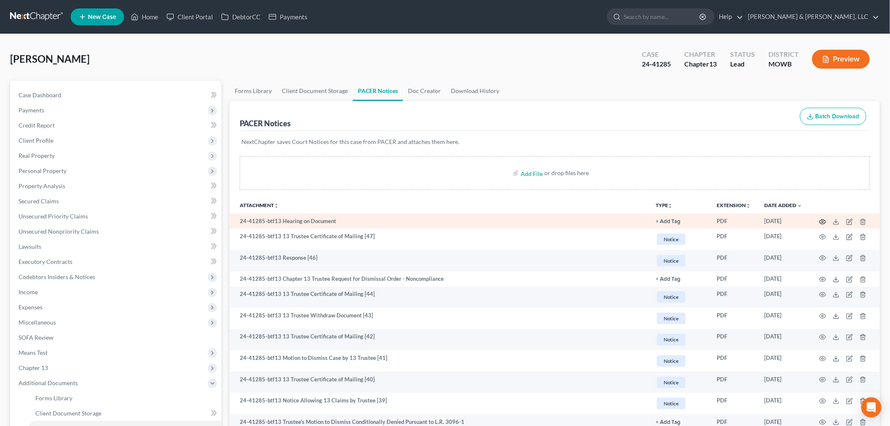
click at [710, 223] on icon "button" at bounding box center [822, 221] width 7 height 7
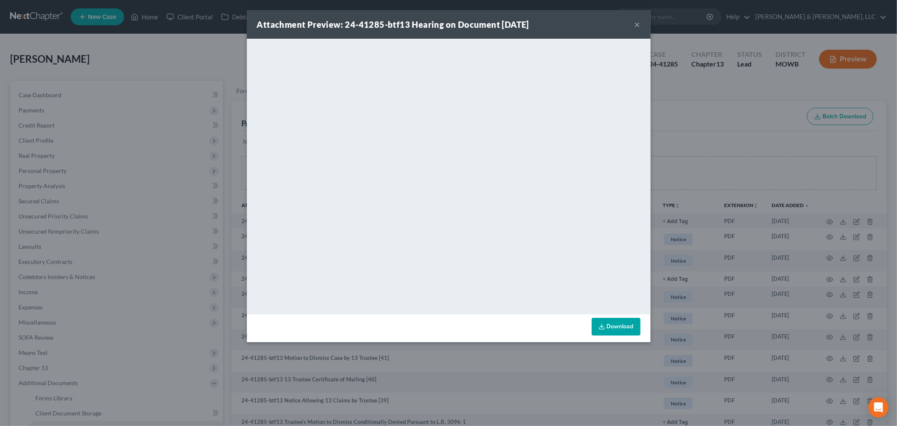
click at [637, 21] on button "×" at bounding box center [638, 24] width 6 height 10
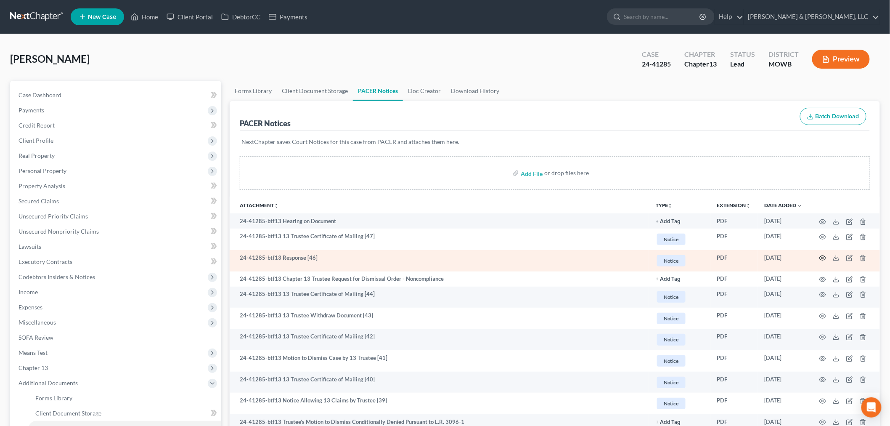
click at [710, 258] on icon "button" at bounding box center [822, 257] width 7 height 7
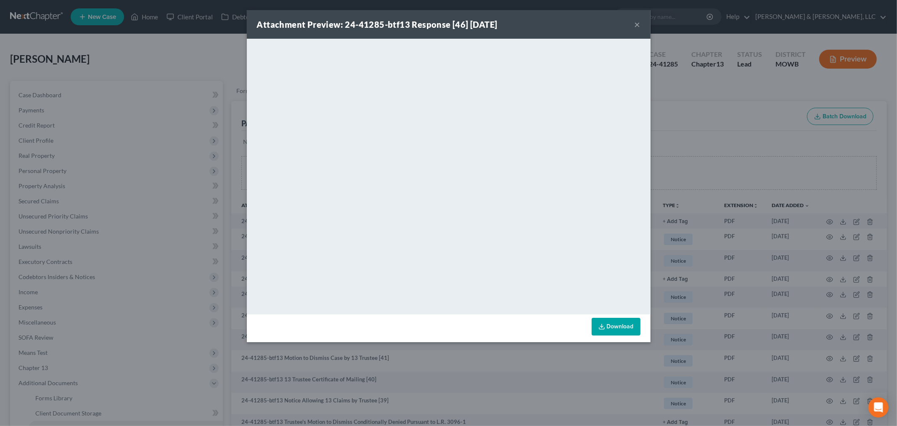
click at [636, 17] on div "Attachment Preview: 24-41285-btf13 Response [46] 09/02/2025 ×" at bounding box center [449, 24] width 404 height 29
click at [637, 23] on button "×" at bounding box center [638, 24] width 6 height 10
